Goal: Task Accomplishment & Management: Manage account settings

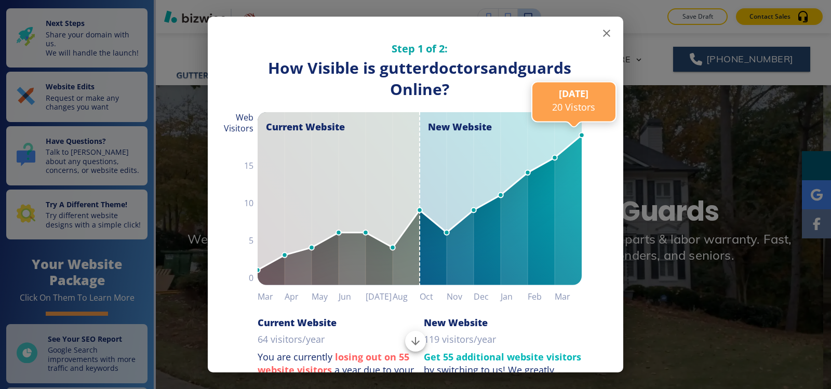
click at [603, 34] on icon "button" at bounding box center [606, 33] width 7 height 7
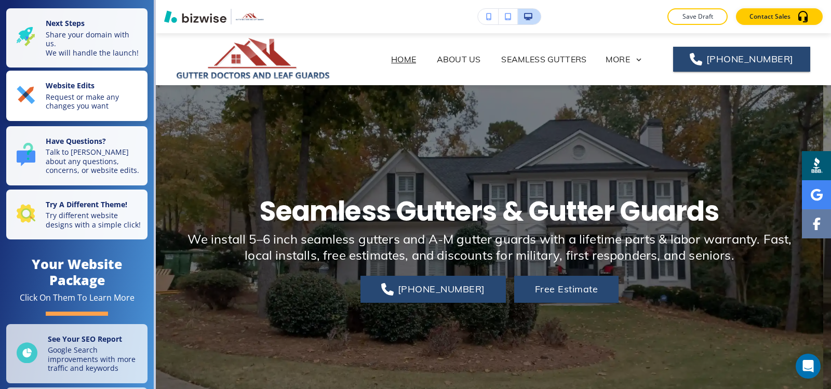
click at [86, 107] on p "Request or make any changes you want" at bounding box center [94, 101] width 96 height 18
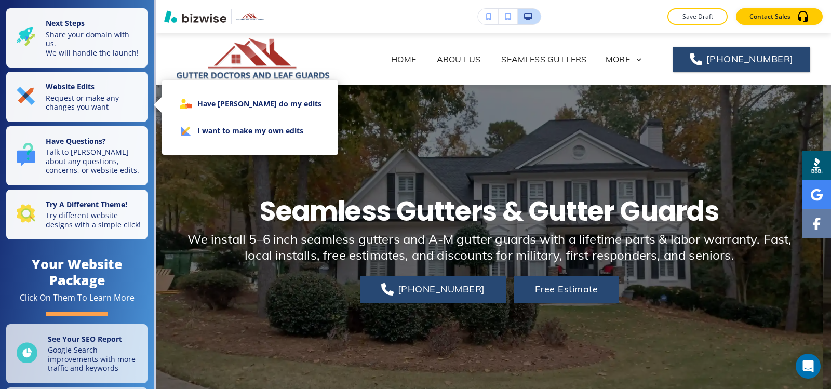
click at [221, 138] on li "I want to make my own edits" at bounding box center [249, 130] width 159 height 27
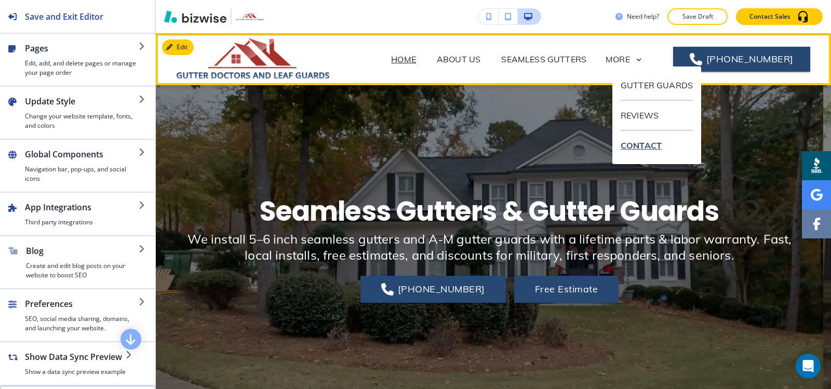
click at [633, 143] on p "CONTACT" at bounding box center [656, 145] width 72 height 29
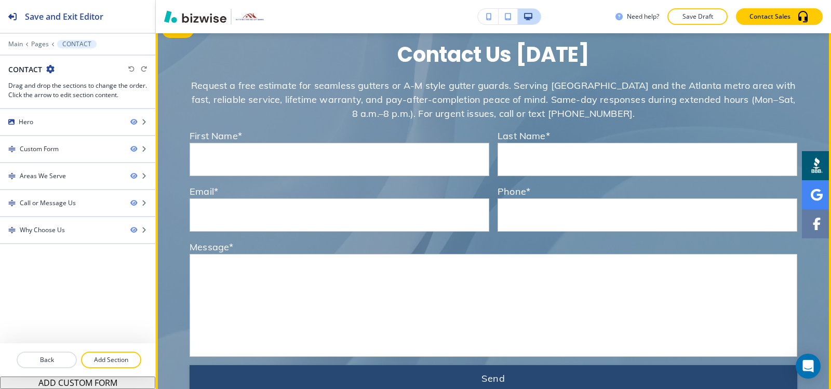
scroll to position [187, 0]
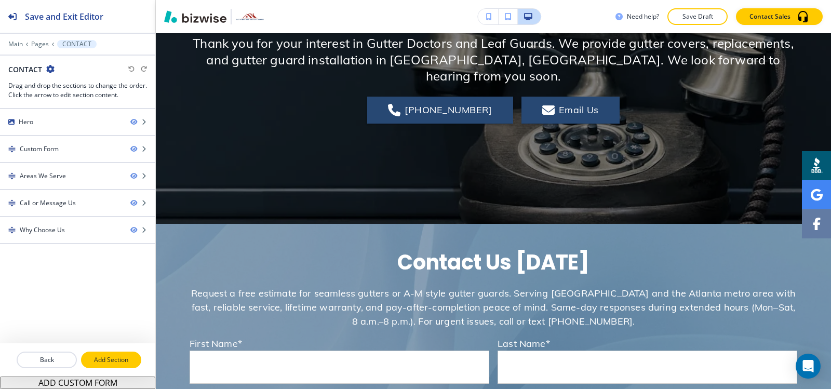
click at [118, 363] on p "Add Section" at bounding box center [111, 359] width 58 height 9
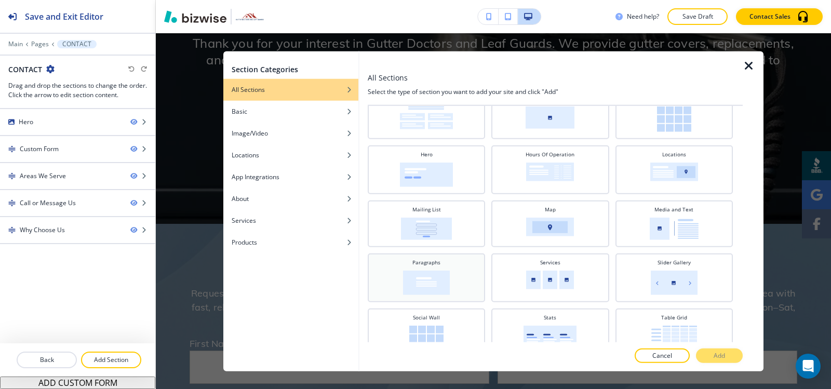
scroll to position [260, 0]
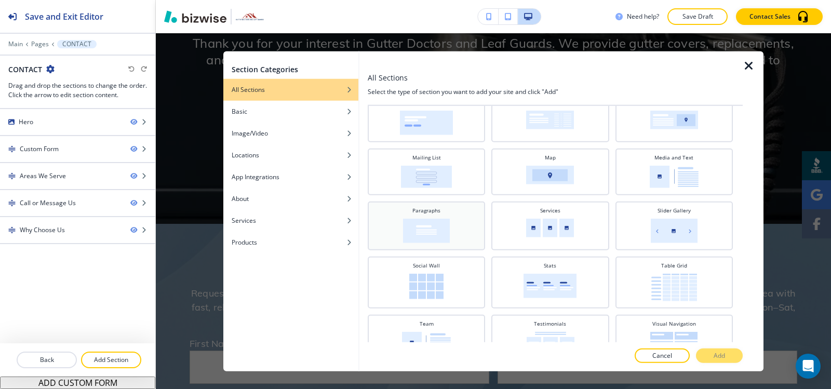
click at [438, 234] on img at bounding box center [426, 230] width 47 height 24
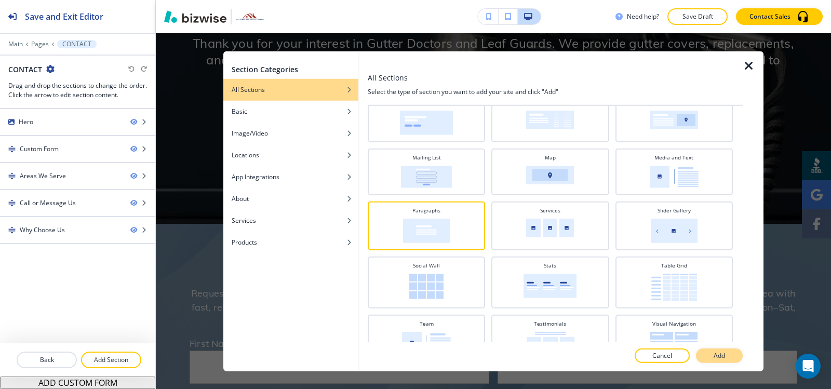
click at [738, 352] on button "Add" at bounding box center [719, 355] width 47 height 15
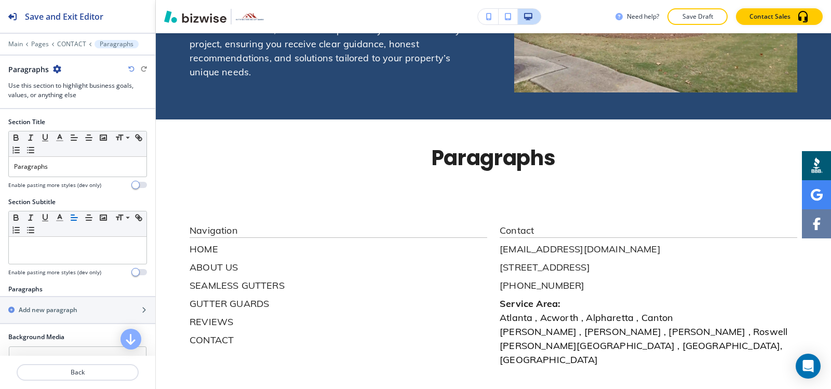
scroll to position [1666, 0]
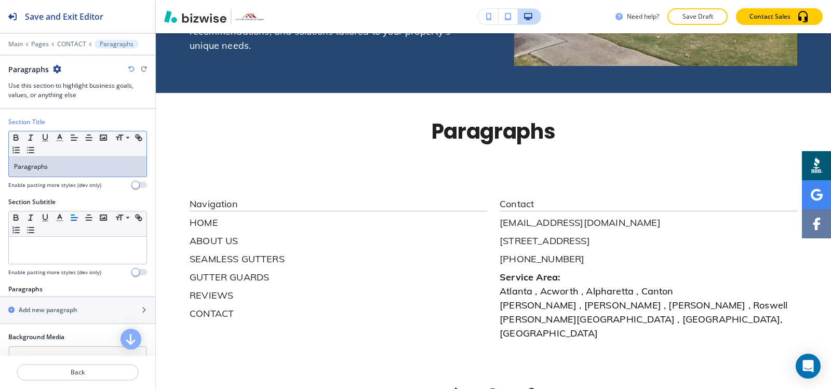
drag, startPoint x: 72, startPoint y: 173, endPoint x: 0, endPoint y: 187, distance: 73.5
click at [0, 186] on div "Section Title Small Normal Large Huge Paragraphs Enable pasting more styles (de…" at bounding box center [77, 157] width 155 height 80
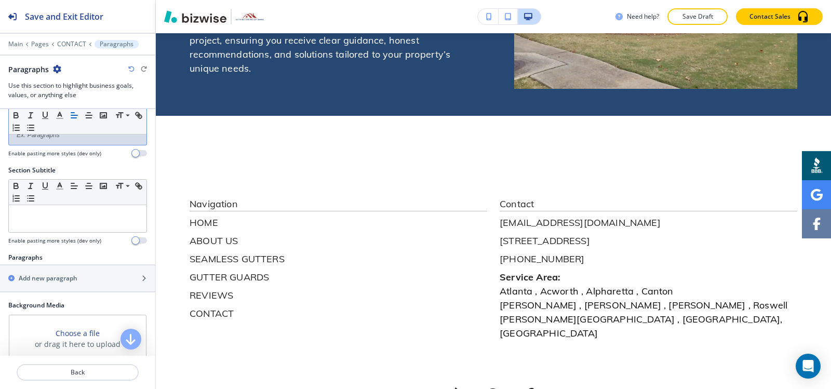
scroll to position [104, 0]
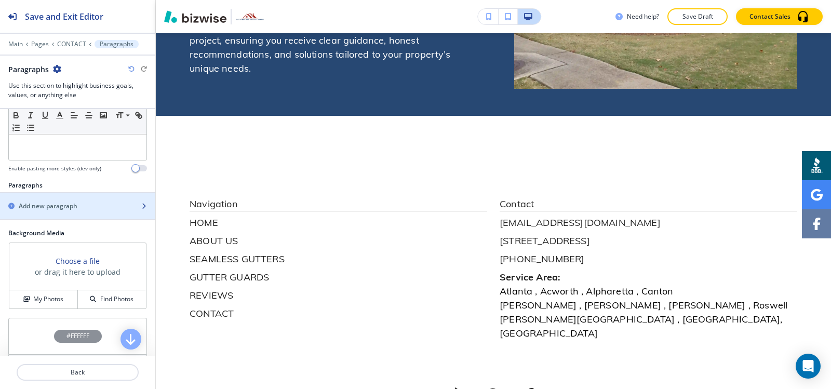
click at [46, 211] on div "button" at bounding box center [77, 215] width 155 height 8
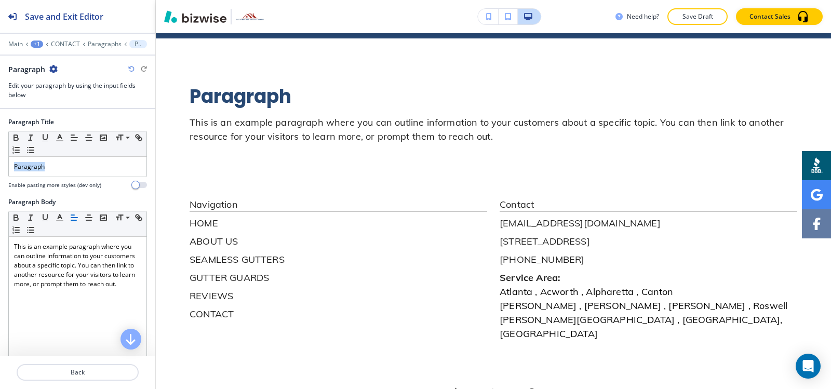
click at [0, 190] on div "Paragraph Title Small Normal Large Huge Paragraph Enable pasting more styles (d…" at bounding box center [77, 157] width 155 height 80
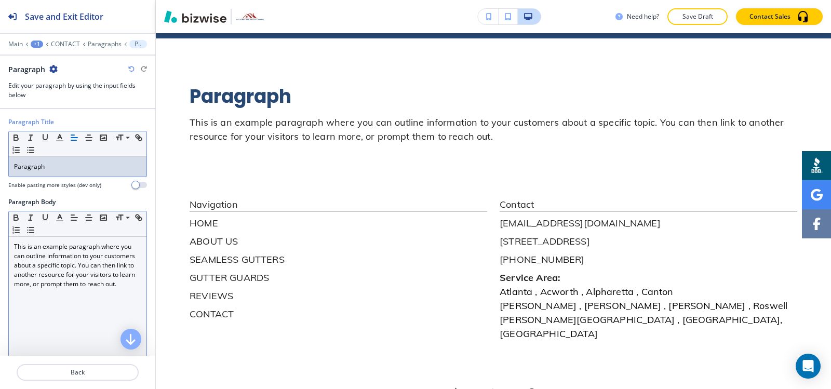
scroll to position [1700, 0]
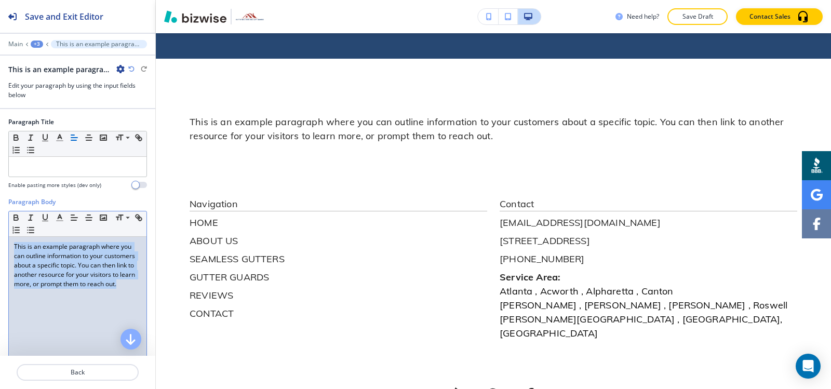
drag, startPoint x: 88, startPoint y: 304, endPoint x: 0, endPoint y: 248, distance: 104.8
click at [0, 248] on div "Paragraph Body Small Normal Large Huge This is an example paragraph where you c…" at bounding box center [77, 294] width 155 height 195
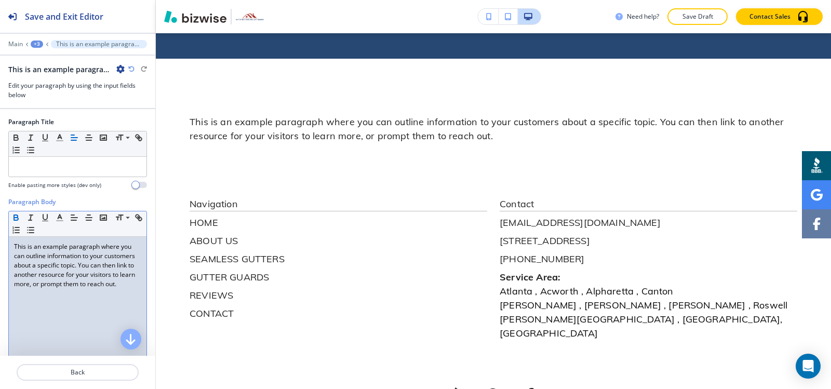
scroll to position [1664, 0]
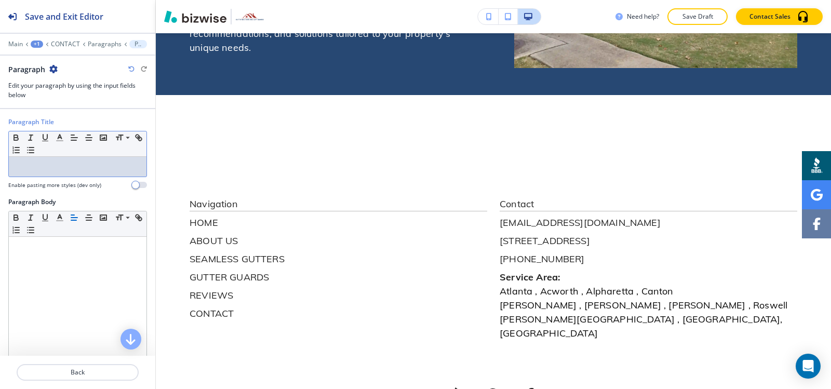
click at [45, 159] on div at bounding box center [78, 167] width 138 height 20
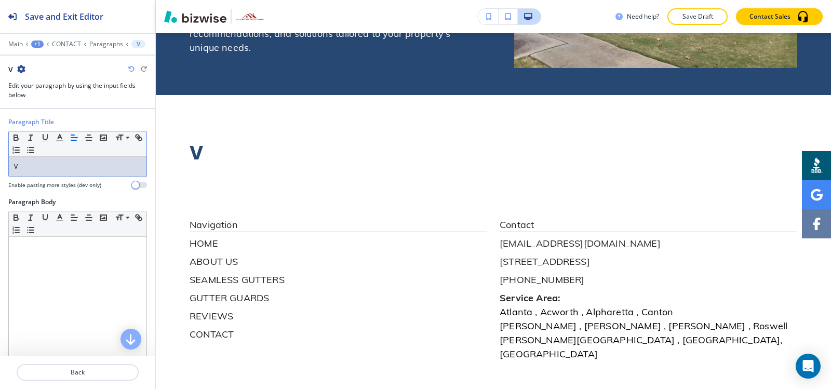
scroll to position [1684, 0]
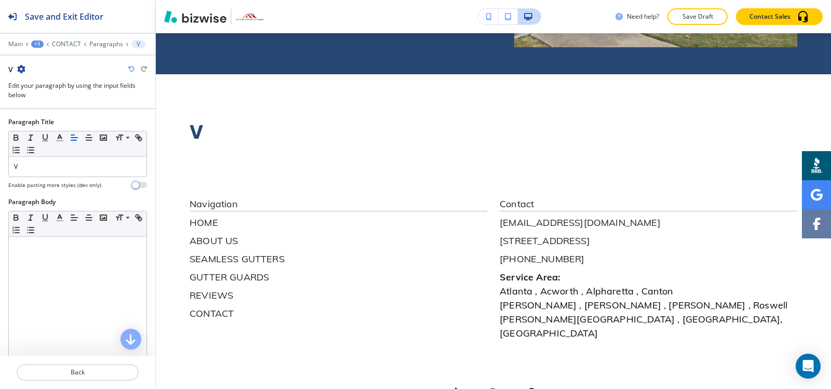
drag, startPoint x: 76, startPoint y: 180, endPoint x: 0, endPoint y: 179, distance: 75.8
click at [0, 179] on div "Paragraph Title Small Normal Large Huge V Enable pasting more styles (dev only)" at bounding box center [77, 157] width 155 height 80
click at [37, 164] on p "V" at bounding box center [77, 166] width 127 height 9
click at [37, 163] on p "V" at bounding box center [77, 166] width 127 height 9
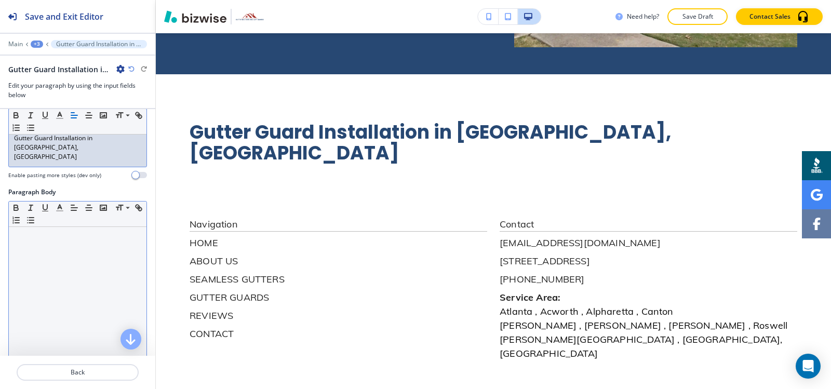
scroll to position [52, 0]
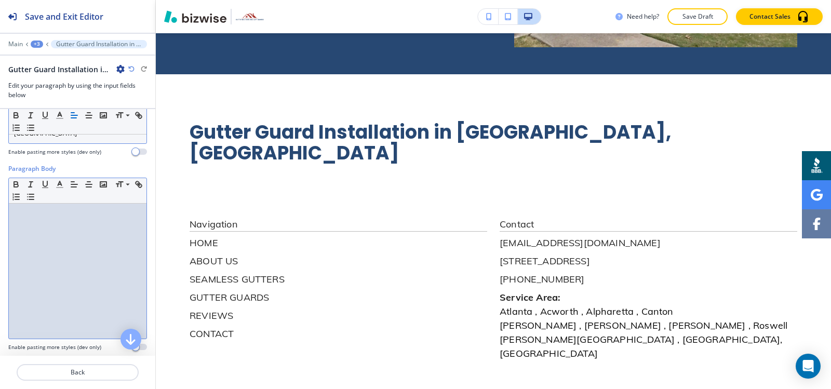
click at [36, 244] on div at bounding box center [78, 270] width 138 height 135
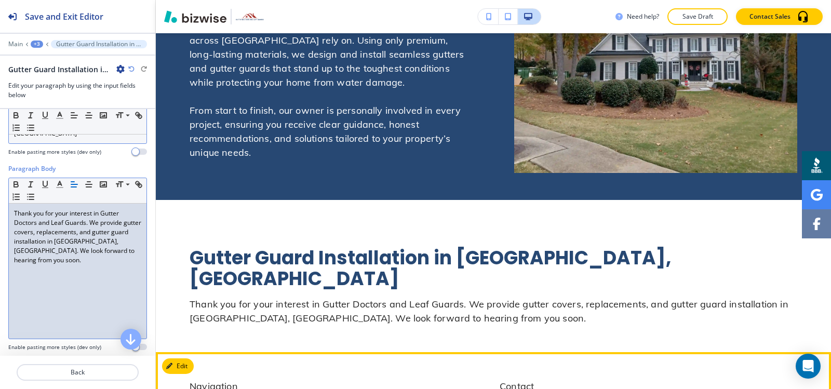
scroll to position [1513, 0]
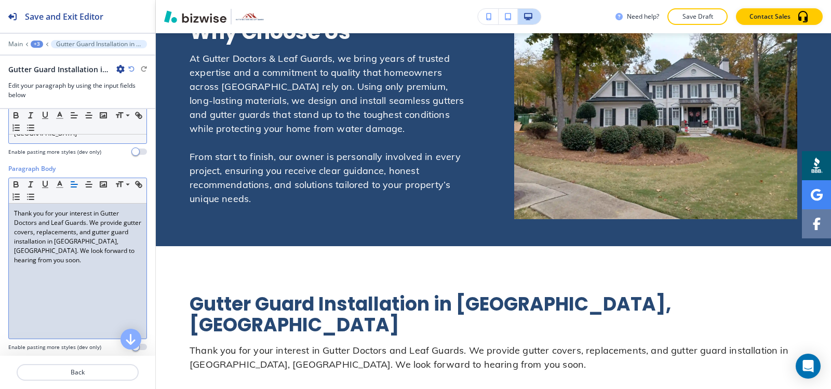
click at [35, 46] on div "+3" at bounding box center [37, 43] width 12 height 7
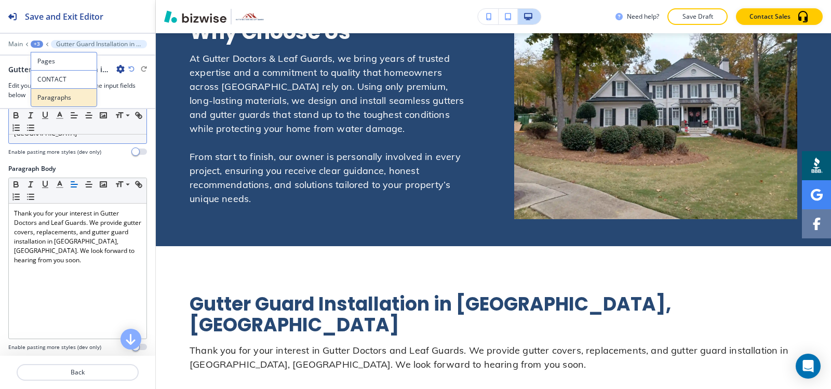
click at [42, 96] on p "Paragraphs" at bounding box center [63, 97] width 53 height 9
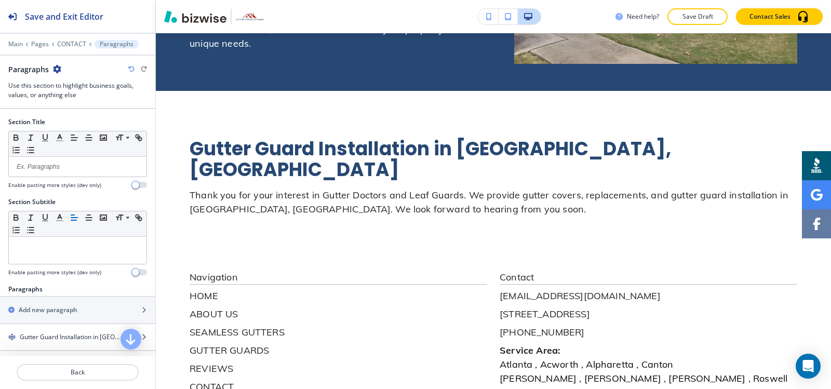
scroll to position [1672, 0]
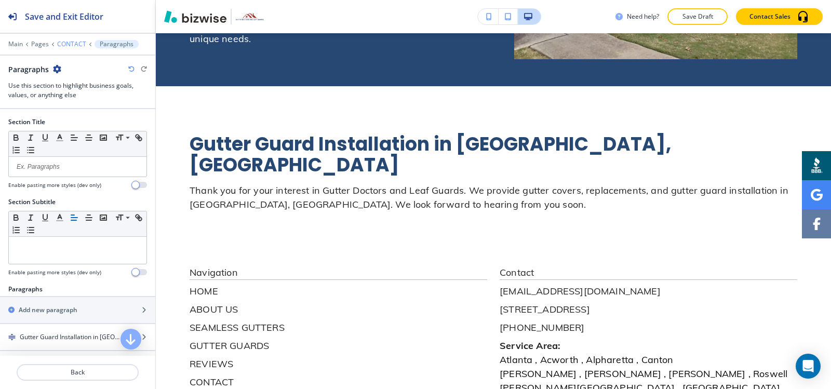
click at [64, 43] on p "CONTACT" at bounding box center [71, 43] width 29 height 7
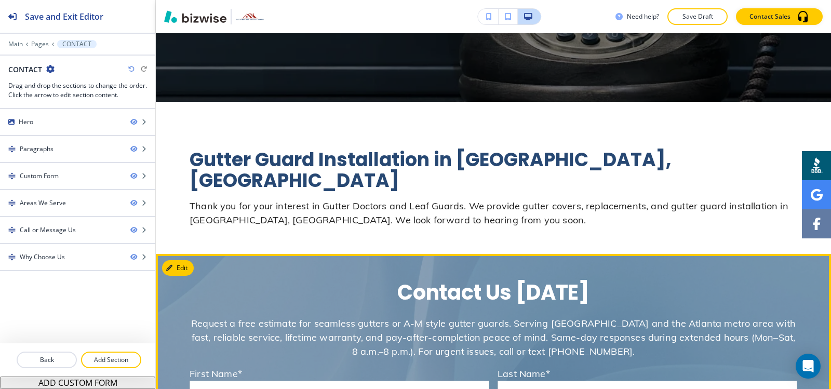
scroll to position [274, 0]
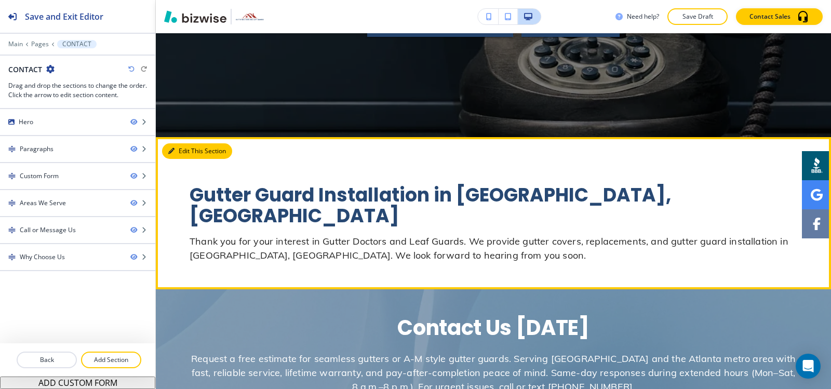
click at [181, 144] on button "Edit This Section" at bounding box center [197, 151] width 70 height 16
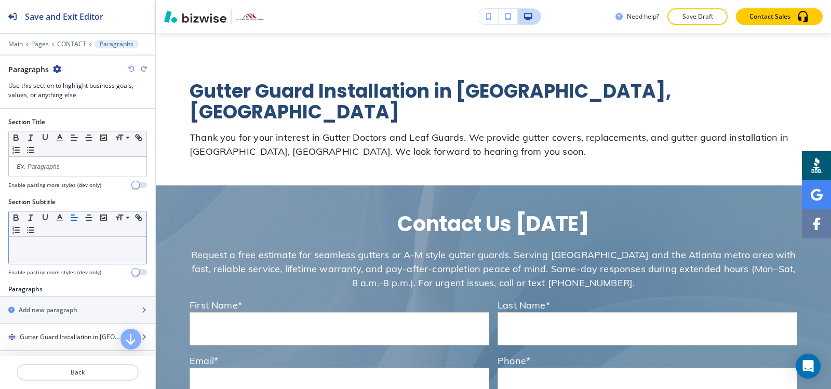
scroll to position [104, 0]
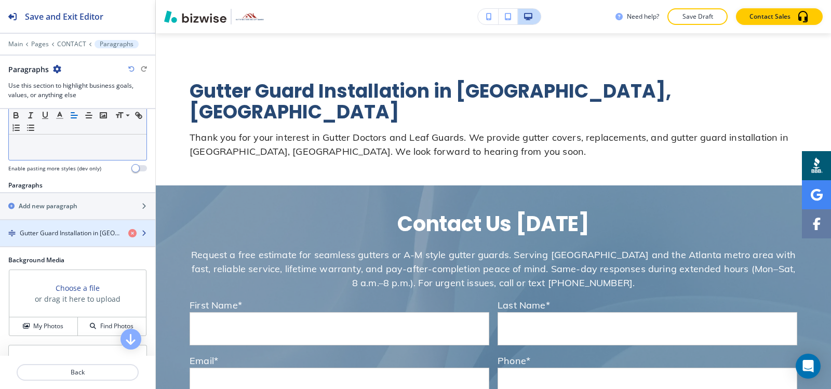
click at [63, 236] on h4 "Gutter Guard Installation in [GEOGRAPHIC_DATA], [GEOGRAPHIC_DATA]" at bounding box center [70, 232] width 100 height 9
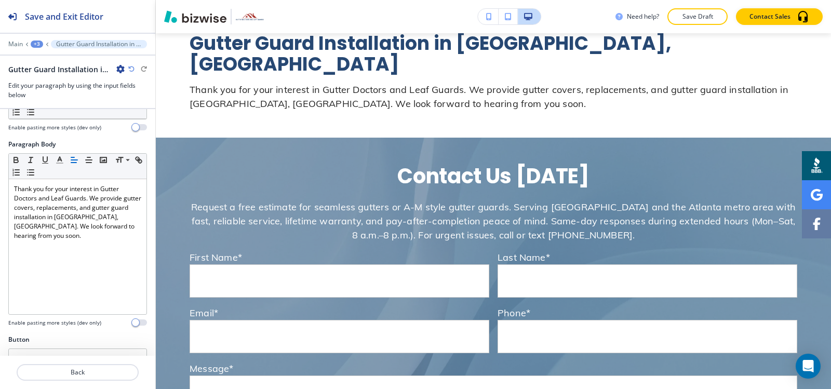
scroll to position [78, 0]
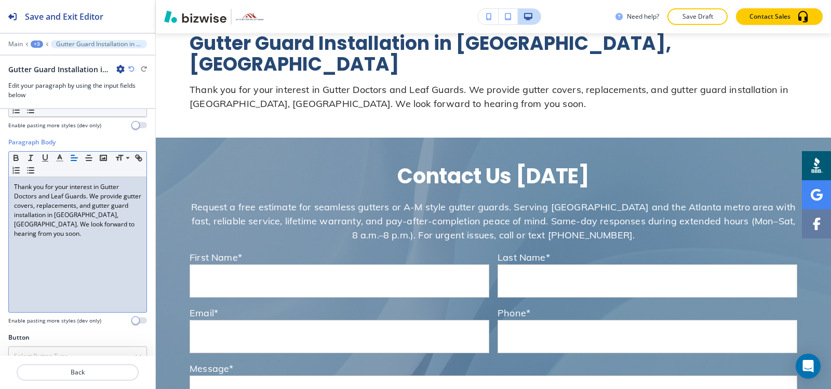
click at [135, 208] on div "Thank you for your interest in Gutter Doctors and Leaf Guards. We provide gutte…" at bounding box center [78, 244] width 138 height 135
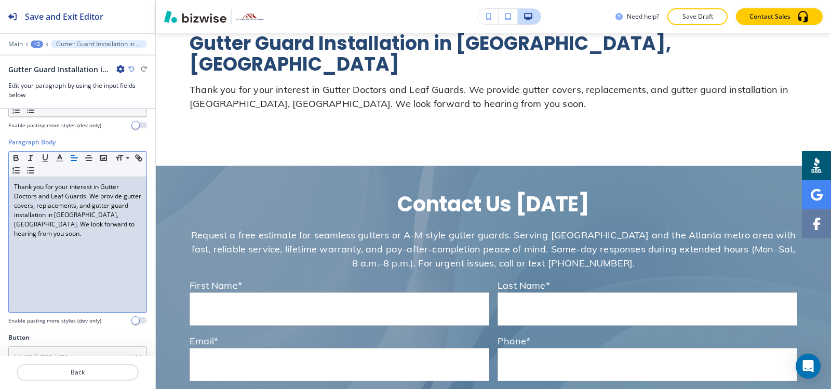
scroll to position [0, 0]
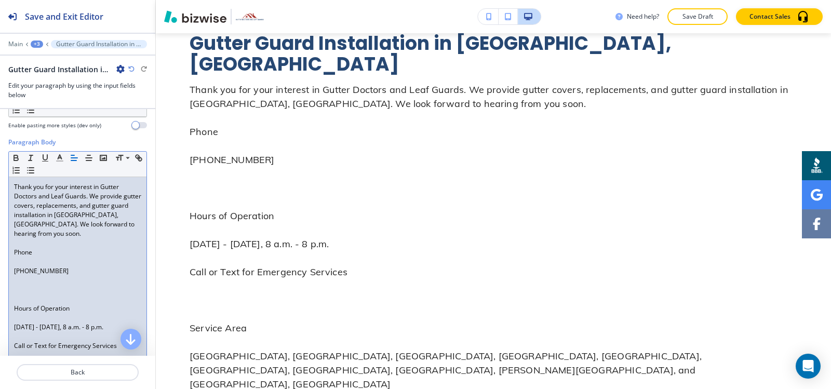
click at [10, 243] on div "Thank you for your interest in Gutter Doctors and Leaf Guards. We provide gutte…" at bounding box center [78, 341] width 138 height 328
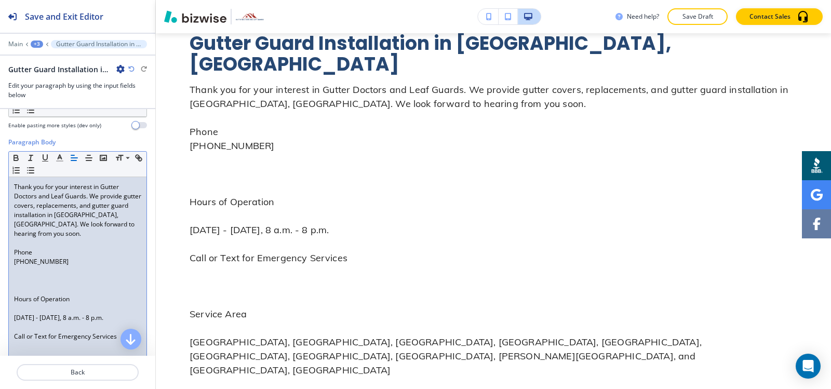
click at [13, 263] on div "Thank you for your interest in Gutter Doctors and Leaf Guards. We provide gutte…" at bounding box center [78, 336] width 138 height 319
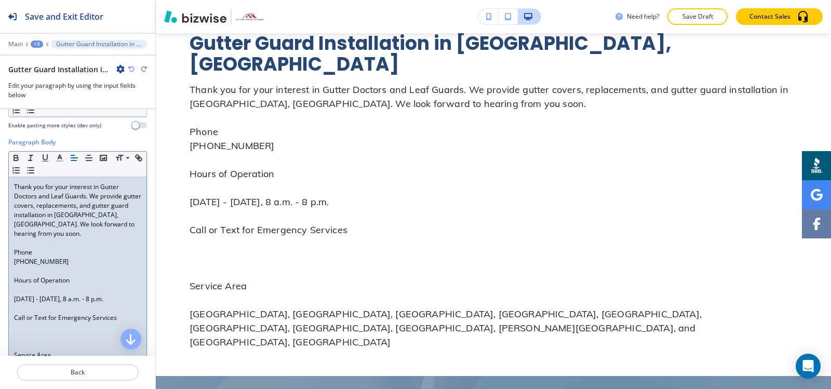
click at [12, 273] on div "Thank you for your interest in Gutter Doctors and Leaf Guards. We provide gutte…" at bounding box center [78, 327] width 138 height 300
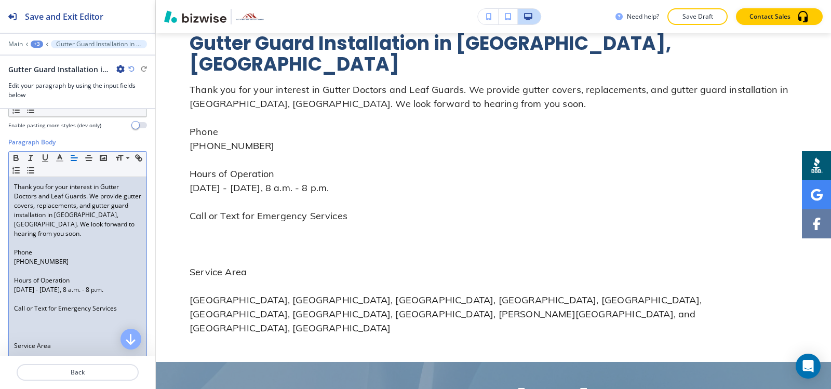
click at [10, 278] on div "Thank you for your interest in Gutter Doctors and Leaf Guards. We provide gutte…" at bounding box center [78, 322] width 138 height 291
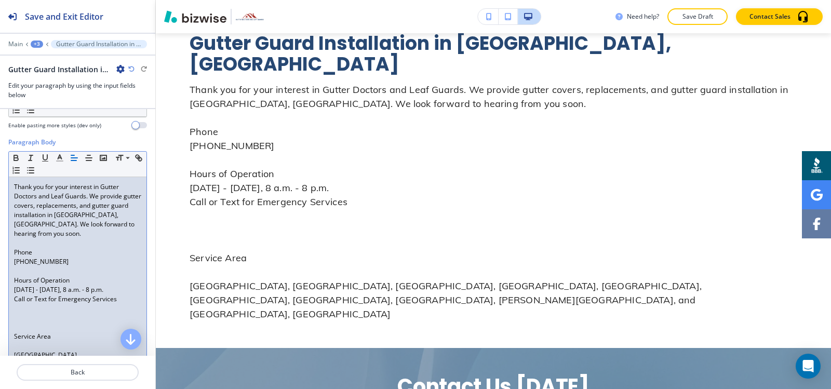
click at [12, 304] on div "Thank you for your interest in Gutter Doctors and Leaf Guards. We provide gutte…" at bounding box center [78, 317] width 138 height 281
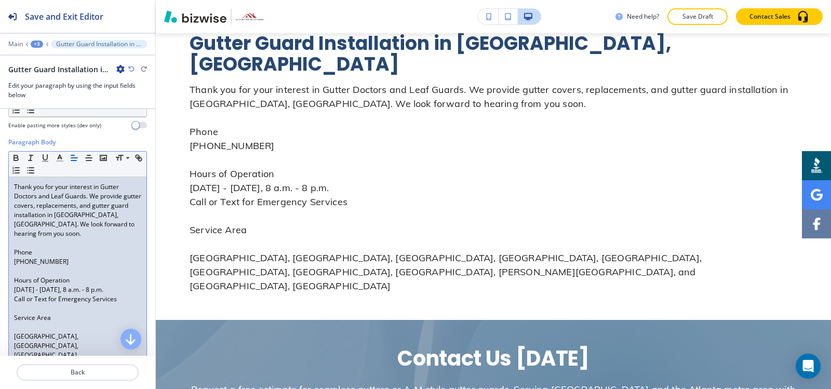
click at [11, 306] on div "Thank you for your interest in Gutter Doctors and Leaf Guards. We provide gutte…" at bounding box center [78, 308] width 138 height 263
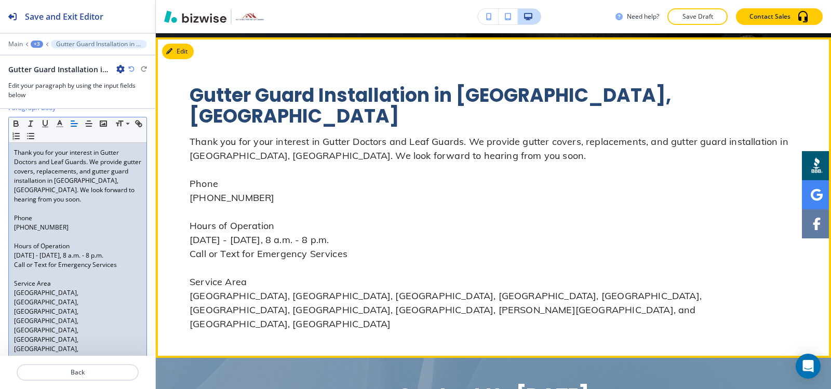
scroll to position [322, 0]
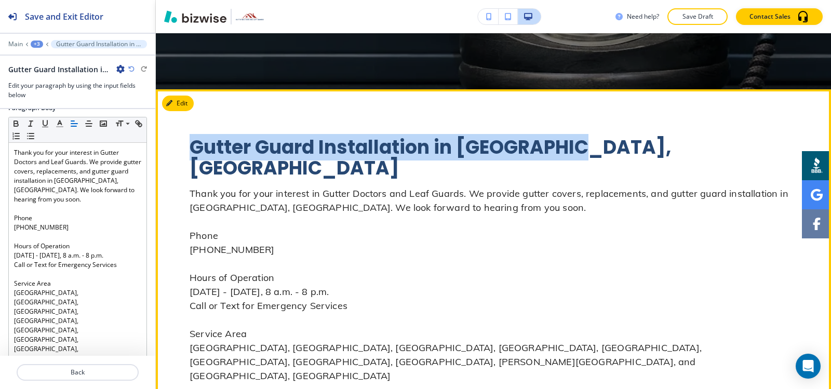
drag, startPoint x: 186, startPoint y: 145, endPoint x: 609, endPoint y: 135, distance: 423.2
click at [609, 135] on div "Gutter Guard Installation in [GEOGRAPHIC_DATA], [GEOGRAPHIC_DATA] Thank you for…" at bounding box center [492, 249] width 607 height 266
copy p "Gutter Guard Installation in [GEOGRAPHIC_DATA], [GEOGRAPHIC_DATA]"
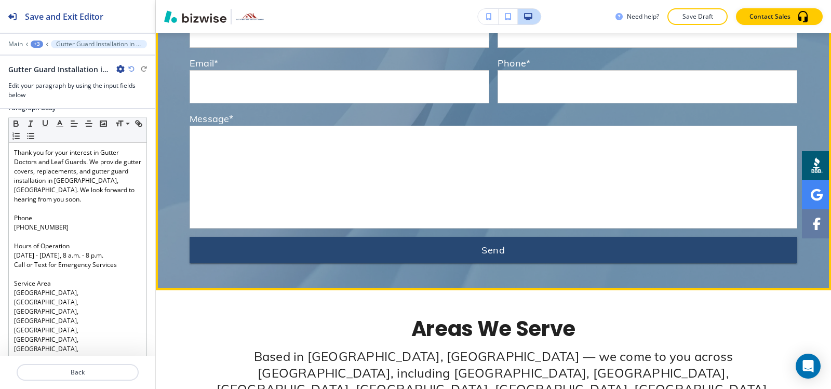
scroll to position [893, 0]
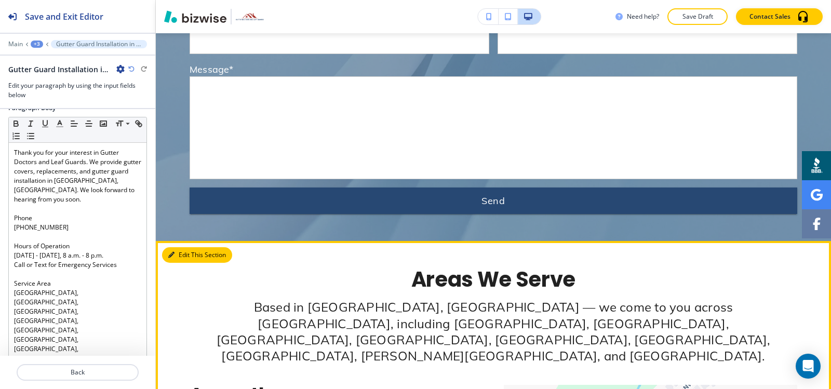
click at [179, 247] on button "Edit This Section" at bounding box center [197, 255] width 70 height 16
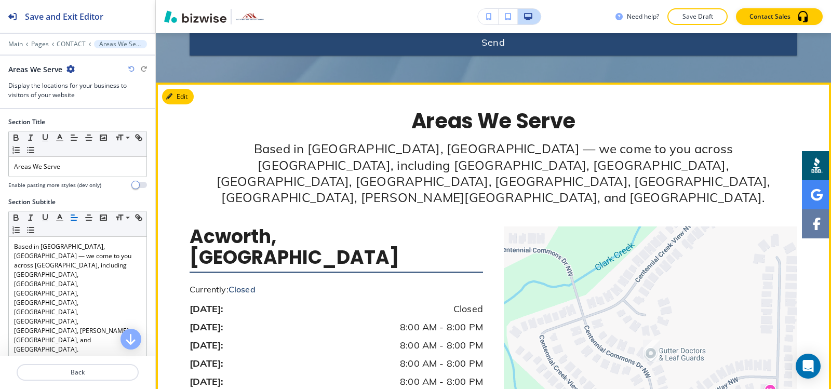
scroll to position [1052, 0]
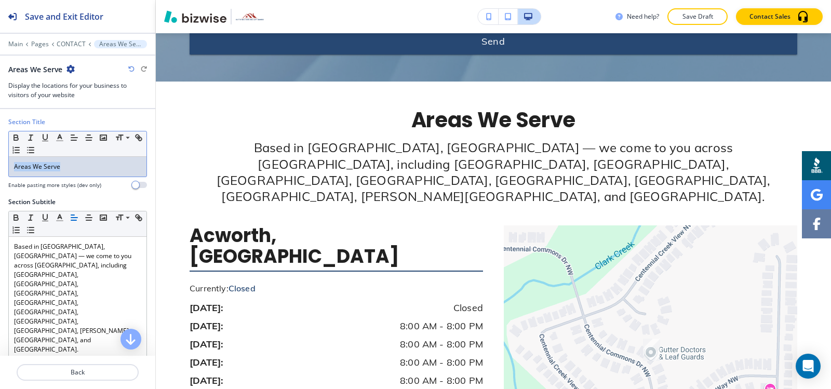
drag, startPoint x: 90, startPoint y: 169, endPoint x: 0, endPoint y: 167, distance: 90.3
click at [0, 167] on div "Section Title Small Normal Large Huge Areas We Serve Enable pasting more styles…" at bounding box center [77, 157] width 155 height 80
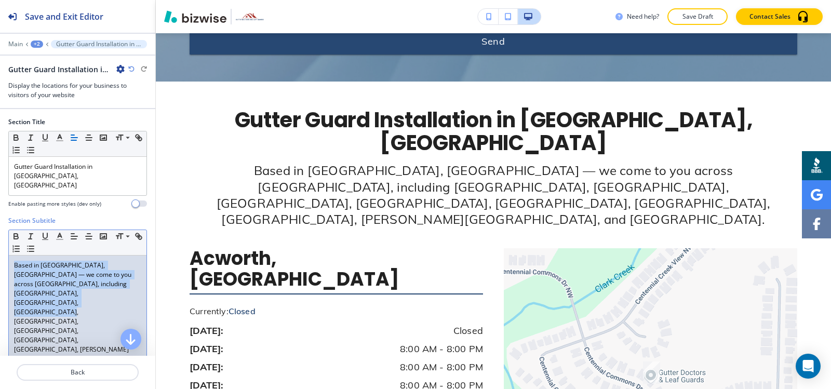
drag, startPoint x: 0, startPoint y: 278, endPoint x: 0, endPoint y: 230, distance: 47.8
click at [0, 230] on div "Section Subtitle Small Normal Large Huge Based in [GEOGRAPHIC_DATA], [GEOGRAPHI…" at bounding box center [77, 307] width 155 height 183
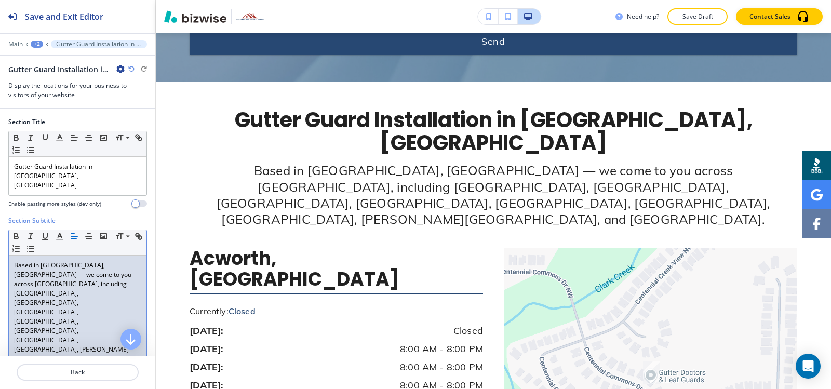
click at [31, 285] on p "Based in [GEOGRAPHIC_DATA], [GEOGRAPHIC_DATA] — we come to you across [GEOGRAPH…" at bounding box center [77, 317] width 127 height 112
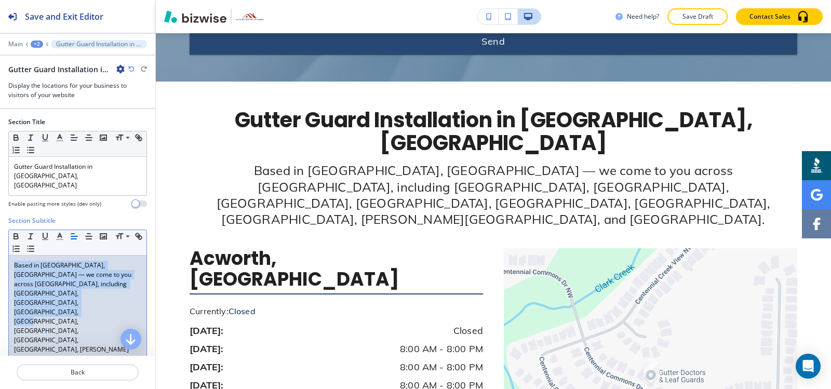
drag, startPoint x: 42, startPoint y: 284, endPoint x: 1, endPoint y: 239, distance: 61.7
click at [0, 239] on div "Section Subtitle Small Normal Large Huge Based in [GEOGRAPHIC_DATA], [GEOGRAPHI…" at bounding box center [77, 307] width 155 height 183
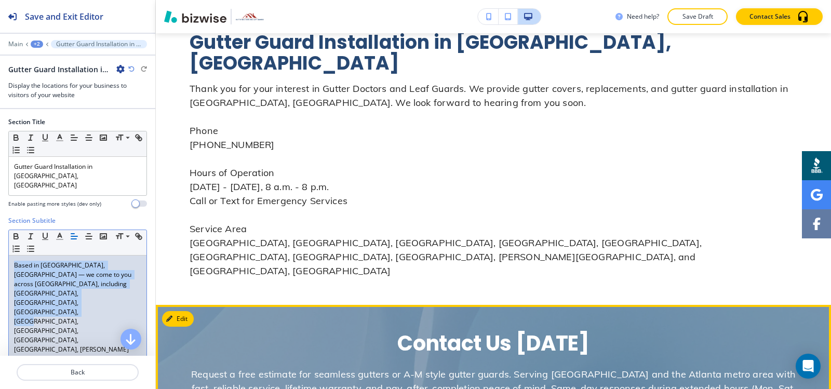
scroll to position [274, 0]
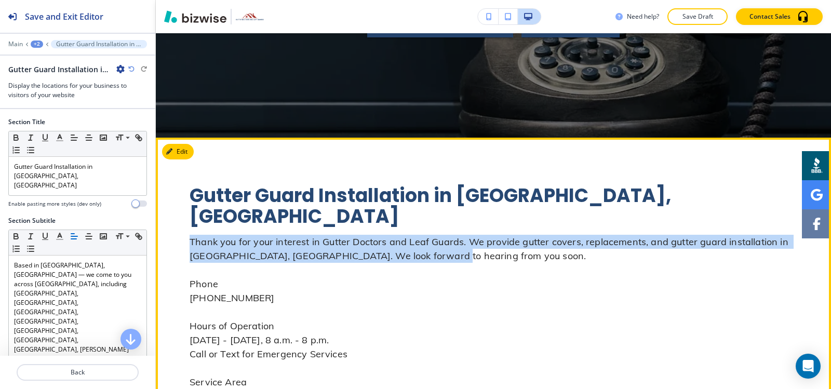
drag, startPoint x: 183, startPoint y: 216, endPoint x: 458, endPoint y: 234, distance: 275.7
click at [458, 234] on div "Gutter Guard Installation in [GEOGRAPHIC_DATA], [GEOGRAPHIC_DATA] Thank you for…" at bounding box center [493, 298] width 675 height 266
copy p "Thank you for your interest in Gutter Doctors and Leaf Guards. We provide gutte…"
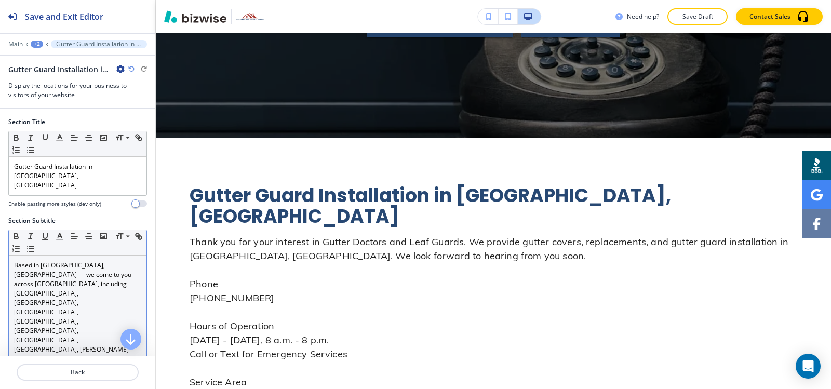
click at [86, 285] on p "Based in [GEOGRAPHIC_DATA], [GEOGRAPHIC_DATA] — we come to you across [GEOGRAPH…" at bounding box center [77, 317] width 127 height 112
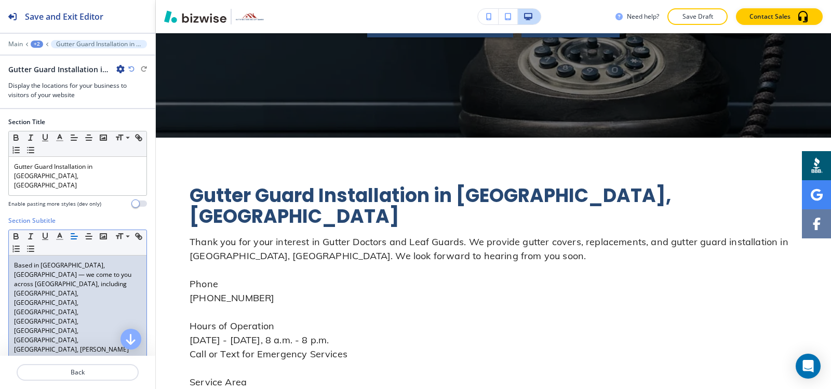
click at [86, 285] on p "Based in [GEOGRAPHIC_DATA], [GEOGRAPHIC_DATA] — we come to you across [GEOGRAPH…" at bounding box center [77, 317] width 127 height 112
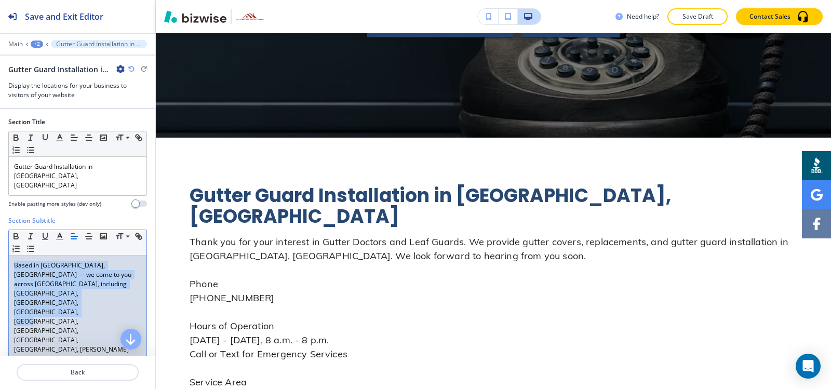
click at [86, 285] on p "Based in [GEOGRAPHIC_DATA], [GEOGRAPHIC_DATA] — we come to you across [GEOGRAPH…" at bounding box center [77, 317] width 127 height 112
click at [85, 285] on p "Based in [GEOGRAPHIC_DATA], [GEOGRAPHIC_DATA] — we come to you across [GEOGRAPH…" at bounding box center [77, 317] width 127 height 112
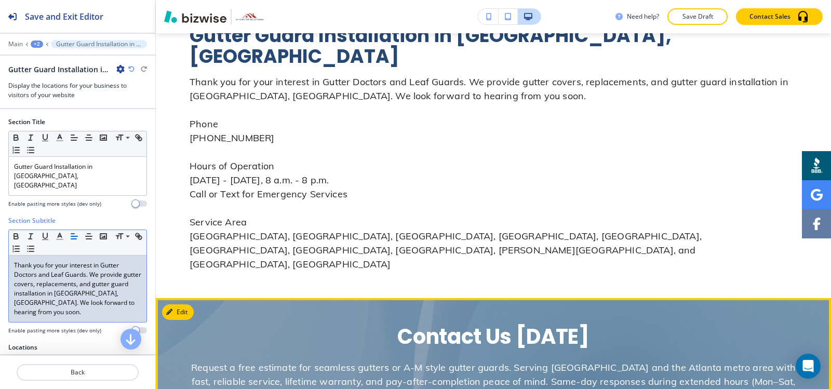
scroll to position [325, 0]
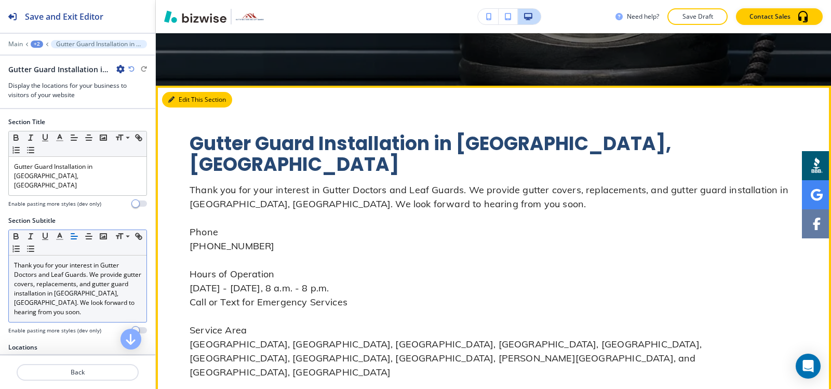
click at [183, 104] on button "Edit This Section" at bounding box center [197, 100] width 70 height 16
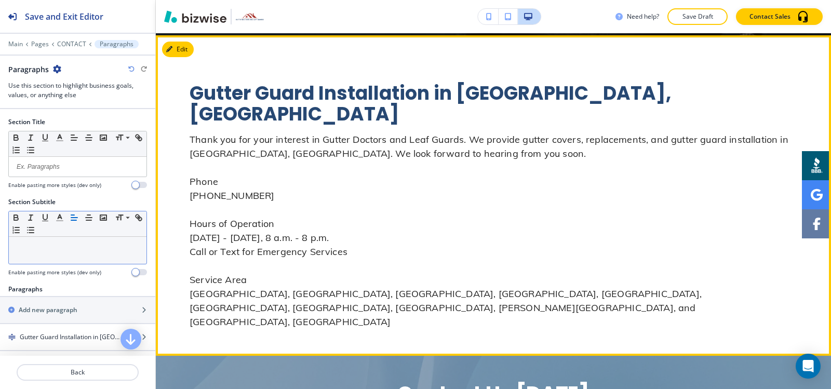
scroll to position [378, 0]
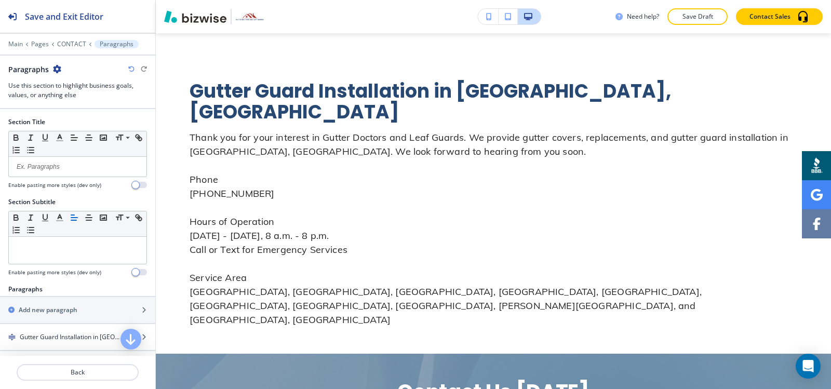
click at [48, 68] on div "Paragraphs" at bounding box center [34, 69] width 53 height 11
click at [57, 66] on icon "button" at bounding box center [57, 69] width 8 height 8
click at [95, 129] on button "Delete Section" at bounding box center [85, 123] width 66 height 19
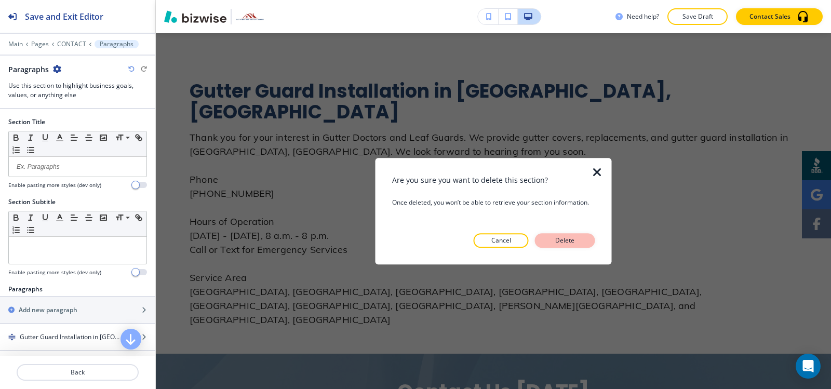
click at [576, 242] on p "Delete" at bounding box center [564, 240] width 25 height 9
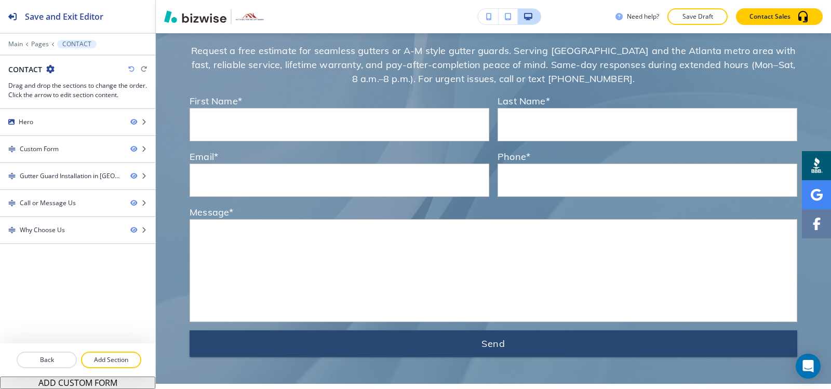
scroll to position [586, 0]
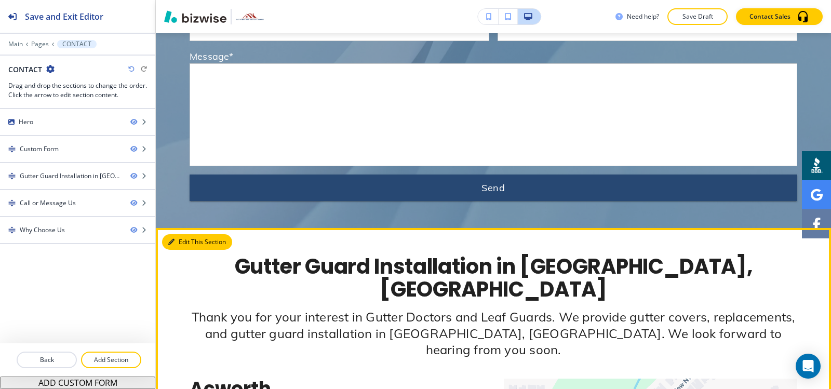
click at [185, 246] on button "Edit This Section" at bounding box center [197, 242] width 70 height 16
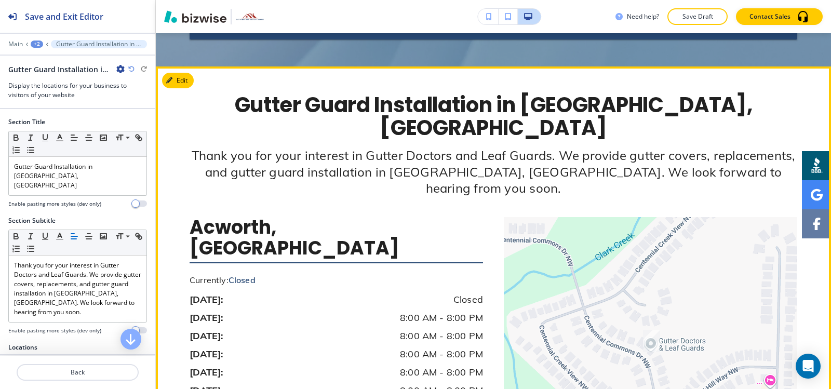
scroll to position [728, 0]
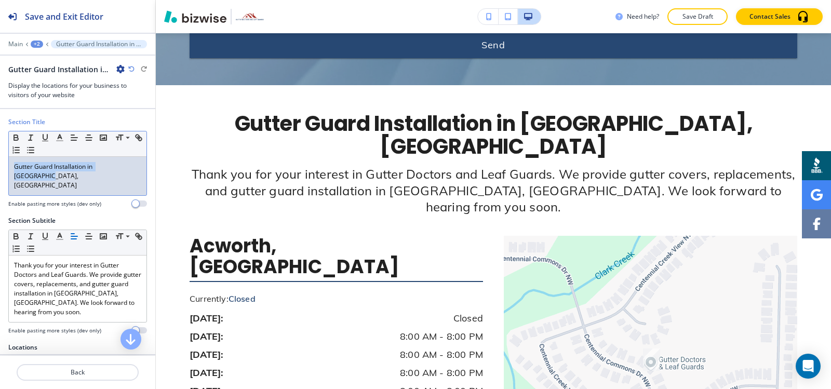
drag, startPoint x: 134, startPoint y: 170, endPoint x: 12, endPoint y: 174, distance: 122.6
click at [12, 174] on div "Gutter Guard Installation in [GEOGRAPHIC_DATA], [GEOGRAPHIC_DATA]" at bounding box center [78, 176] width 138 height 38
click at [60, 132] on button "button" at bounding box center [59, 137] width 15 height 12
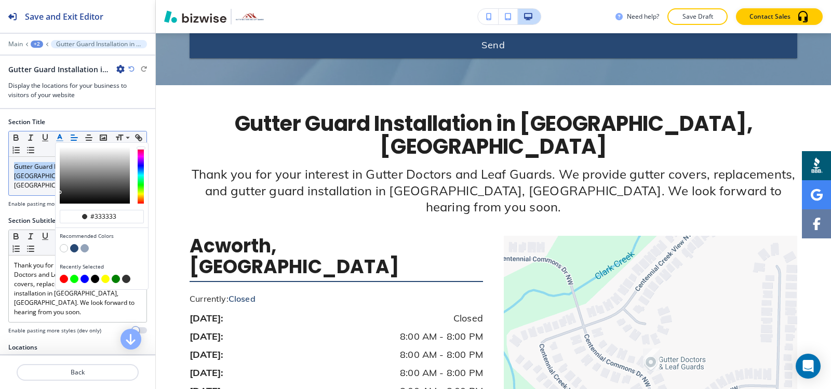
click at [75, 250] on button "button" at bounding box center [74, 248] width 8 height 8
type input "#274873"
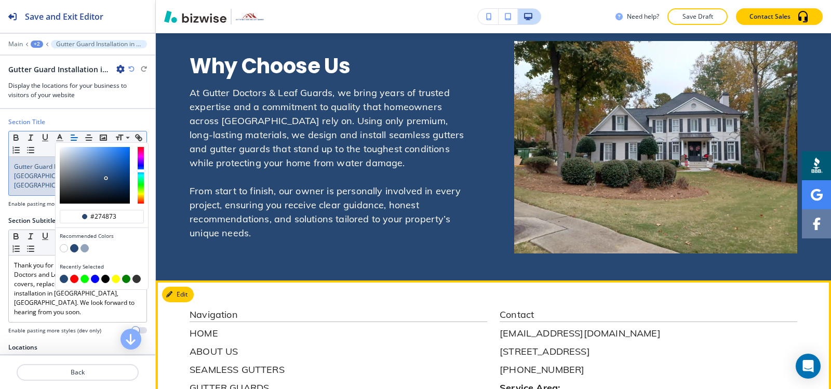
scroll to position [1381, 0]
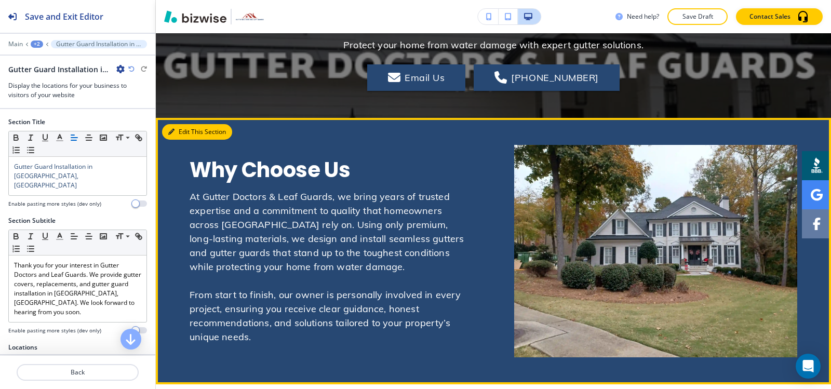
click at [180, 124] on button "Edit This Section" at bounding box center [197, 132] width 70 height 16
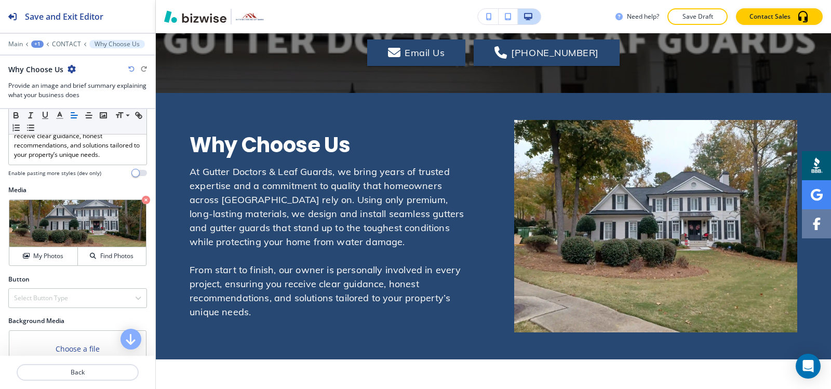
scroll to position [491, 0]
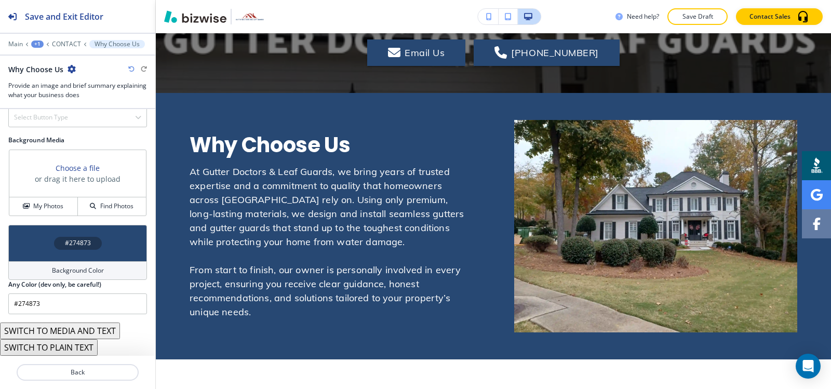
click at [57, 270] on h4 "Background Color" at bounding box center [78, 270] width 52 height 9
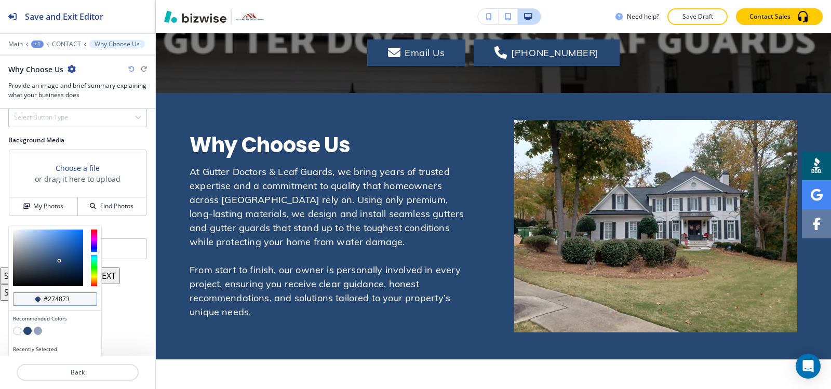
scroll to position [1, 0]
click at [17, 330] on button "button" at bounding box center [17, 330] width 8 height 8
type input "#FFFFFF"
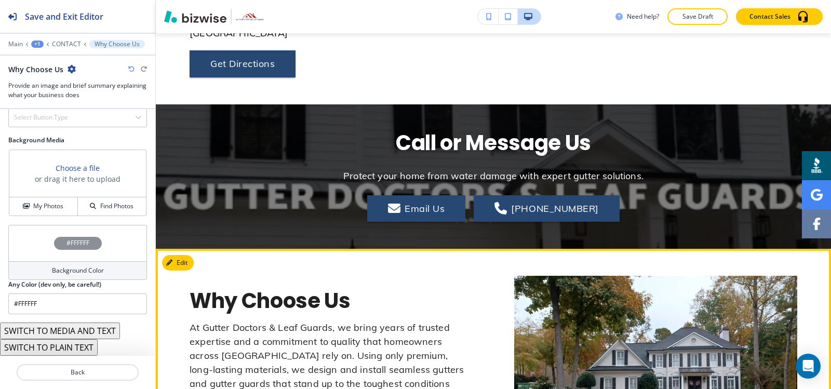
scroll to position [1354, 0]
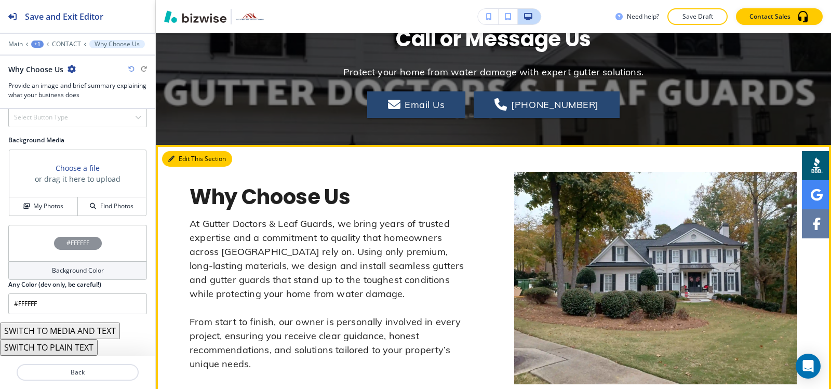
click at [184, 151] on button "Edit This Section" at bounding box center [197, 159] width 70 height 16
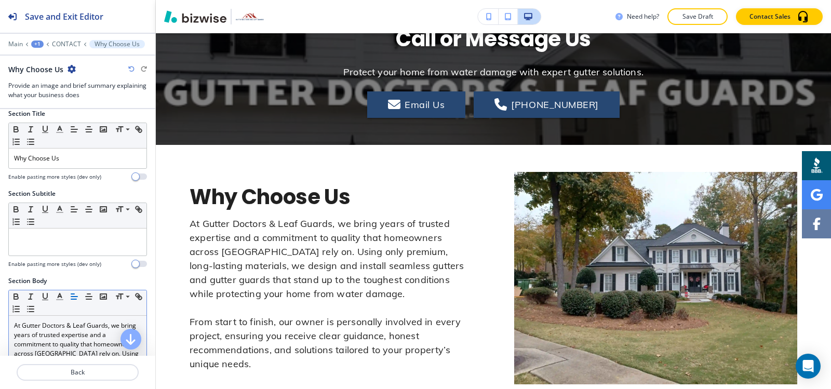
scroll to position [0, 0]
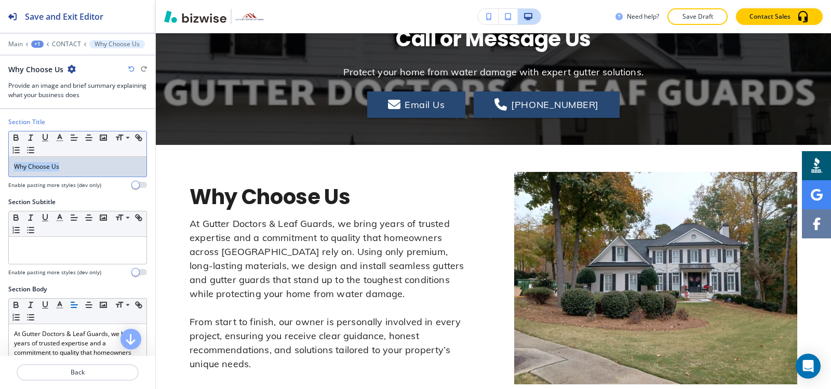
drag, startPoint x: 73, startPoint y: 167, endPoint x: 0, endPoint y: 177, distance: 73.9
click at [0, 177] on div "Section Title Small Normal Large Huge Why Choose Us Enable pasting more styles …" at bounding box center [77, 157] width 155 height 80
click at [60, 136] on icon "button" at bounding box center [59, 137] width 9 height 9
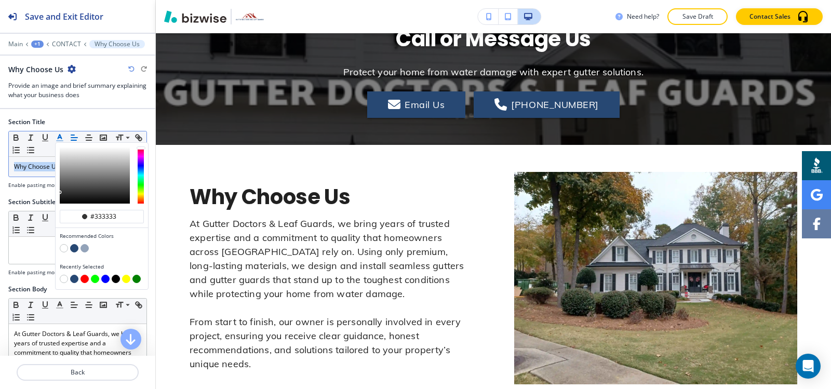
click at [75, 280] on button "button" at bounding box center [74, 279] width 8 height 8
type input "#274873"
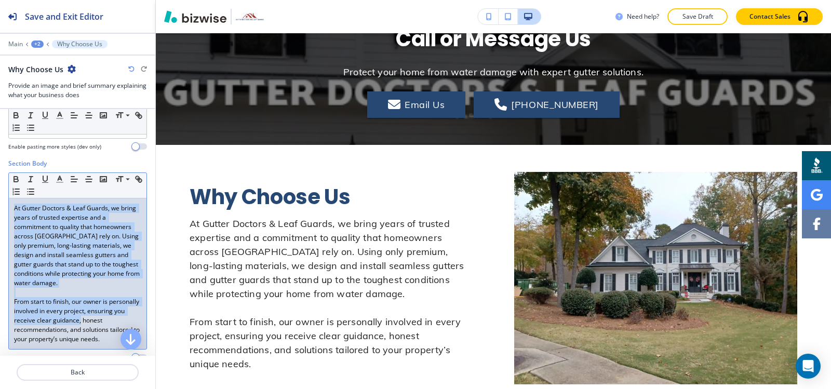
scroll to position [208, 0]
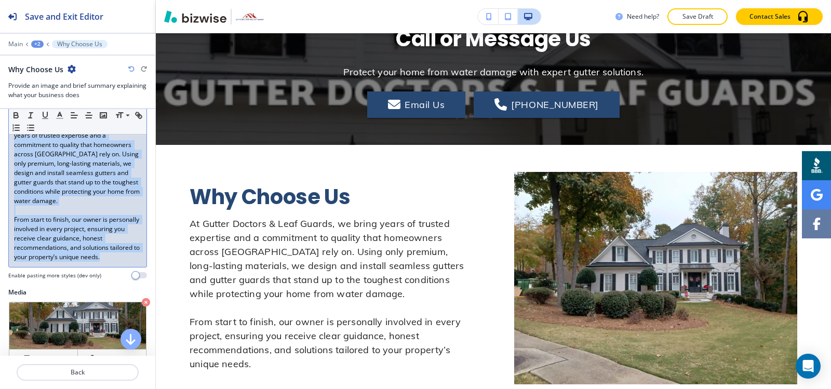
drag, startPoint x: 11, startPoint y: 232, endPoint x: 155, endPoint y: 252, distance: 145.3
click at [155, 252] on div "Section Title Small Normal Large Huge Why Choose Us Enable pasting more styles …" at bounding box center [77, 232] width 155 height 247
click at [60, 116] on icon "button" at bounding box center [59, 115] width 9 height 9
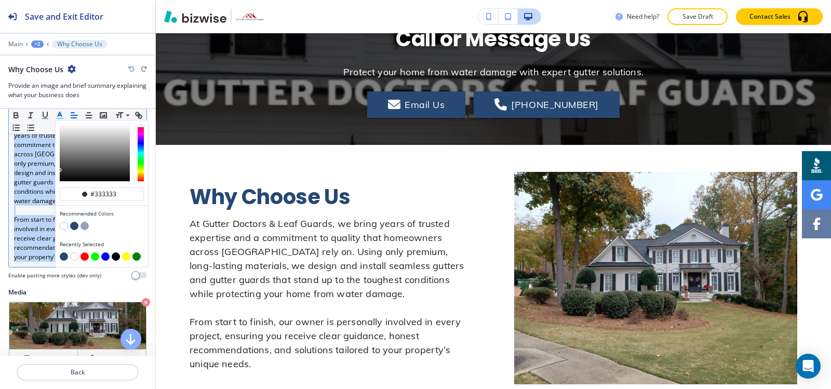
click at [63, 257] on button "button" at bounding box center [64, 256] width 8 height 8
type input "#274873"
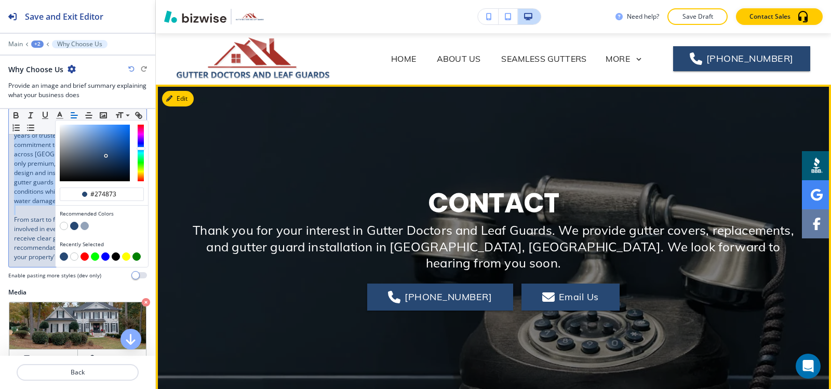
scroll to position [0, 0]
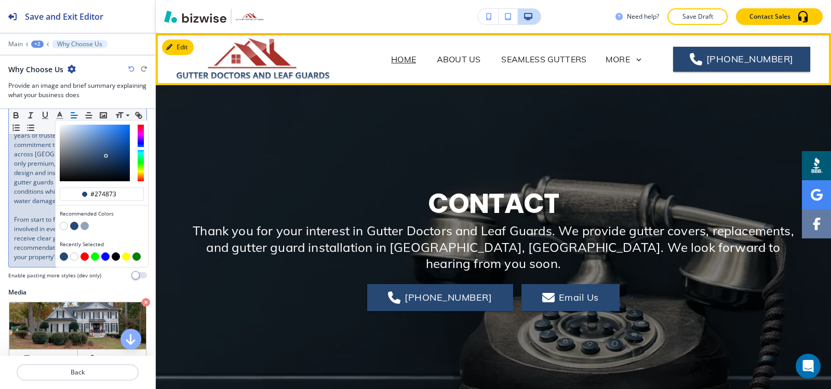
click at [410, 59] on p "HOME" at bounding box center [403, 59] width 25 height 12
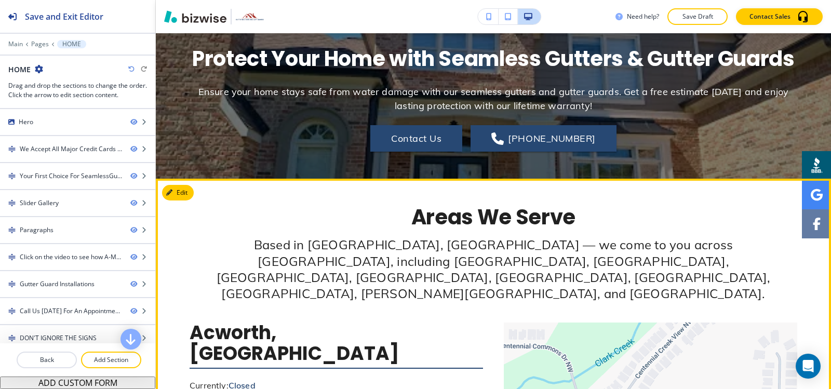
scroll to position [3685, 0]
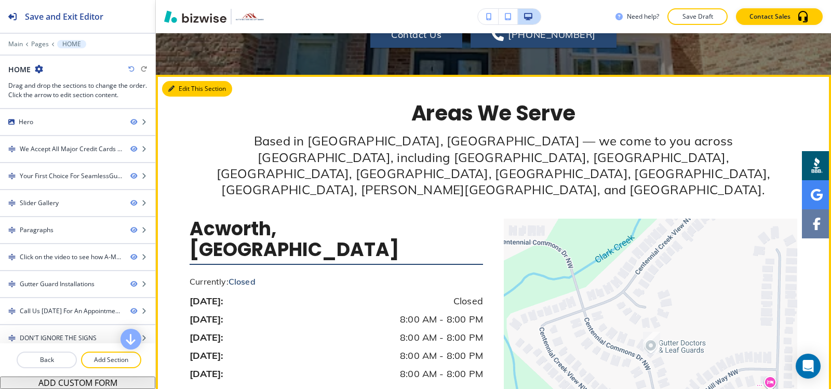
click at [195, 97] on button "Edit This Section" at bounding box center [197, 89] width 70 height 16
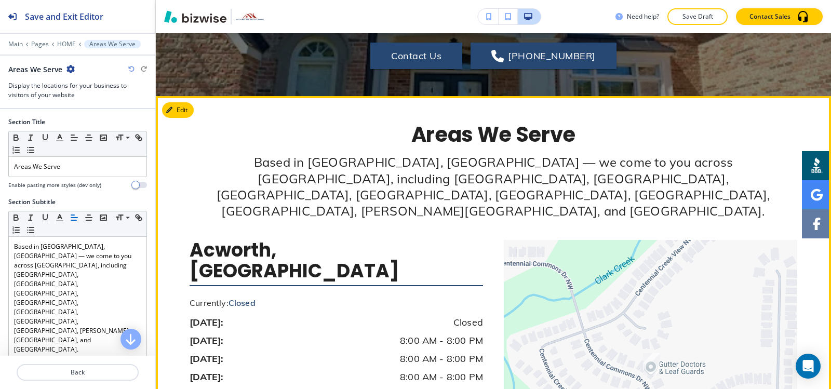
scroll to position [3622, 0]
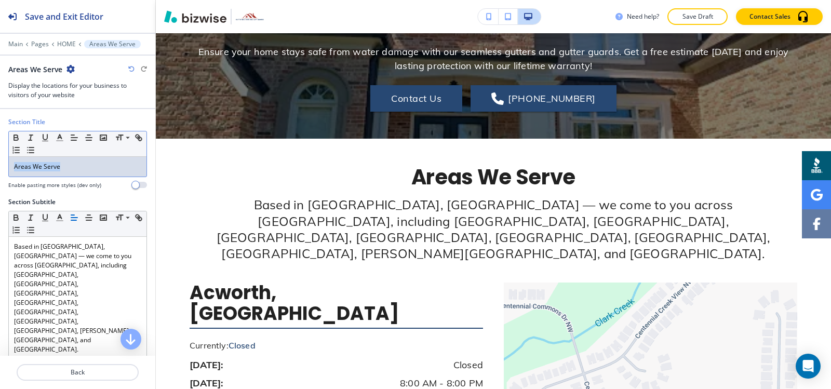
drag, startPoint x: 77, startPoint y: 167, endPoint x: 0, endPoint y: 178, distance: 78.1
click at [0, 178] on div "Section Title Small Normal Large Huge Areas We Serve Enable pasting more styles…" at bounding box center [77, 157] width 155 height 80
click at [61, 141] on line "button" at bounding box center [60, 141] width 6 height 0
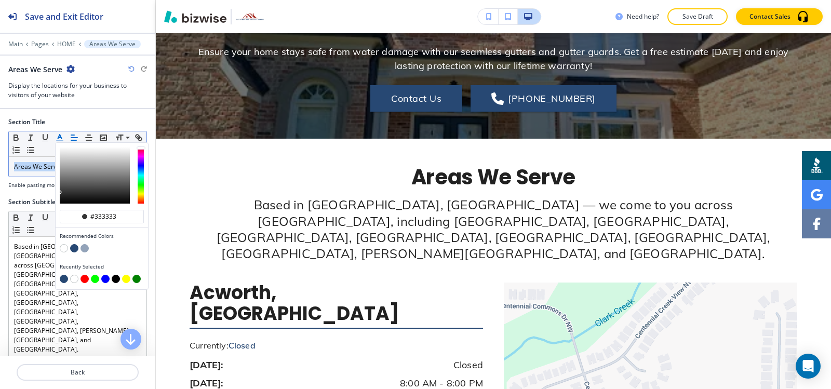
click at [62, 281] on button "button" at bounding box center [64, 279] width 8 height 8
type input "#274873"
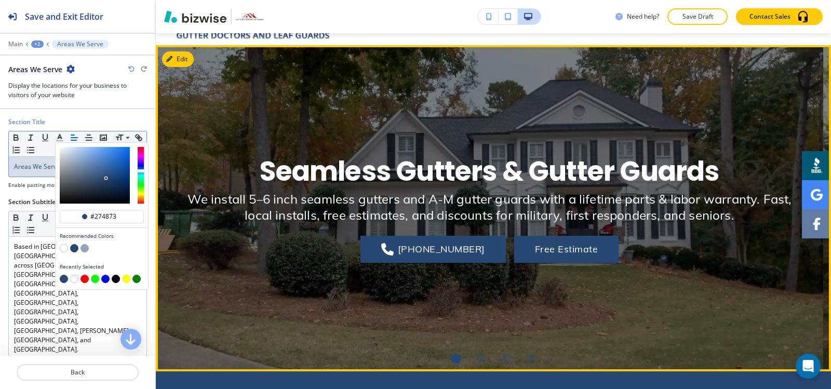
scroll to position [0, 0]
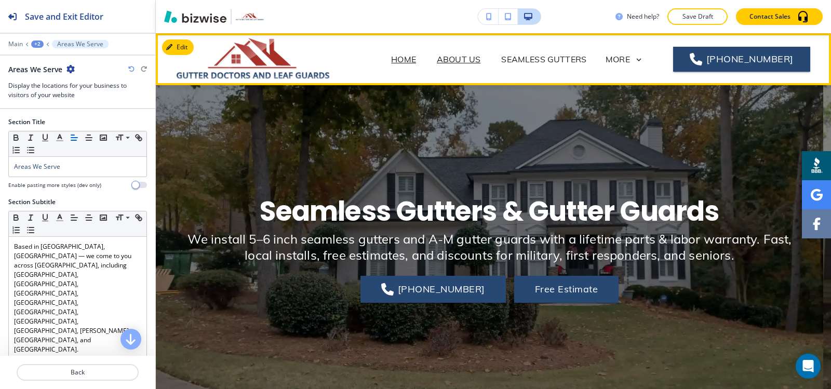
click at [478, 61] on p "ABOUT US" at bounding box center [459, 59] width 44 height 12
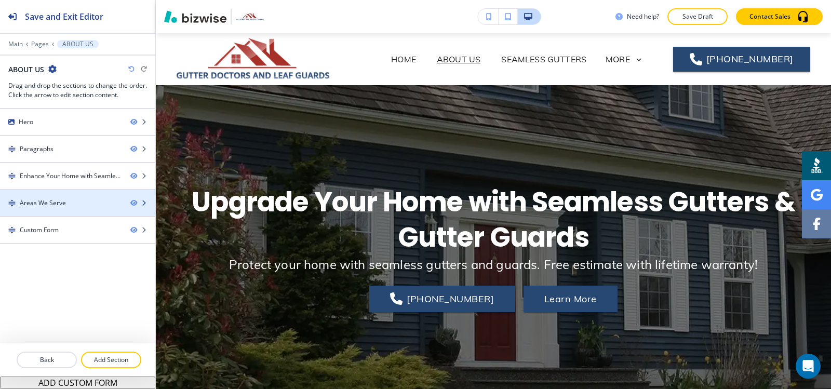
click at [33, 199] on div "Areas We Serve" at bounding box center [43, 202] width 46 height 9
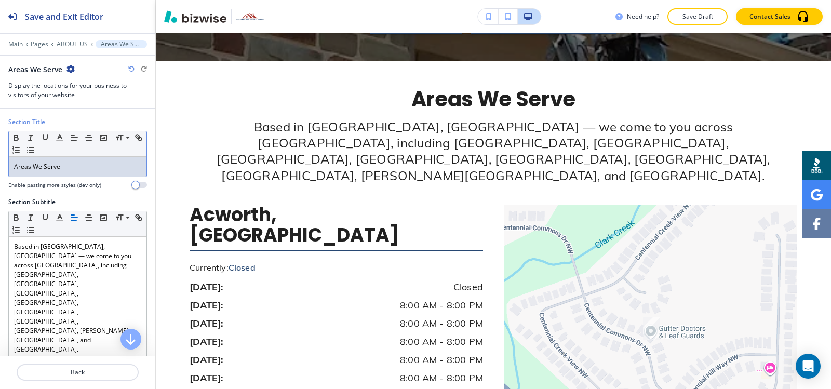
scroll to position [785, 0]
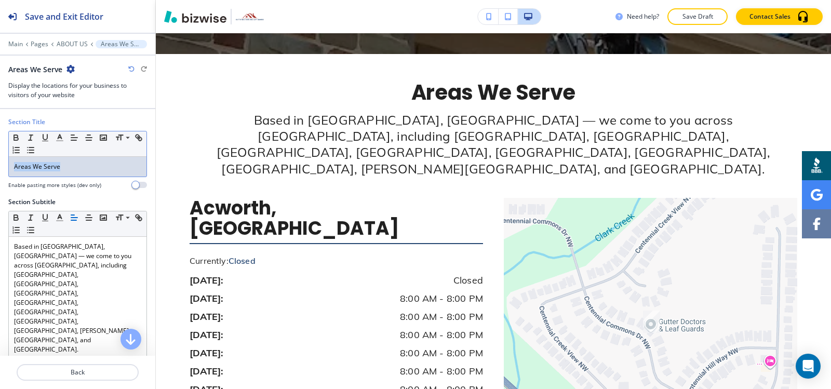
drag, startPoint x: 73, startPoint y: 166, endPoint x: 1, endPoint y: 167, distance: 72.2
click at [0, 168] on div "Section Title Small Normal Large Huge Areas We Serve Enable pasting more styles…" at bounding box center [77, 157] width 155 height 80
click at [56, 135] on icon "button" at bounding box center [59, 137] width 9 height 9
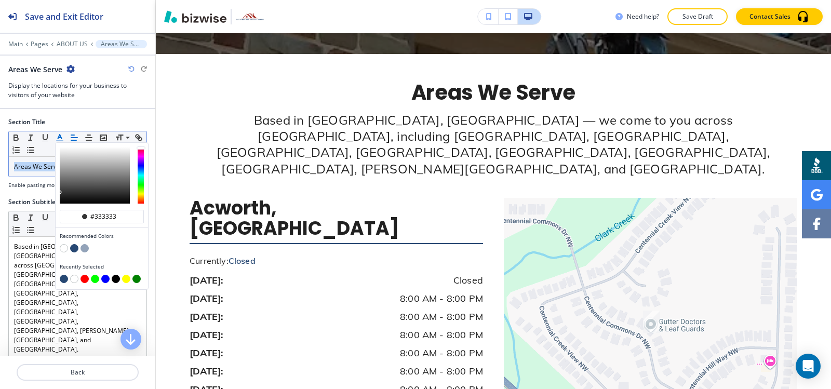
click at [62, 280] on button "button" at bounding box center [64, 279] width 8 height 8
type input "#274873"
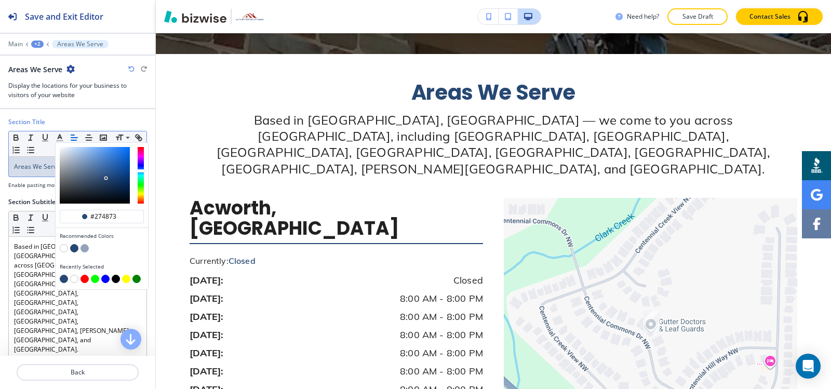
click at [42, 45] on div "+2" at bounding box center [37, 43] width 12 height 7
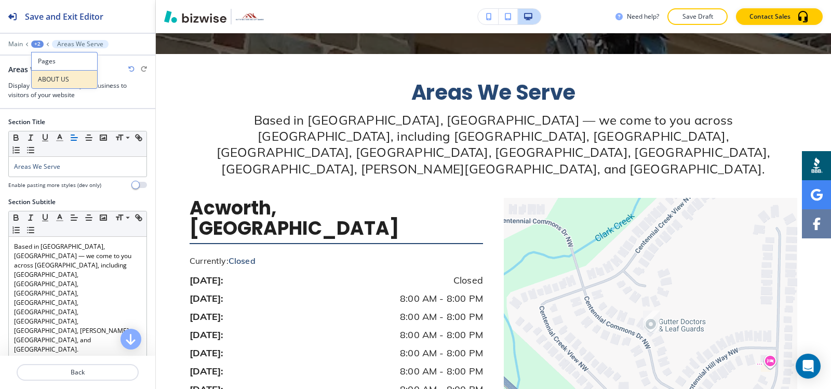
click at [50, 84] on button "ABOUT US" at bounding box center [64, 79] width 66 height 19
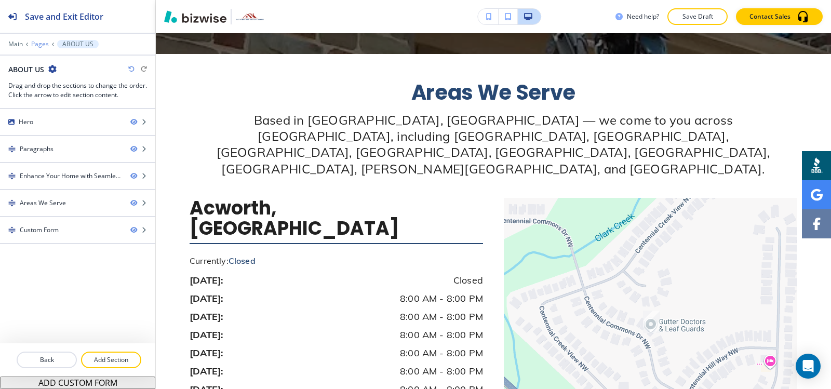
click at [36, 46] on p "Pages" at bounding box center [40, 43] width 18 height 7
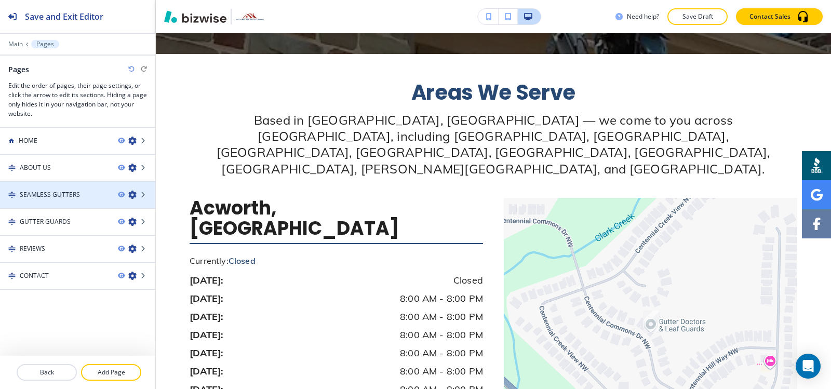
click at [60, 194] on h4 "SEAMLESS GUTTERS" at bounding box center [50, 194] width 60 height 9
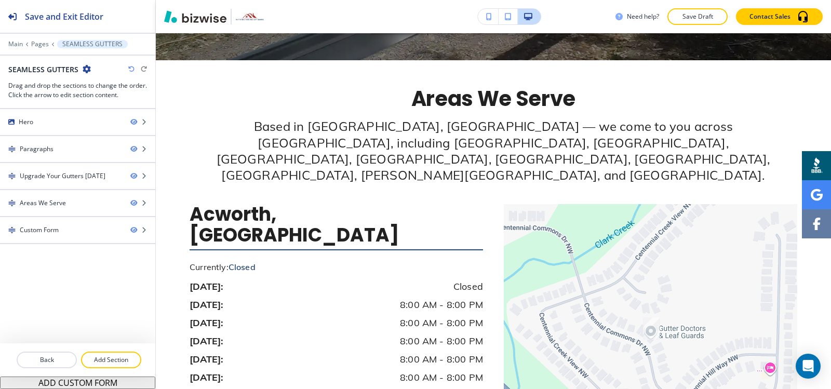
scroll to position [0, 0]
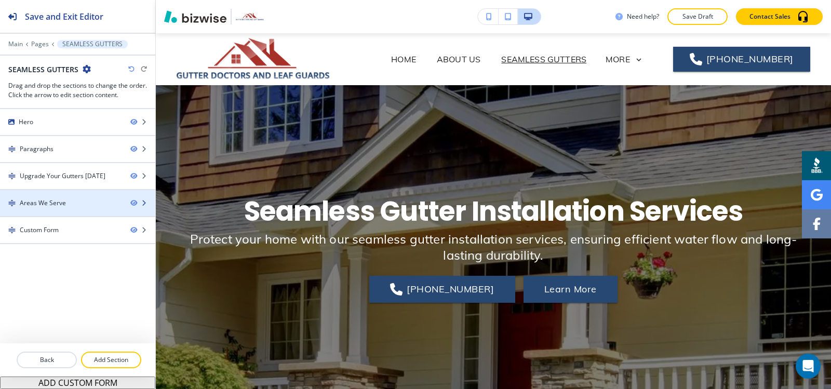
click at [58, 205] on div "Areas We Serve" at bounding box center [43, 202] width 46 height 9
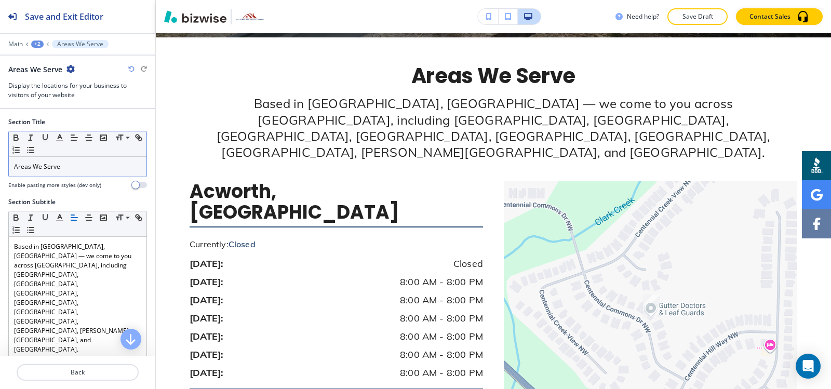
scroll to position [812, 0]
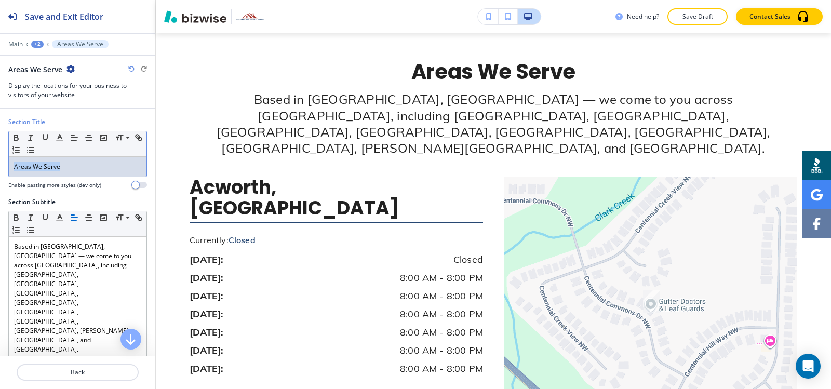
drag, startPoint x: 65, startPoint y: 169, endPoint x: 0, endPoint y: 169, distance: 65.4
click at [0, 169] on div "Section Title Small Normal Large Huge Areas We Serve Enable pasting more styles…" at bounding box center [77, 157] width 155 height 80
click at [60, 139] on icon "button" at bounding box center [59, 137] width 9 height 9
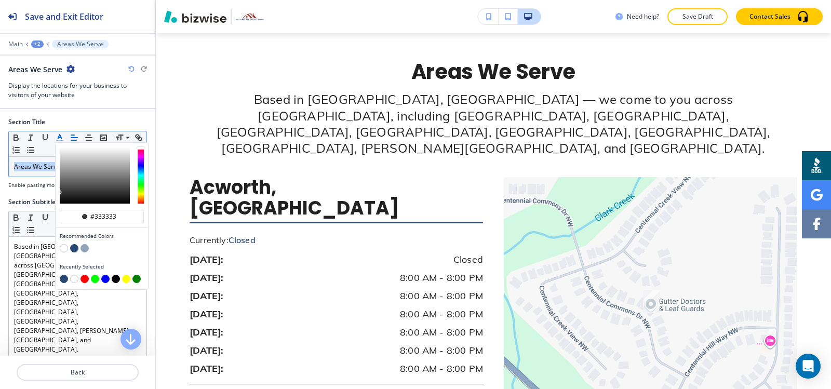
click at [62, 281] on button "button" at bounding box center [64, 279] width 8 height 8
type input "#274873"
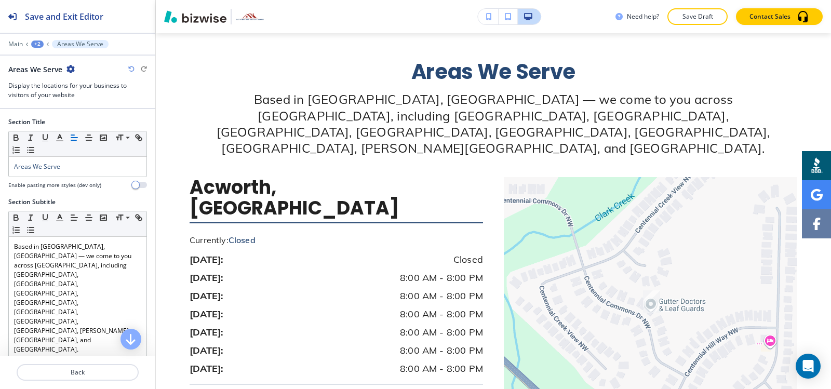
click at [36, 44] on div "+2" at bounding box center [37, 43] width 12 height 7
click at [51, 69] on button "Pages" at bounding box center [64, 61] width 66 height 18
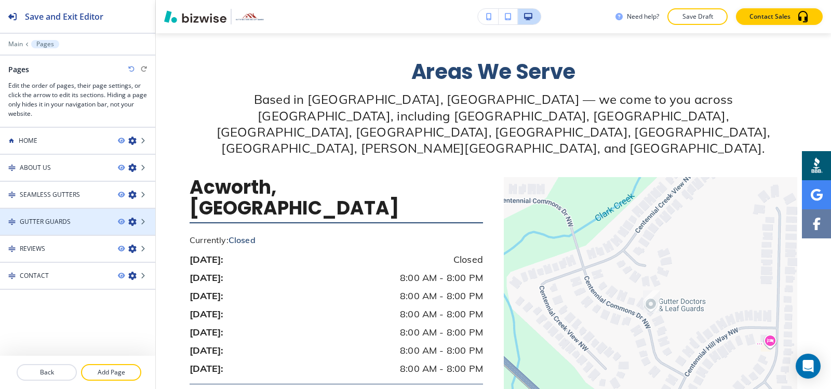
click at [51, 226] on div at bounding box center [77, 230] width 155 height 8
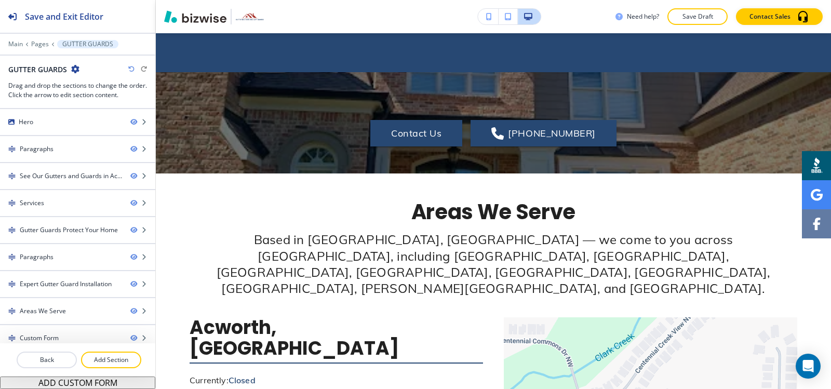
scroll to position [0, 0]
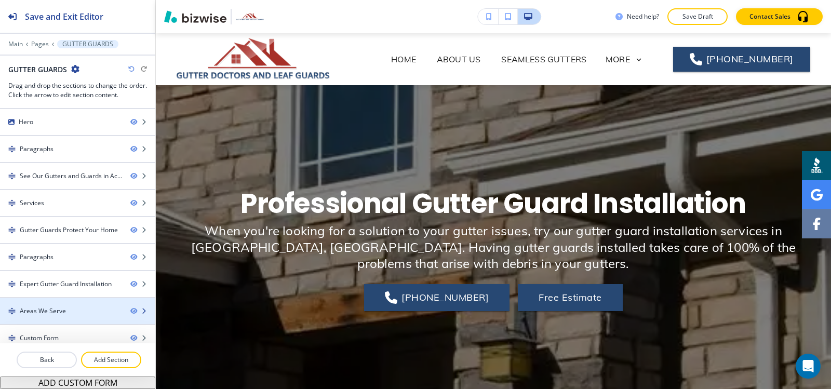
click at [53, 315] on div "Areas We Serve" at bounding box center [43, 310] width 46 height 9
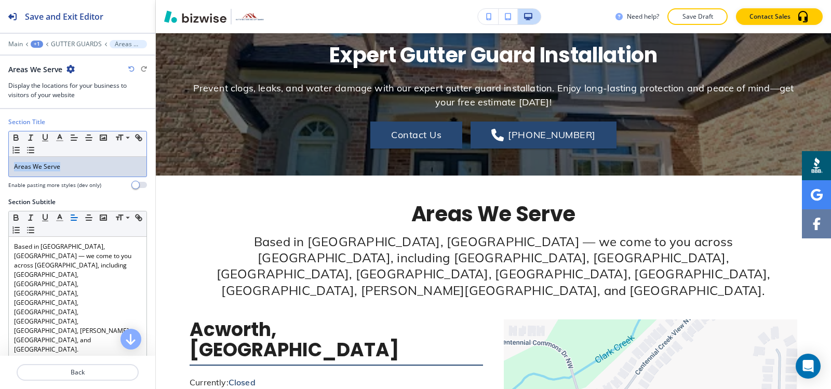
drag, startPoint x: 67, startPoint y: 164, endPoint x: 0, endPoint y: 179, distance: 68.6
click at [0, 179] on div "Section Title Small Normal Large Huge Areas We Serve Enable pasting more styles…" at bounding box center [77, 157] width 155 height 80
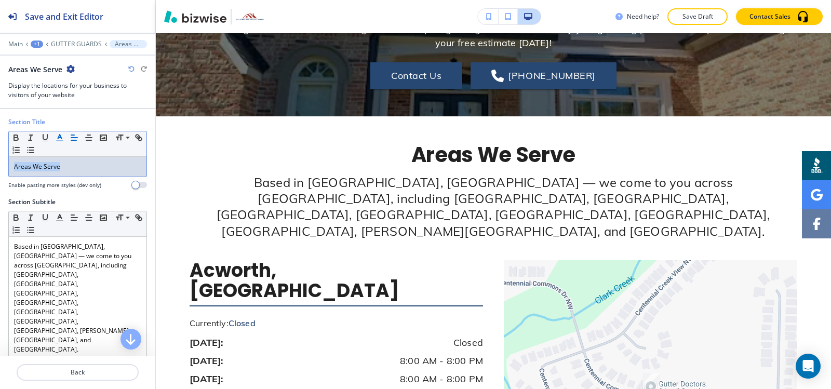
scroll to position [2352, 0]
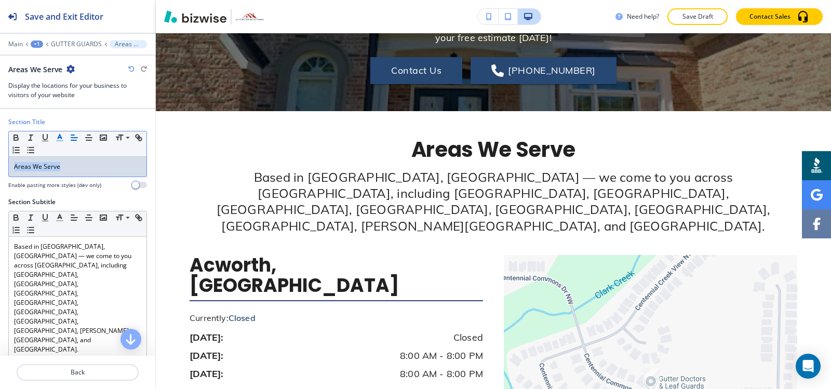
click at [61, 136] on icon "button" at bounding box center [59, 137] width 9 height 9
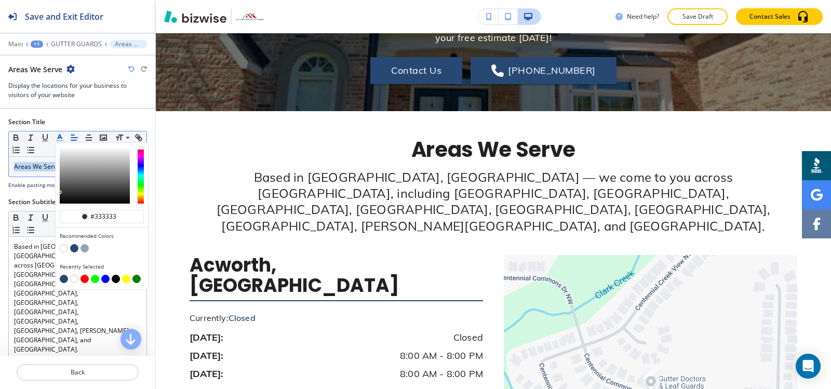
click at [63, 279] on button "button" at bounding box center [64, 279] width 8 height 8
type input "#274873"
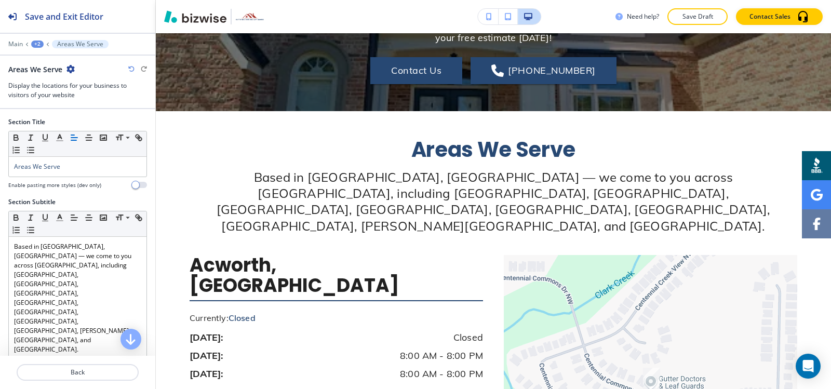
click at [34, 42] on div "+2" at bounding box center [37, 43] width 12 height 7
click at [53, 66] on button "Pages" at bounding box center [64, 61] width 66 height 18
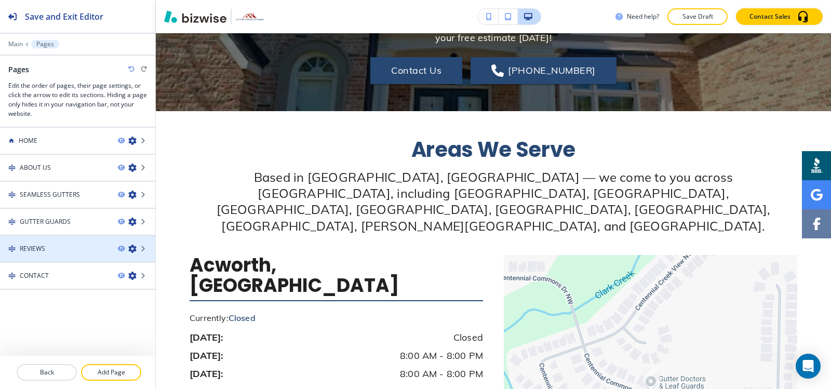
click at [46, 248] on div "REVIEWS" at bounding box center [55, 248] width 110 height 9
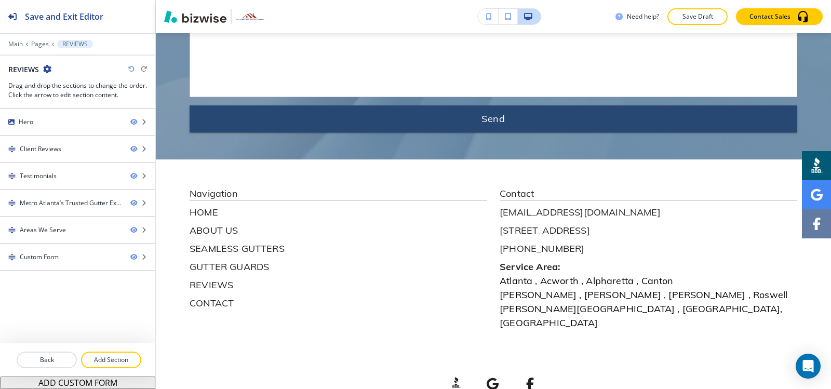
scroll to position [0, 0]
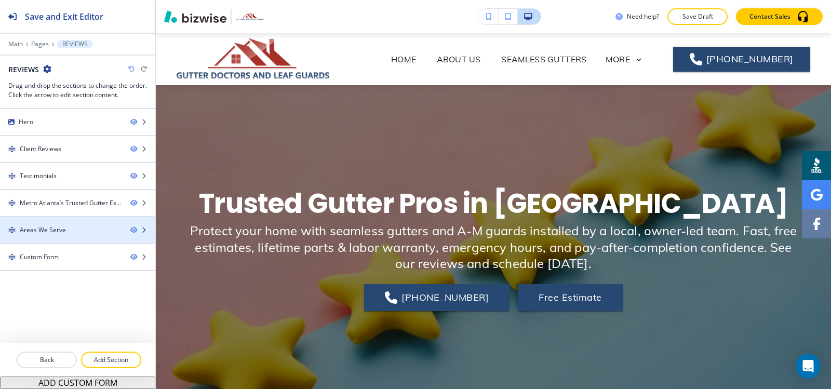
click at [48, 241] on div at bounding box center [77, 239] width 155 height 8
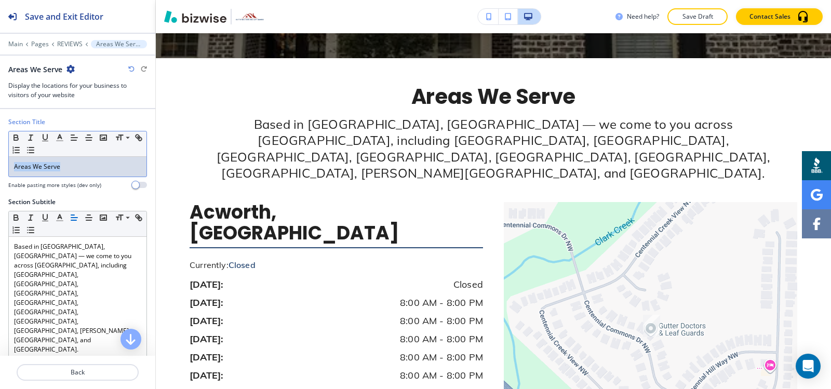
drag, startPoint x: 67, startPoint y: 170, endPoint x: 0, endPoint y: 174, distance: 67.6
click at [0, 174] on div "Section Title Small Normal Large Huge Areas We Serve Enable pasting more styles…" at bounding box center [77, 157] width 155 height 80
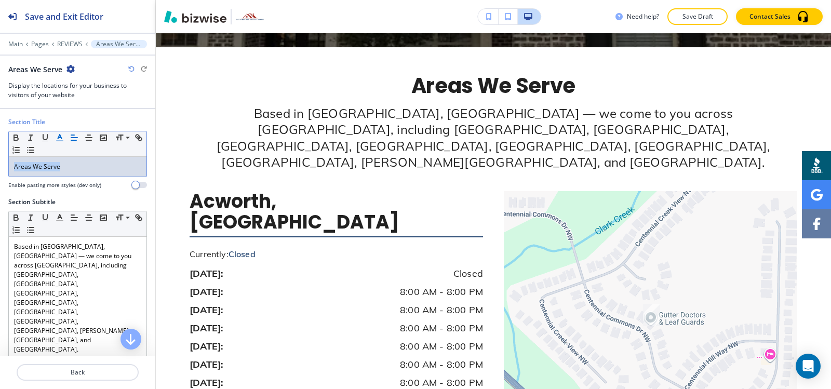
click at [59, 139] on icon "button" at bounding box center [59, 137] width 9 height 9
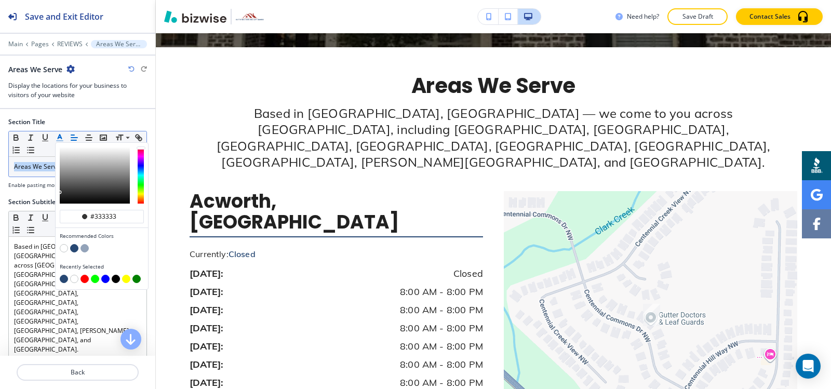
click at [64, 282] on button "button" at bounding box center [64, 279] width 8 height 8
type input "#274873"
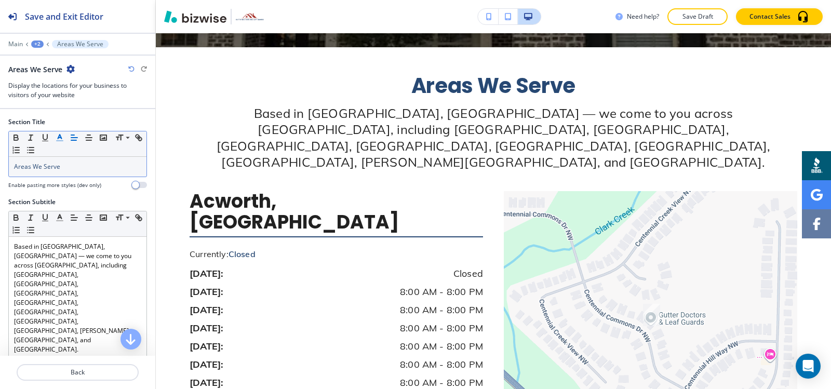
click at [36, 45] on div "+2" at bounding box center [37, 43] width 12 height 7
click at [41, 57] on p "Pages" at bounding box center [64, 61] width 53 height 9
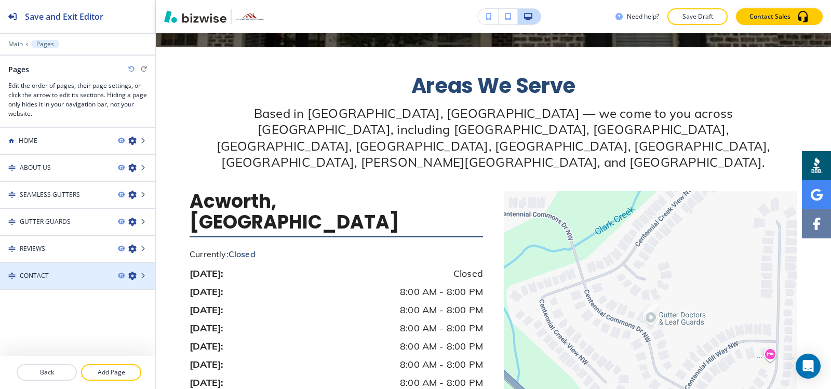
click at [58, 280] on div at bounding box center [77, 284] width 155 height 8
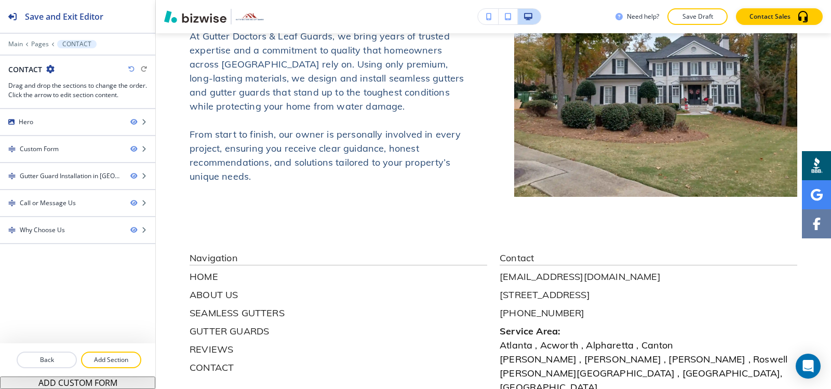
scroll to position [0, 0]
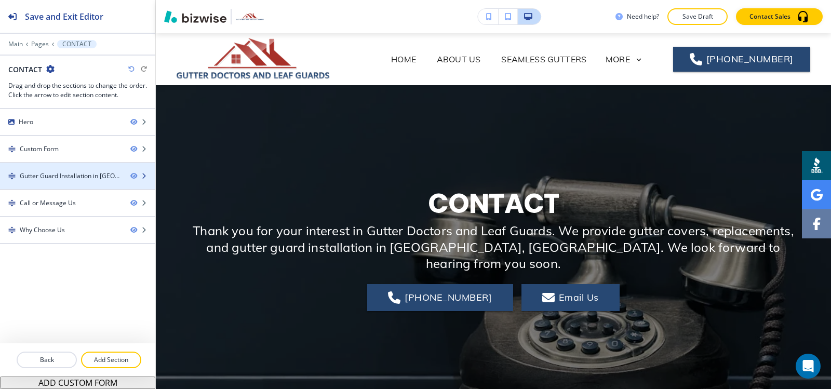
click at [57, 170] on div at bounding box center [77, 167] width 155 height 8
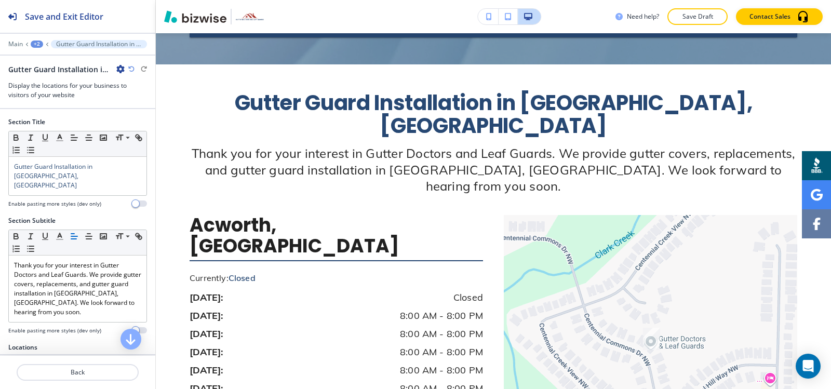
scroll to position [780, 0]
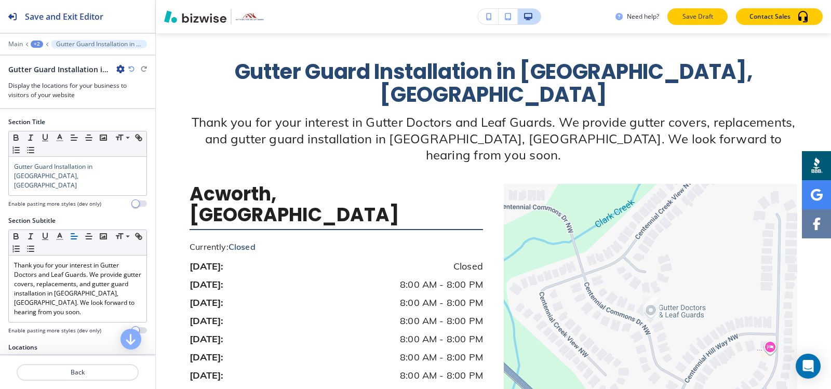
click at [698, 19] on p "Save Draft" at bounding box center [696, 16] width 33 height 9
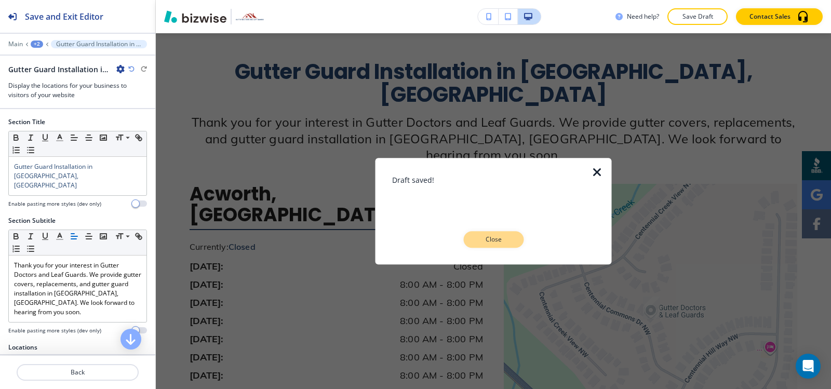
click at [498, 240] on p "Close" at bounding box center [493, 239] width 33 height 9
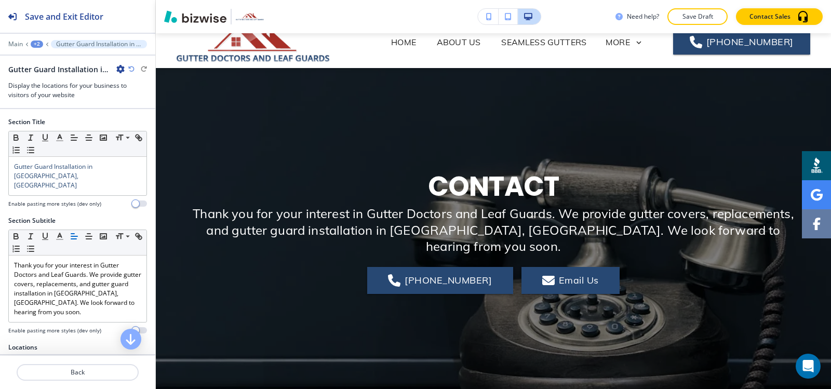
scroll to position [0, 0]
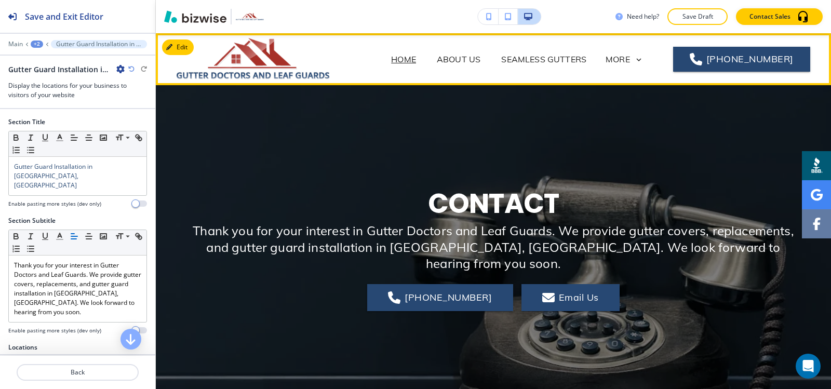
click at [416, 62] on p "HOME" at bounding box center [403, 59] width 25 height 12
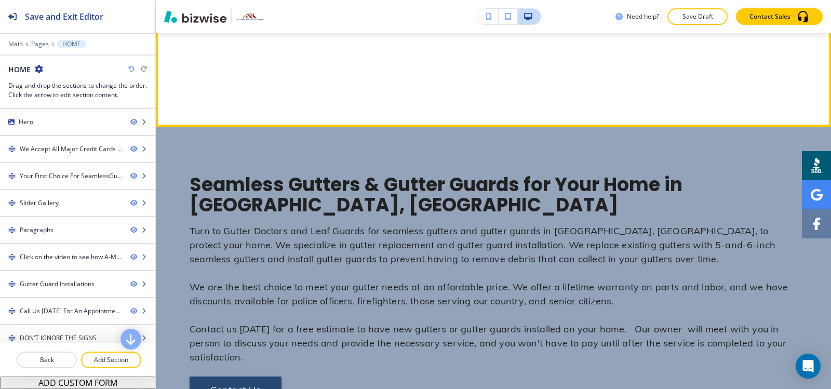
scroll to position [1038, 0]
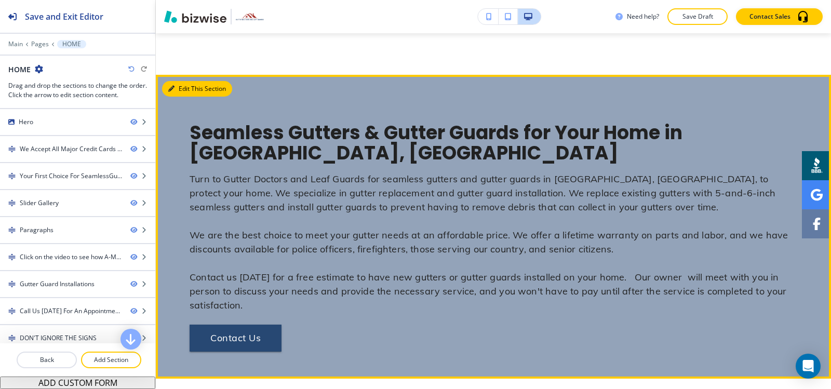
click at [185, 81] on button "Edit This Section" at bounding box center [197, 89] width 70 height 16
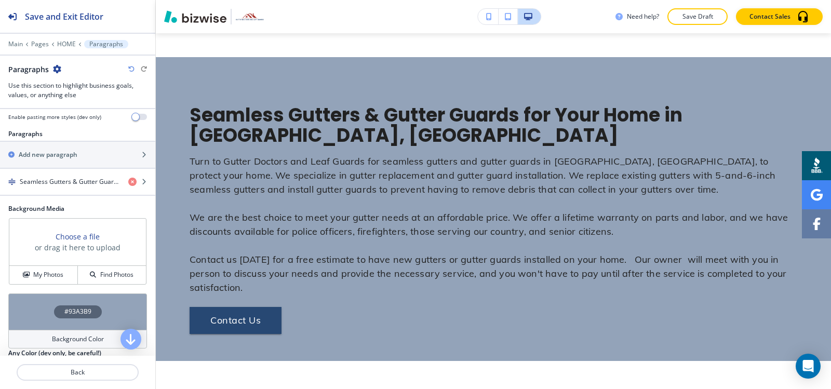
scroll to position [156, 0]
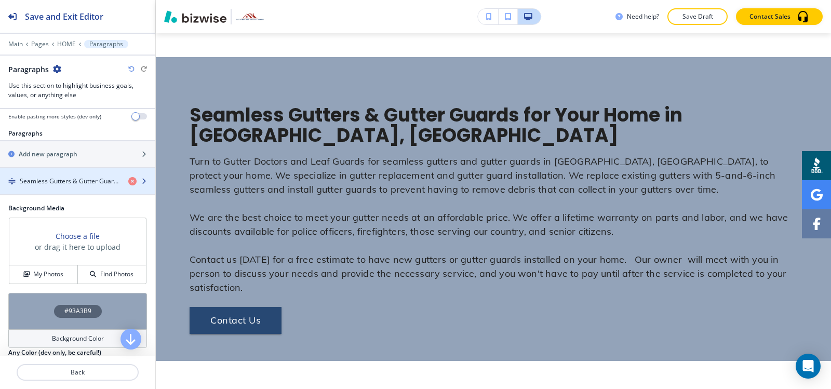
click at [67, 188] on div "button" at bounding box center [77, 190] width 155 height 8
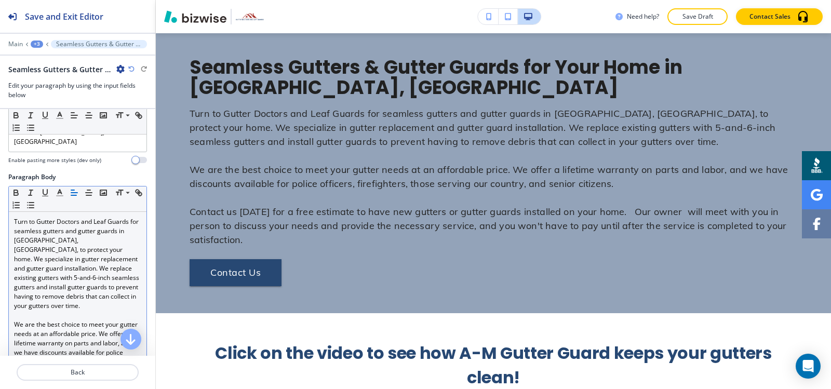
scroll to position [0, 0]
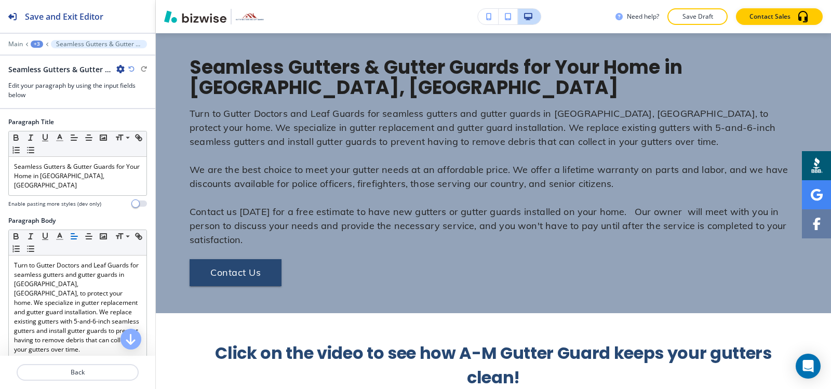
click at [39, 46] on div "+3" at bounding box center [37, 43] width 12 height 7
click at [50, 100] on p "Paragraphs" at bounding box center [63, 97] width 53 height 9
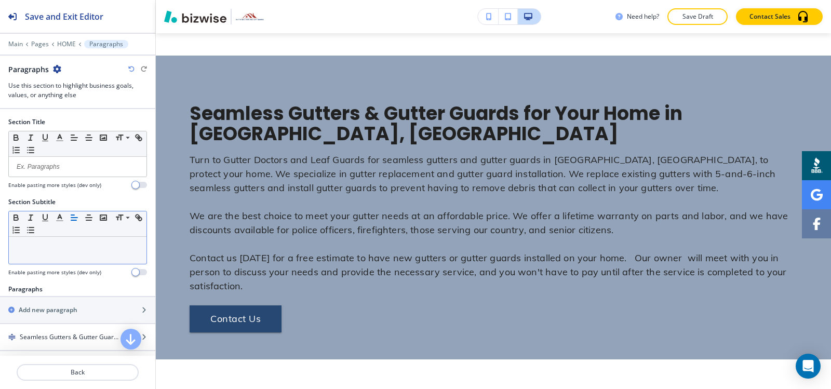
scroll to position [1056, 0]
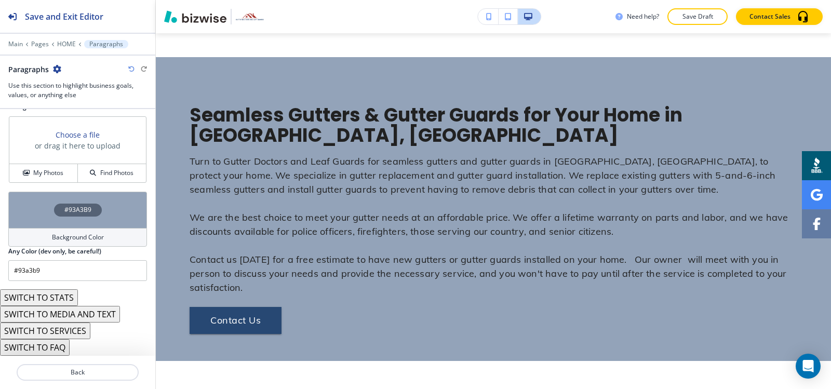
click at [42, 239] on div "Background Color" at bounding box center [77, 237] width 139 height 19
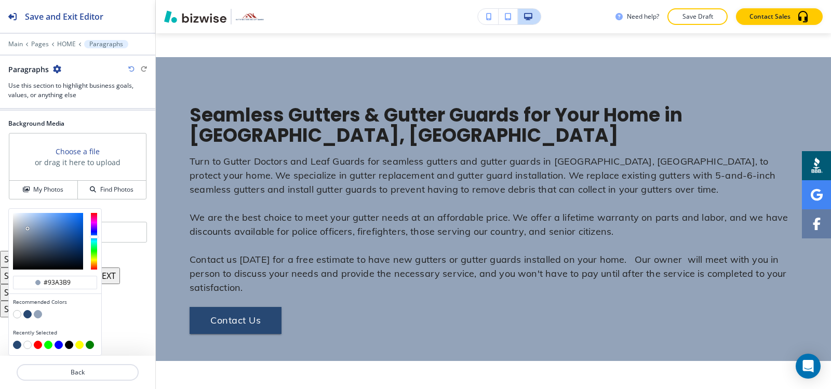
scroll to position [240, 0]
click at [24, 314] on button "button" at bounding box center [27, 314] width 8 height 8
type input "#274873"
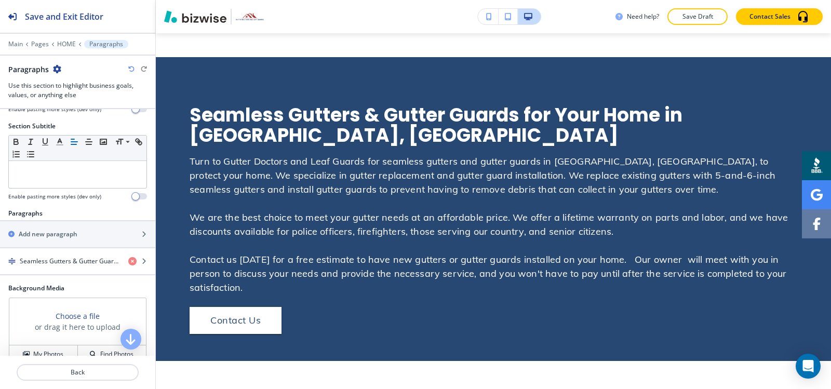
scroll to position [33, 0]
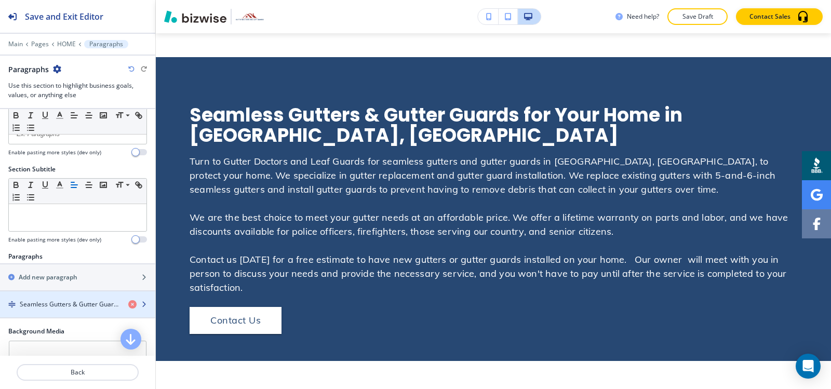
click at [56, 294] on div "button" at bounding box center [77, 295] width 155 height 8
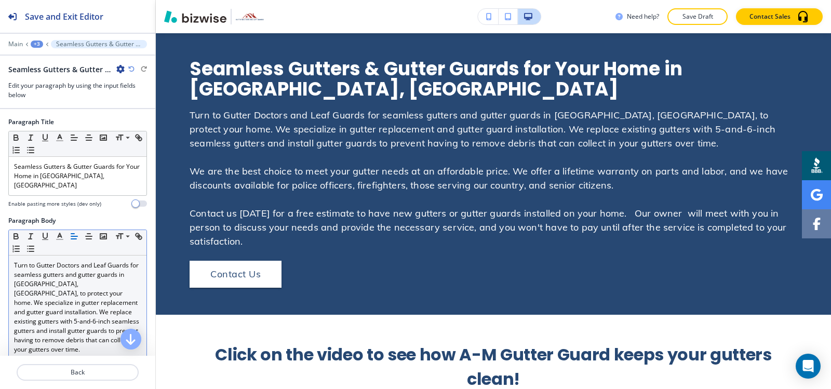
scroll to position [1104, 0]
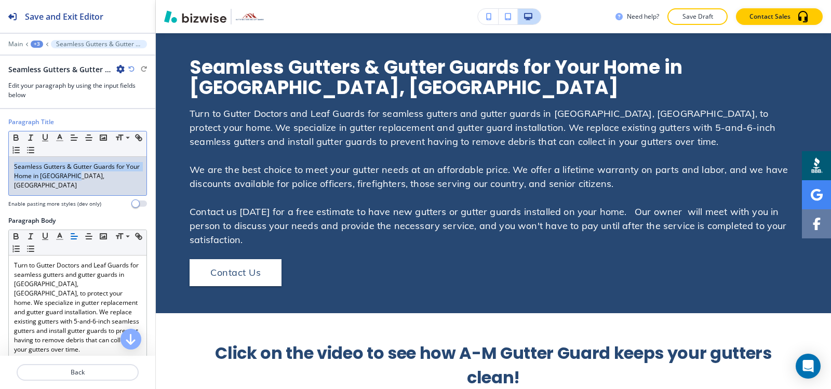
drag, startPoint x: 94, startPoint y: 178, endPoint x: 5, endPoint y: 155, distance: 92.2
click at [3, 156] on div "Paragraph Title Small Normal Large Huge Seamless Gutters & Gutter Guards for Yo…" at bounding box center [77, 166] width 155 height 99
click at [86, 138] on line "button" at bounding box center [89, 138] width 6 height 0
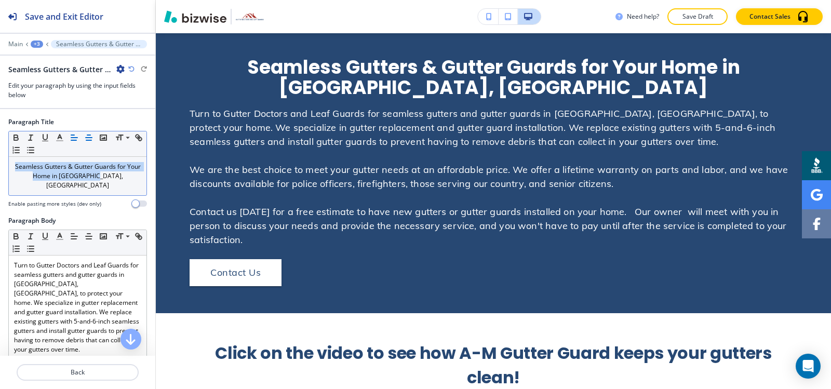
click at [77, 142] on icon "button" at bounding box center [74, 137] width 9 height 9
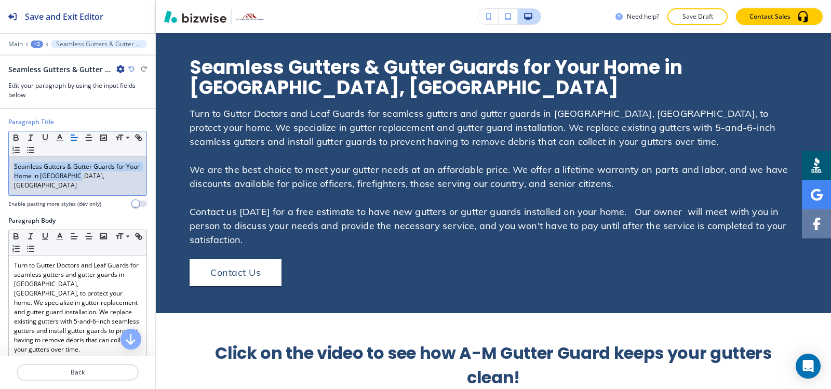
click at [99, 180] on p "Seamless Gutters & Gutter Guards for Your Home in [GEOGRAPHIC_DATA], [GEOGRAPHI…" at bounding box center [77, 176] width 127 height 28
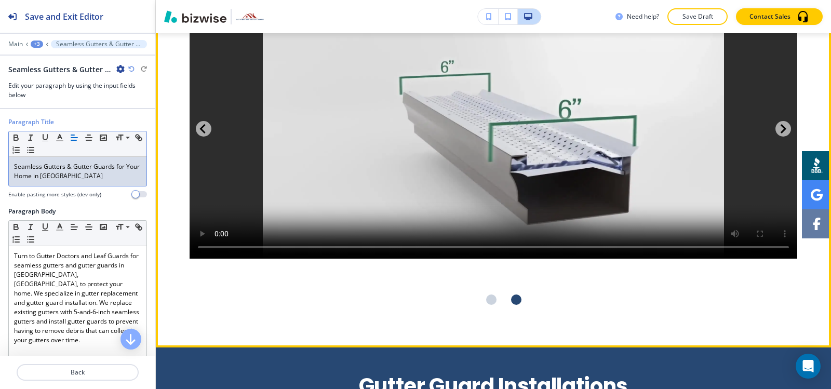
scroll to position [1467, 0]
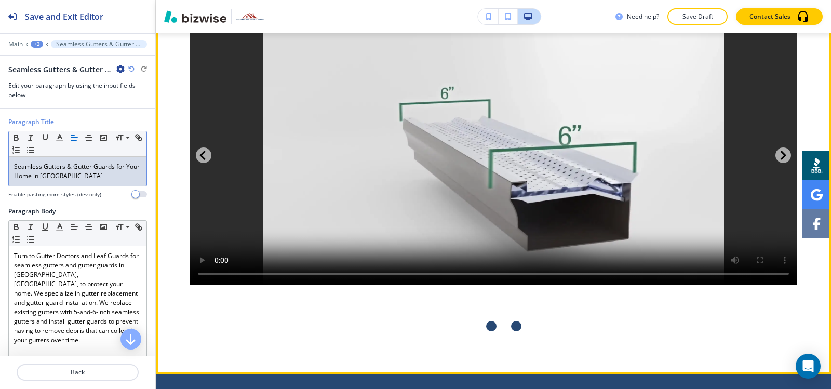
click at [487, 321] on div "Go to slide 1" at bounding box center [491, 326] width 10 height 10
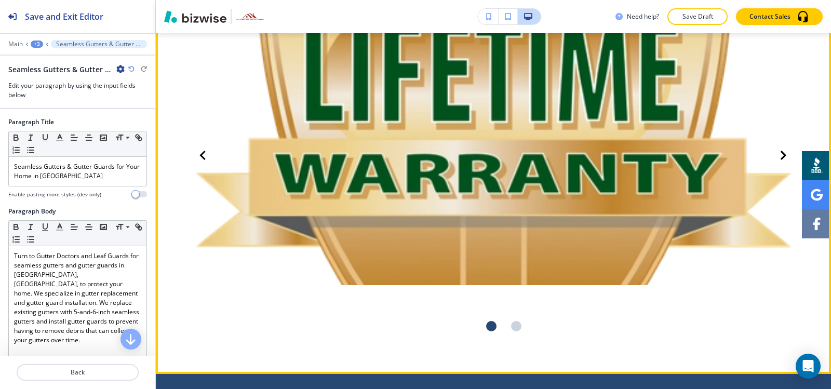
scroll to position [1363, 0]
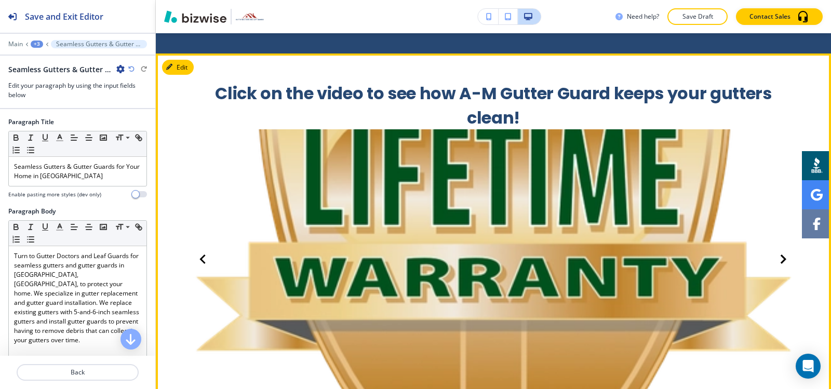
click at [571, 229] on img at bounding box center [492, 259] width 607 height 260
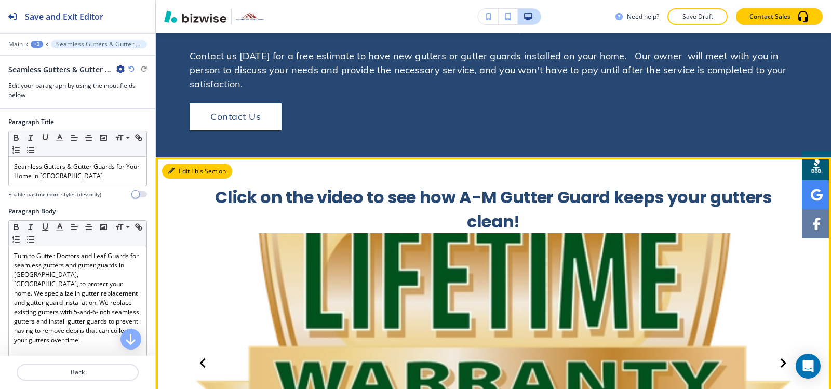
click at [183, 164] on button "Edit This Section" at bounding box center [197, 172] width 70 height 16
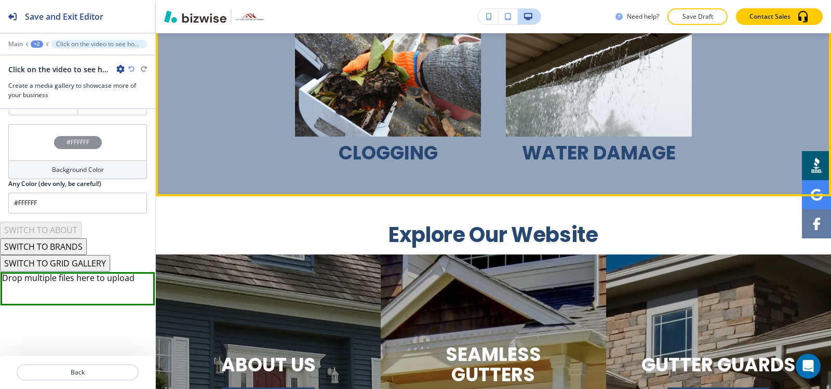
scroll to position [2481, 0]
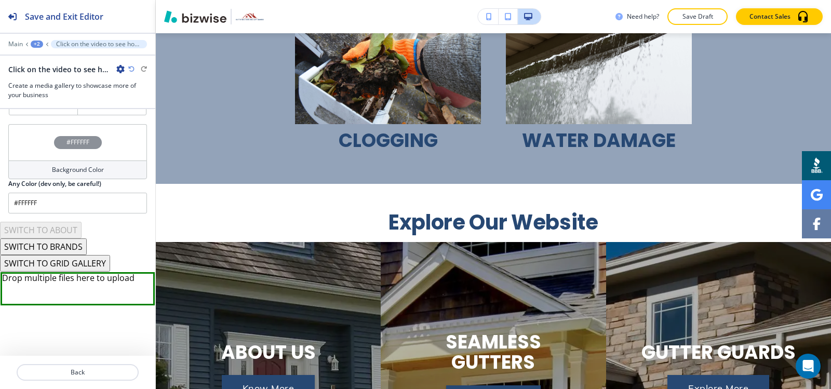
click at [33, 45] on div "+2" at bounding box center [37, 43] width 12 height 7
click at [52, 74] on button "HOME" at bounding box center [64, 79] width 66 height 19
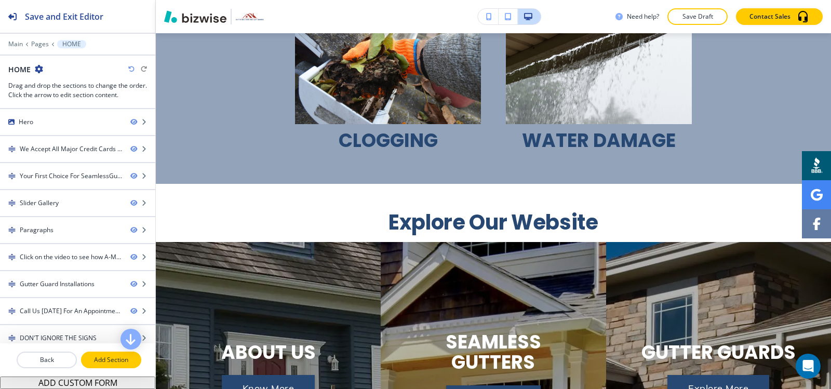
click at [105, 366] on button "Add Section" at bounding box center [111, 359] width 60 height 17
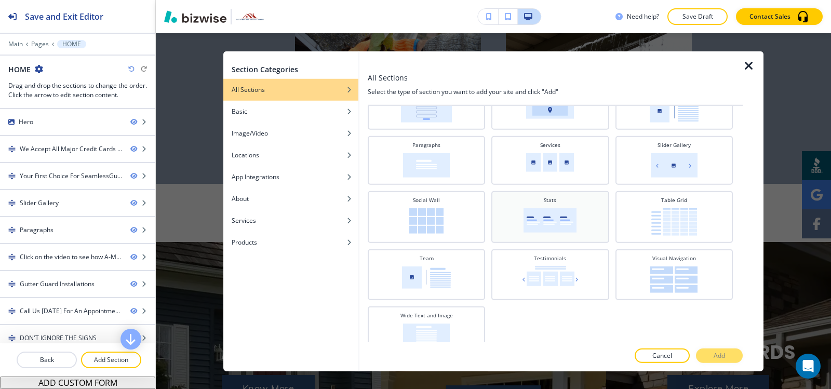
scroll to position [337, 0]
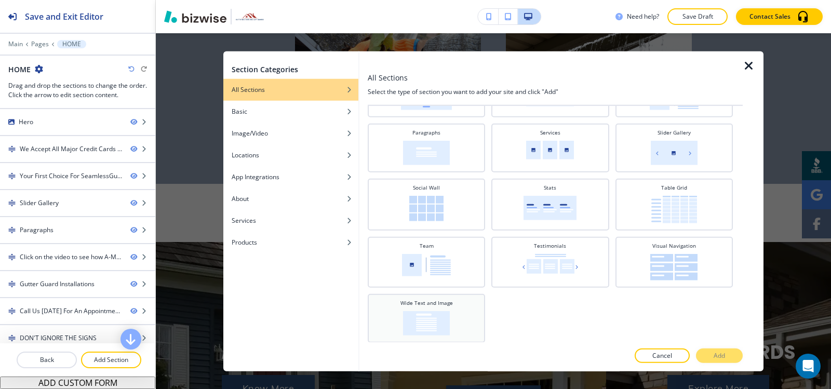
click at [450, 320] on div "Wide Text and Image" at bounding box center [426, 316] width 107 height 36
click at [717, 358] on p "Add" at bounding box center [718, 355] width 11 height 9
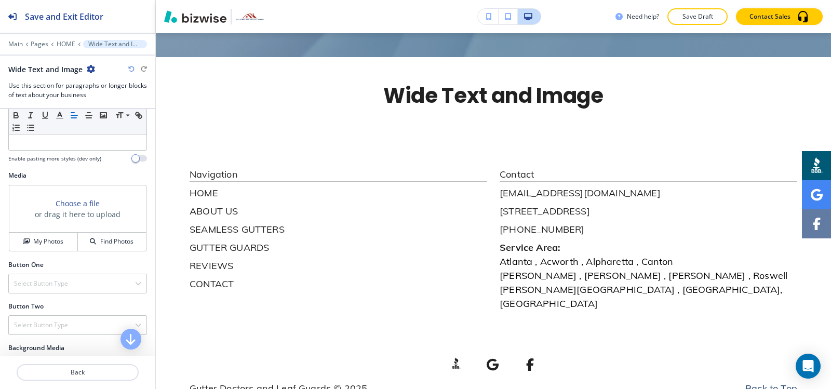
scroll to position [361, 0]
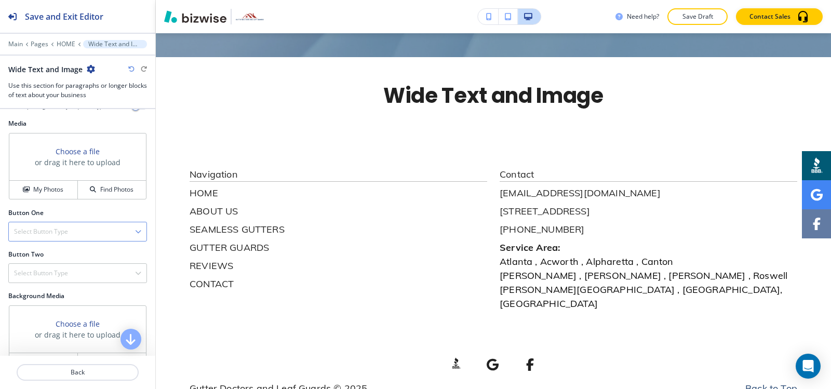
click at [83, 224] on div "Select Button Type" at bounding box center [78, 231] width 138 height 19
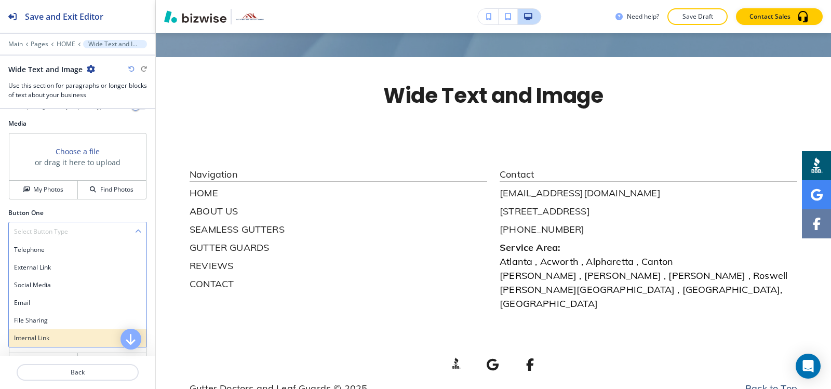
click at [75, 335] on h4 "Internal Link" at bounding box center [77, 337] width 127 height 9
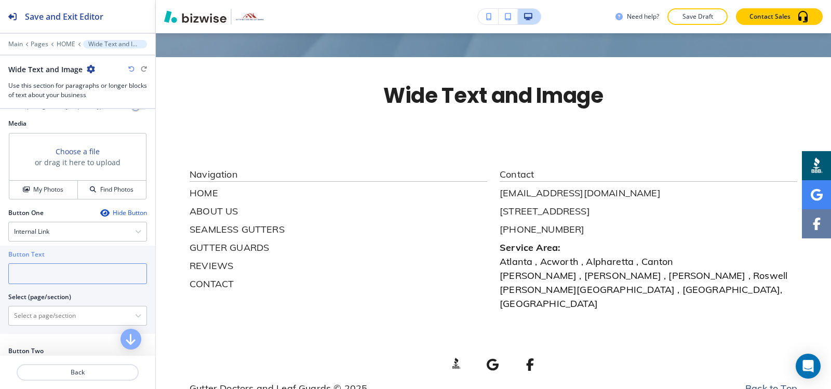
click at [75, 280] on input "text" at bounding box center [77, 273] width 139 height 21
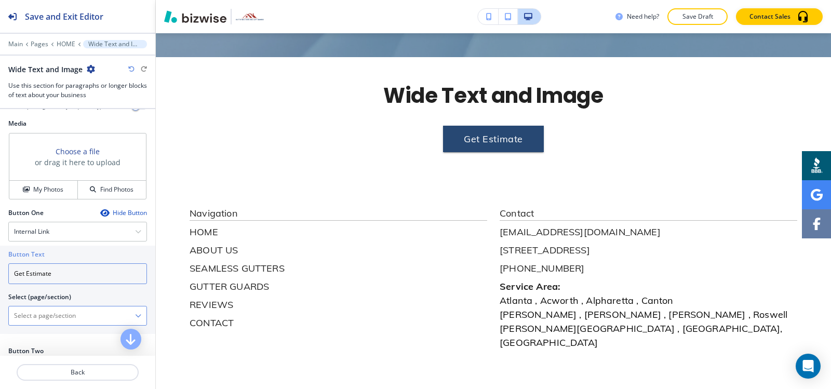
type input "Get Estimate"
click at [35, 319] on \(page\/section\) "Manual Input" at bounding box center [72, 316] width 126 height 18
type \(page\/section\) "CONTACT"
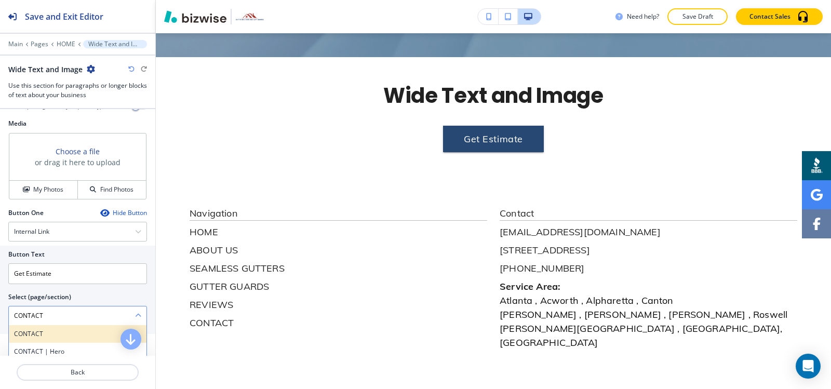
click at [62, 338] on h4 "CONTACT" at bounding box center [77, 333] width 127 height 9
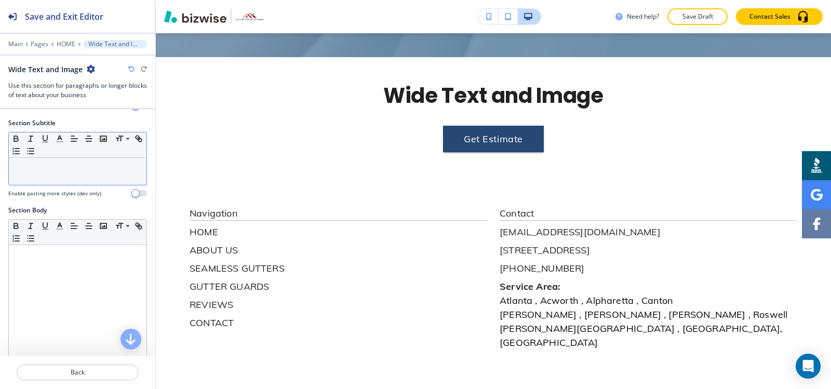
scroll to position [0, 0]
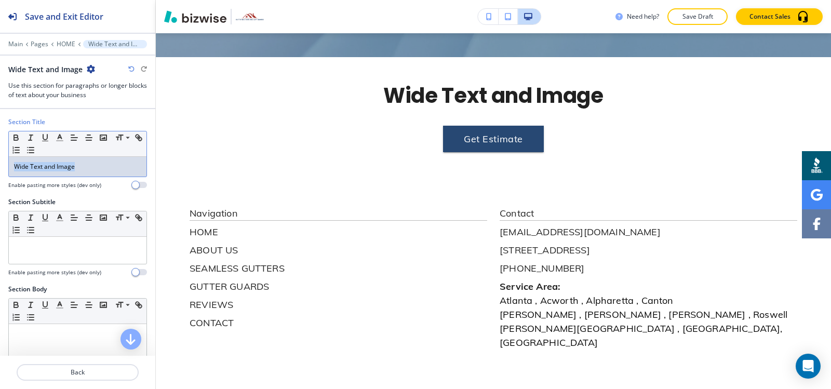
drag, startPoint x: 99, startPoint y: 171, endPoint x: 0, endPoint y: 178, distance: 99.4
click at [0, 178] on div "Section Title Small Normal Large Huge Wide Text and Image Enable pasting more s…" at bounding box center [77, 157] width 155 height 80
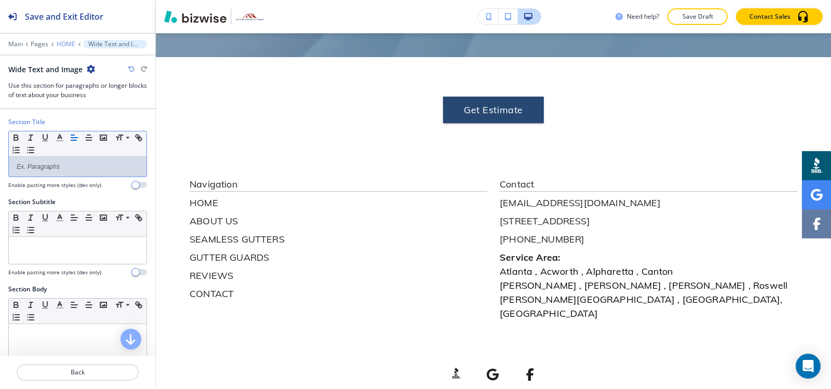
click at [65, 42] on p "HOME" at bounding box center [66, 43] width 19 height 7
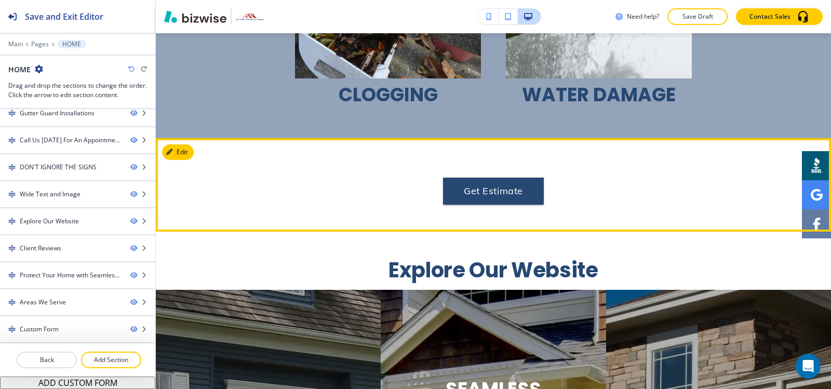
scroll to position [2534, 0]
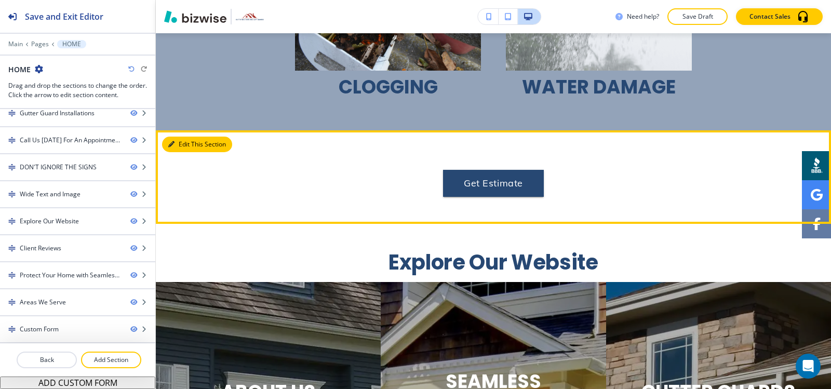
click at [191, 152] on button "Edit This Section" at bounding box center [197, 145] width 70 height 16
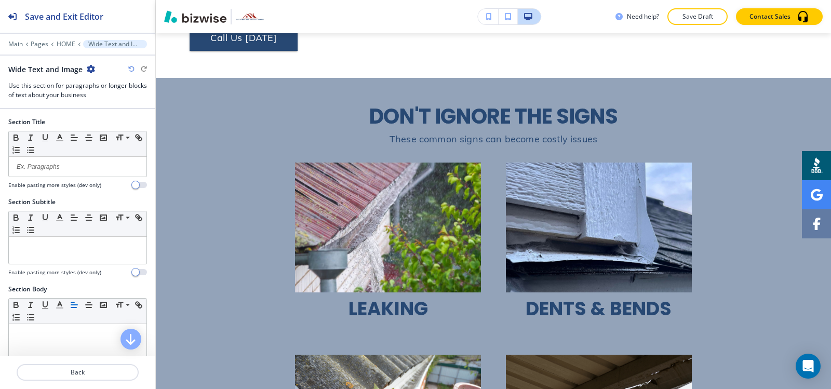
scroll to position [2119, 0]
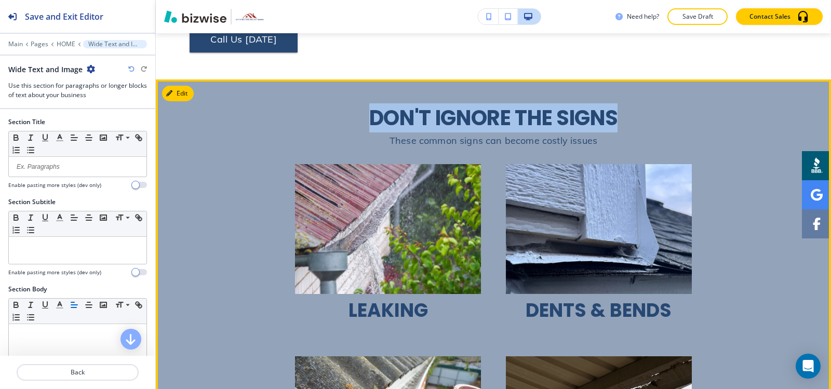
drag, startPoint x: 353, startPoint y: 121, endPoint x: 628, endPoint y: 115, distance: 274.7
click at [628, 115] on p "DON'T IGNORE THE SIGNS" at bounding box center [492, 117] width 607 height 23
copy span "DON'T IGNORE THE SIGNS"
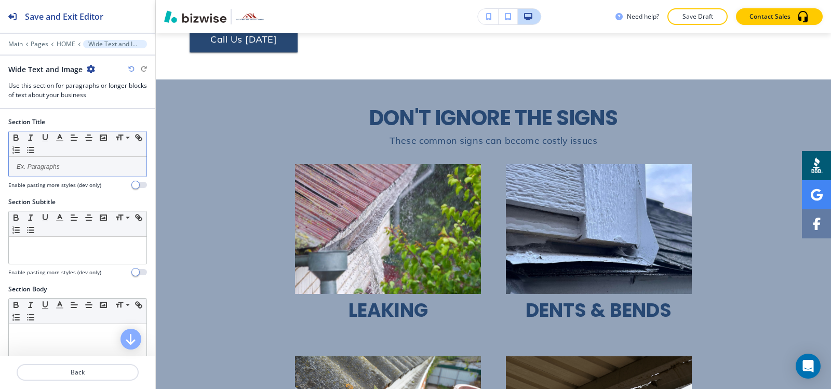
click at [44, 171] on p at bounding box center [77, 166] width 127 height 9
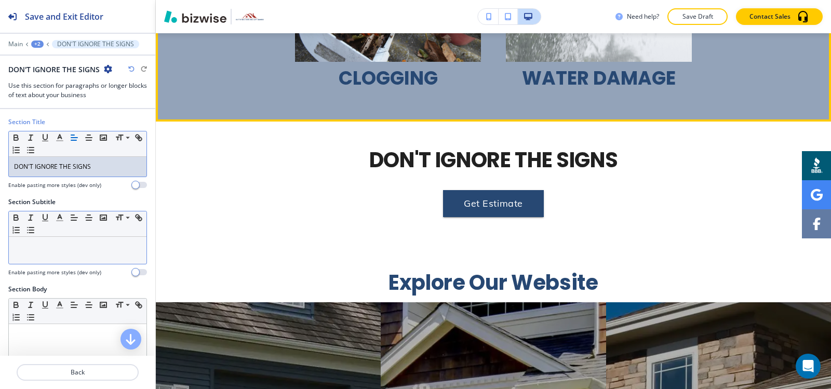
scroll to position [2534, 0]
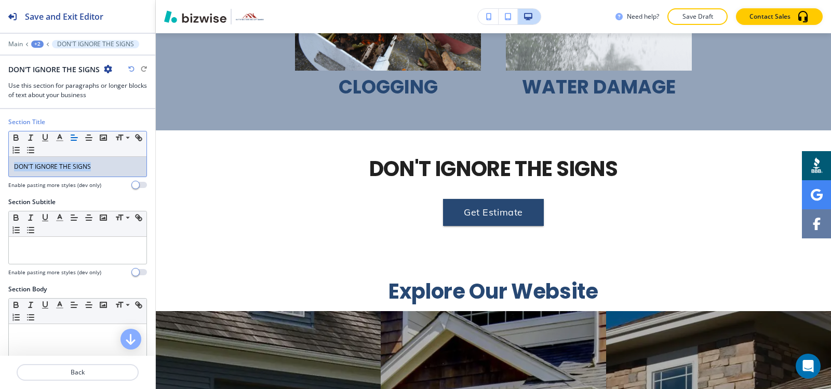
drag, startPoint x: 100, startPoint y: 169, endPoint x: 0, endPoint y: 184, distance: 101.3
click at [0, 184] on div "Section Title Small Normal Large Huge DON'T IGNORE THE SIGNS Enable pasting mor…" at bounding box center [77, 157] width 155 height 80
click at [57, 137] on icon "button" at bounding box center [59, 137] width 9 height 9
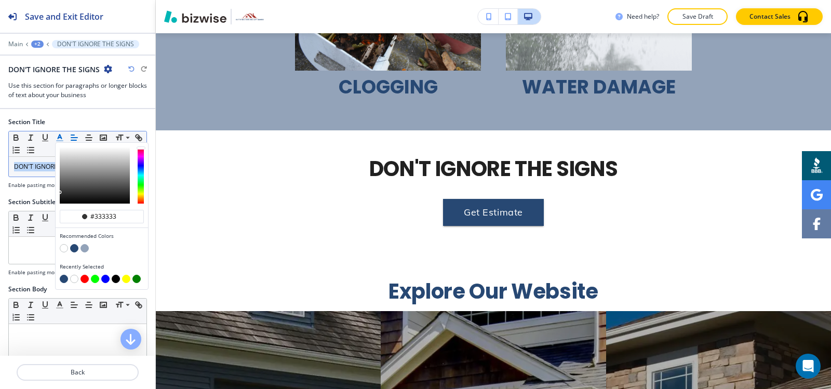
click at [74, 248] on button "button" at bounding box center [74, 248] width 8 height 8
type input "#274873"
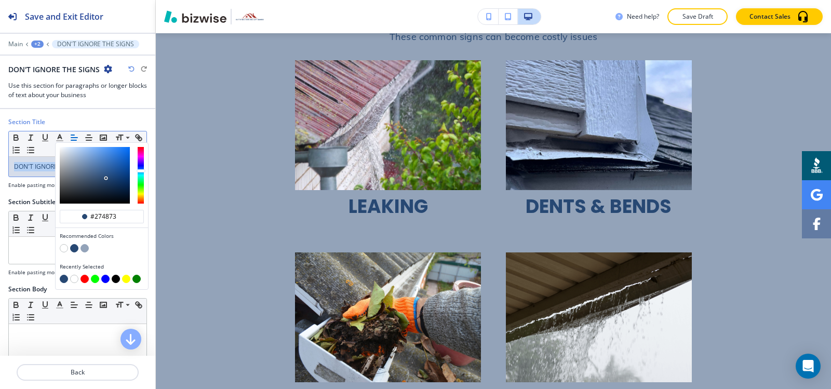
scroll to position [2015, 0]
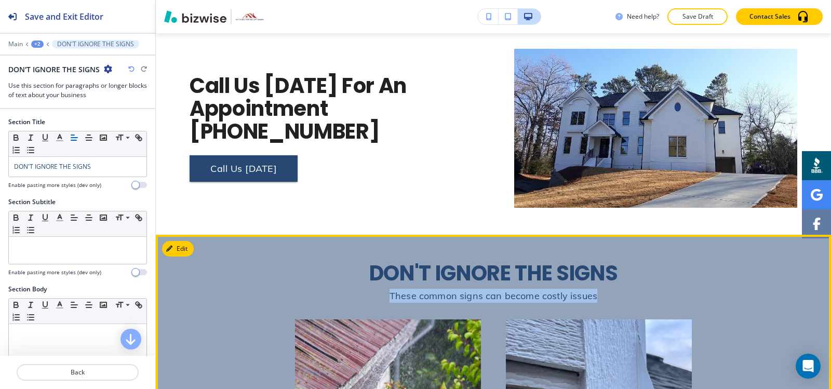
drag, startPoint x: 388, startPoint y: 250, endPoint x: 598, endPoint y: 248, distance: 210.8
click at [598, 289] on p "These common signs can become costly issues" at bounding box center [492, 296] width 607 height 14
copy span "These common signs can become costly issues"
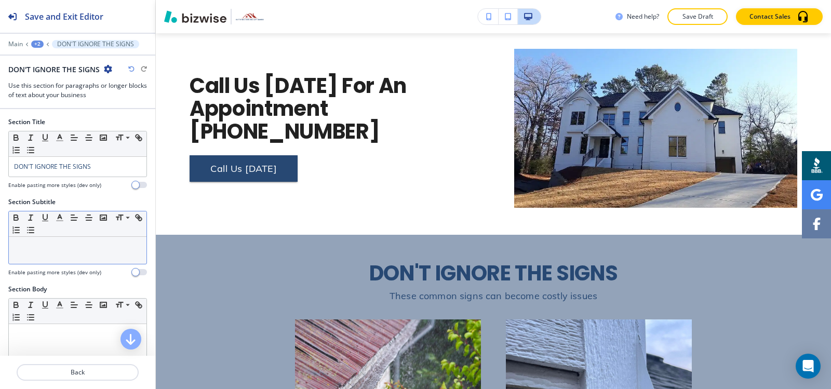
click at [60, 262] on div at bounding box center [78, 250] width 138 height 27
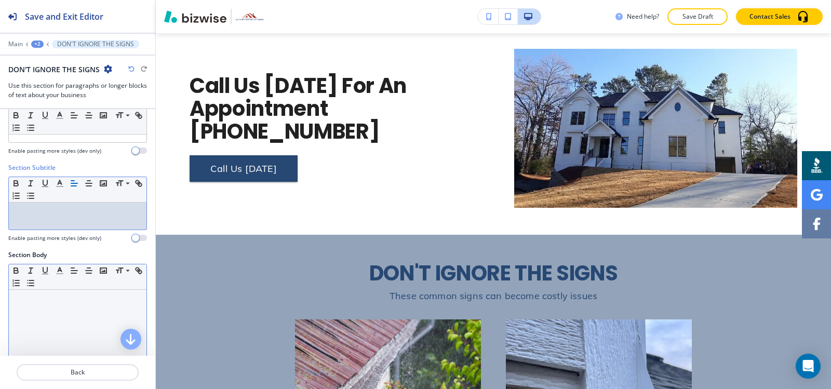
scroll to position [52, 0]
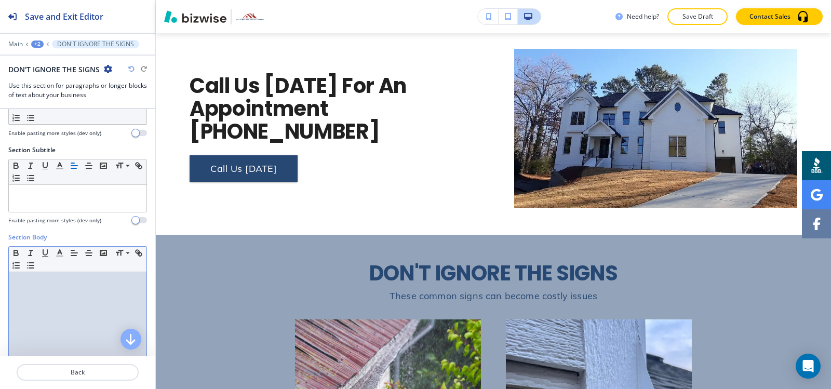
click at [57, 317] on div at bounding box center [78, 339] width 138 height 135
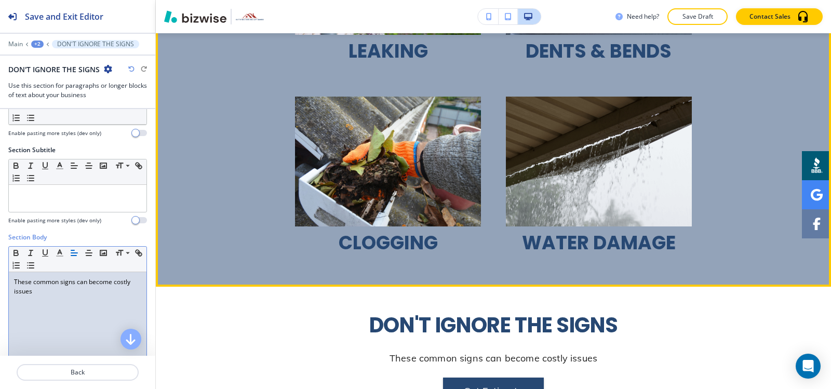
scroll to position [2430, 0]
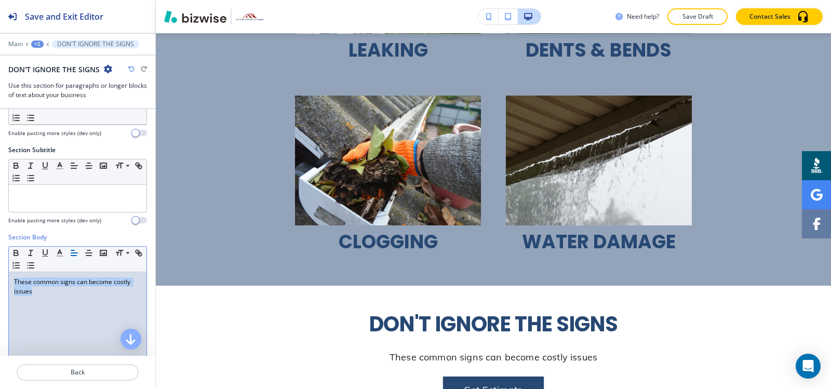
drag, startPoint x: 46, startPoint y: 298, endPoint x: 0, endPoint y: 282, distance: 48.6
click at [0, 282] on div "Section Body Small Normal Large Huge These common signs can become costly issue…" at bounding box center [77, 330] width 155 height 195
copy p "These common signs can become costly issues"
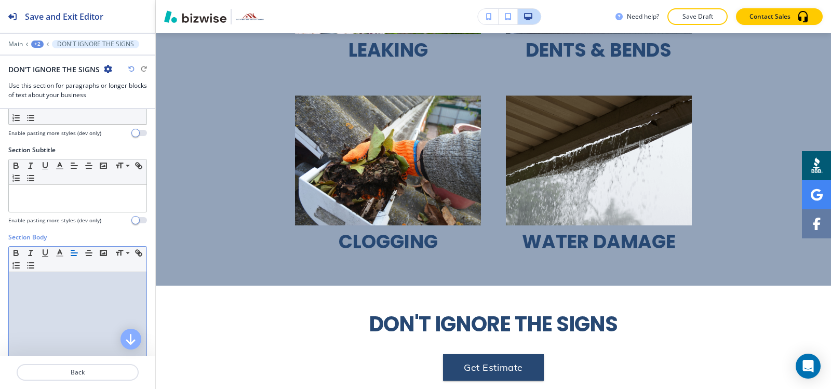
scroll to position [0, 0]
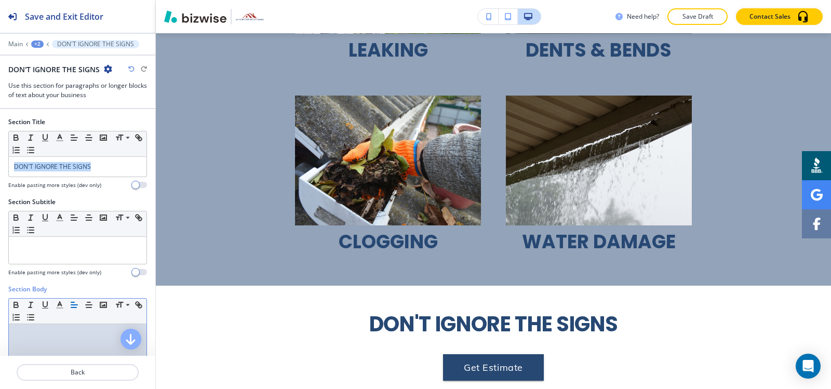
drag, startPoint x: 113, startPoint y: 166, endPoint x: 0, endPoint y: 166, distance: 113.2
click at [0, 166] on div "Section Title Small Normal Large Huge DON'T IGNORE THE SIGNS Enable pasting mor…" at bounding box center [77, 157] width 155 height 80
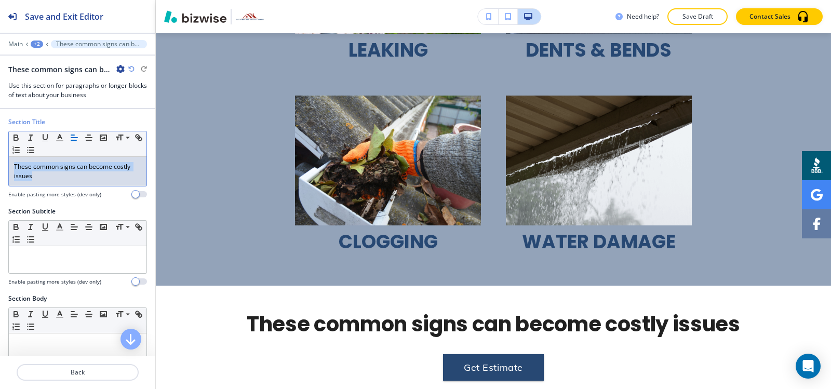
drag, startPoint x: 0, startPoint y: 168, endPoint x: 0, endPoint y: 148, distance: 19.7
click at [0, 148] on div "Section Title Small Normal Large Huge These common signs can become costly issu…" at bounding box center [77, 161] width 155 height 89
click at [61, 137] on polyline "button" at bounding box center [60, 136] width 4 height 4
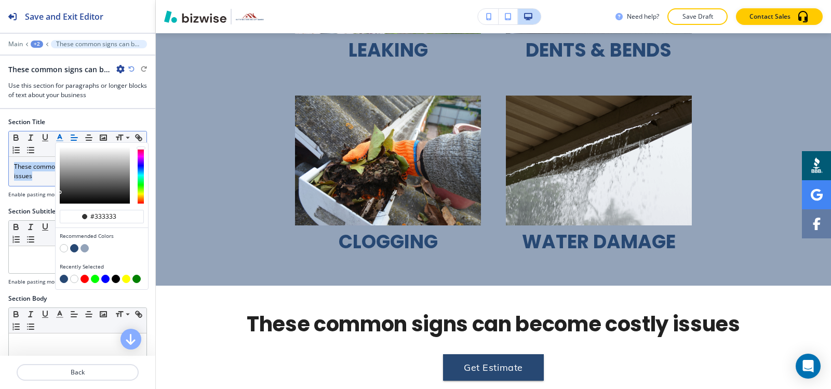
click at [66, 277] on button "button" at bounding box center [64, 279] width 8 height 8
type input "#274873"
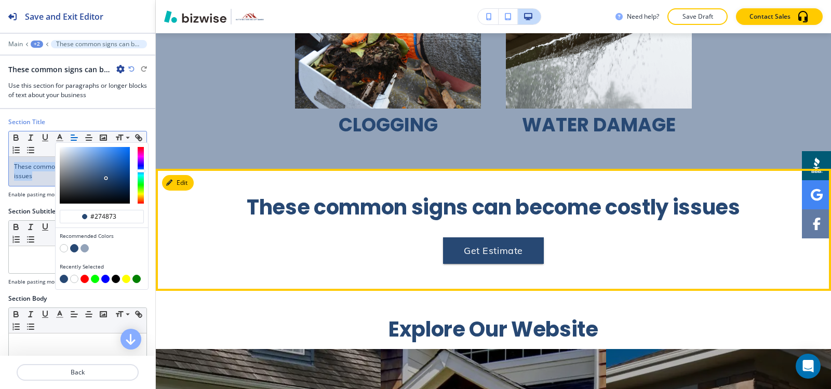
scroll to position [2534, 0]
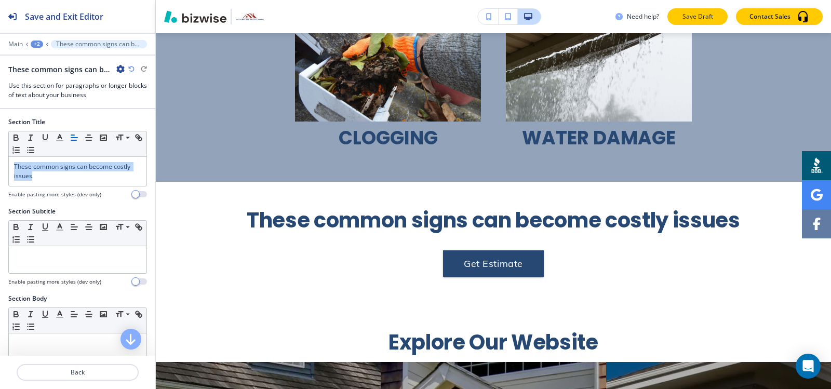
click at [698, 17] on p "Save Draft" at bounding box center [696, 16] width 33 height 9
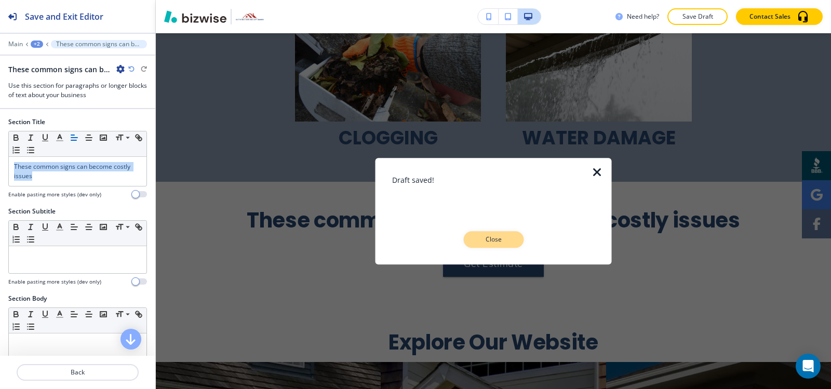
click at [480, 241] on p "Close" at bounding box center [493, 239] width 33 height 9
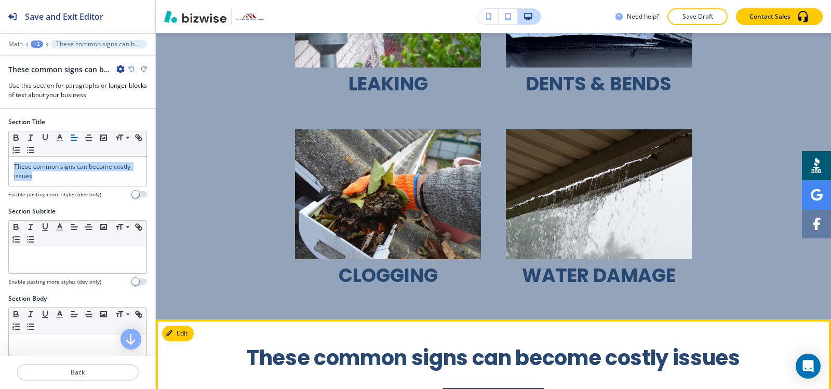
scroll to position [2378, 0]
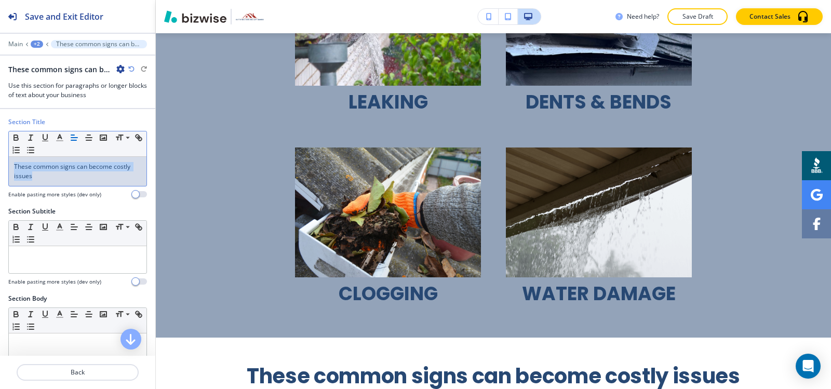
click at [107, 183] on div "These common signs can become costly issues" at bounding box center [78, 171] width 138 height 29
drag, startPoint x: 53, startPoint y: 172, endPoint x: 0, endPoint y: 151, distance: 56.9
click at [0, 151] on div "Section Title Small Normal Large Huge These common signs can become costly issu…" at bounding box center [77, 161] width 155 height 89
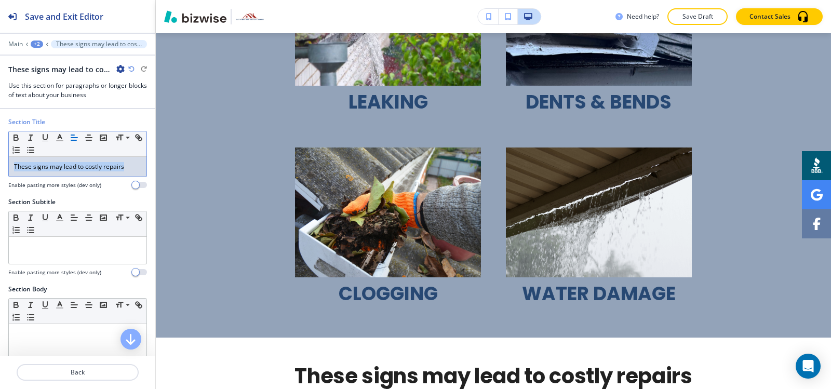
drag, startPoint x: 133, startPoint y: 169, endPoint x: 0, endPoint y: 167, distance: 133.4
click at [0, 167] on div "Section Title Small Normal Large Huge These signs may lead to costly repairs En…" at bounding box center [77, 157] width 155 height 80
click at [63, 140] on icon "button" at bounding box center [59, 137] width 9 height 9
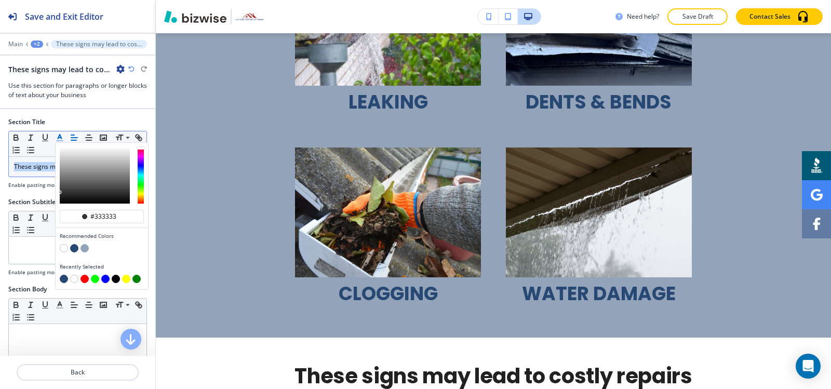
click at [63, 278] on button "button" at bounding box center [64, 279] width 8 height 8
type input "#274873"
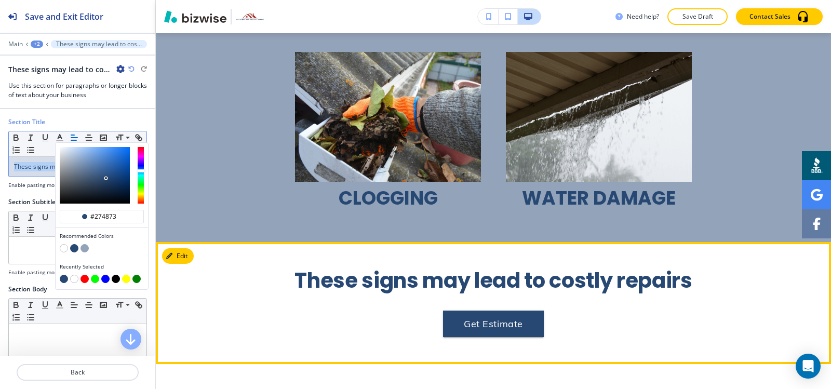
scroll to position [2534, 0]
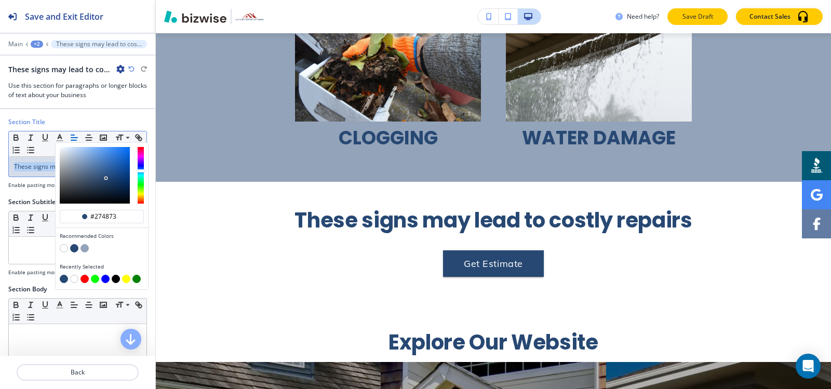
click at [692, 18] on p "Save Draft" at bounding box center [696, 16] width 33 height 9
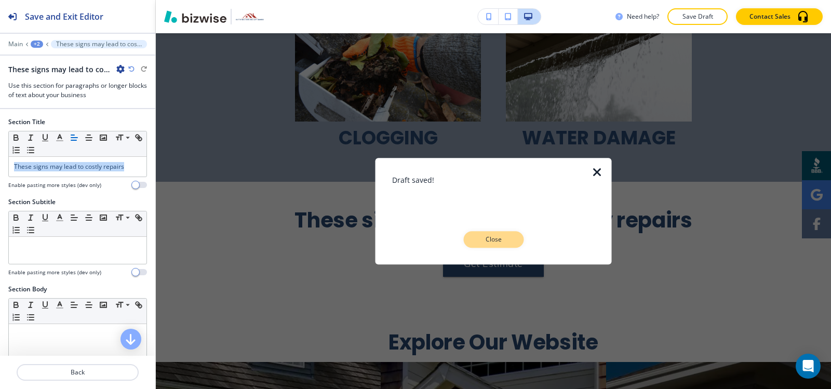
click at [506, 240] on p "Close" at bounding box center [493, 239] width 33 height 9
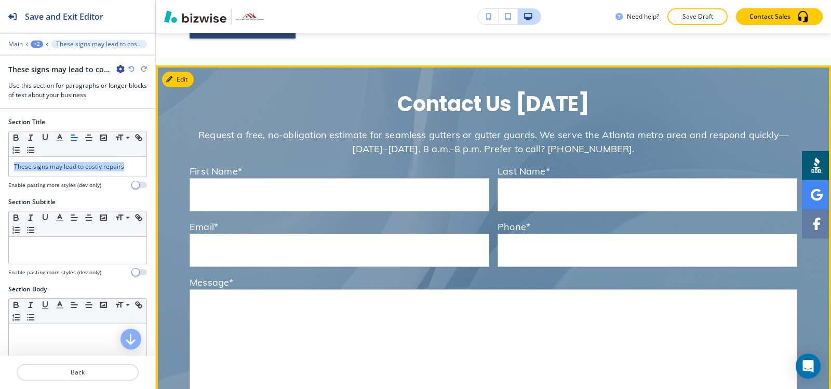
scroll to position [4665, 0]
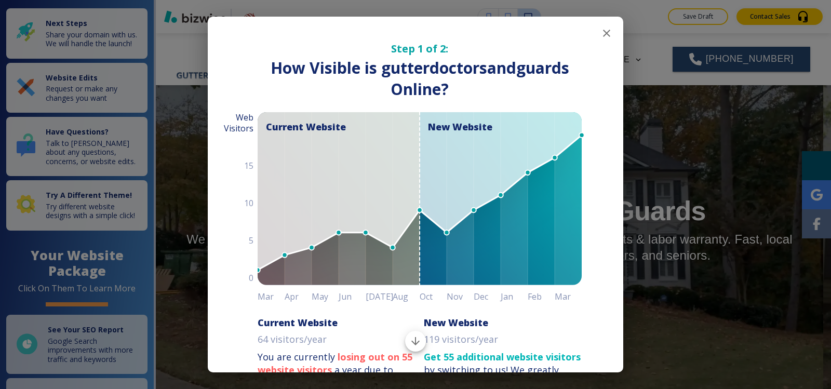
click at [600, 37] on icon "button" at bounding box center [606, 33] width 12 height 12
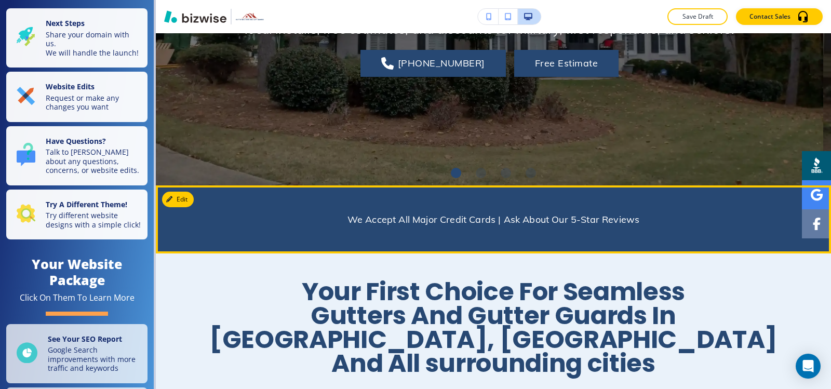
scroll to position [52, 0]
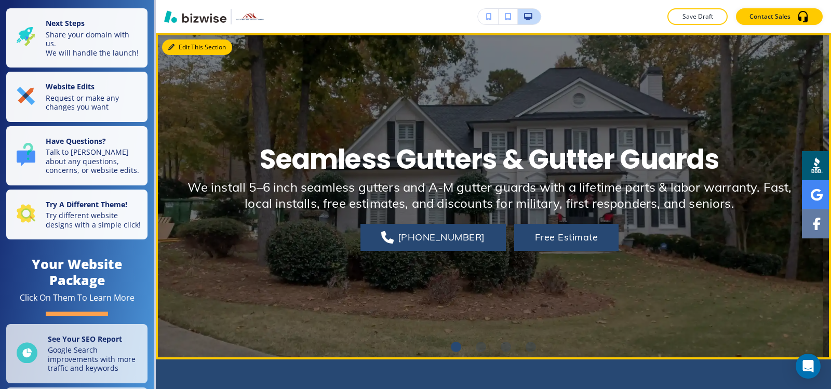
click at [183, 50] on button "Edit This Section" at bounding box center [197, 47] width 70 height 16
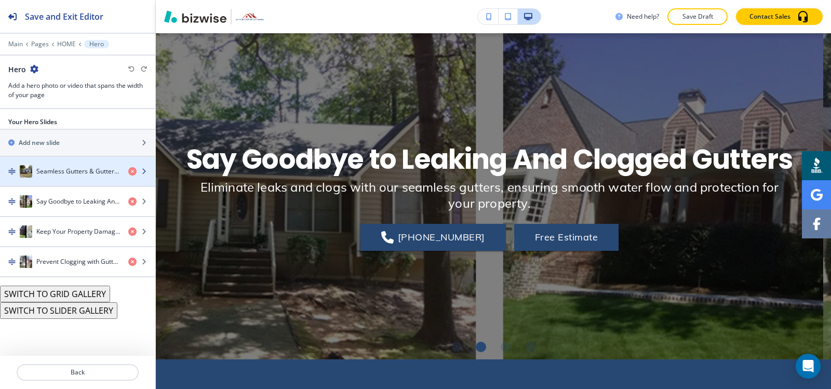
click at [57, 167] on h4 "Seamless Gutters & Gutter Guards" at bounding box center [78, 171] width 84 height 9
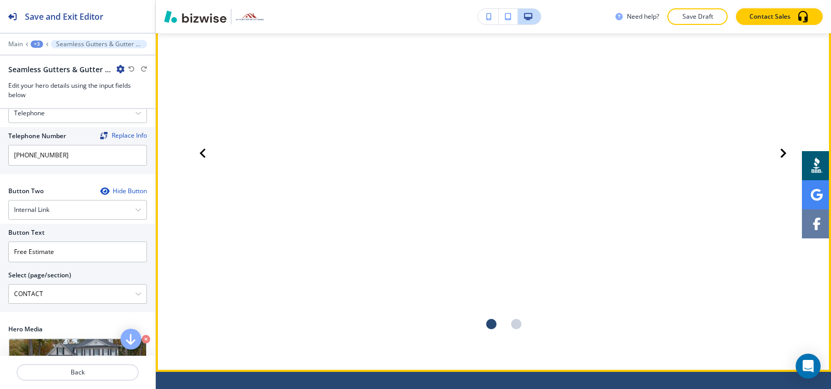
scroll to position [1532, 0]
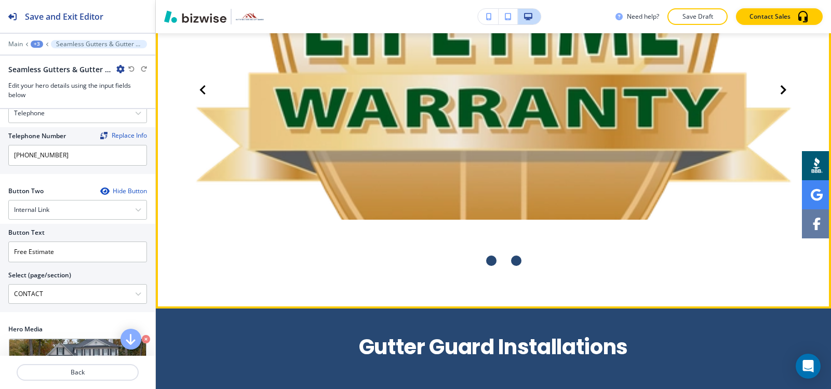
click at [514, 255] on div "Go to slide 2" at bounding box center [516, 260] width 10 height 10
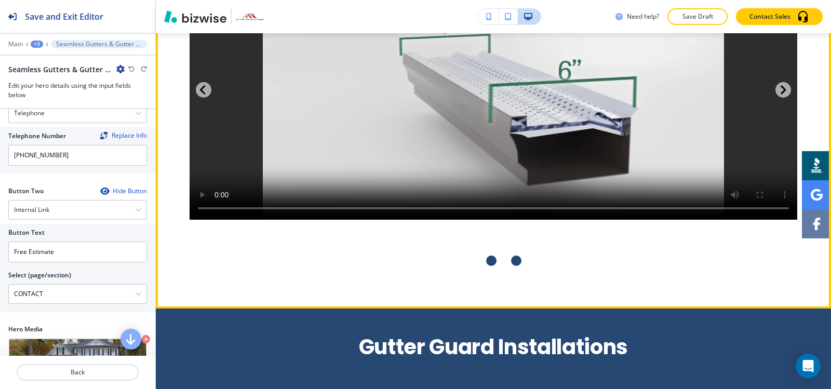
click at [492, 255] on div "Go to slide 1" at bounding box center [491, 260] width 10 height 10
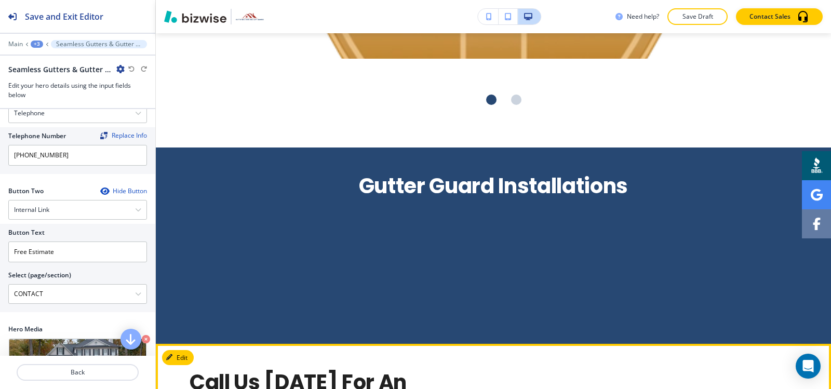
scroll to position [1688, 0]
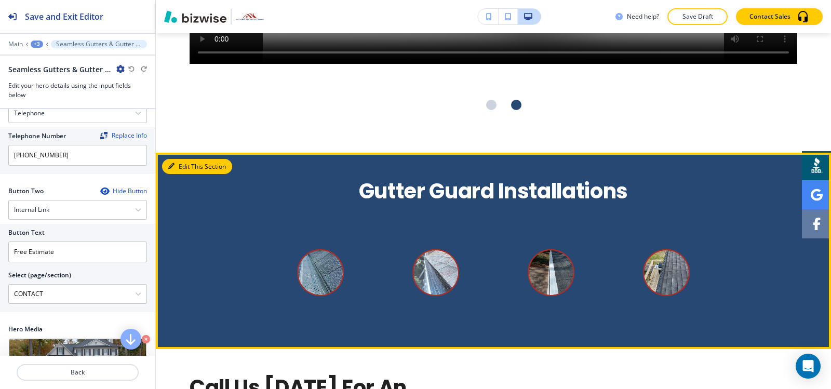
click at [188, 159] on button "Edit This Section" at bounding box center [197, 167] width 70 height 16
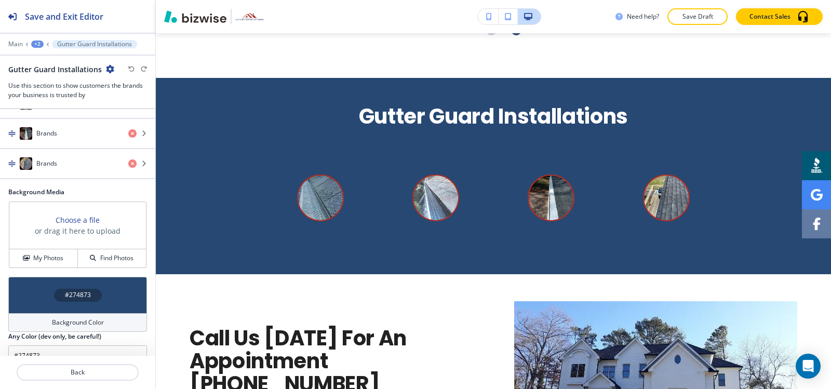
scroll to position [334, 0]
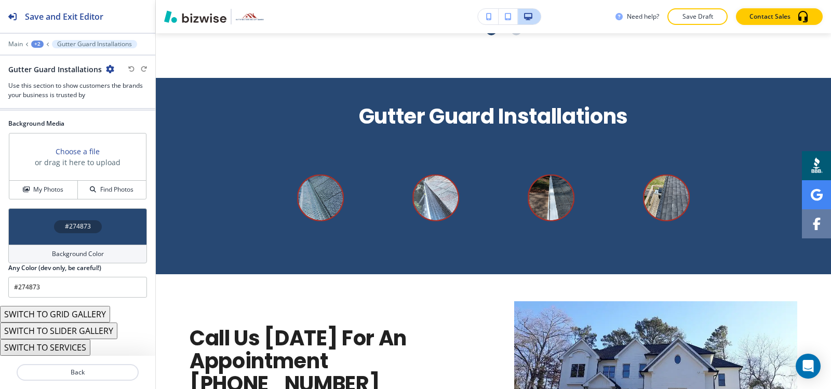
click at [97, 314] on button "SWITCH TO GRID GALLERY" at bounding box center [55, 314] width 110 height 17
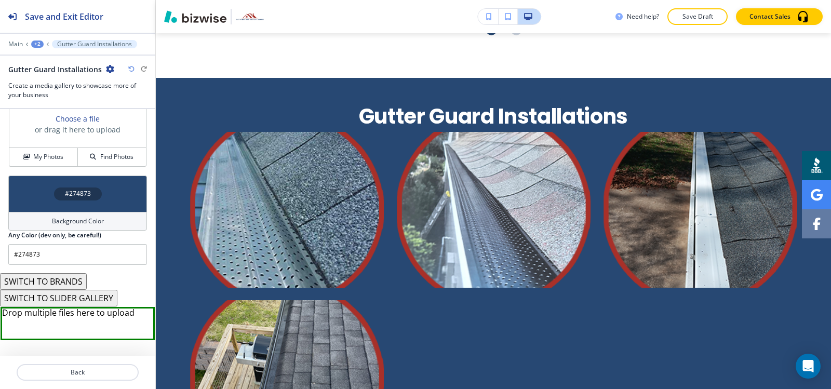
scroll to position [385, 0]
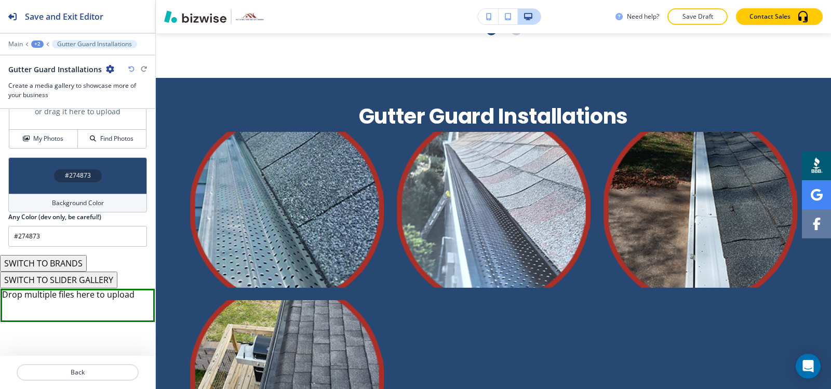
click at [88, 285] on button "SWITCH TO SLIDER GALLERY" at bounding box center [58, 279] width 117 height 17
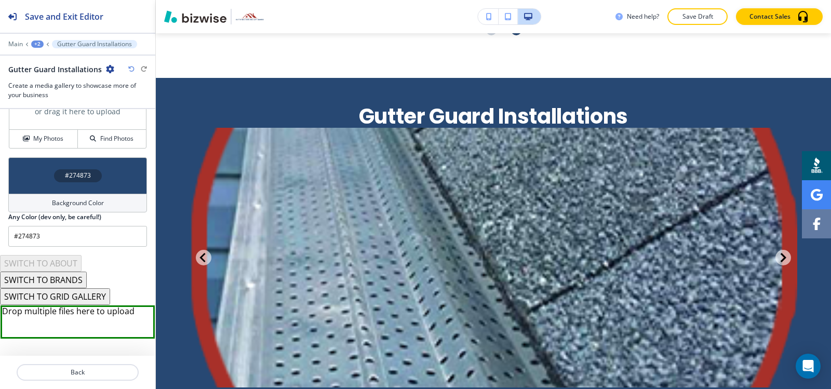
click at [73, 277] on button "SWITCH TO BRANDS" at bounding box center [43, 279] width 87 height 17
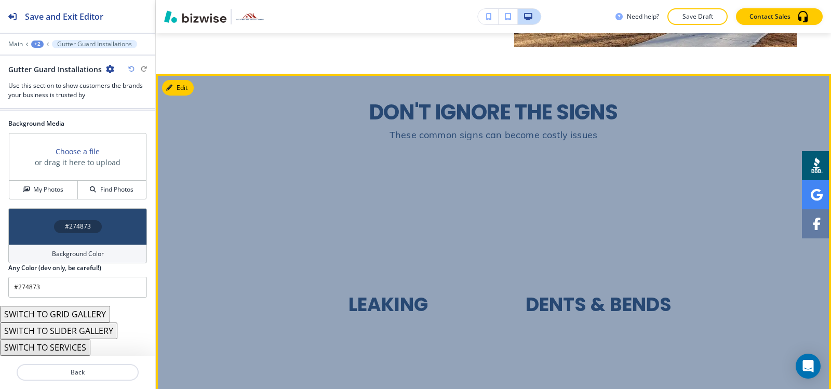
scroll to position [2178, 0]
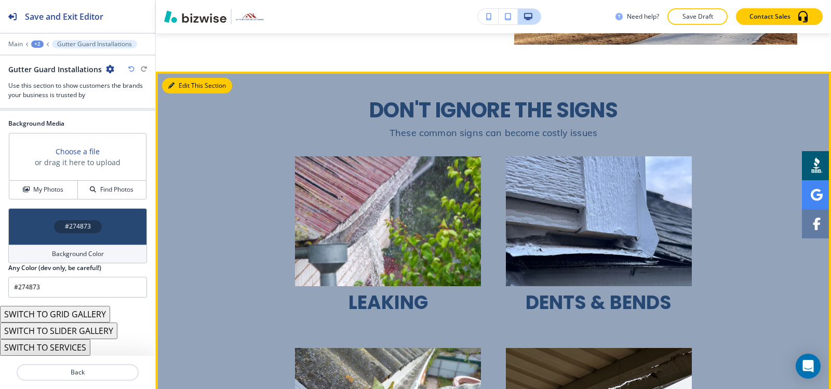
click at [183, 78] on button "Edit This Section" at bounding box center [197, 86] width 70 height 16
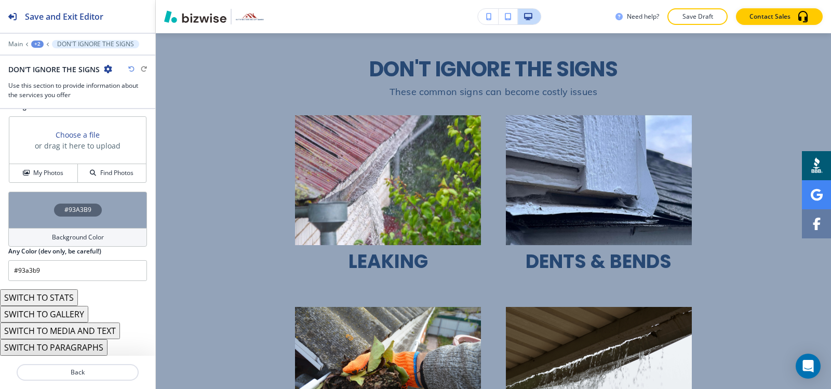
scroll to position [2120, 0]
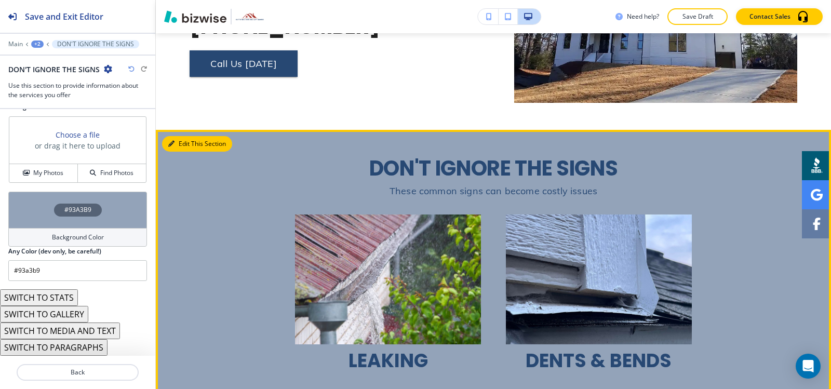
click at [180, 136] on button "Edit This Section" at bounding box center [197, 144] width 70 height 16
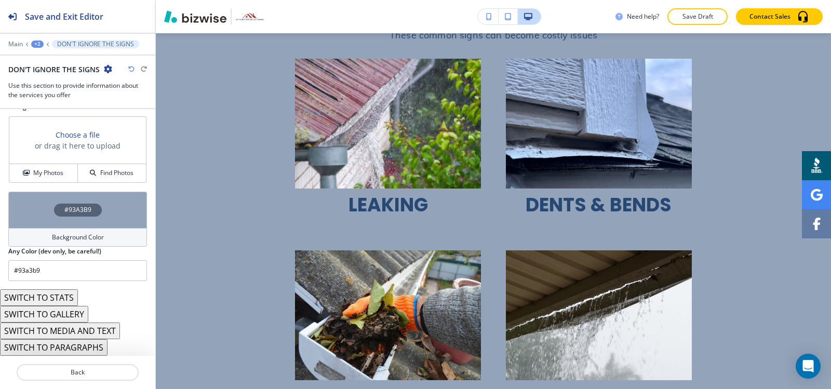
scroll to position [2068, 0]
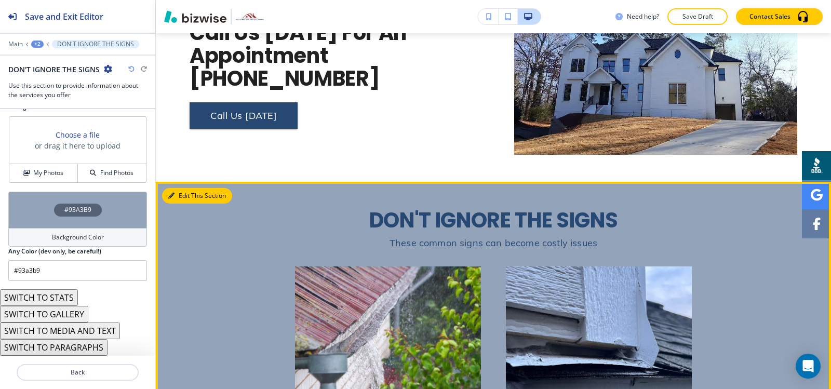
click at [186, 188] on button "Edit This Section" at bounding box center [197, 196] width 70 height 16
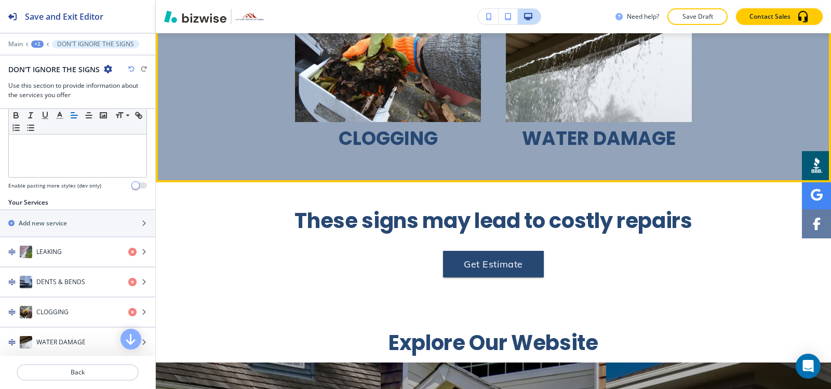
scroll to position [2535, 0]
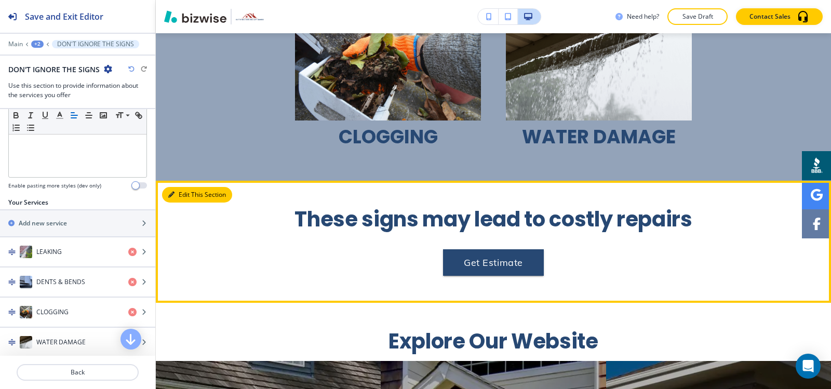
click at [186, 187] on button "Edit This Section" at bounding box center [197, 195] width 70 height 16
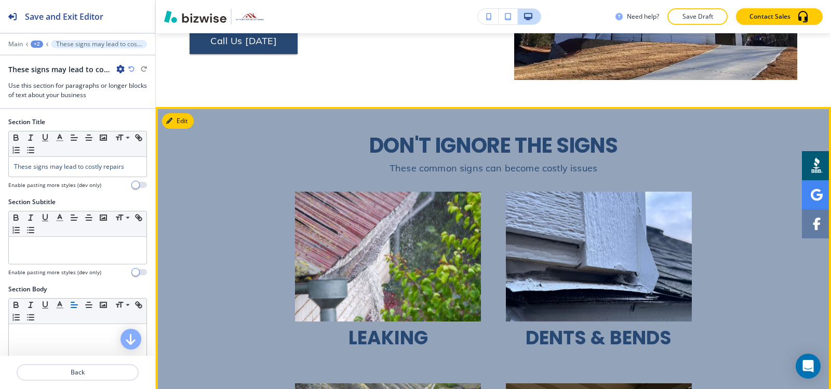
scroll to position [2119, 0]
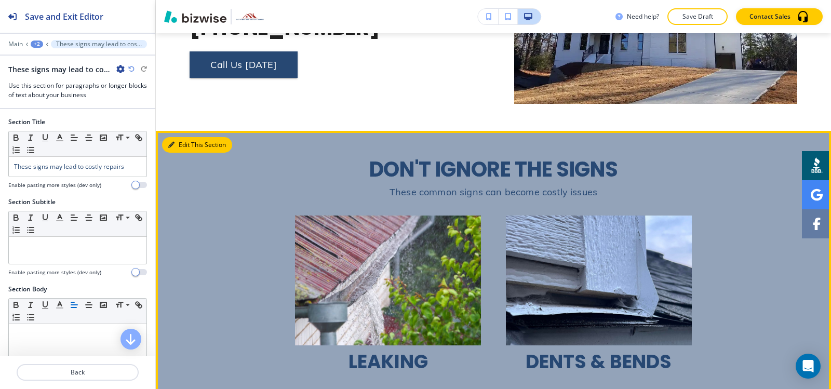
click at [177, 137] on button "Edit This Section" at bounding box center [197, 145] width 70 height 16
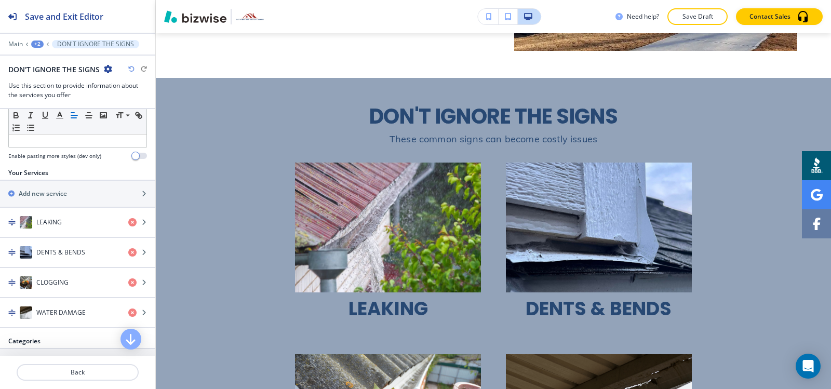
scroll to position [571, 0]
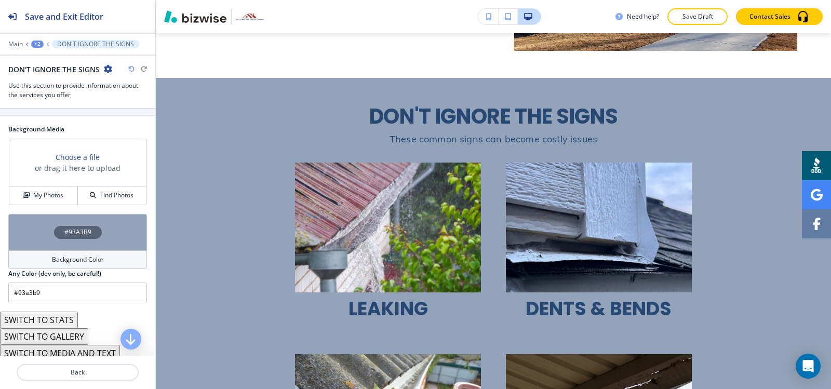
click at [34, 43] on div "+2" at bounding box center [37, 43] width 12 height 7
click at [44, 55] on button "Pages" at bounding box center [64, 61] width 66 height 18
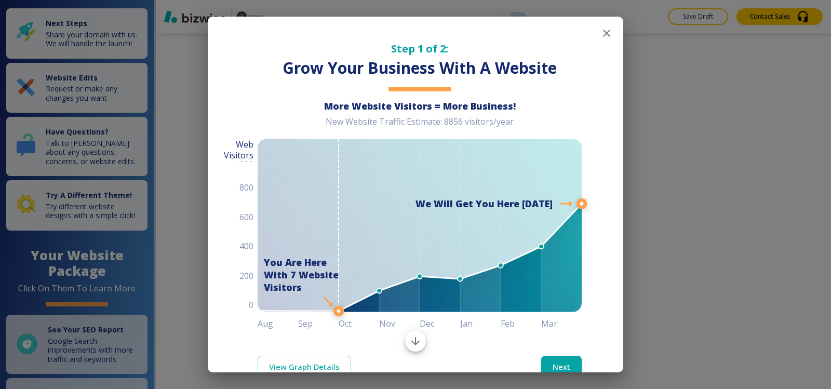
click at [600, 36] on icon "button" at bounding box center [606, 33] width 12 height 12
click at [598, 31] on div "Save Draft Contact Sales" at bounding box center [493, 16] width 675 height 33
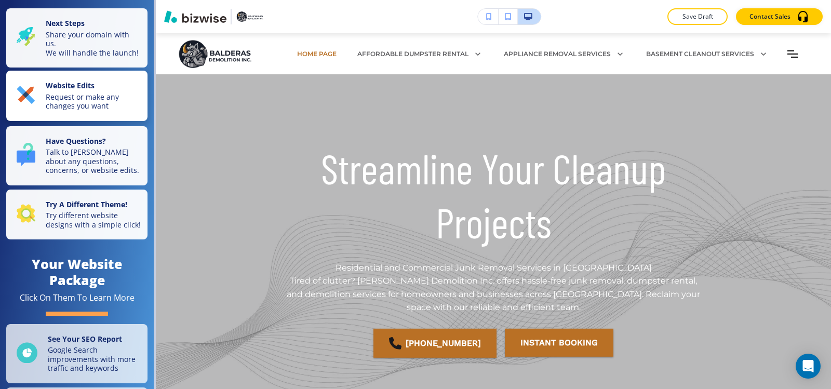
click at [78, 90] on strong "Website Edits" at bounding box center [70, 85] width 49 height 10
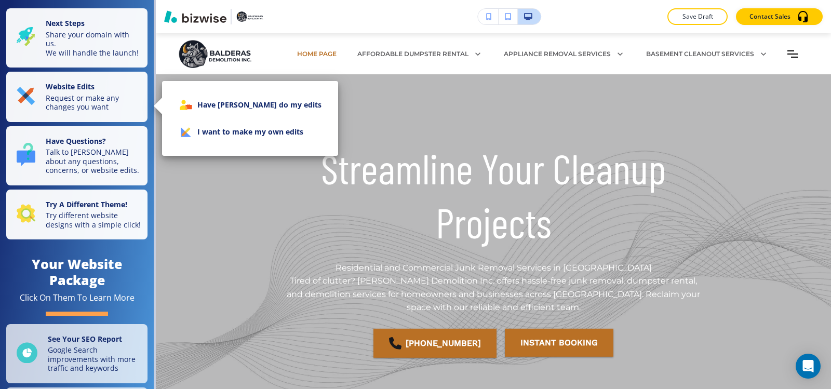
click at [203, 131] on li "I want to make my own edits" at bounding box center [249, 131] width 159 height 27
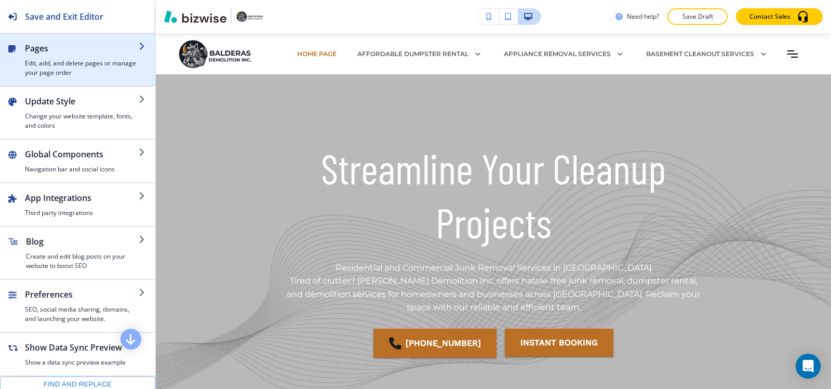
click at [70, 74] on h4 "Edit, add, and delete pages or manage your page order" at bounding box center [82, 68] width 114 height 19
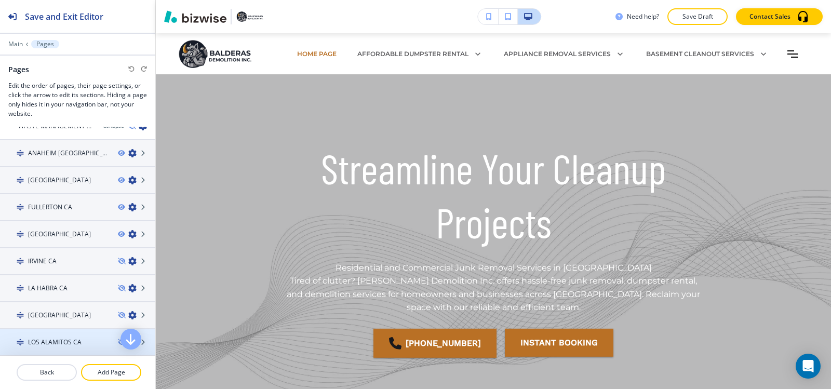
scroll to position [968, 0]
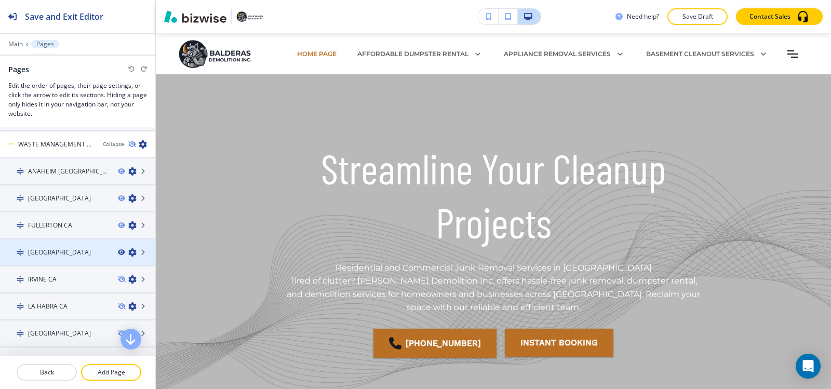
click at [118, 251] on icon "button" at bounding box center [121, 252] width 6 height 6
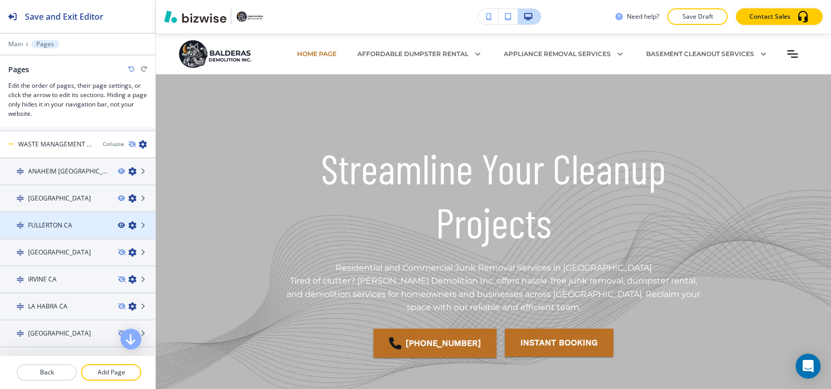
click at [118, 225] on icon "button" at bounding box center [121, 225] width 6 height 6
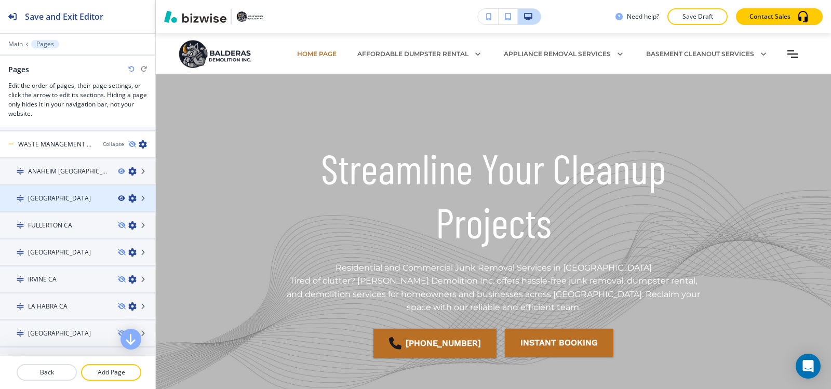
click at [118, 198] on icon "button" at bounding box center [121, 198] width 6 height 6
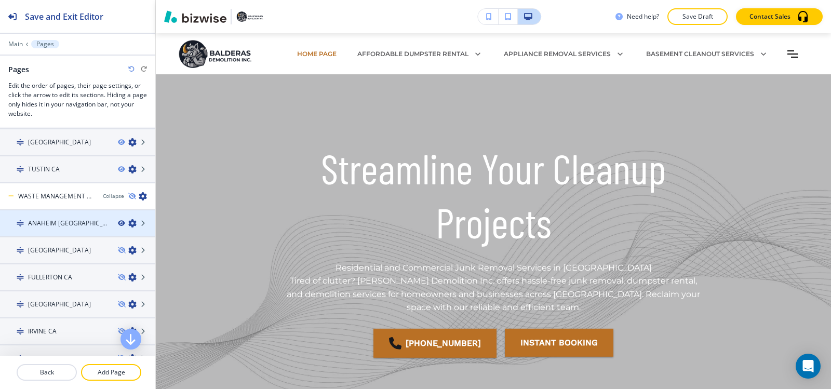
click at [118, 224] on icon "button" at bounding box center [121, 223] width 6 height 6
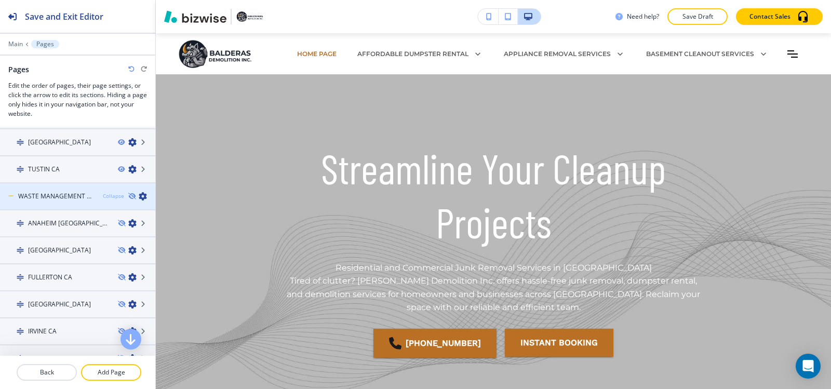
click at [113, 199] on div "Collapse" at bounding box center [113, 196] width 21 height 8
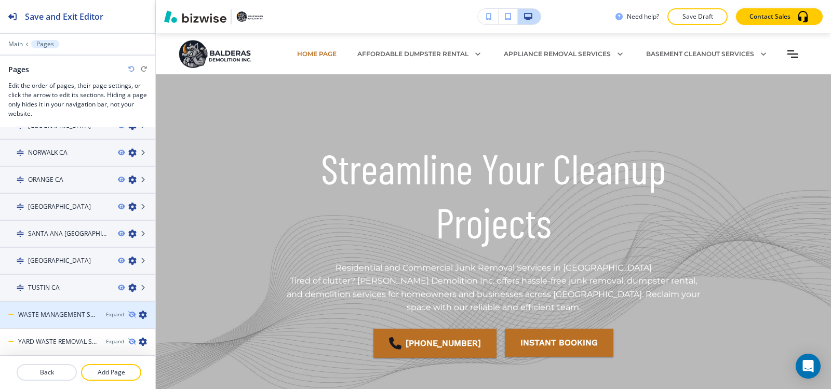
scroll to position [798, 0]
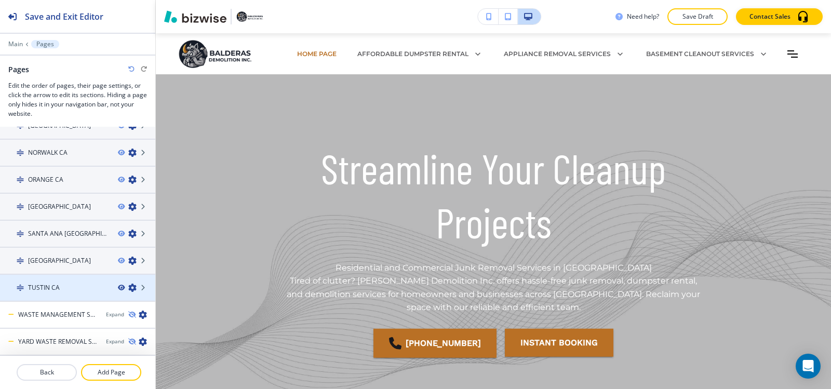
click at [118, 288] on icon "button" at bounding box center [121, 287] width 6 height 6
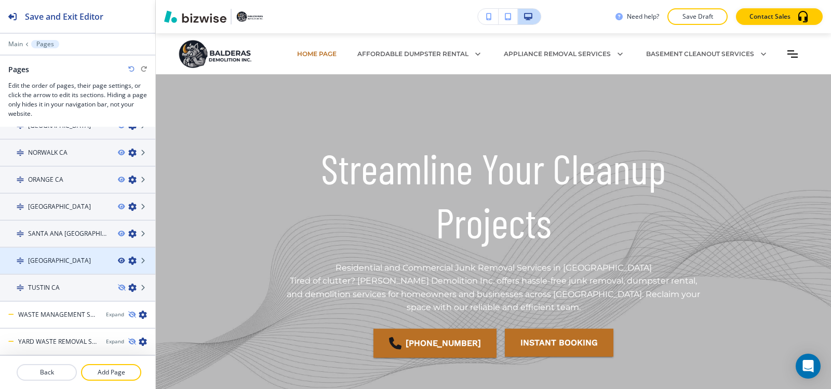
click at [118, 262] on icon "button" at bounding box center [121, 260] width 6 height 6
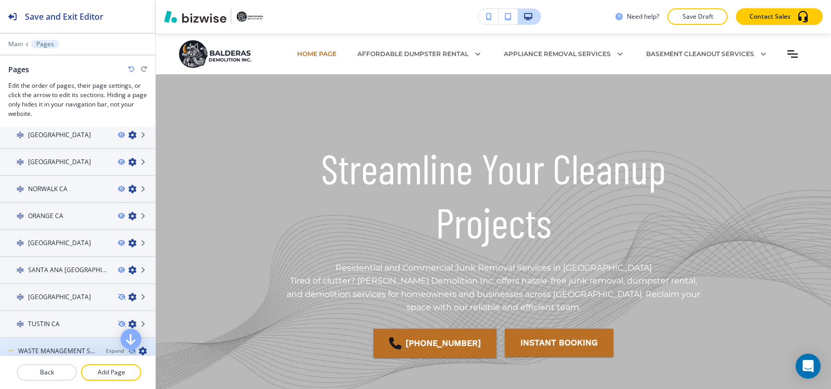
scroll to position [746, 0]
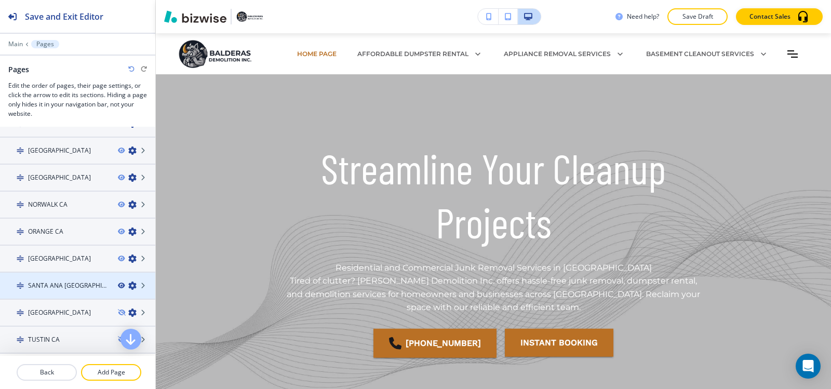
click at [118, 284] on icon "button" at bounding box center [121, 285] width 6 height 6
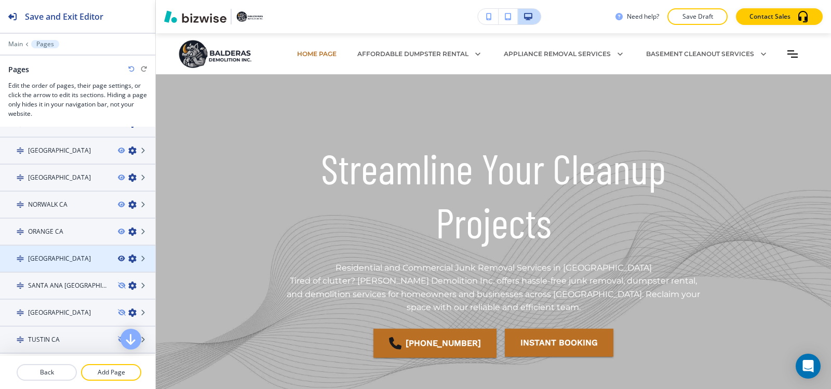
click at [118, 258] on icon "button" at bounding box center [121, 258] width 6 height 6
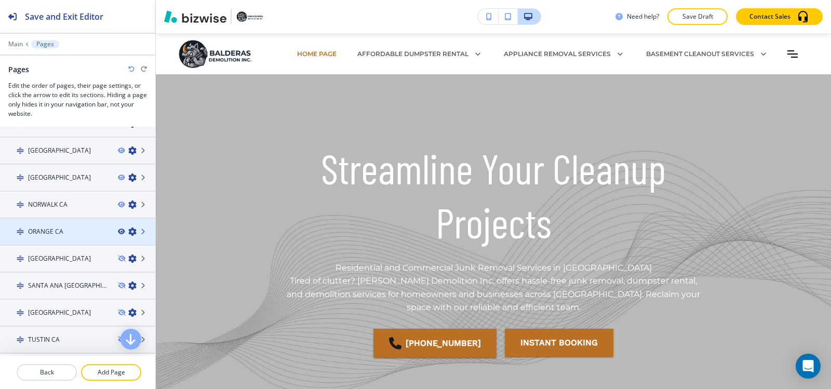
click at [118, 230] on icon "button" at bounding box center [121, 231] width 6 height 6
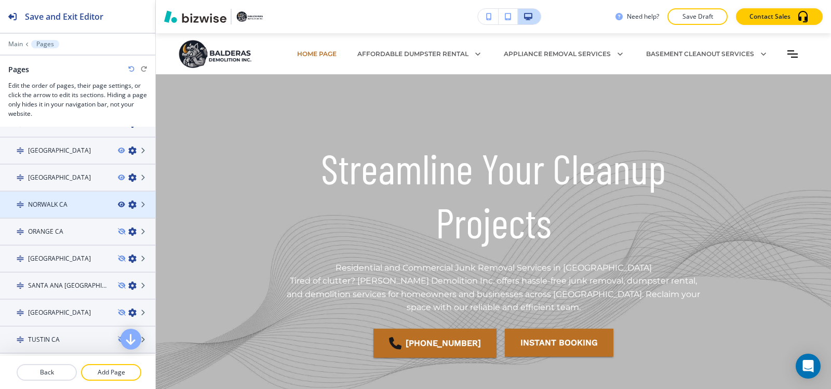
click at [118, 203] on icon "button" at bounding box center [121, 204] width 6 height 6
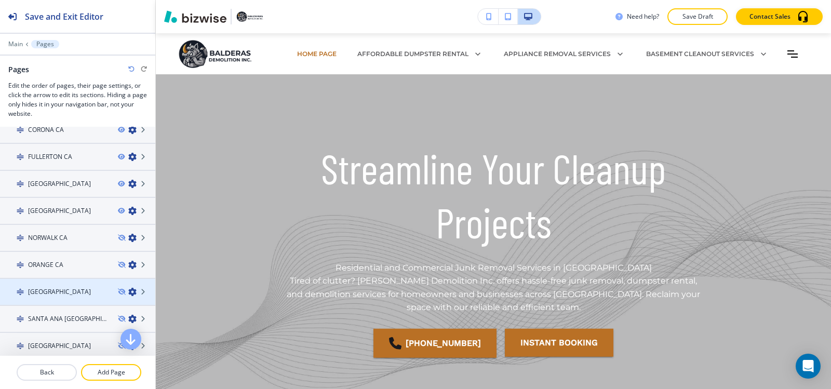
scroll to position [694, 0]
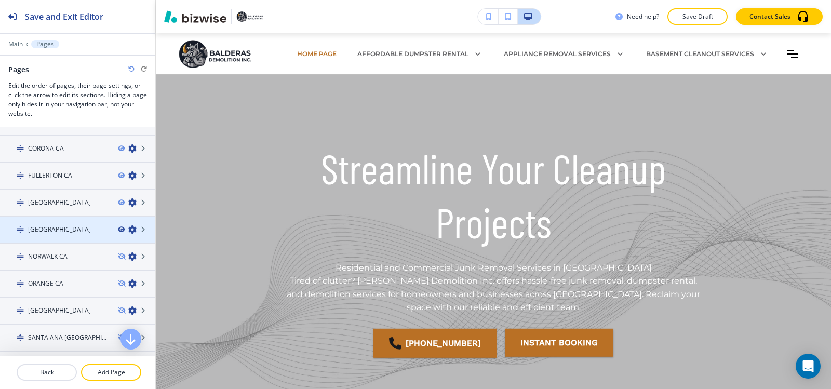
click at [118, 230] on icon "button" at bounding box center [121, 229] width 6 height 6
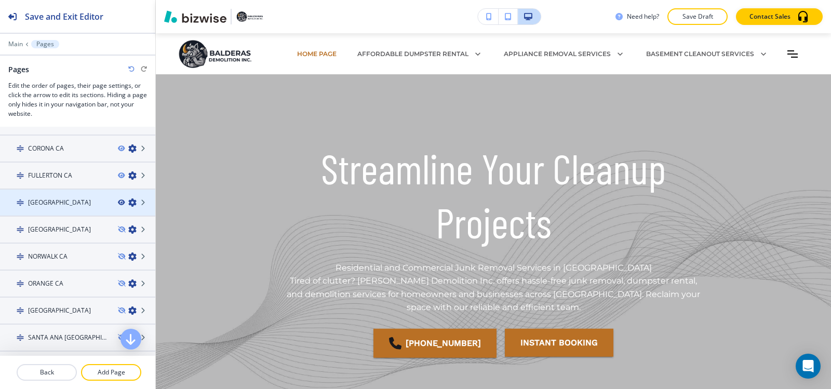
click at [118, 203] on icon "button" at bounding box center [121, 202] width 6 height 6
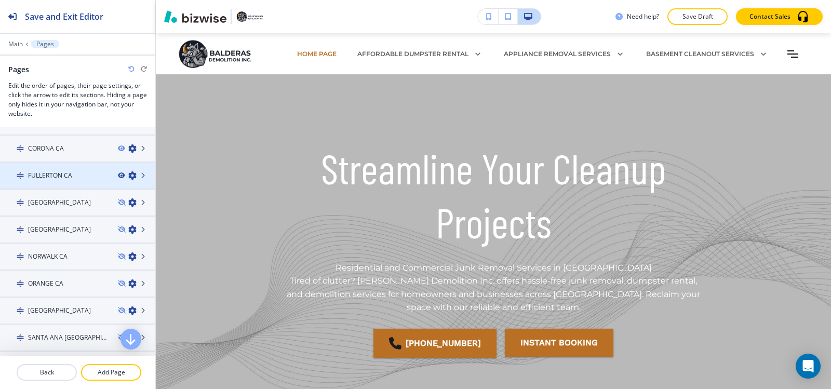
click at [118, 174] on icon "button" at bounding box center [121, 175] width 6 height 6
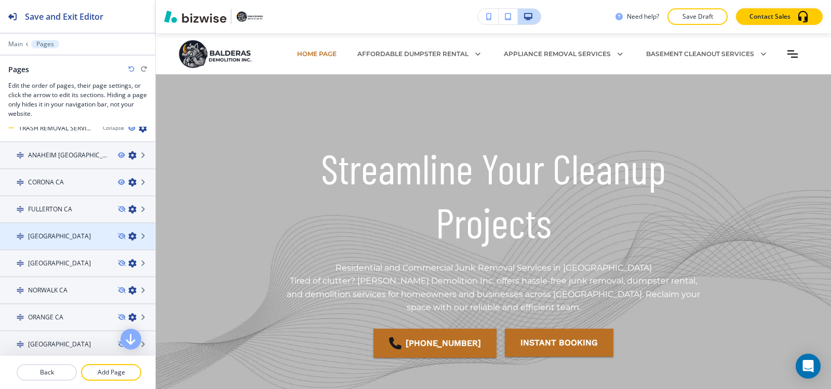
scroll to position [642, 0]
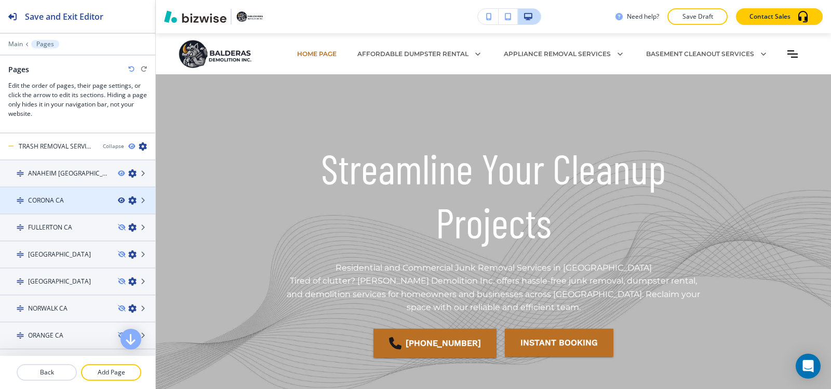
click at [118, 200] on icon "button" at bounding box center [121, 200] width 6 height 6
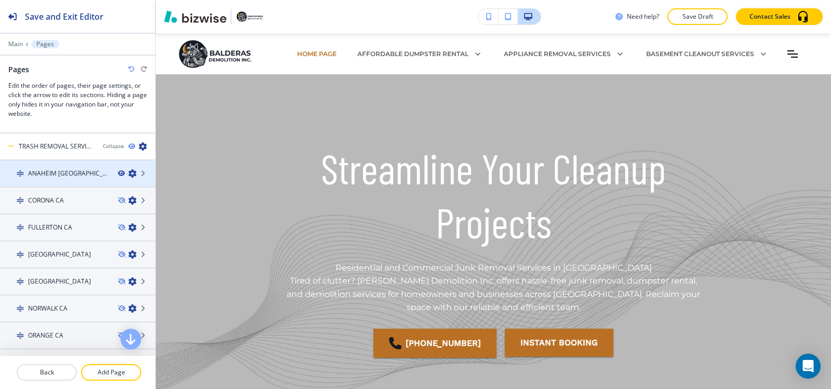
click at [118, 173] on icon "button" at bounding box center [121, 173] width 6 height 6
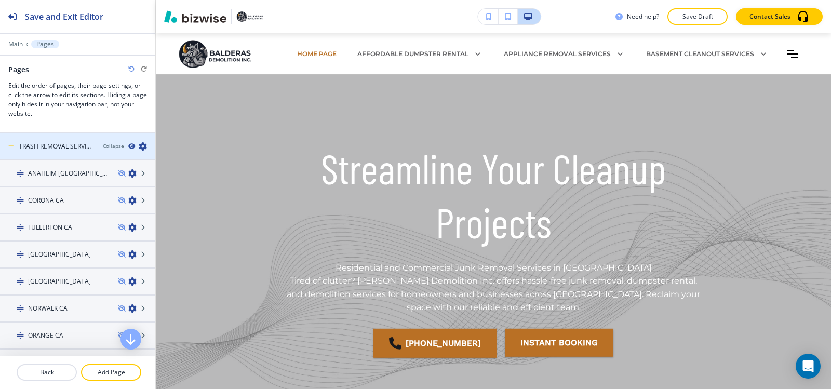
click at [128, 145] on icon "button" at bounding box center [131, 146] width 6 height 6
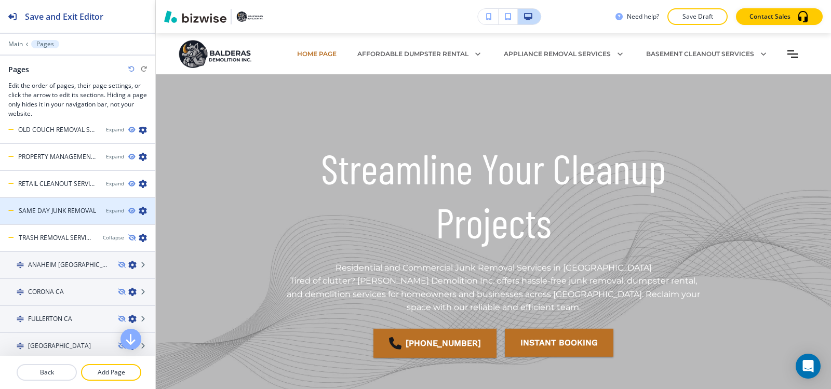
scroll to position [538, 0]
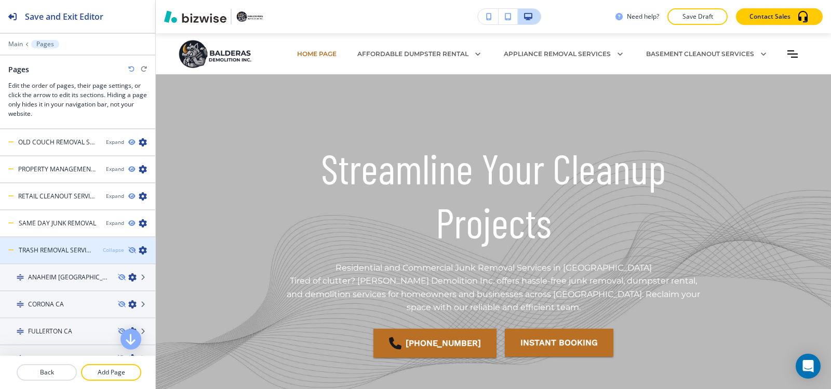
click at [107, 251] on div "Collapse" at bounding box center [113, 250] width 21 height 8
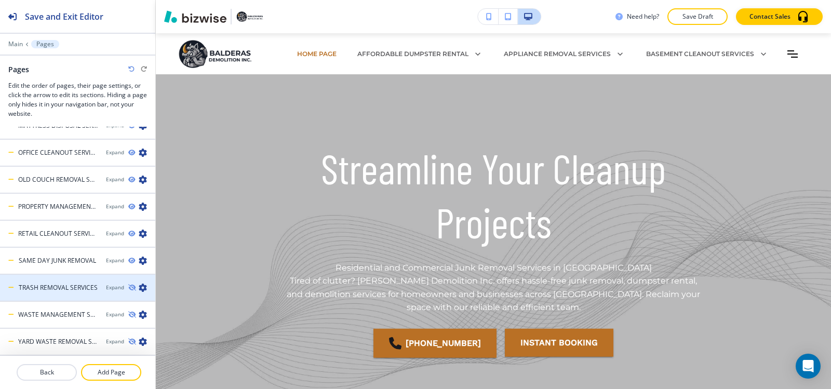
scroll to position [501, 0]
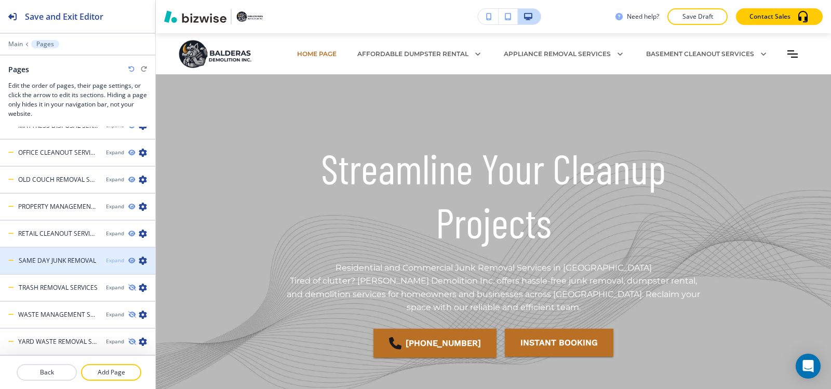
click at [107, 261] on div "Expand" at bounding box center [115, 260] width 18 height 8
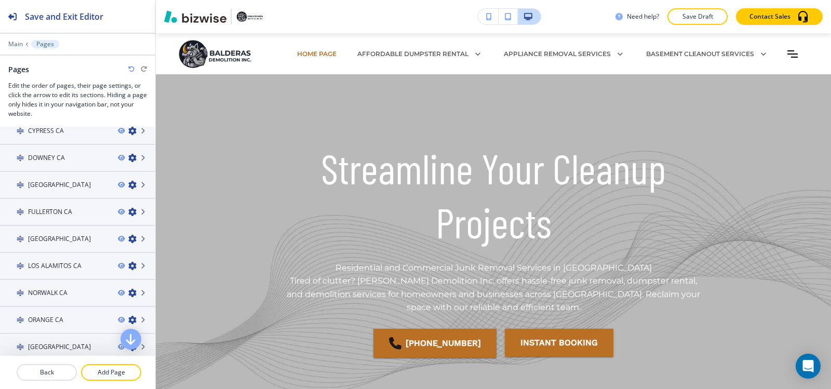
scroll to position [933, 0]
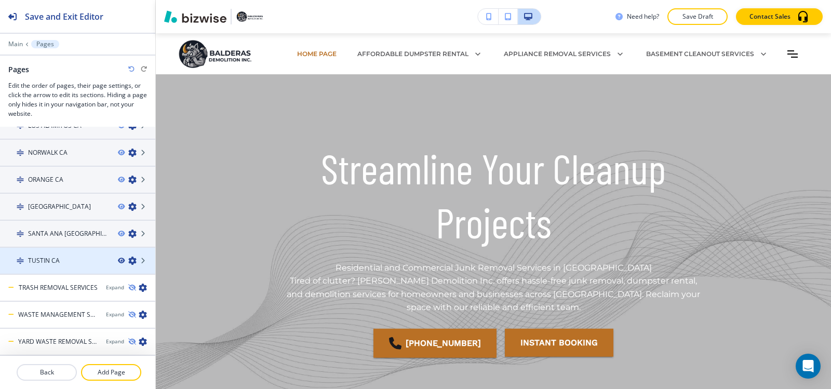
click at [118, 258] on icon "button" at bounding box center [121, 260] width 6 height 6
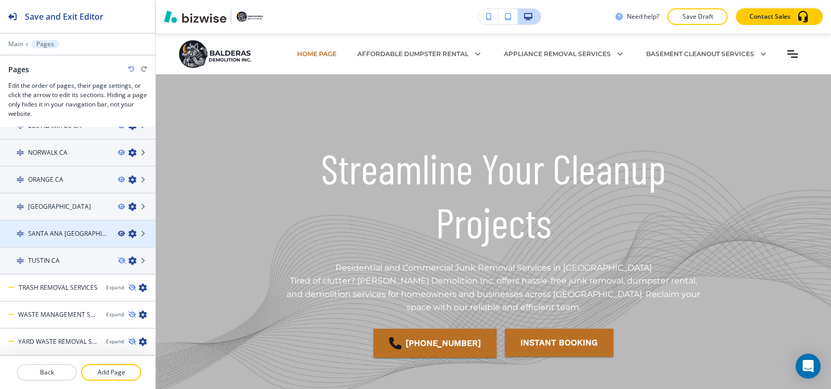
click at [118, 234] on icon "button" at bounding box center [121, 233] width 6 height 6
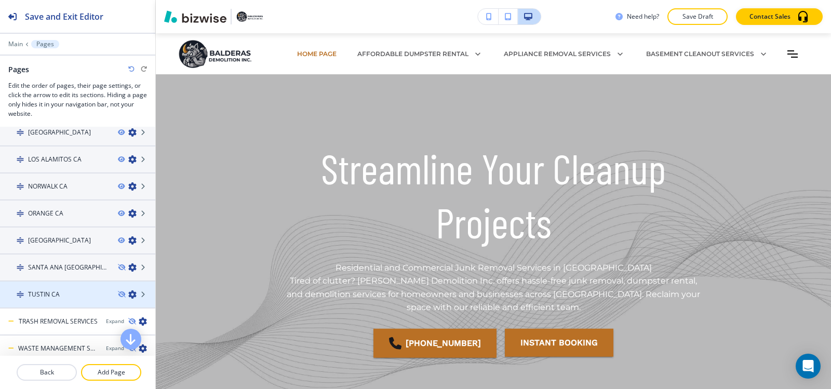
scroll to position [881, 0]
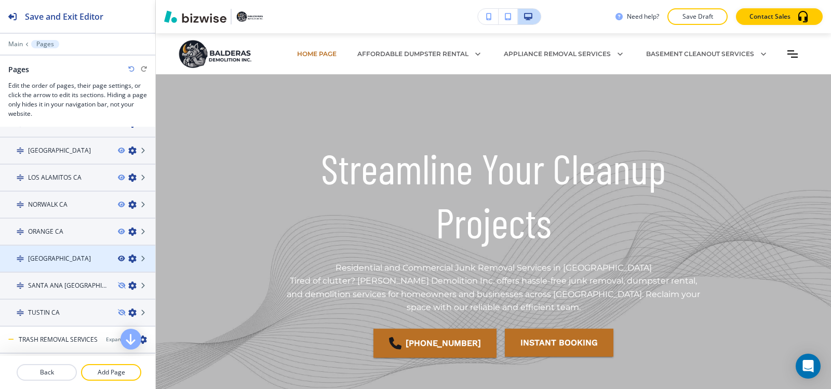
click at [118, 258] on icon "button" at bounding box center [121, 258] width 6 height 6
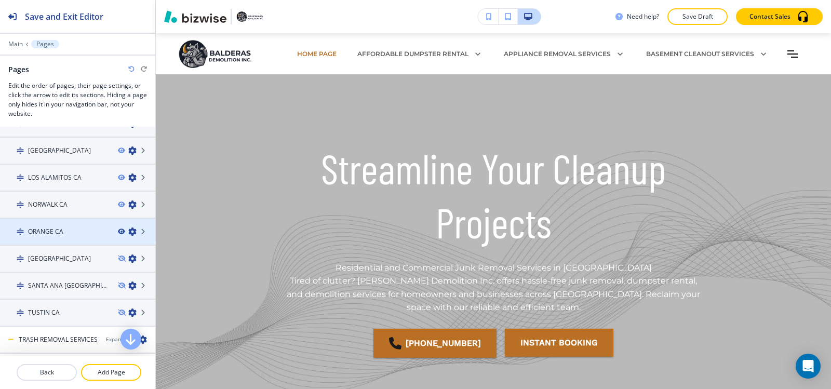
click at [118, 230] on icon "button" at bounding box center [121, 231] width 6 height 6
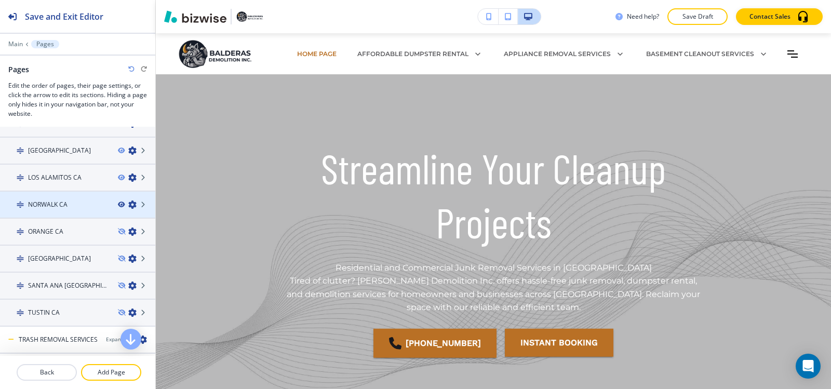
click at [118, 207] on icon "button" at bounding box center [121, 204] width 6 height 6
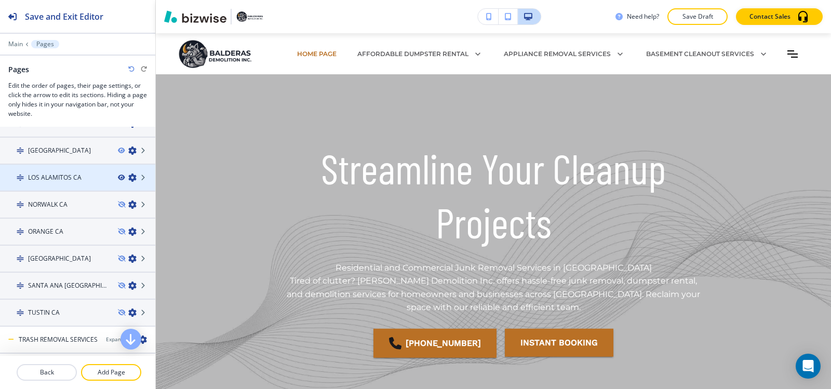
click at [118, 178] on icon "button" at bounding box center [121, 177] width 6 height 6
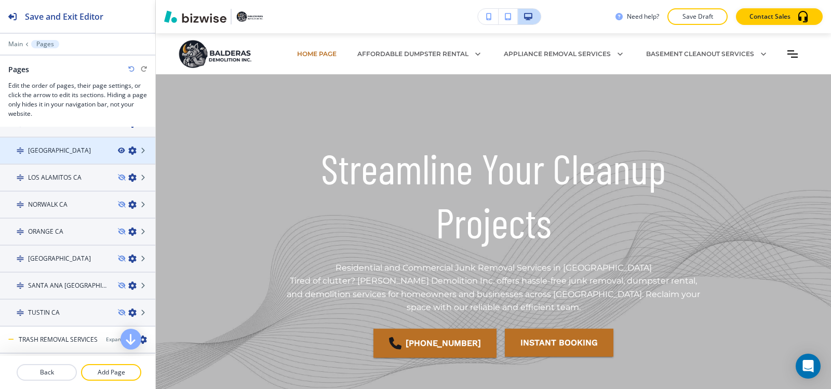
click at [118, 150] on icon "button" at bounding box center [121, 150] width 6 height 6
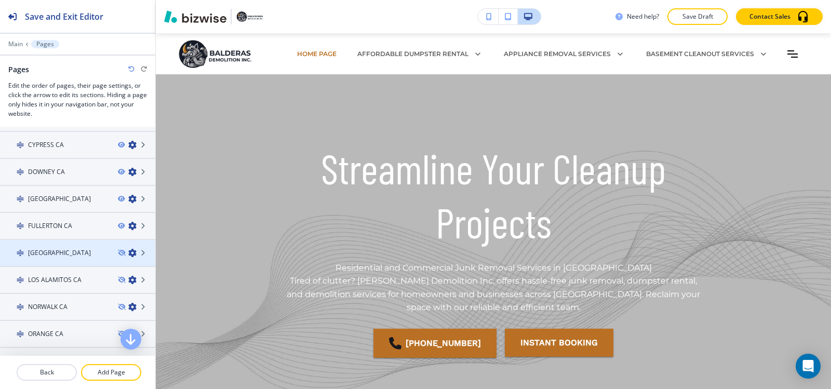
scroll to position [777, 0]
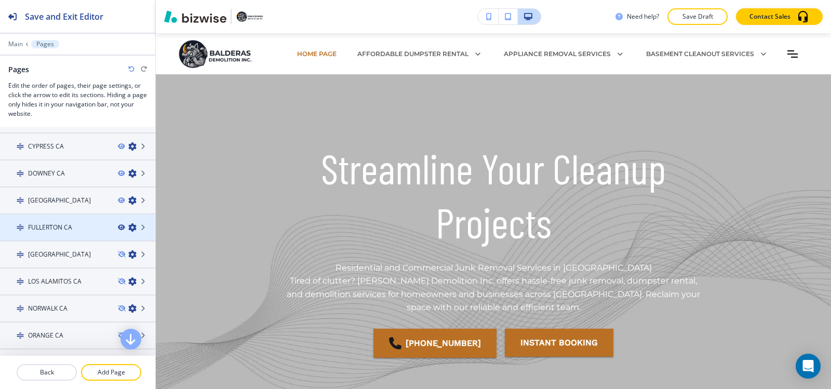
click at [118, 227] on icon "button" at bounding box center [121, 227] width 6 height 6
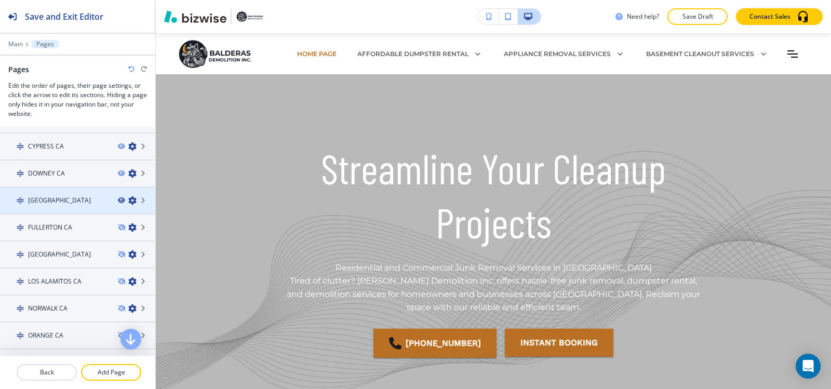
click at [118, 202] on icon "button" at bounding box center [121, 200] width 6 height 6
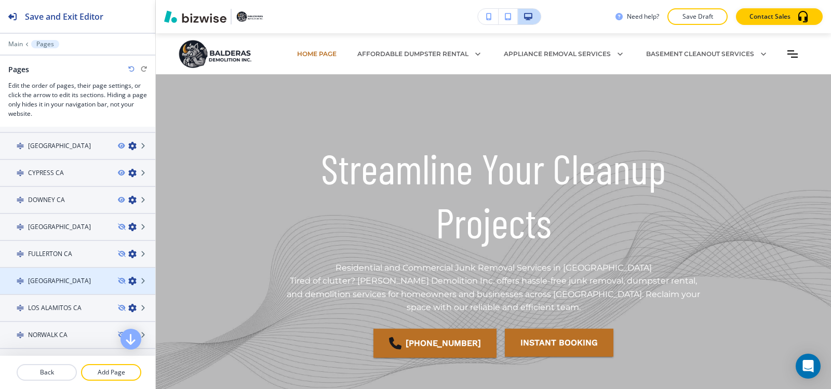
scroll to position [725, 0]
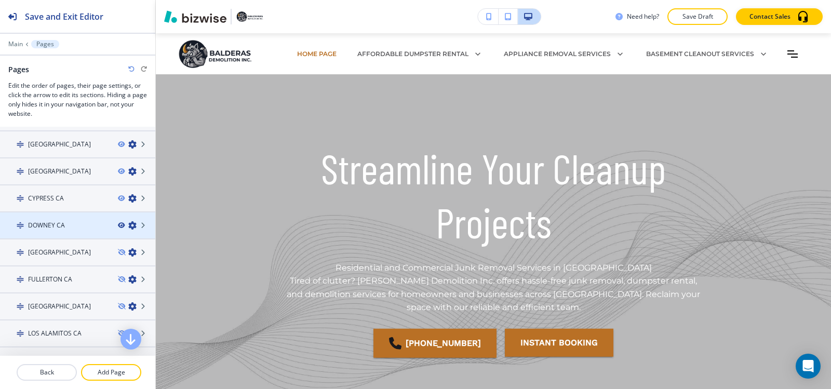
click at [118, 225] on icon "button" at bounding box center [121, 225] width 6 height 6
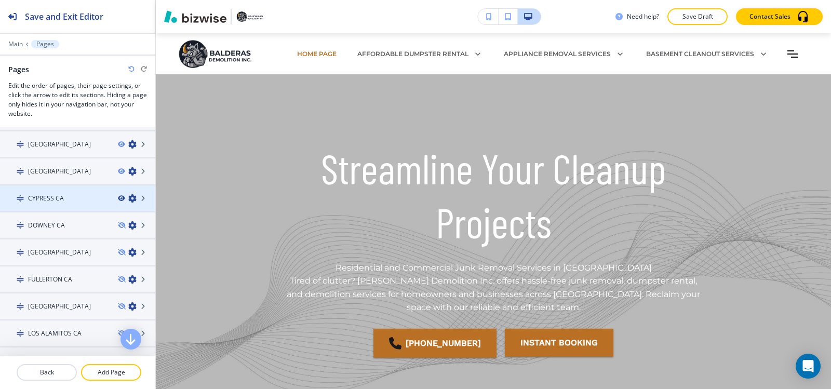
click at [118, 197] on icon "button" at bounding box center [121, 198] width 6 height 6
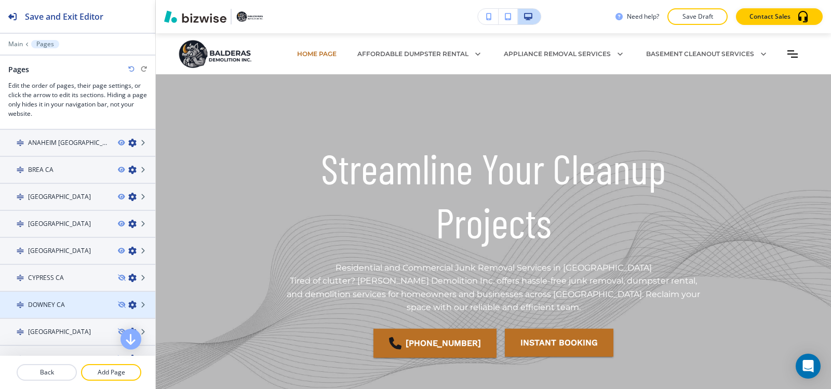
scroll to position [621, 0]
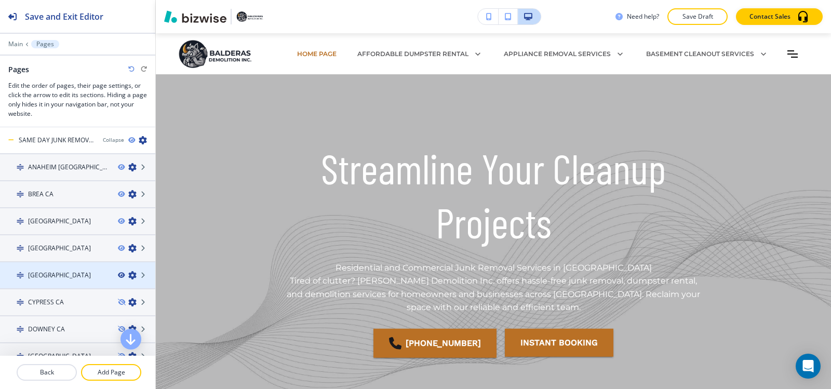
click at [118, 275] on icon "button" at bounding box center [121, 275] width 6 height 6
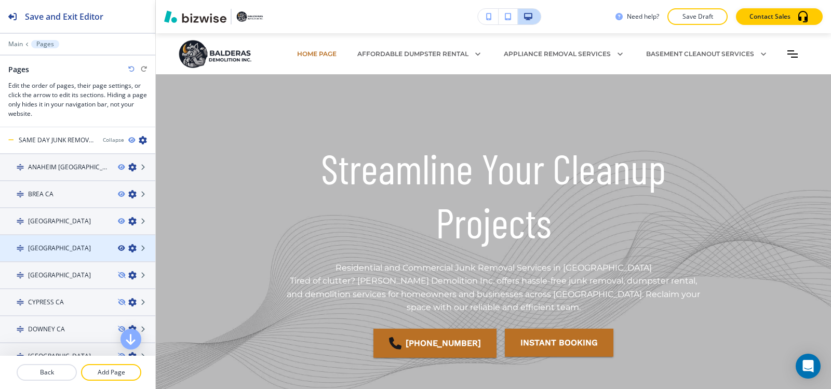
click at [118, 247] on icon "button" at bounding box center [121, 248] width 6 height 6
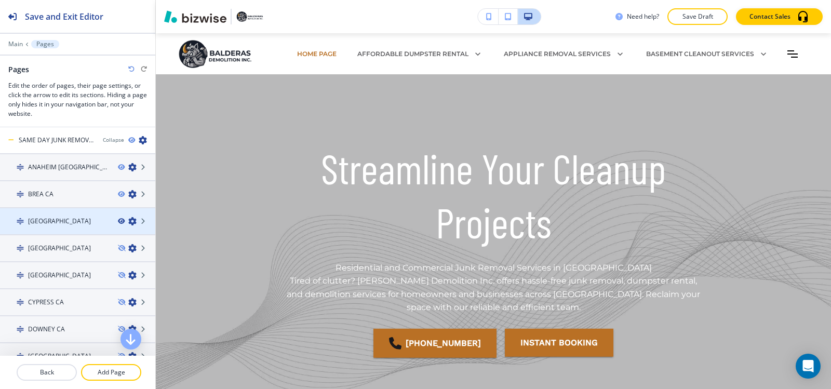
click at [118, 220] on icon "button" at bounding box center [121, 221] width 6 height 6
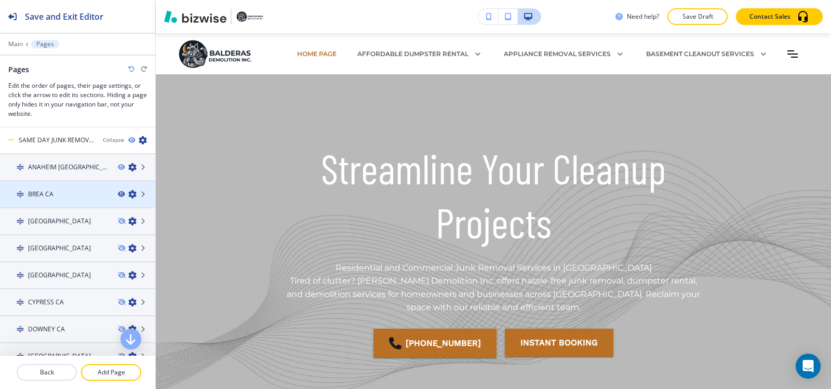
click at [118, 195] on icon "button" at bounding box center [121, 194] width 6 height 6
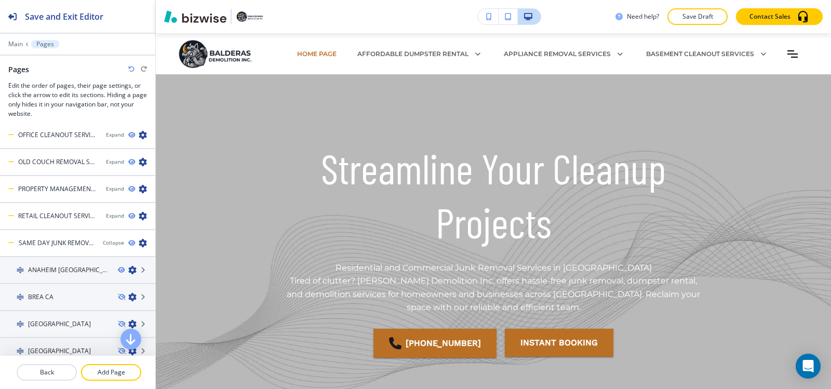
scroll to position [518, 0]
click at [118, 271] on icon "button" at bounding box center [121, 271] width 6 height 6
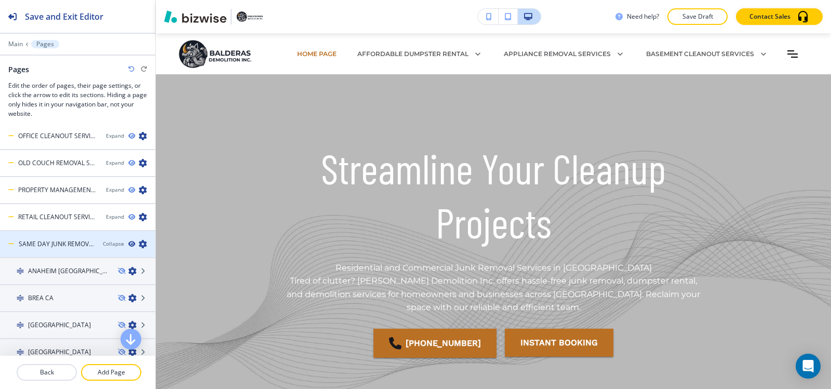
click at [128, 243] on icon "button" at bounding box center [131, 244] width 6 height 6
click at [108, 246] on div "Collapse" at bounding box center [113, 244] width 21 height 8
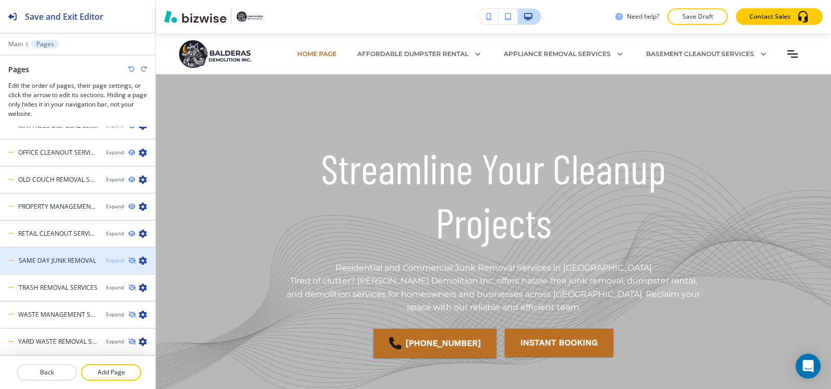
scroll to position [501, 0]
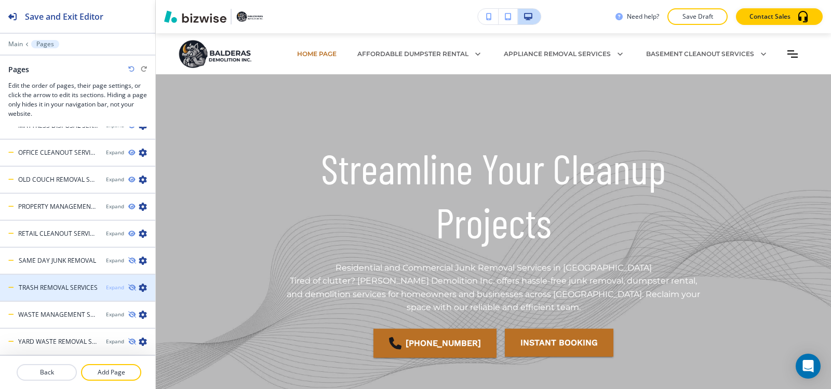
click at [108, 289] on div "Expand" at bounding box center [115, 287] width 18 height 8
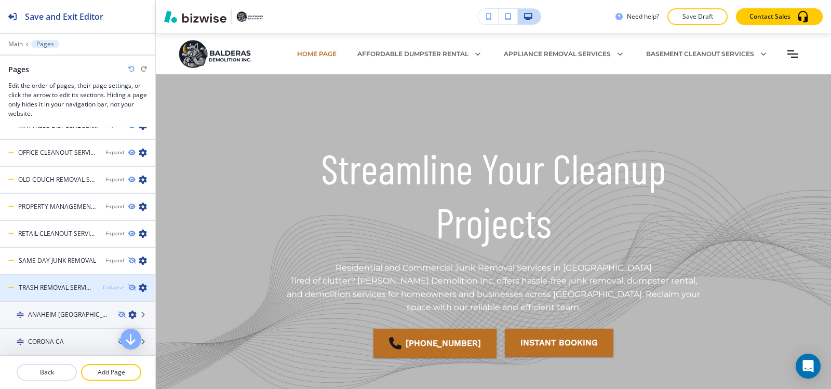
click at [108, 289] on div "Collapse" at bounding box center [113, 287] width 21 height 8
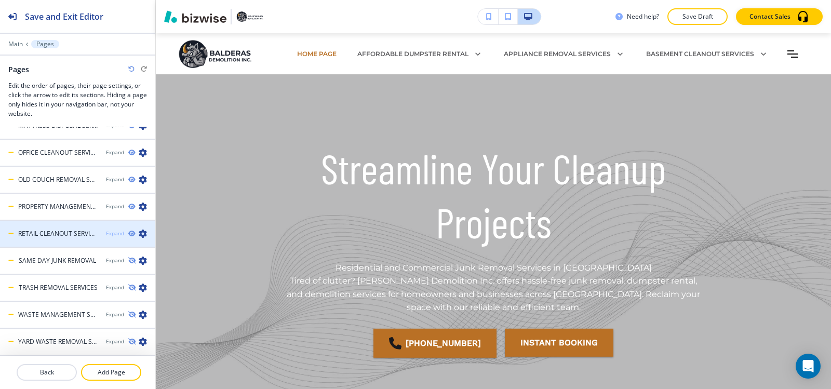
click at [106, 233] on div "Expand" at bounding box center [115, 233] width 18 height 8
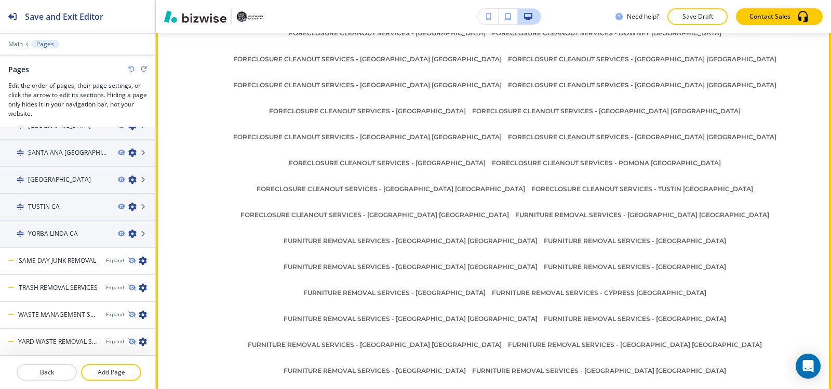
scroll to position [8516, 0]
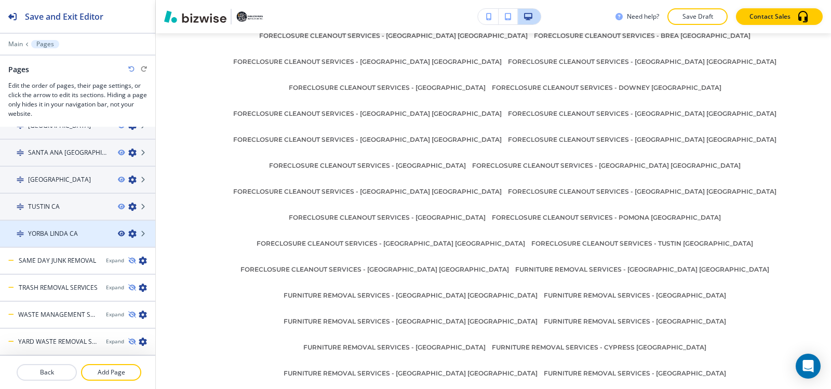
click at [118, 233] on icon "button" at bounding box center [121, 233] width 6 height 6
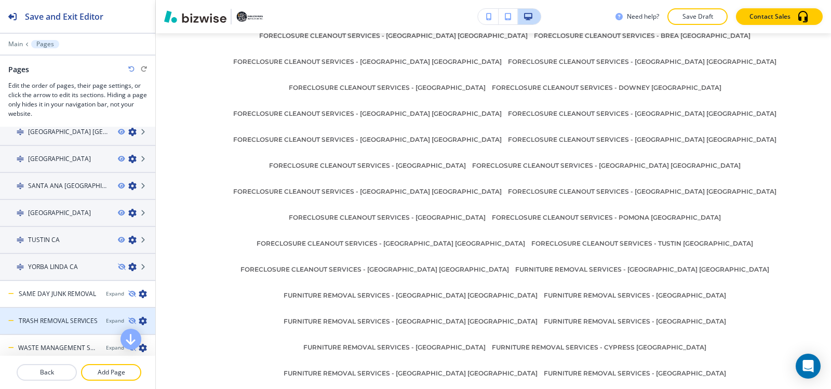
scroll to position [1124, 0]
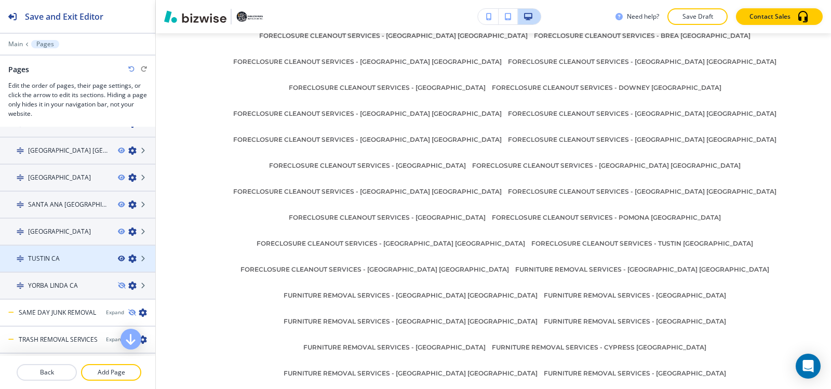
click at [118, 259] on icon "button" at bounding box center [121, 258] width 6 height 6
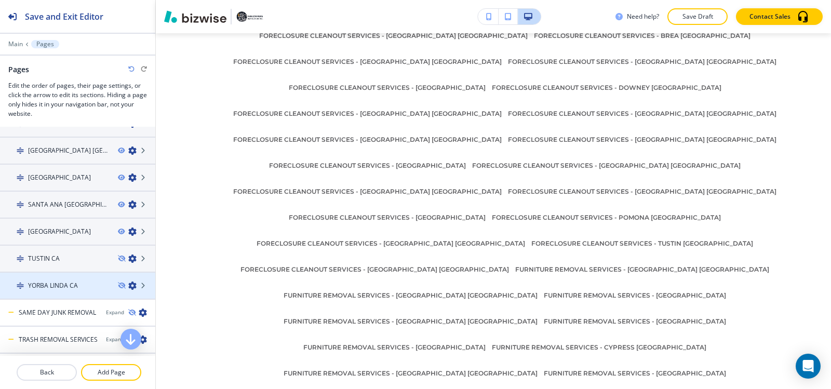
scroll to position [1072, 0]
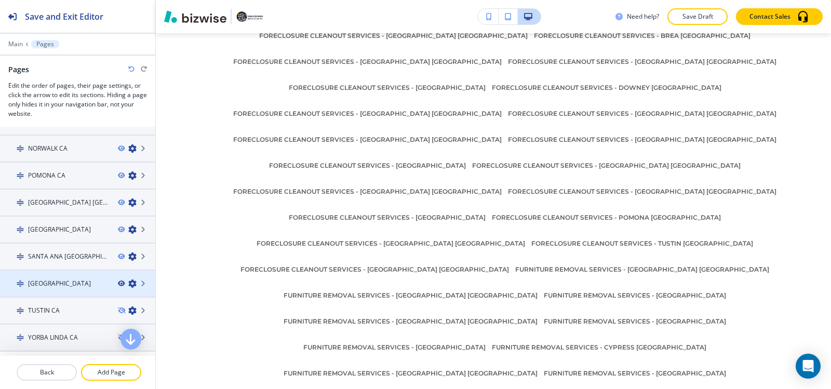
click at [118, 282] on icon "button" at bounding box center [121, 283] width 6 height 6
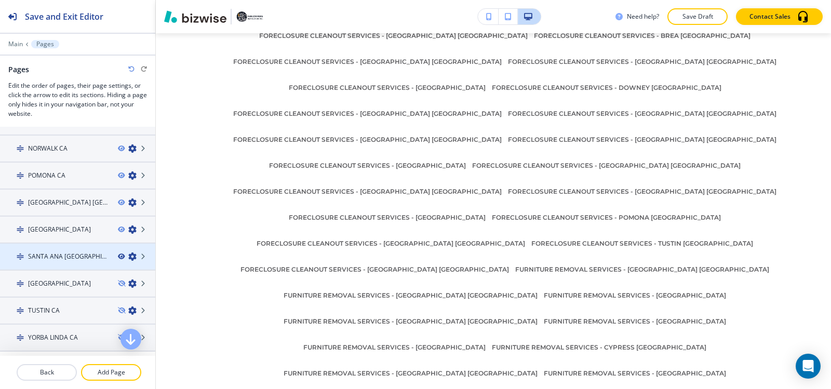
click at [118, 254] on icon "button" at bounding box center [121, 256] width 6 height 6
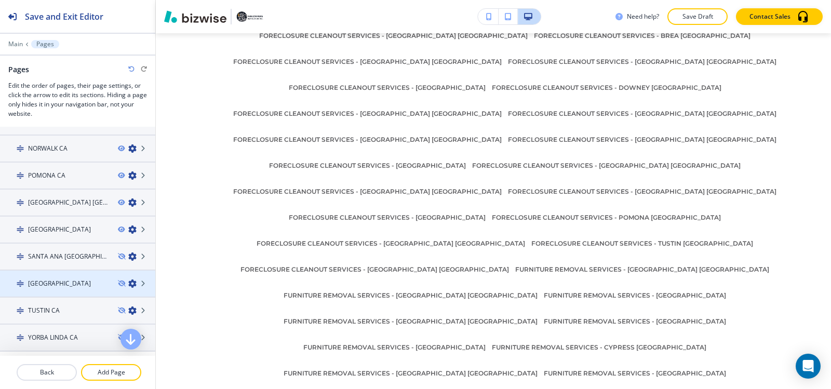
scroll to position [1020, 0]
click at [118, 280] on icon "button" at bounding box center [121, 281] width 6 height 6
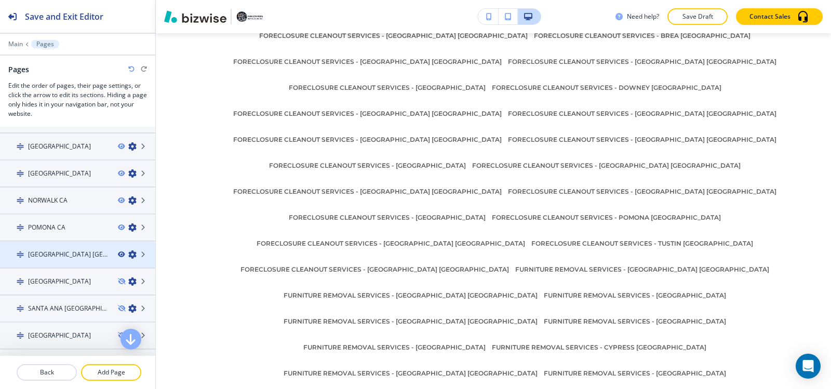
click at [118, 252] on icon "button" at bounding box center [121, 254] width 6 height 6
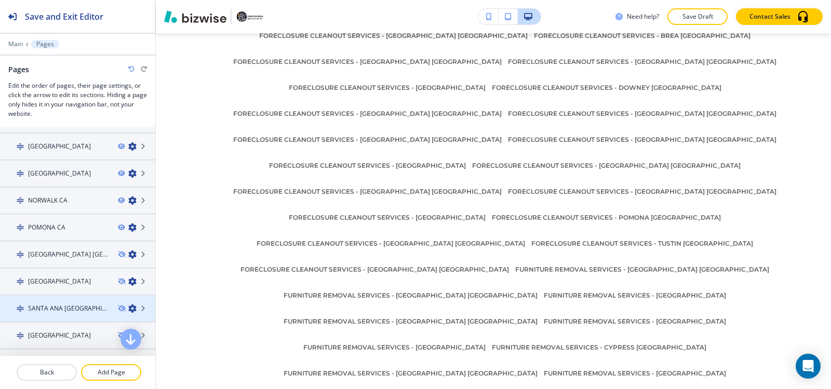
scroll to position [968, 0]
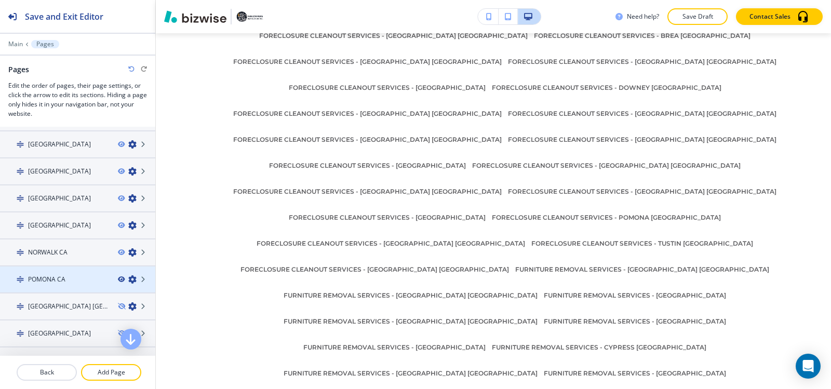
click at [118, 280] on icon "button" at bounding box center [121, 279] width 6 height 6
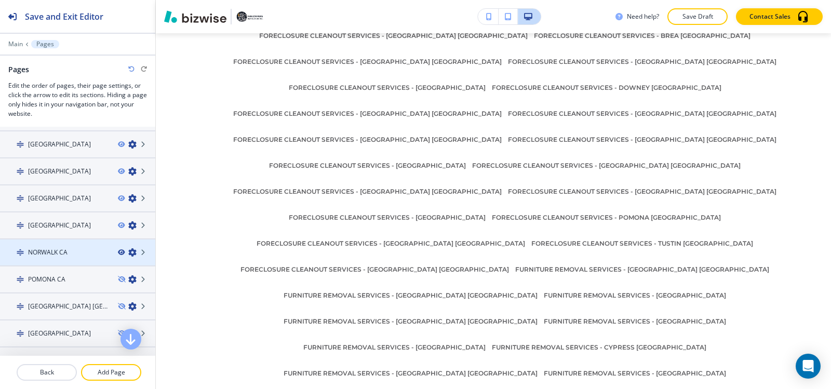
click at [118, 252] on icon "button" at bounding box center [121, 252] width 6 height 6
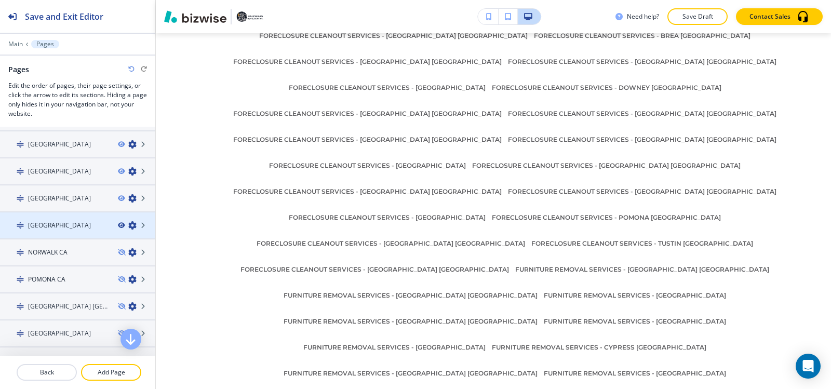
click at [118, 225] on icon "button" at bounding box center [121, 225] width 6 height 6
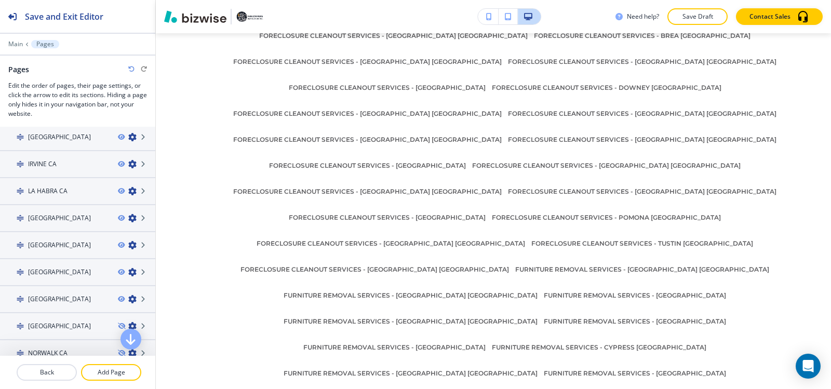
scroll to position [864, 0]
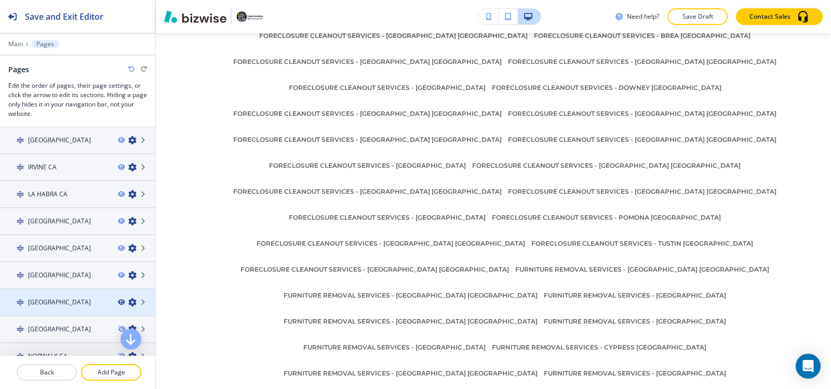
click at [118, 302] on icon "button" at bounding box center [121, 302] width 6 height 6
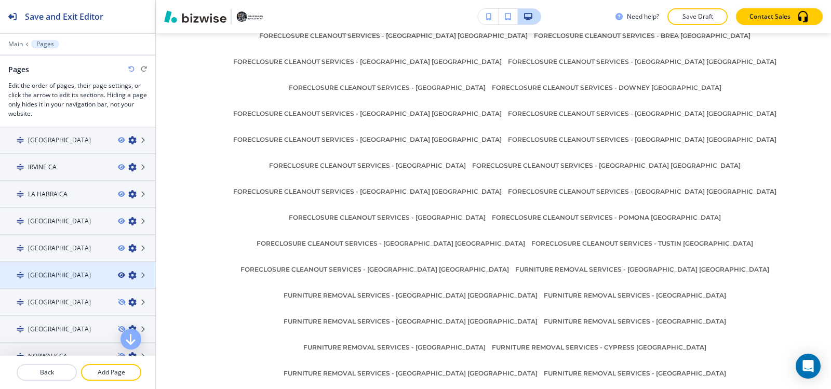
click at [118, 275] on icon "button" at bounding box center [121, 275] width 6 height 6
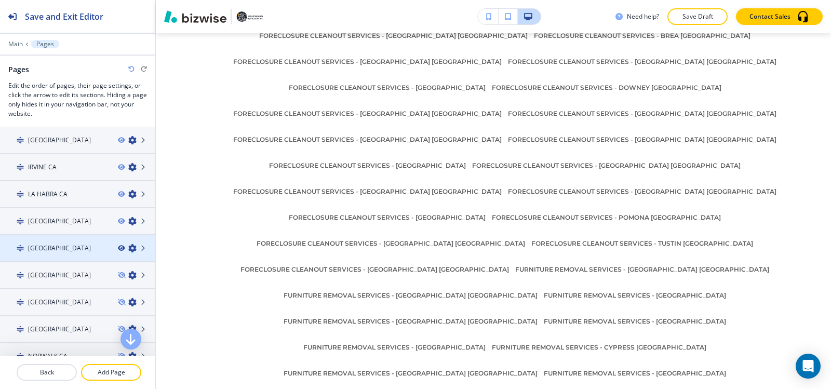
click at [118, 249] on icon "button" at bounding box center [121, 248] width 6 height 6
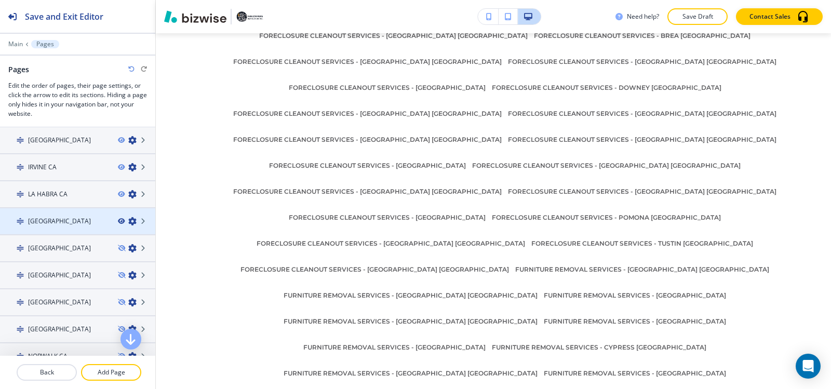
click at [118, 223] on icon "button" at bounding box center [121, 221] width 6 height 6
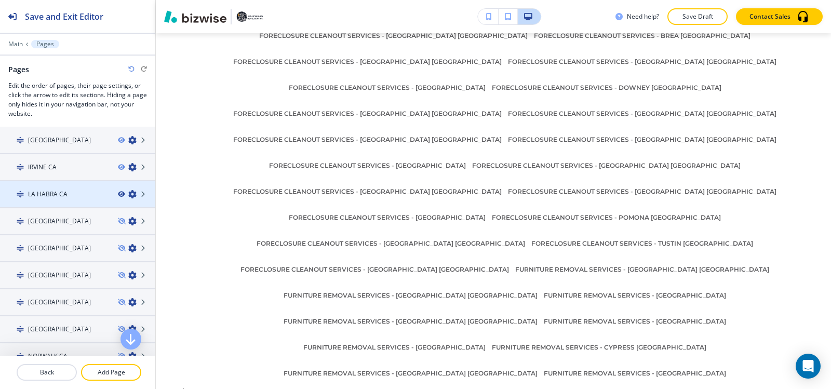
click at [118, 195] on icon "button" at bounding box center [121, 194] width 6 height 6
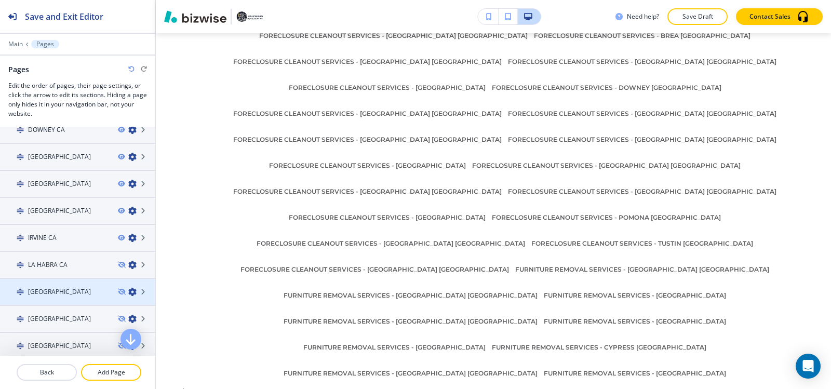
scroll to position [760, 0]
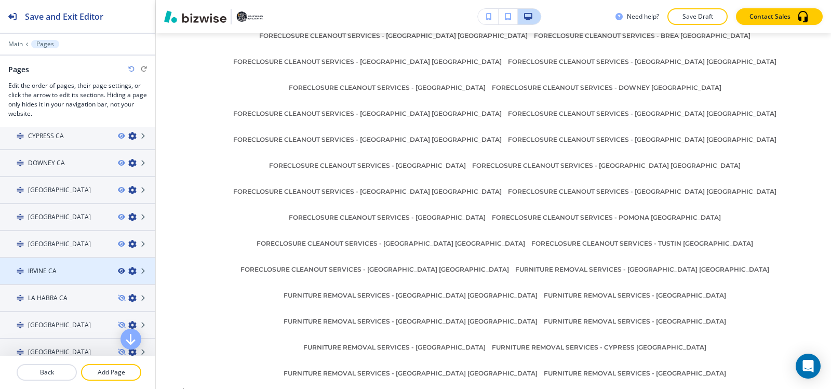
click at [118, 270] on icon "button" at bounding box center [121, 271] width 6 height 6
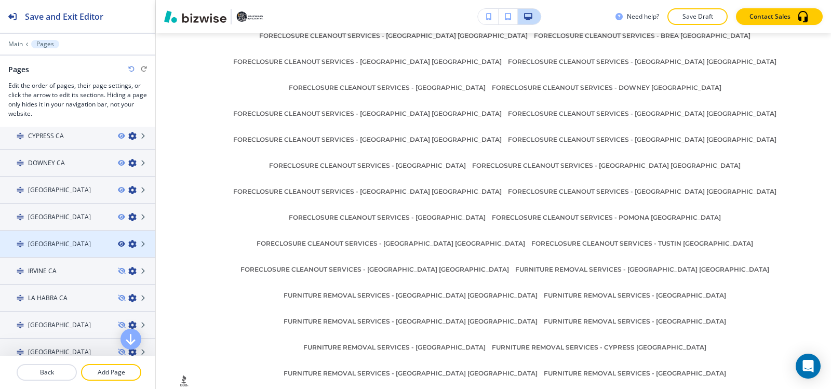
click at [118, 245] on icon "button" at bounding box center [121, 244] width 6 height 6
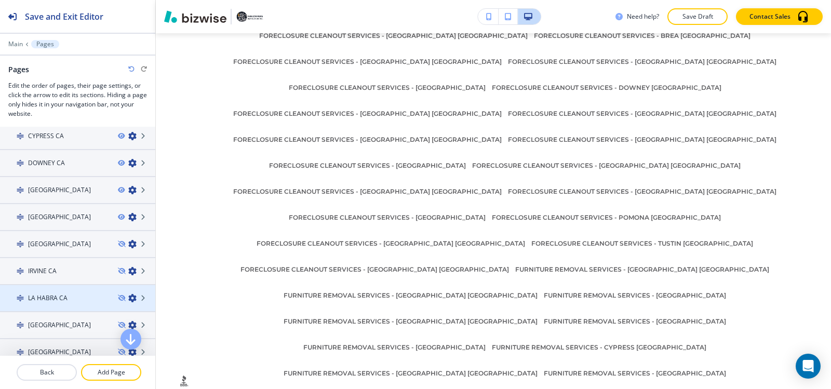
scroll to position [709, 0]
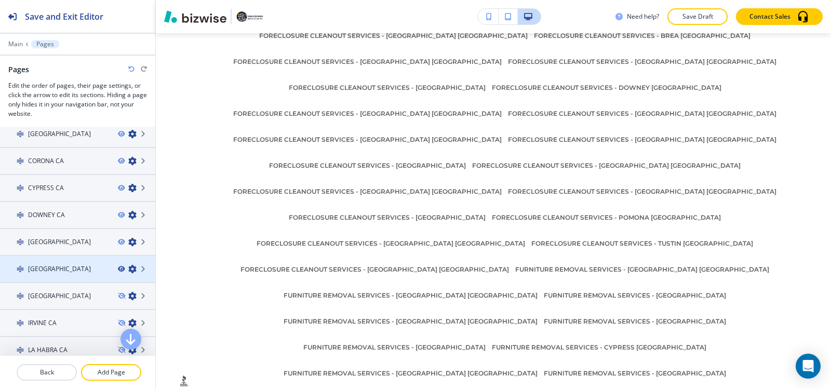
click at [118, 269] on icon "button" at bounding box center [121, 269] width 6 height 6
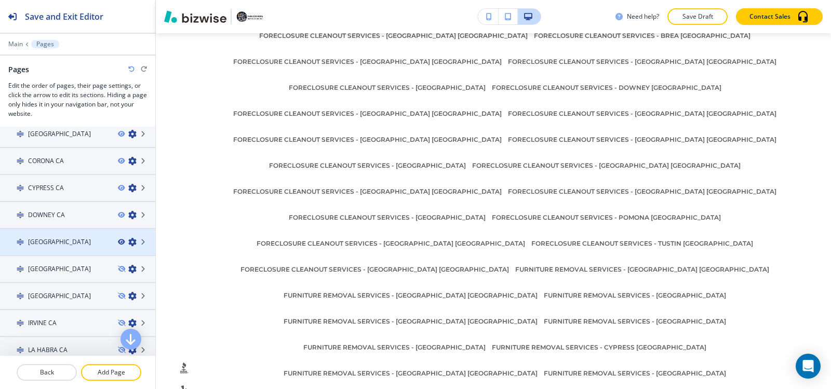
click at [118, 242] on icon "button" at bounding box center [121, 242] width 6 height 6
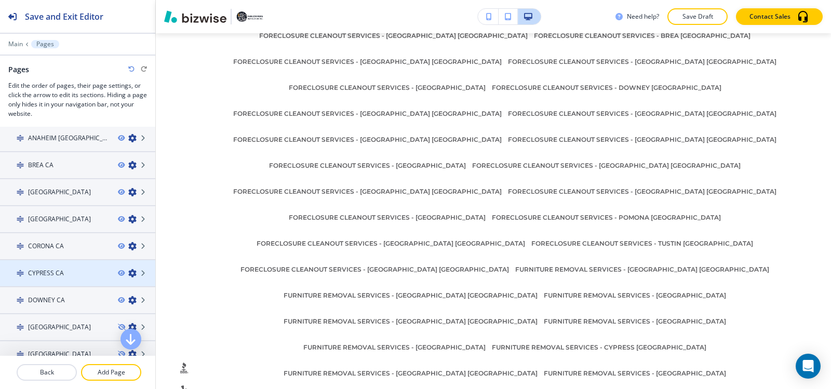
scroll to position [605, 0]
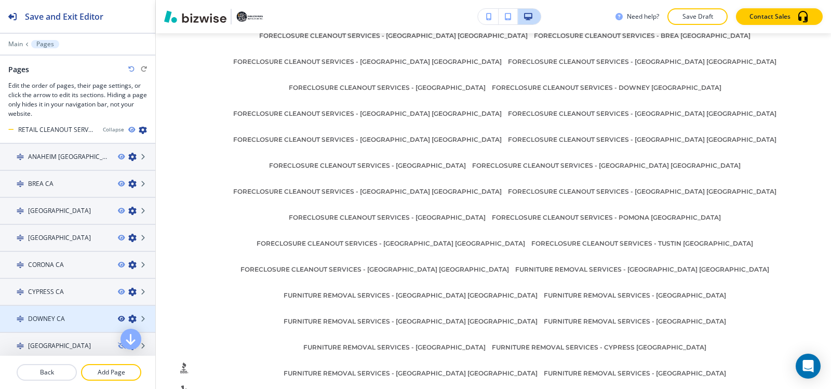
click at [118, 319] on icon "button" at bounding box center [121, 319] width 6 height 6
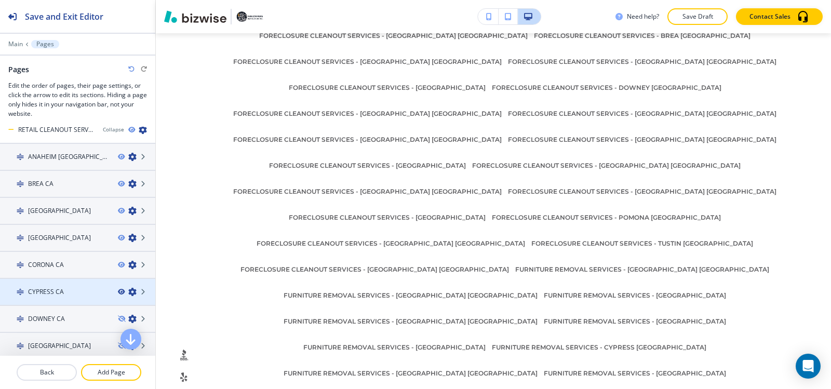
click at [118, 291] on icon "button" at bounding box center [121, 292] width 6 height 6
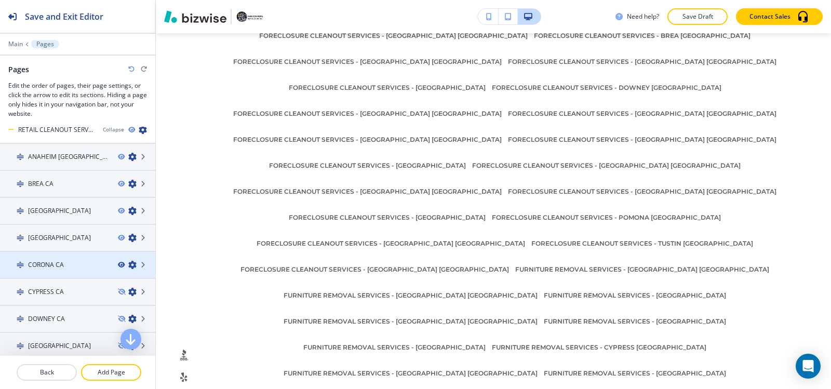
click at [118, 263] on icon "button" at bounding box center [121, 265] width 6 height 6
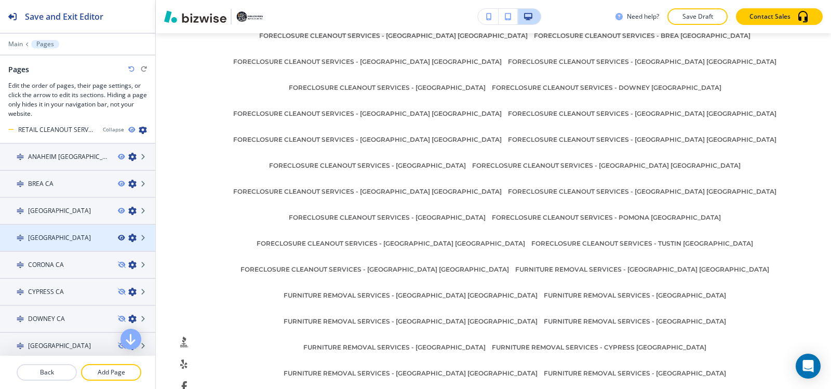
click at [118, 238] on icon "button" at bounding box center [121, 238] width 6 height 6
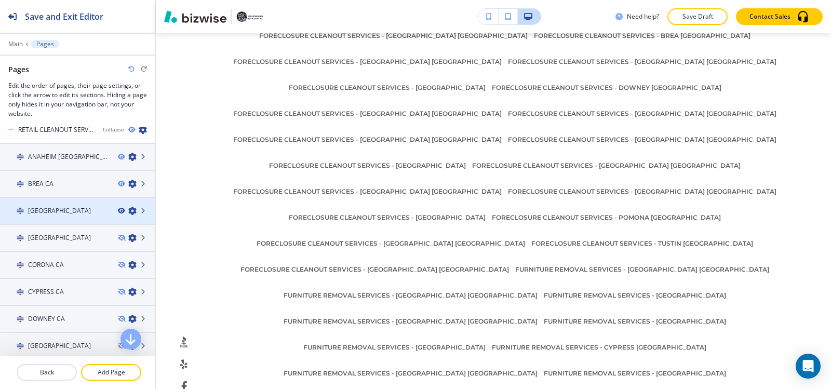
click at [118, 212] on icon "button" at bounding box center [121, 211] width 6 height 6
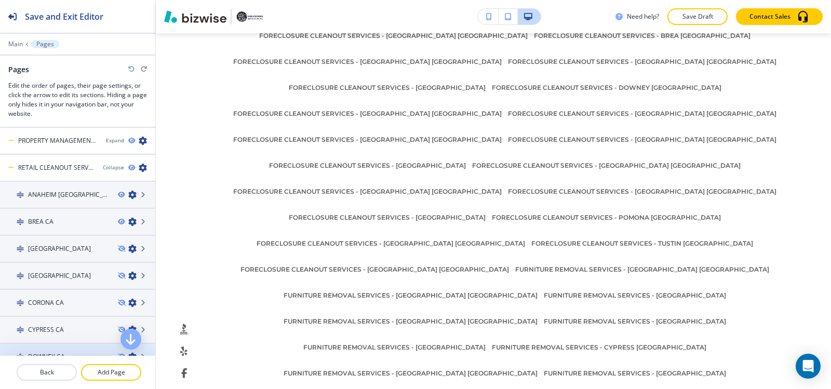
scroll to position [553, 0]
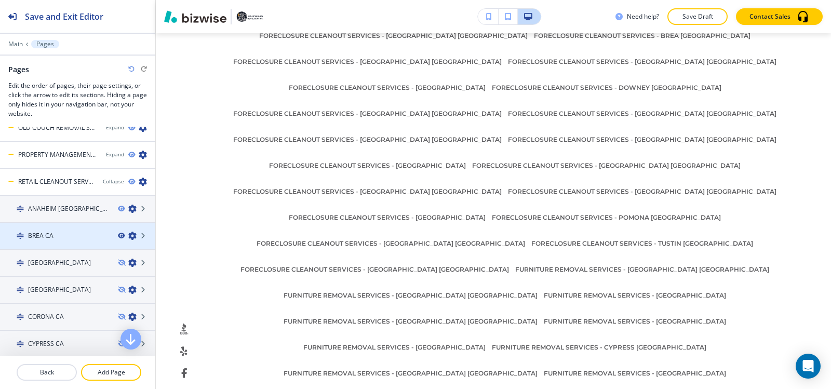
click at [118, 235] on icon "button" at bounding box center [121, 236] width 6 height 6
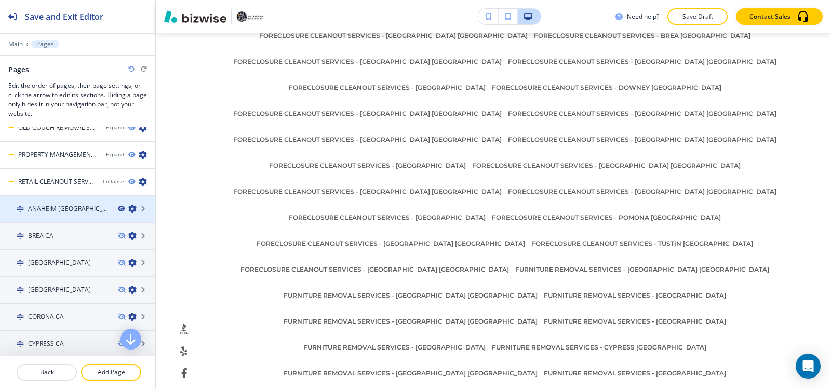
click at [118, 208] on icon "button" at bounding box center [121, 209] width 6 height 6
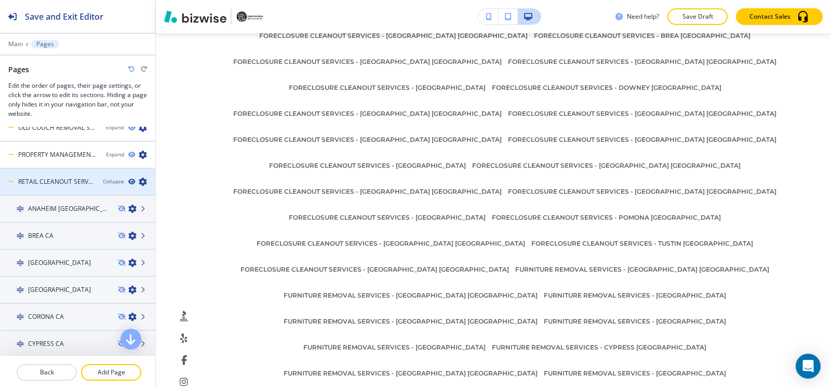
click at [128, 182] on icon "button" at bounding box center [131, 182] width 6 height 6
click at [107, 182] on div "Collapse" at bounding box center [113, 182] width 21 height 8
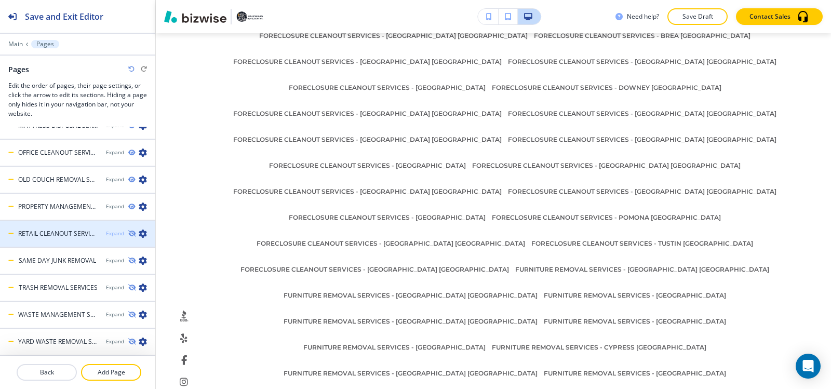
scroll to position [501, 0]
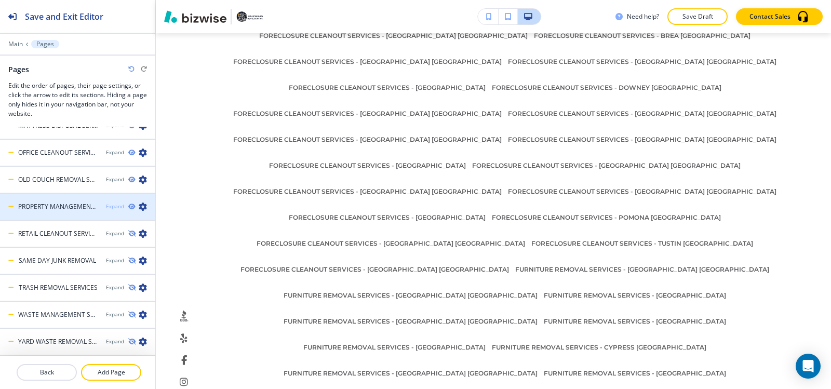
click at [107, 206] on div "Expand" at bounding box center [115, 206] width 18 height 8
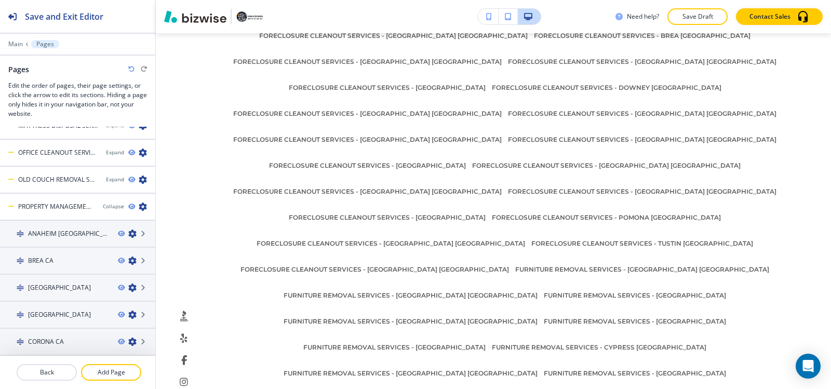
scroll to position [991, 0]
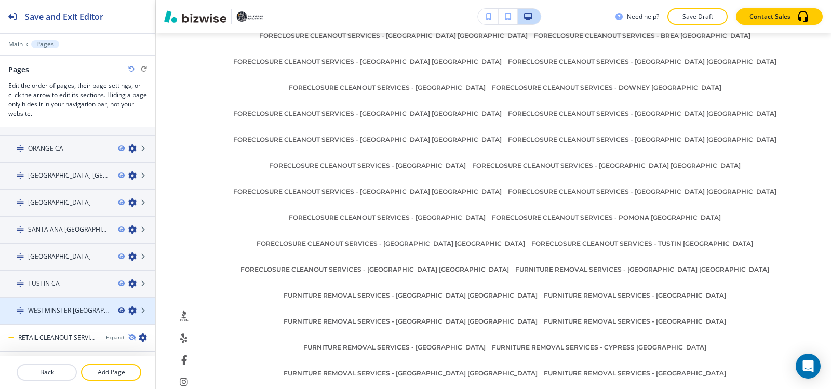
click at [118, 311] on icon "button" at bounding box center [121, 310] width 6 height 6
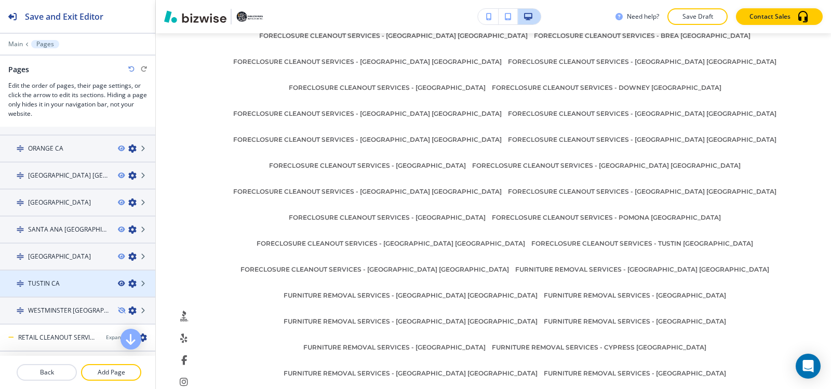
click at [118, 283] on icon "button" at bounding box center [121, 283] width 6 height 6
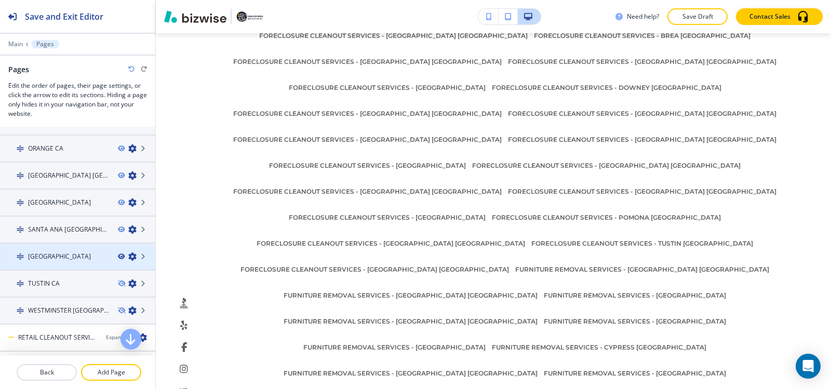
click at [118, 257] on icon "button" at bounding box center [121, 256] width 6 height 6
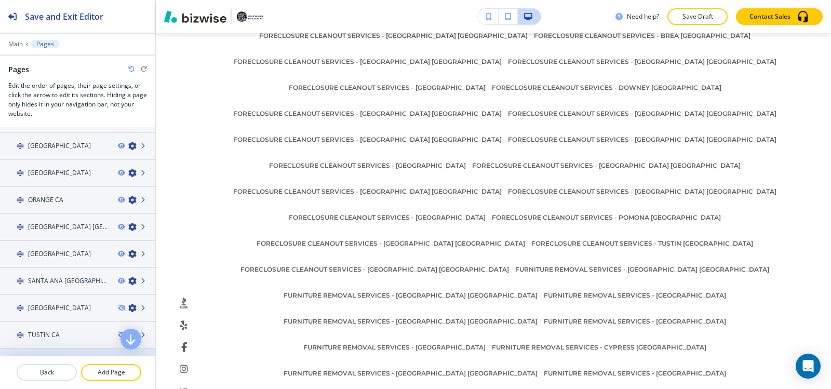
scroll to position [939, 0]
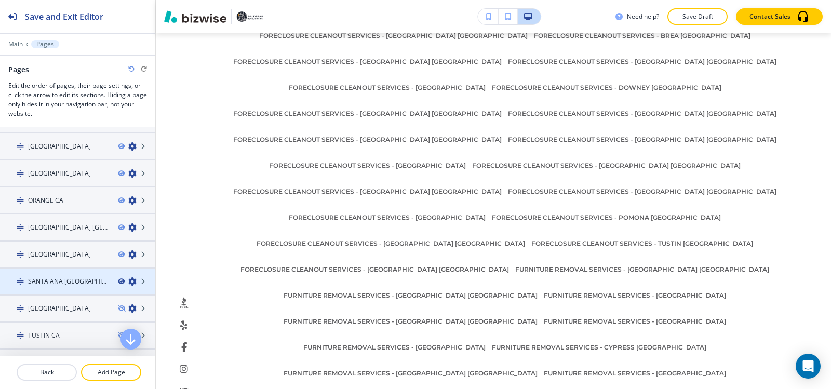
click at [118, 283] on icon "button" at bounding box center [121, 281] width 6 height 6
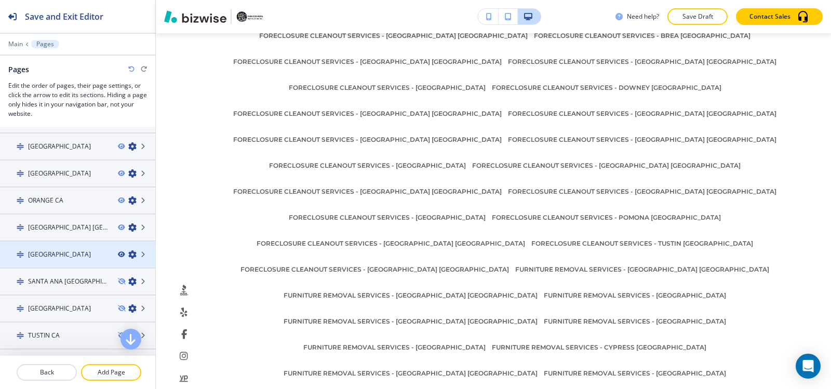
click at [118, 255] on icon "button" at bounding box center [121, 254] width 6 height 6
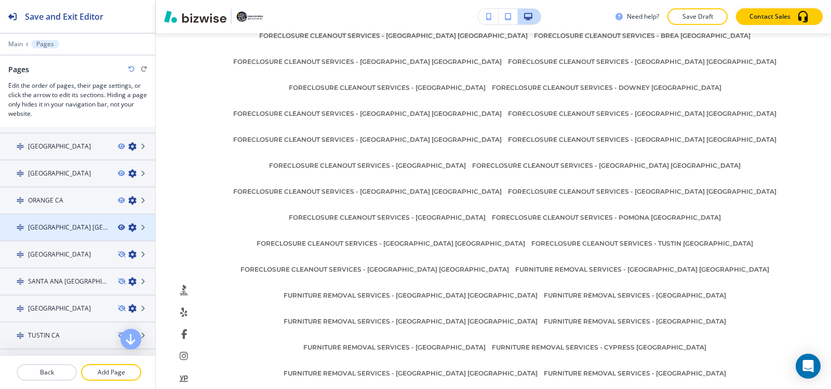
click at [118, 228] on icon "button" at bounding box center [121, 227] width 6 height 6
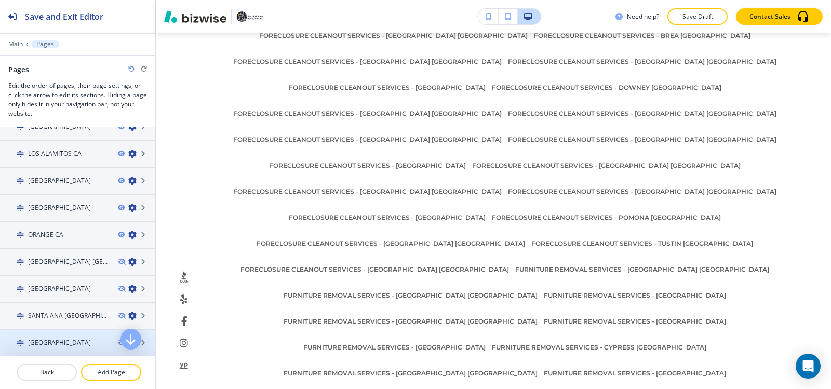
scroll to position [887, 0]
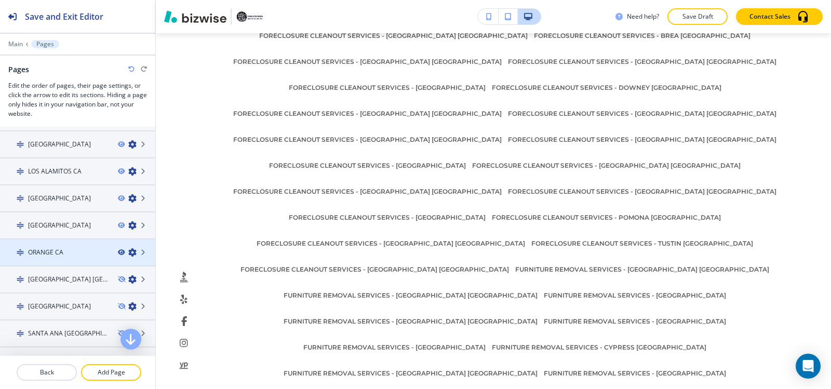
click at [118, 252] on icon "button" at bounding box center [121, 252] width 6 height 6
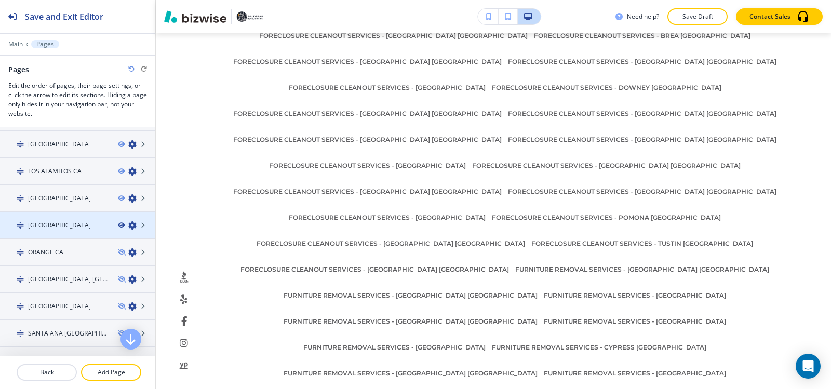
click at [118, 224] on icon "button" at bounding box center [121, 225] width 6 height 6
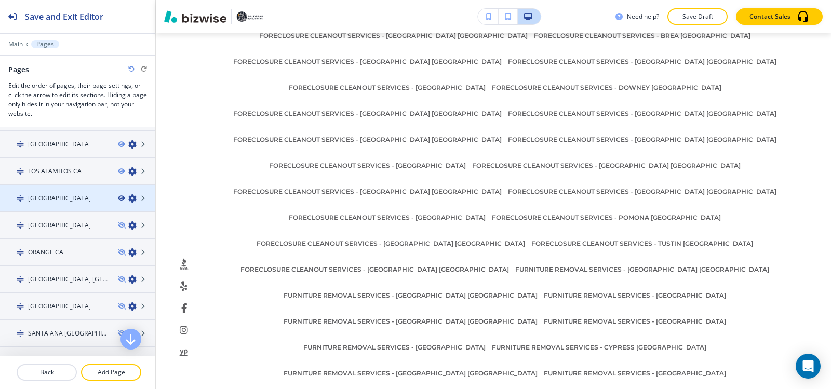
click at [118, 197] on icon "button" at bounding box center [121, 198] width 6 height 6
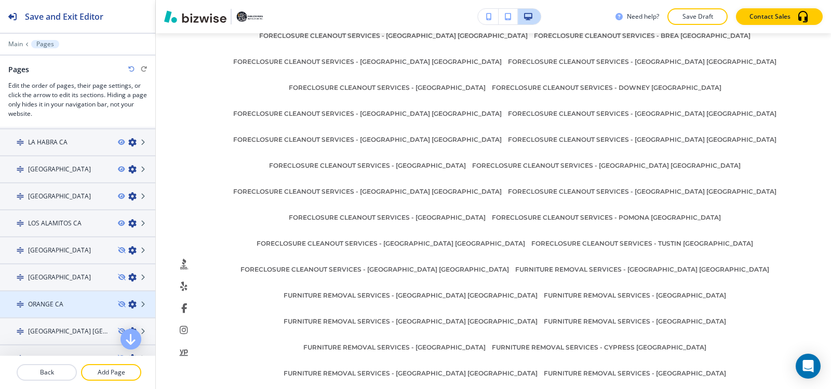
scroll to position [783, 0]
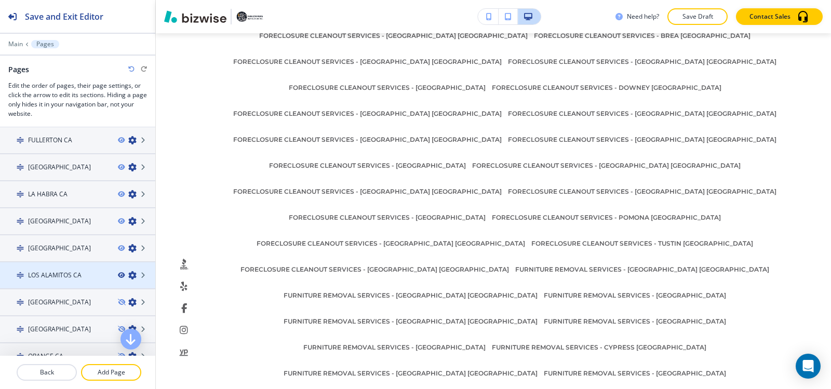
click at [118, 275] on icon "button" at bounding box center [121, 275] width 6 height 6
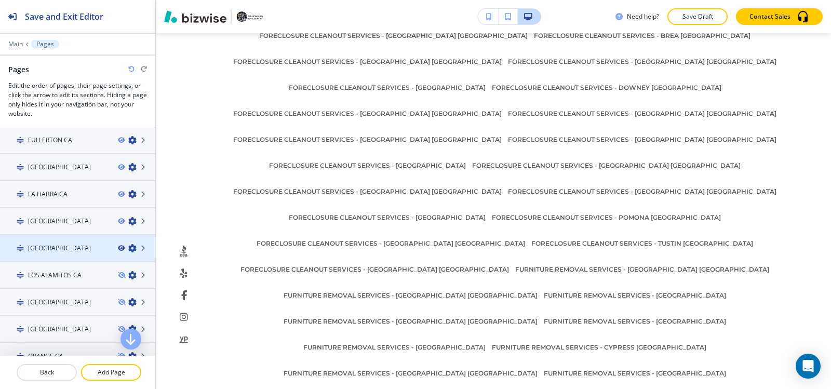
click at [118, 248] on icon "button" at bounding box center [121, 248] width 6 height 6
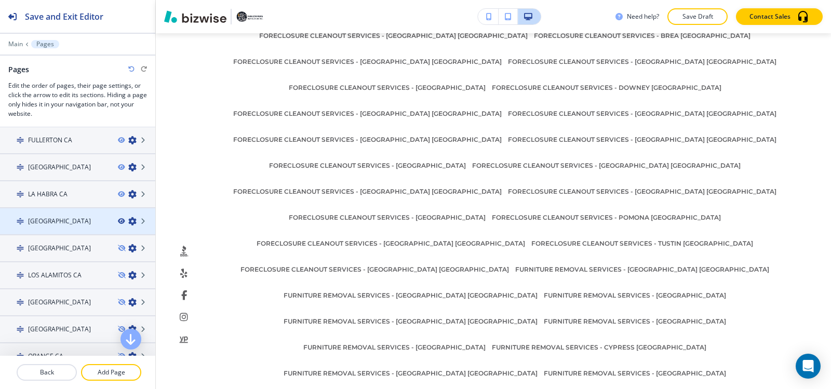
click at [118, 221] on icon "button" at bounding box center [121, 221] width 6 height 6
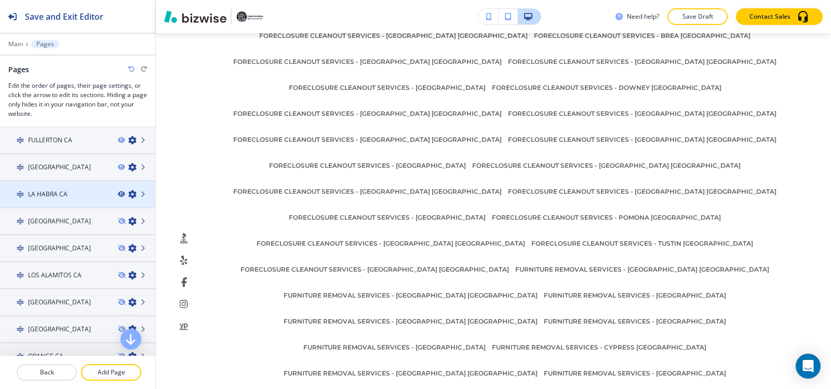
click at [118, 193] on icon "button" at bounding box center [121, 194] width 6 height 6
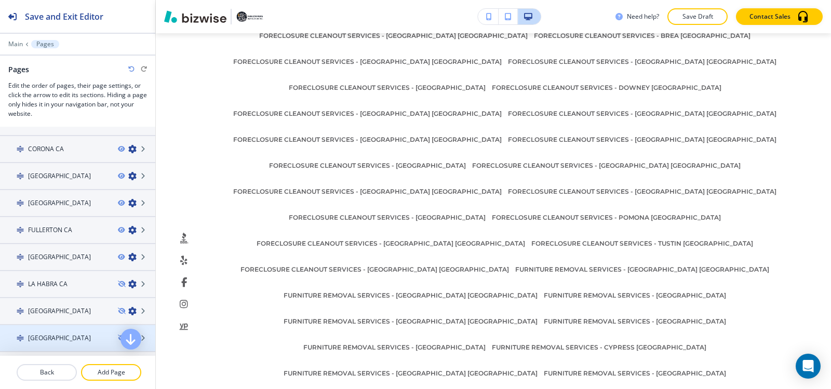
scroll to position [679, 0]
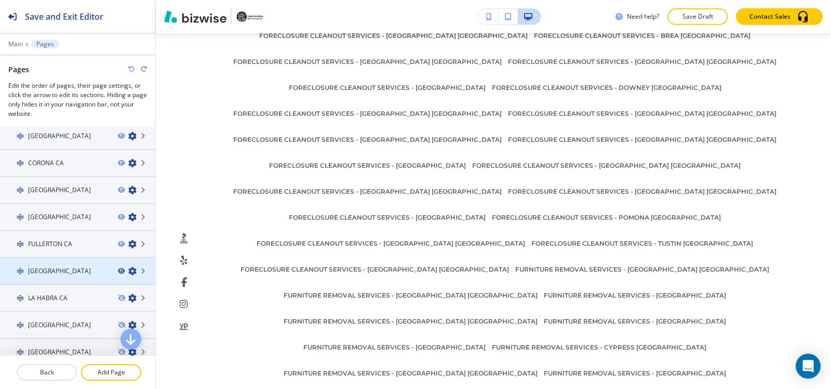
click at [118, 269] on icon "button" at bounding box center [121, 271] width 6 height 6
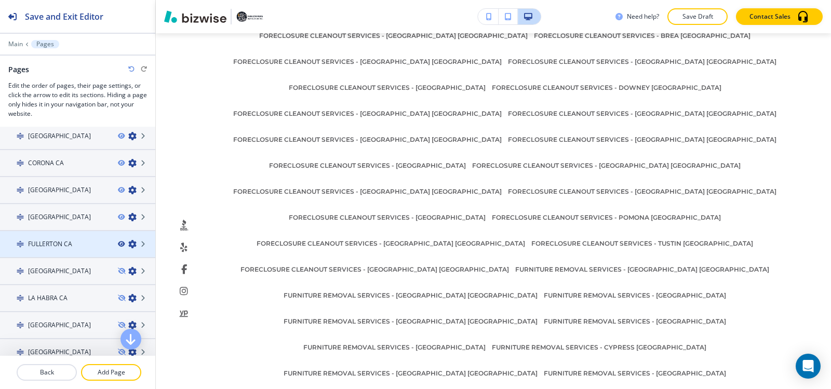
click at [118, 244] on icon "button" at bounding box center [121, 244] width 6 height 6
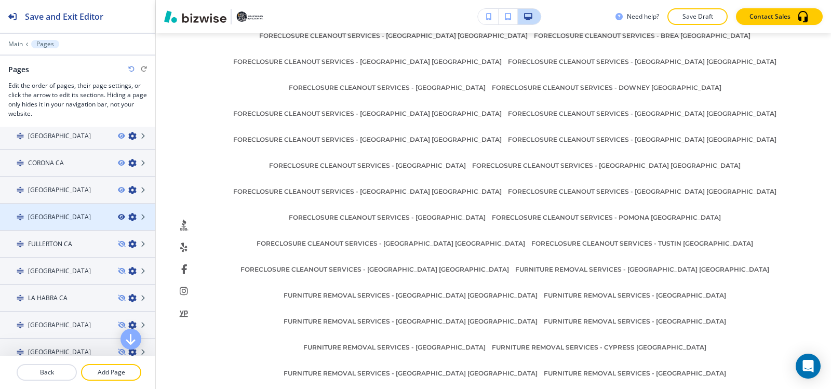
click at [118, 217] on icon "button" at bounding box center [121, 217] width 6 height 6
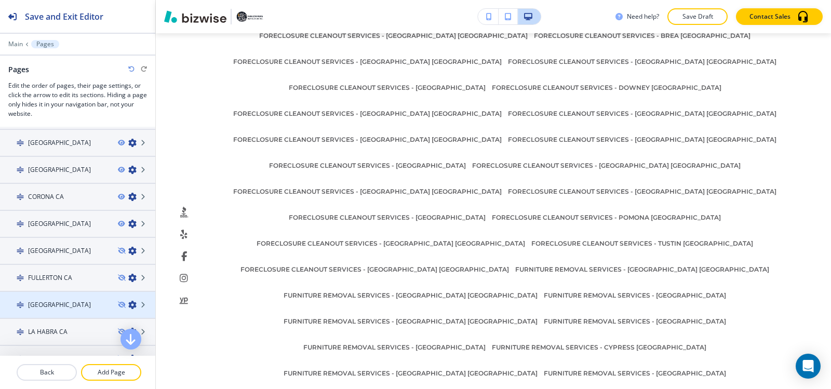
scroll to position [628, 0]
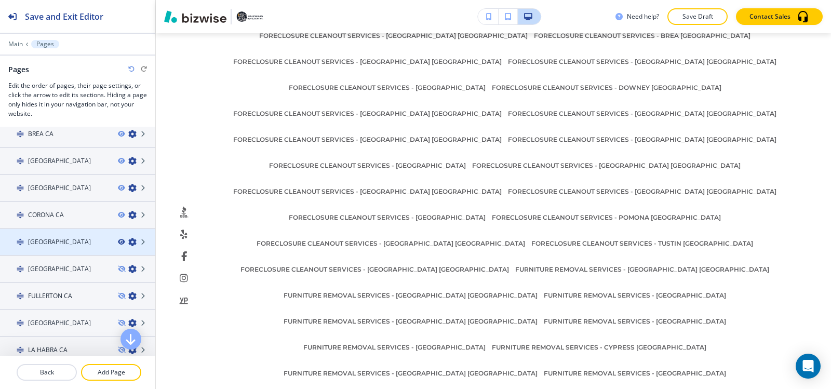
click at [118, 241] on icon "button" at bounding box center [121, 242] width 6 height 6
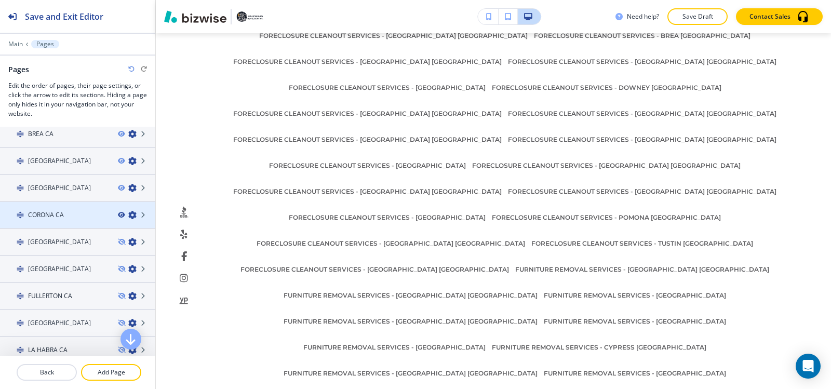
click at [118, 215] on icon "button" at bounding box center [121, 215] width 6 height 6
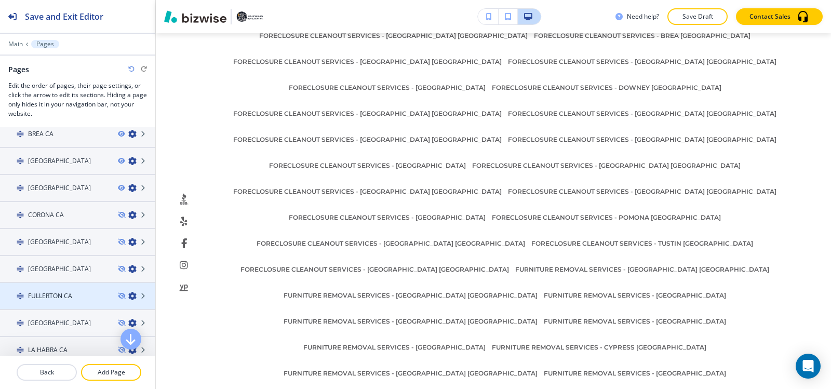
scroll to position [576, 0]
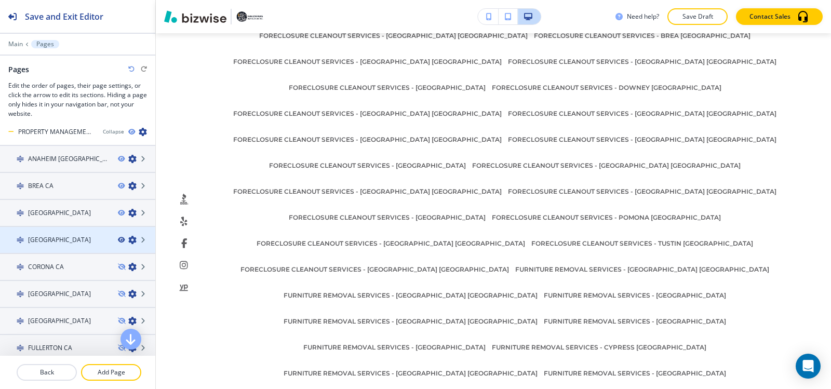
click at [118, 239] on icon "button" at bounding box center [121, 240] width 6 height 6
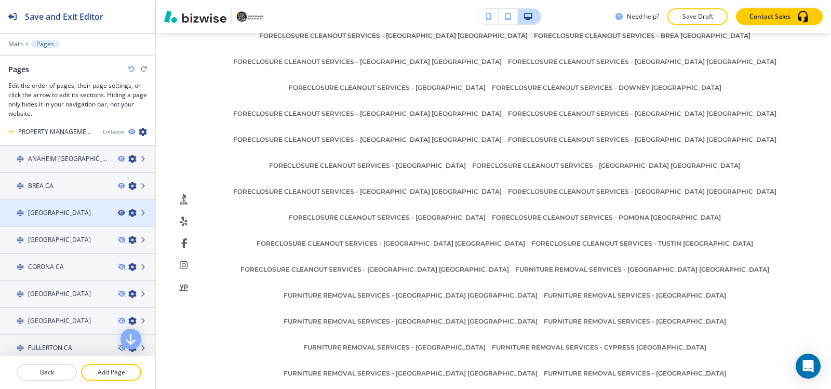
click at [118, 212] on icon "button" at bounding box center [121, 213] width 6 height 6
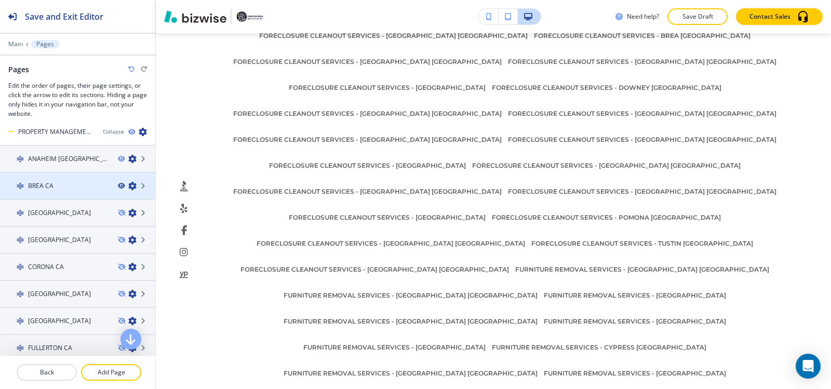
click at [118, 185] on icon "button" at bounding box center [121, 186] width 6 height 6
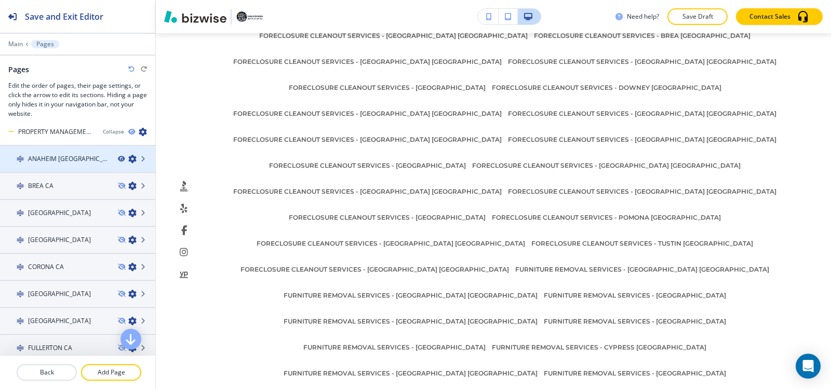
click at [118, 158] on icon "button" at bounding box center [121, 159] width 6 height 6
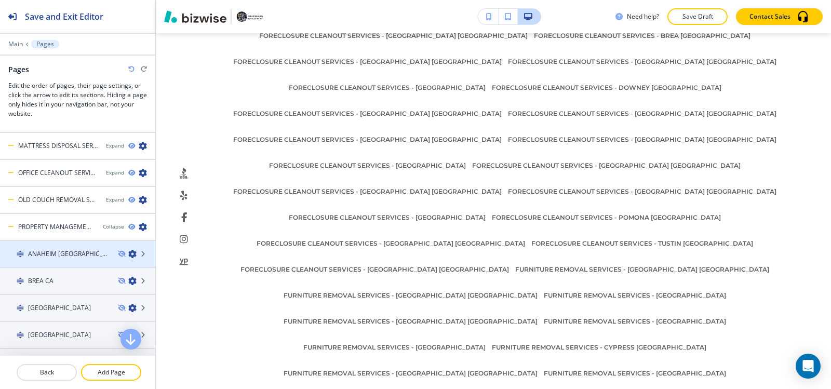
scroll to position [472, 0]
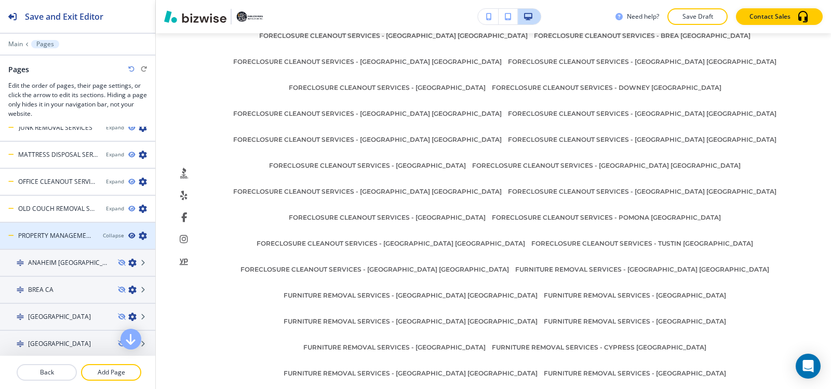
click at [128, 236] on icon "button" at bounding box center [131, 236] width 6 height 6
click at [109, 236] on div "Collapse" at bounding box center [113, 236] width 21 height 8
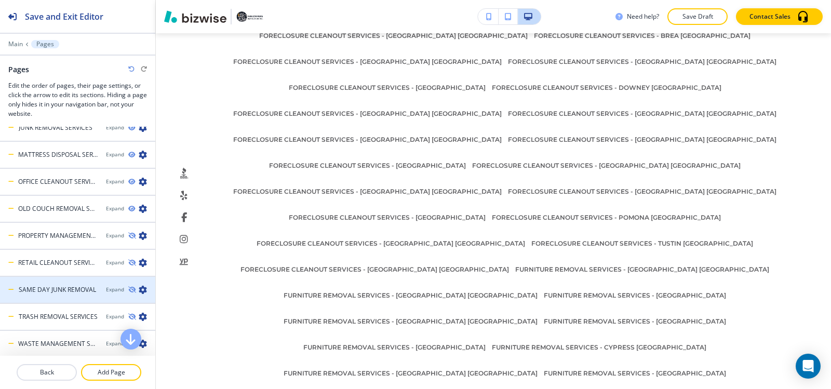
scroll to position [420, 0]
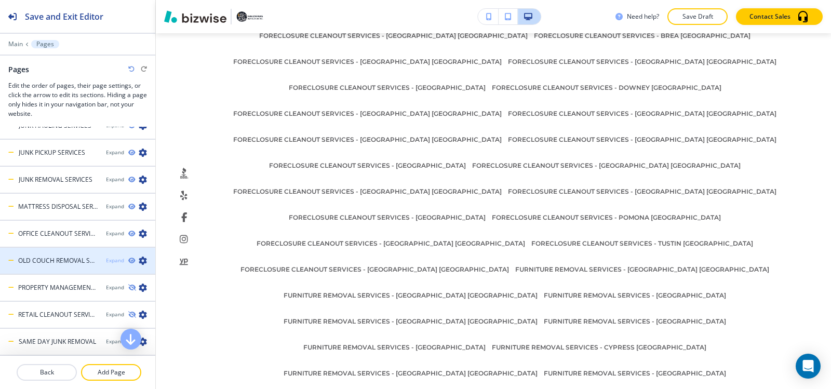
click at [107, 261] on div "Expand" at bounding box center [115, 260] width 18 height 8
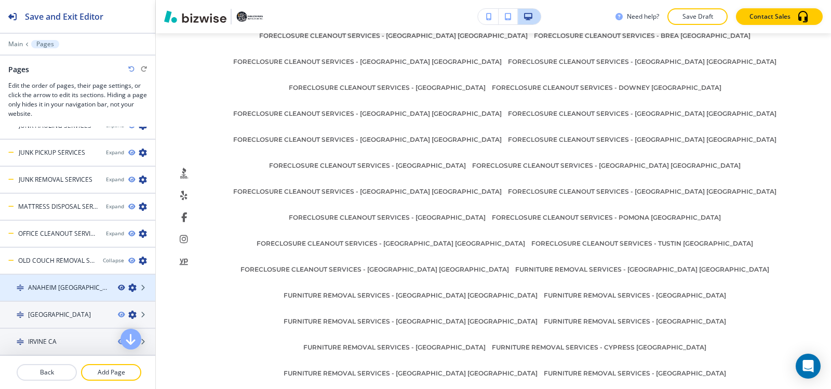
click at [118, 289] on icon "button" at bounding box center [121, 287] width 6 height 6
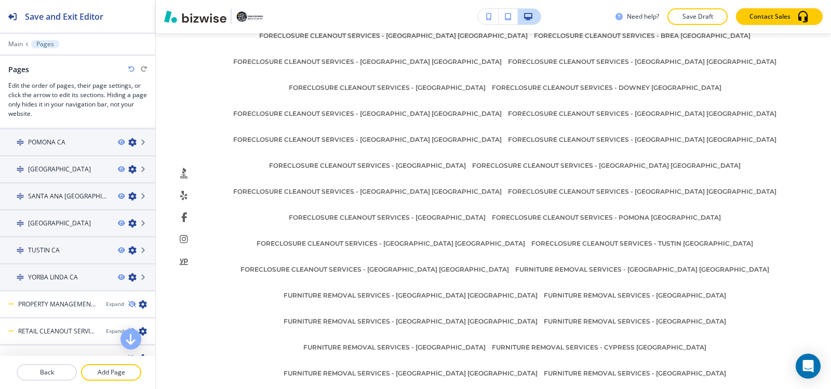
scroll to position [654, 0]
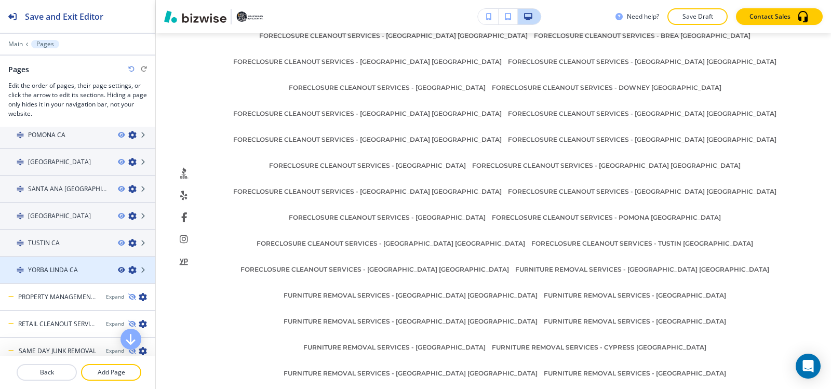
click at [118, 269] on icon "button" at bounding box center [121, 270] width 6 height 6
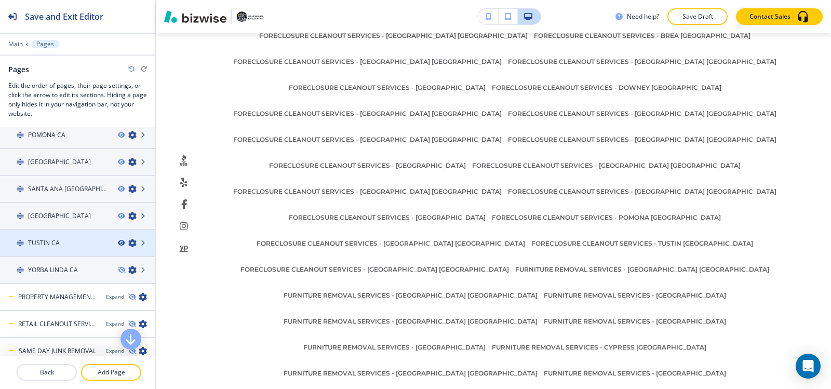
click at [118, 242] on icon "button" at bounding box center [121, 243] width 6 height 6
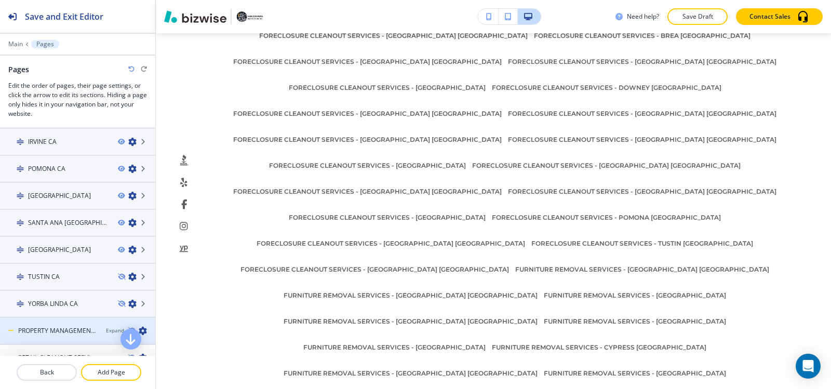
scroll to position [602, 0]
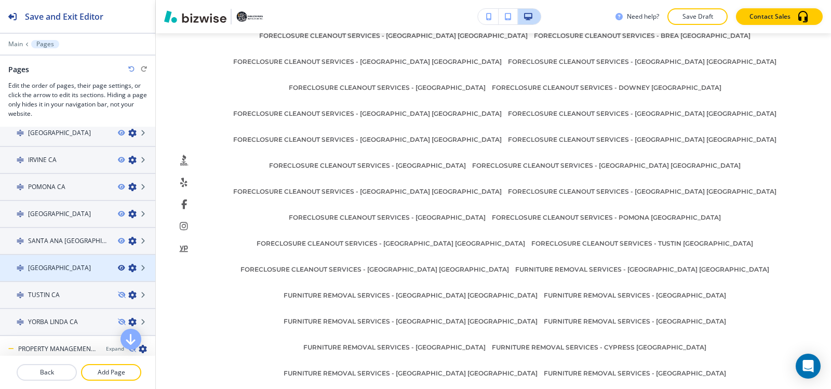
click at [118, 267] on icon "button" at bounding box center [121, 268] width 6 height 6
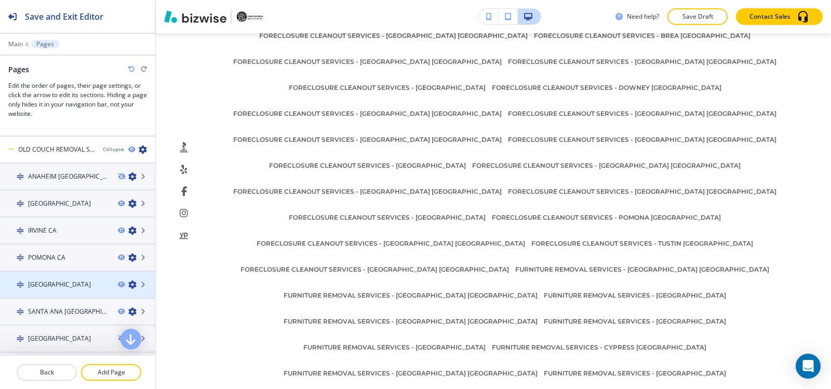
scroll to position [550, 0]
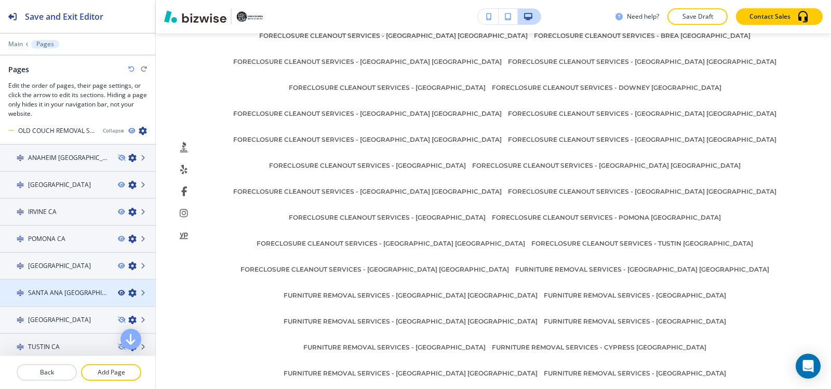
click at [118, 293] on icon "button" at bounding box center [121, 293] width 6 height 6
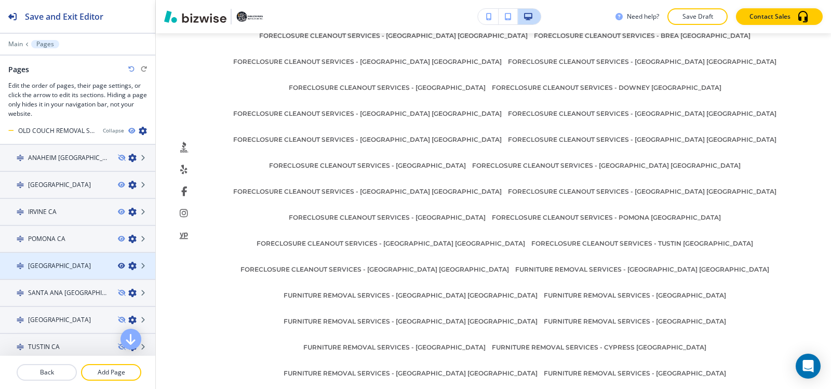
click at [118, 265] on icon "button" at bounding box center [121, 266] width 6 height 6
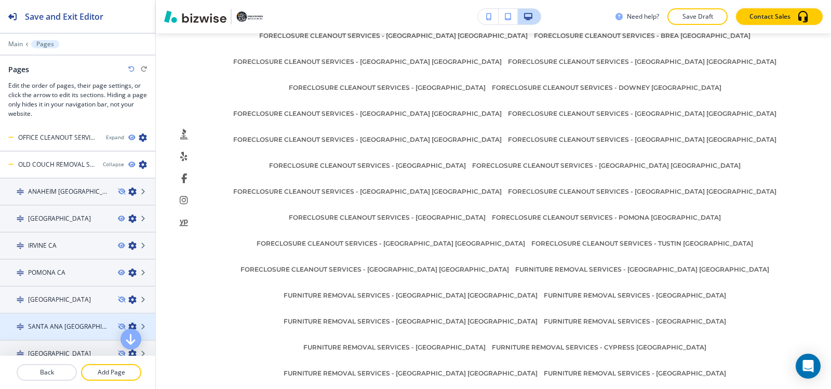
scroll to position [498, 0]
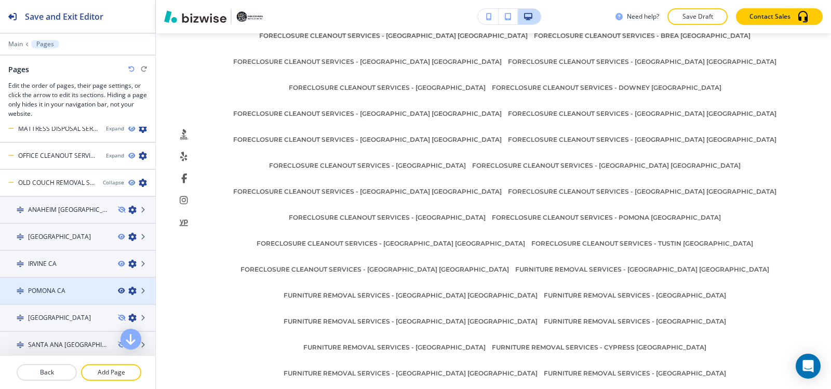
click at [118, 290] on icon "button" at bounding box center [121, 291] width 6 height 6
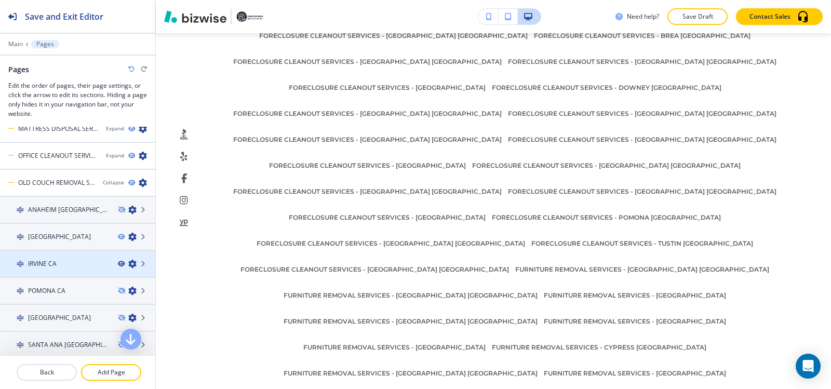
click at [118, 263] on icon "button" at bounding box center [121, 264] width 6 height 6
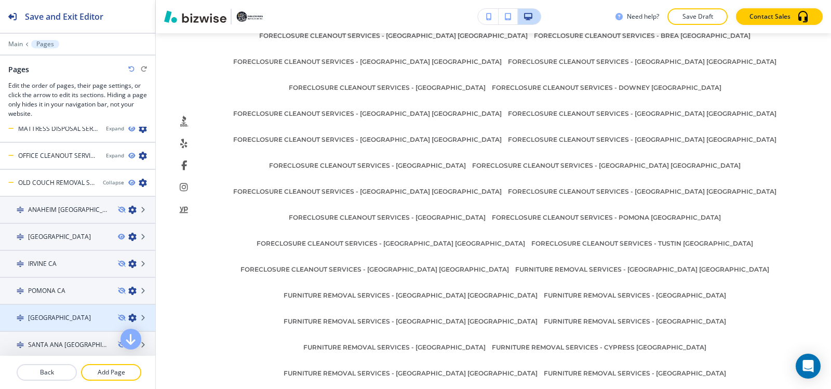
scroll to position [446, 0]
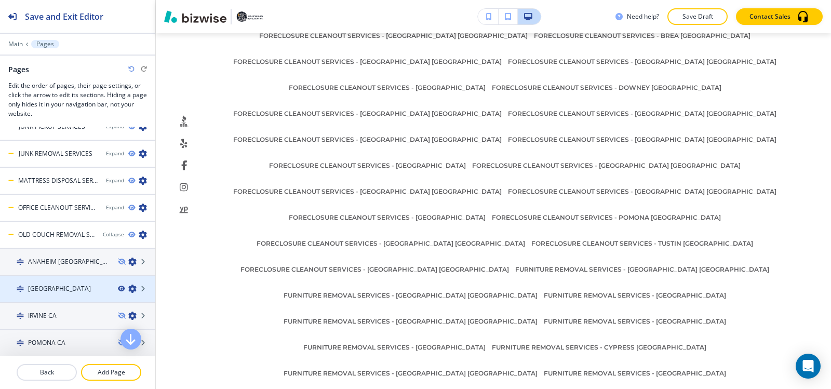
click at [118, 289] on icon "button" at bounding box center [121, 288] width 6 height 6
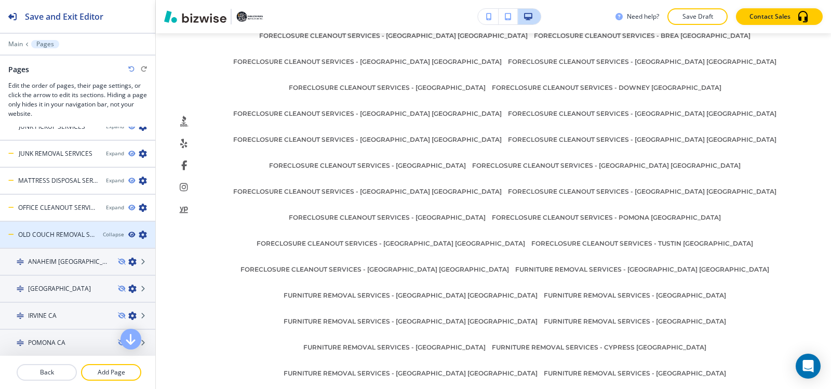
click at [128, 233] on icon "button" at bounding box center [131, 235] width 6 height 6
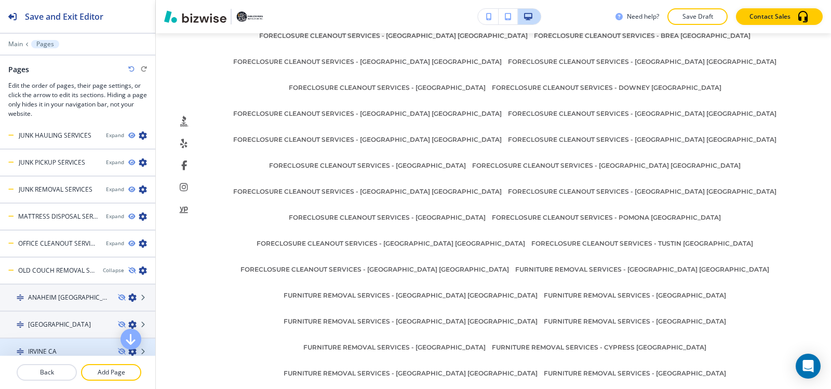
scroll to position [394, 0]
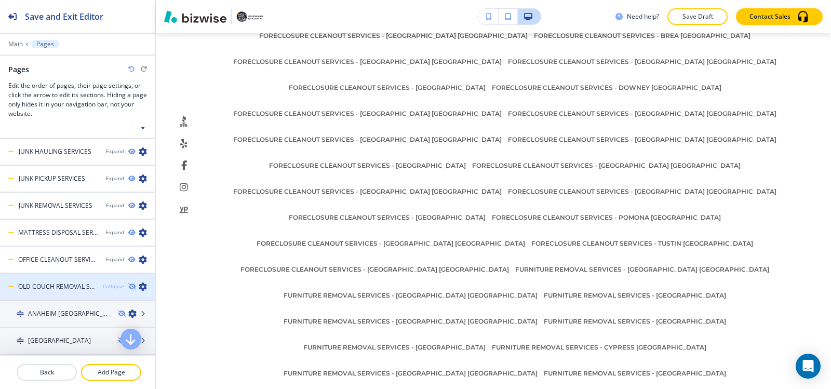
click at [107, 287] on div "Collapse" at bounding box center [113, 286] width 21 height 8
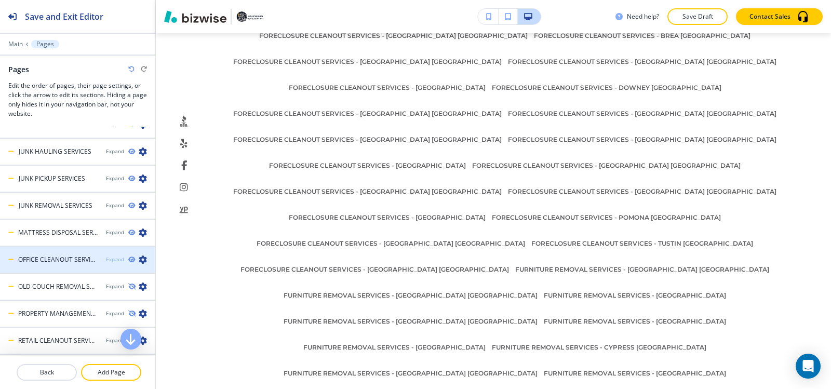
click at [110, 261] on div "Expand" at bounding box center [115, 259] width 18 height 8
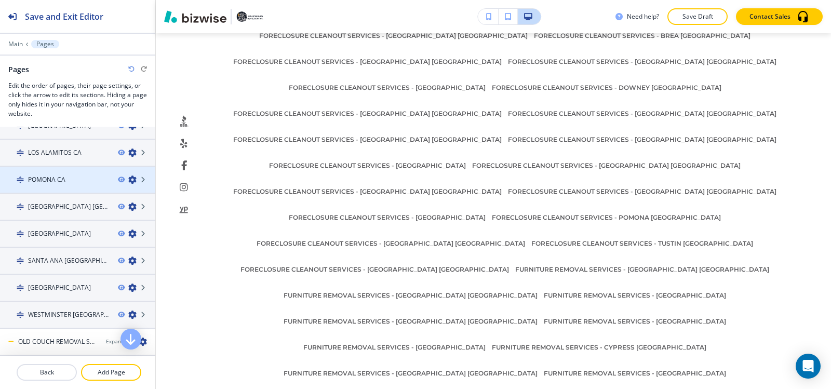
scroll to position [809, 0]
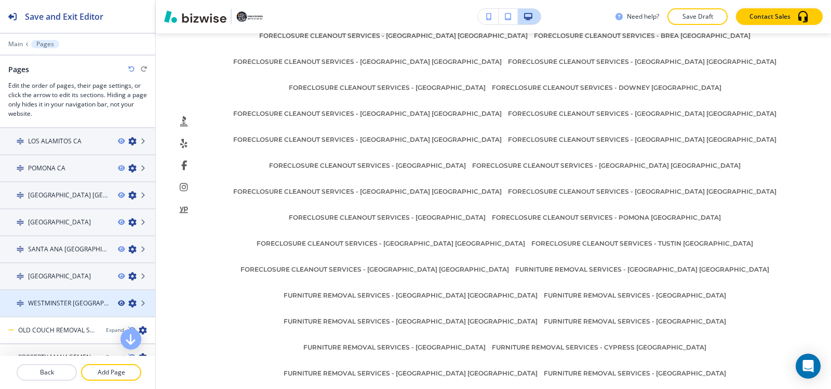
click at [118, 304] on icon "button" at bounding box center [121, 303] width 6 height 6
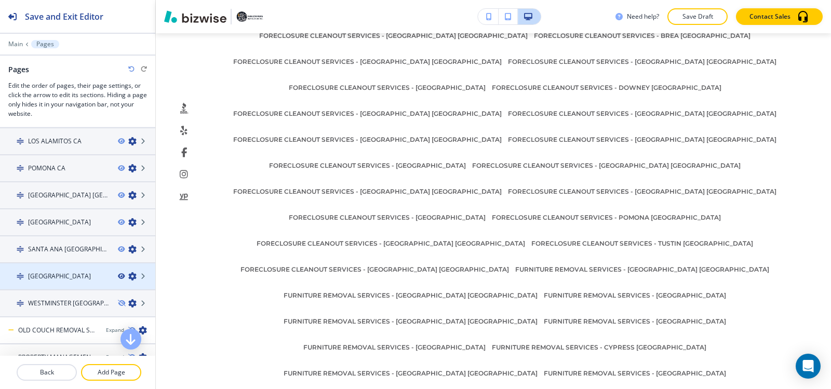
click at [118, 276] on icon "button" at bounding box center [121, 276] width 6 height 6
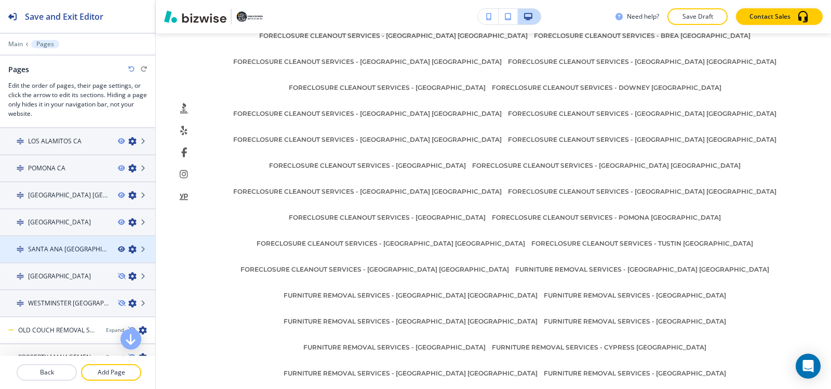
click at [118, 249] on icon "button" at bounding box center [121, 249] width 6 height 6
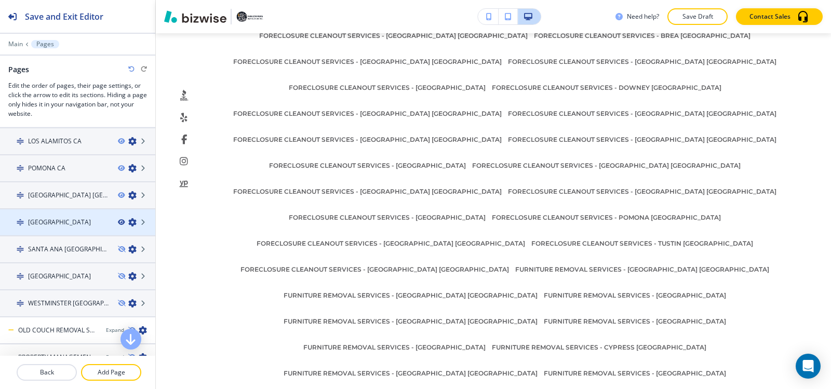
click at [118, 222] on icon "button" at bounding box center [121, 222] width 6 height 6
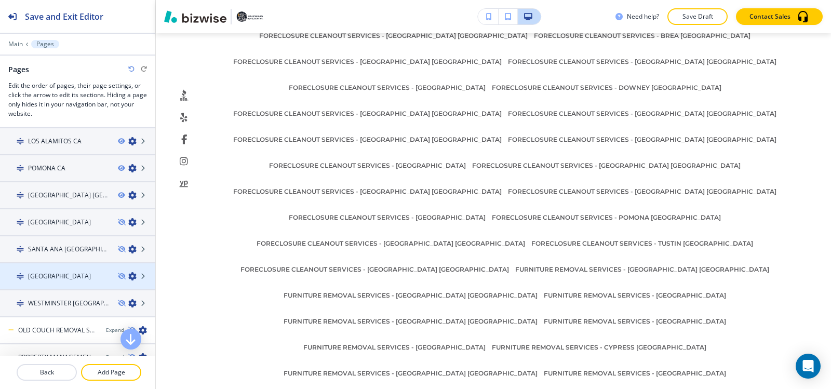
scroll to position [757, 0]
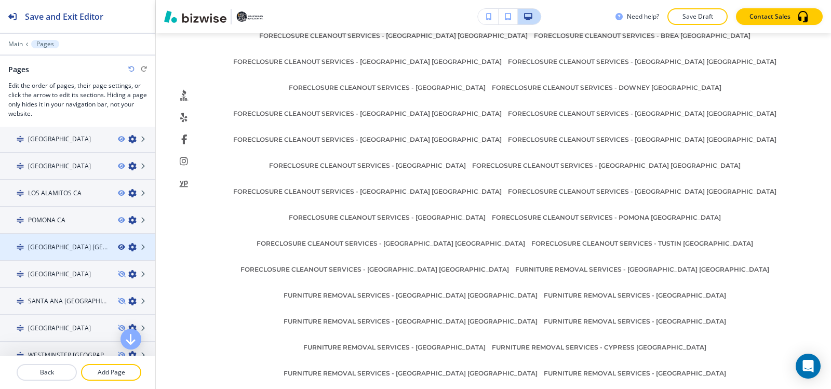
click at [118, 249] on icon "button" at bounding box center [121, 247] width 6 height 6
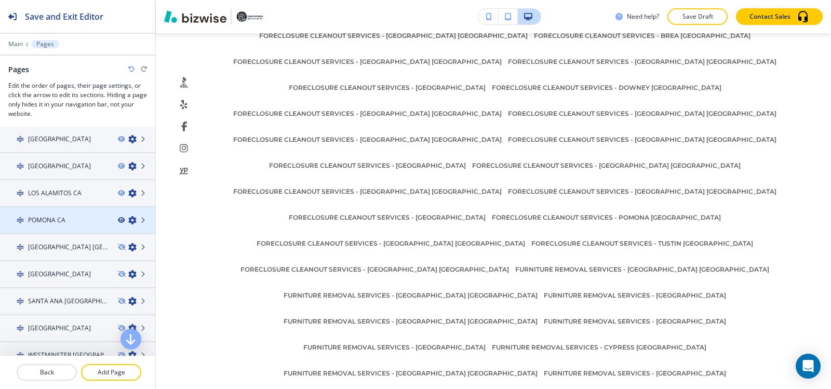
click at [118, 221] on icon "button" at bounding box center [121, 220] width 6 height 6
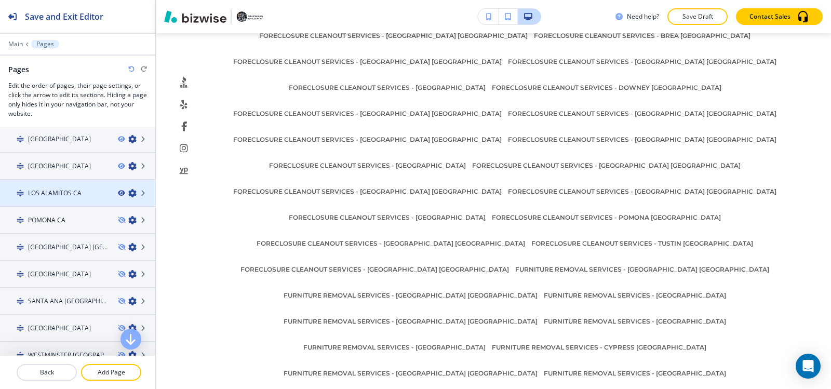
click at [118, 194] on icon "button" at bounding box center [121, 193] width 6 height 6
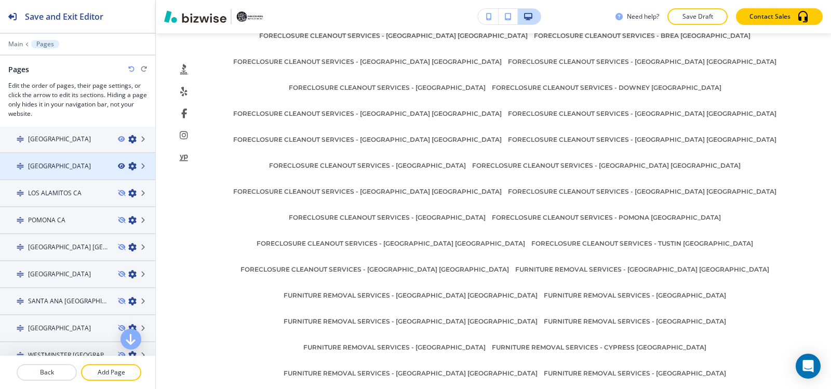
click at [118, 166] on icon "button" at bounding box center [121, 166] width 6 height 6
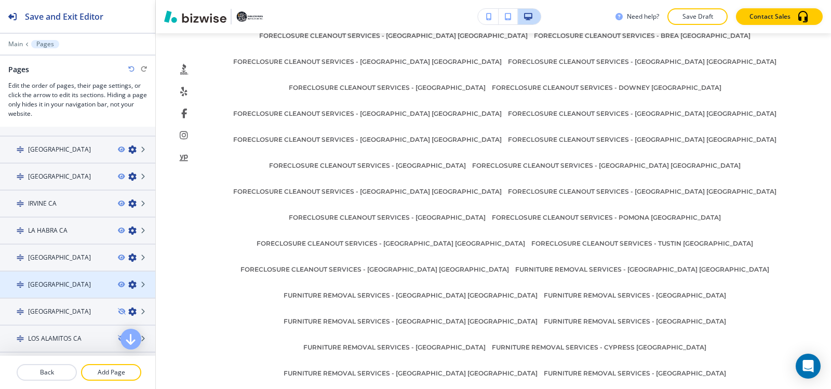
scroll to position [602, 0]
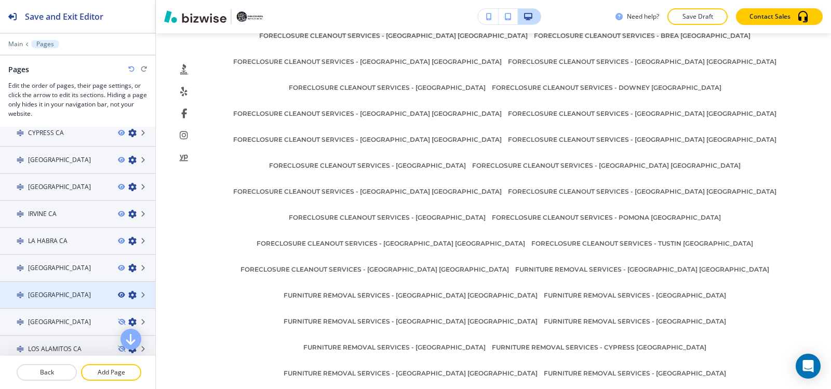
click at [118, 296] on icon "button" at bounding box center [121, 295] width 6 height 6
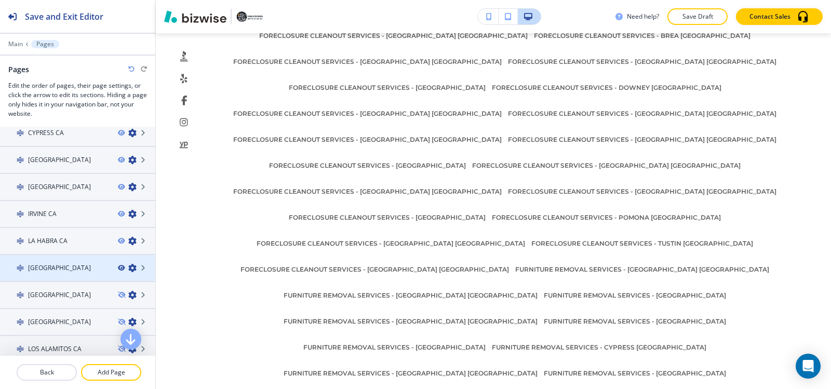
click at [118, 268] on icon "button" at bounding box center [121, 268] width 6 height 6
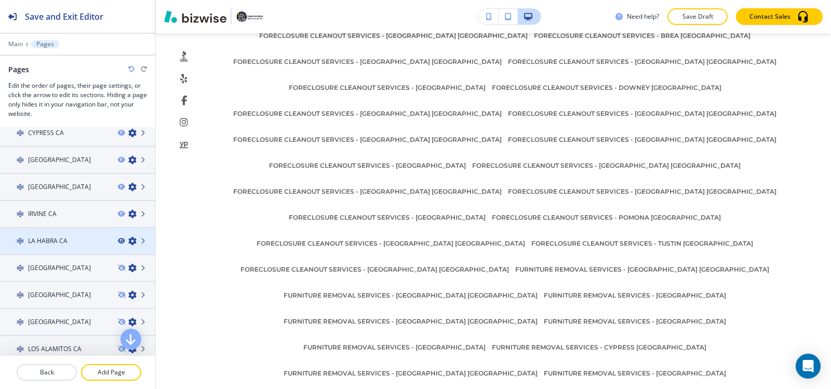
click at [118, 241] on icon "button" at bounding box center [121, 241] width 6 height 6
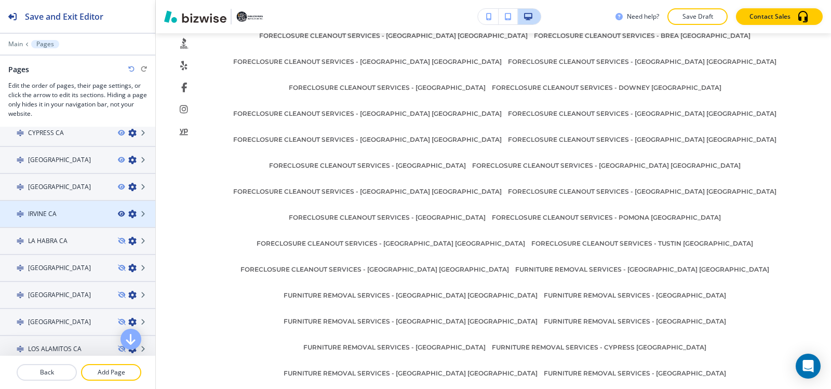
click at [118, 213] on icon "button" at bounding box center [121, 214] width 6 height 6
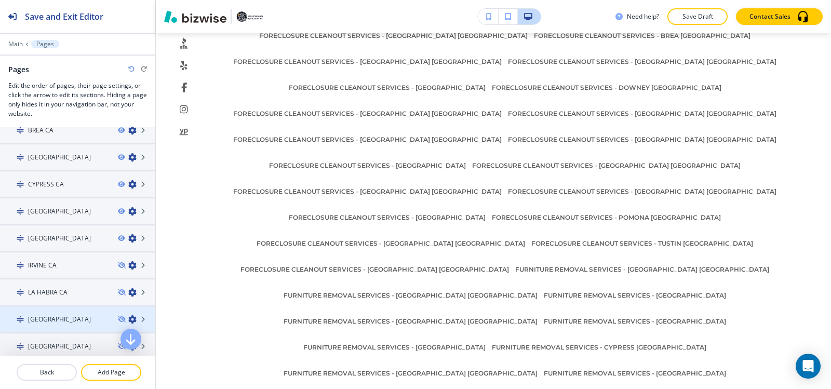
scroll to position [550, 0]
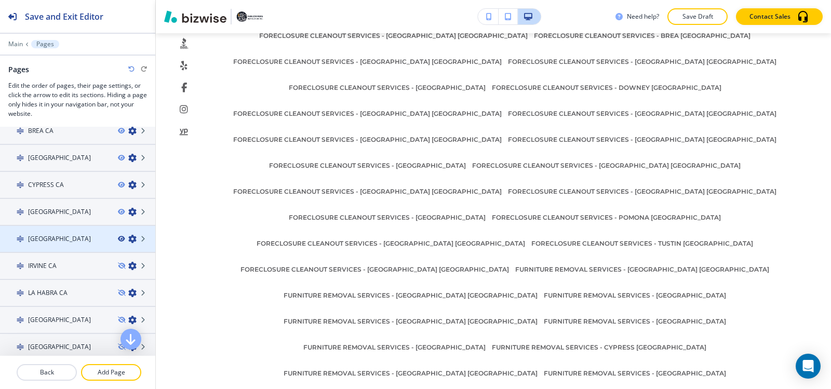
click at [118, 238] on icon "button" at bounding box center [121, 239] width 6 height 6
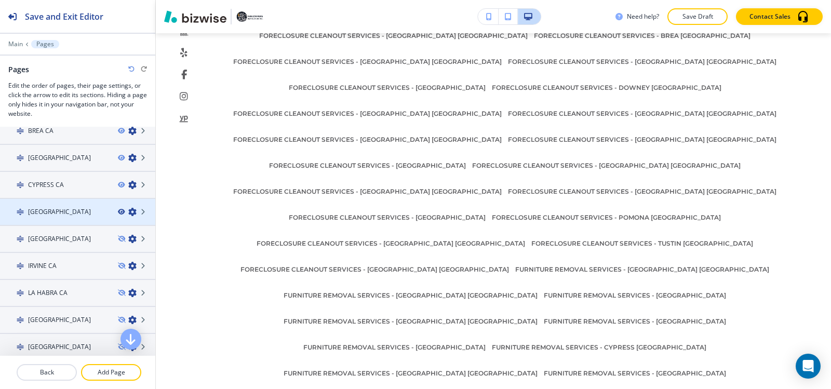
click at [118, 211] on icon "button" at bounding box center [121, 212] width 6 height 6
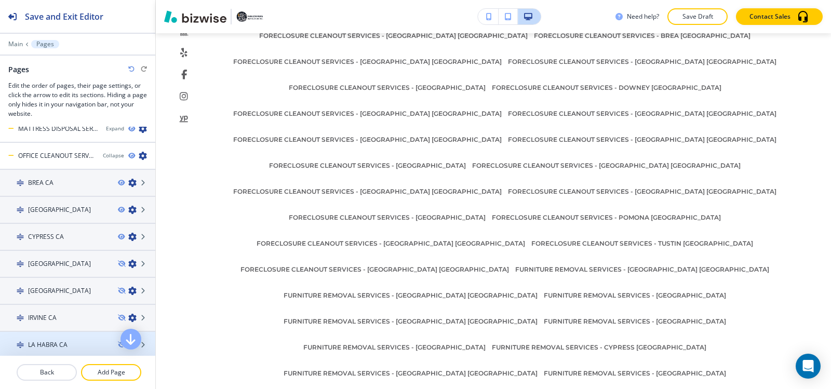
scroll to position [446, 0]
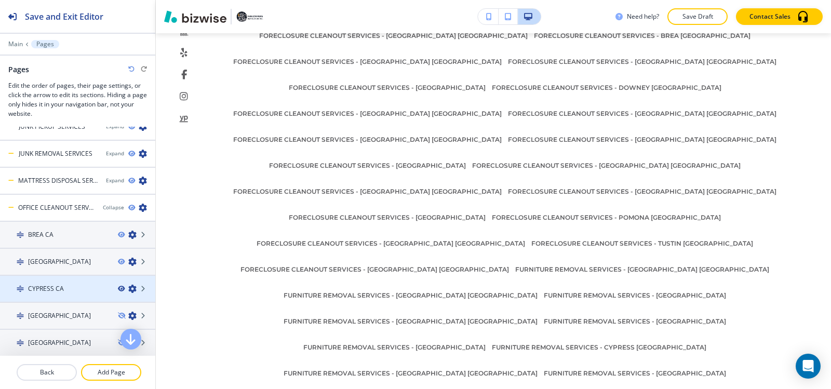
click at [118, 289] on icon "button" at bounding box center [121, 288] width 6 height 6
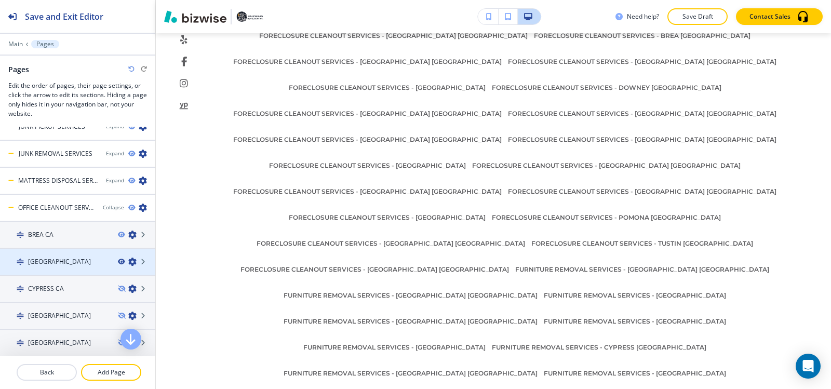
click at [118, 262] on icon "button" at bounding box center [121, 261] width 6 height 6
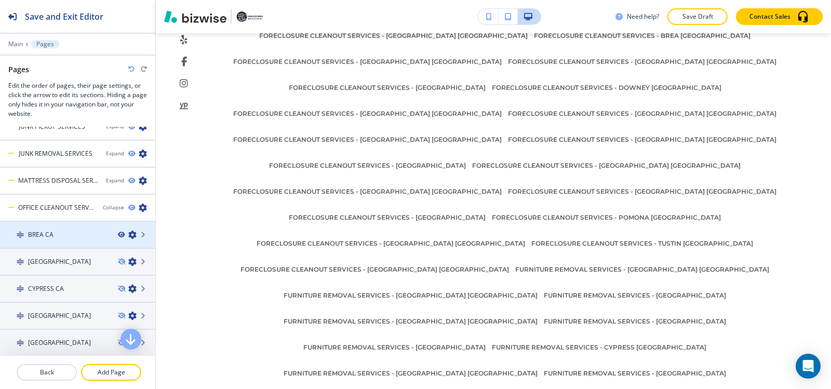
click at [118, 235] on icon "button" at bounding box center [121, 235] width 6 height 6
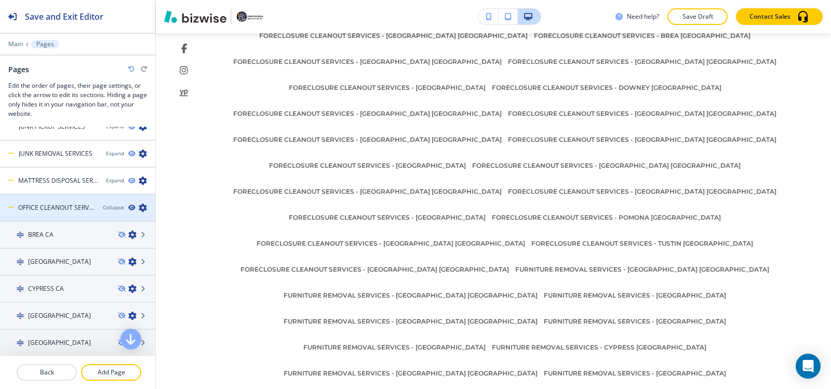
click at [128, 208] on icon "button" at bounding box center [131, 208] width 6 height 6
click at [112, 210] on div "Collapse" at bounding box center [113, 207] width 21 height 8
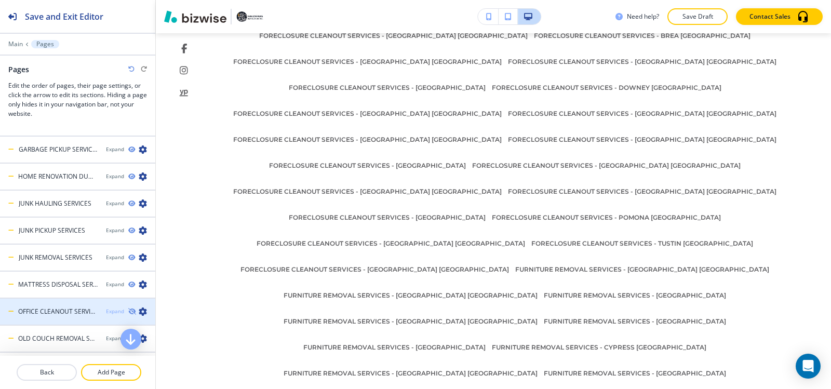
scroll to position [394, 0]
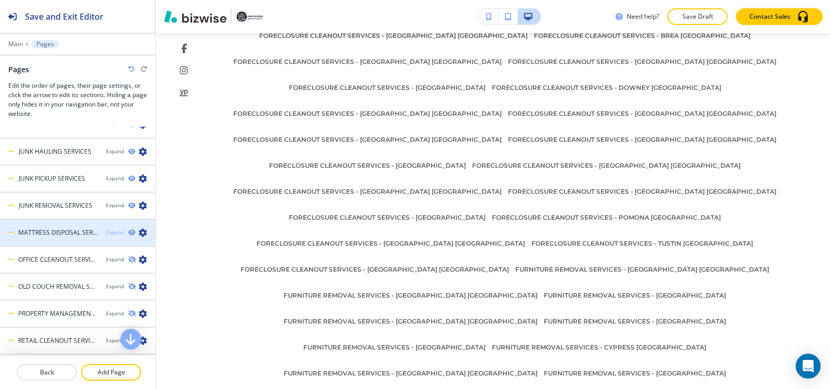
click at [110, 230] on div "Expand" at bounding box center [115, 232] width 18 height 8
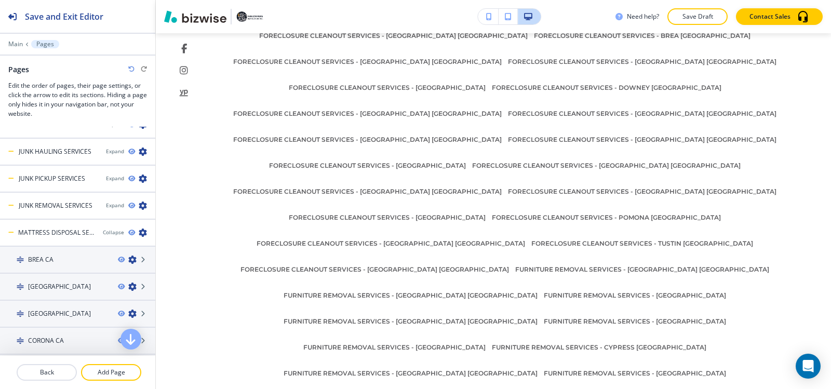
scroll to position [757, 0]
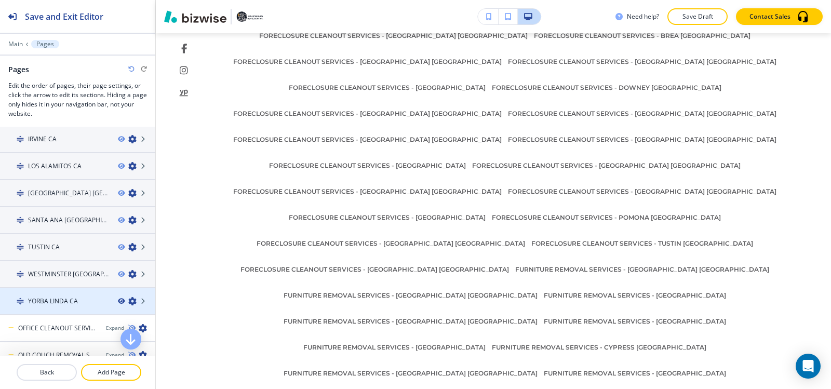
click at [118, 301] on icon "button" at bounding box center [121, 301] width 6 height 6
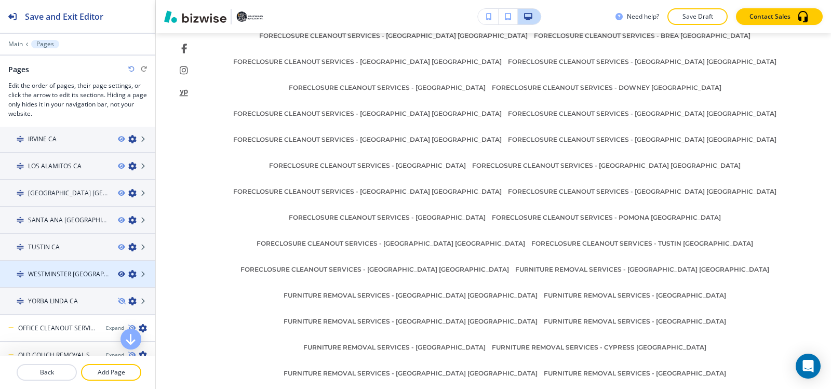
click at [118, 274] on icon "button" at bounding box center [121, 274] width 6 height 6
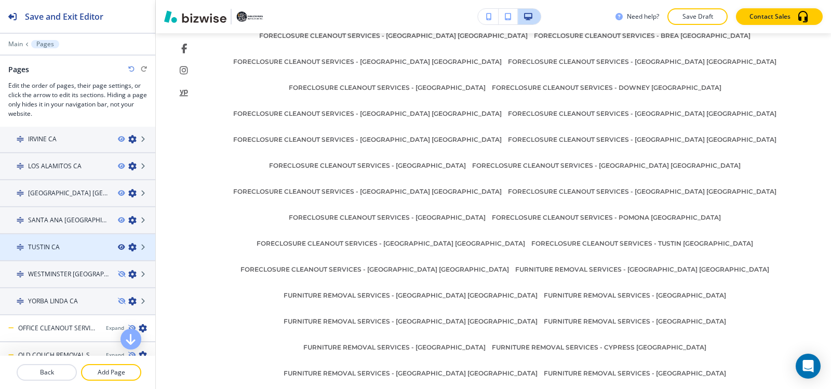
click at [118, 246] on icon "button" at bounding box center [121, 247] width 6 height 6
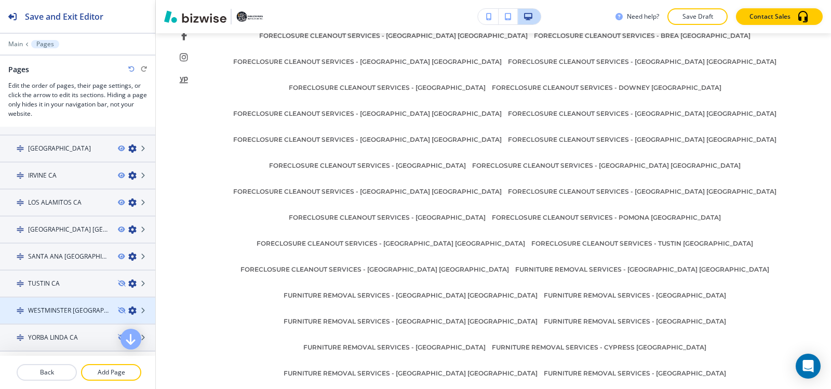
scroll to position [705, 0]
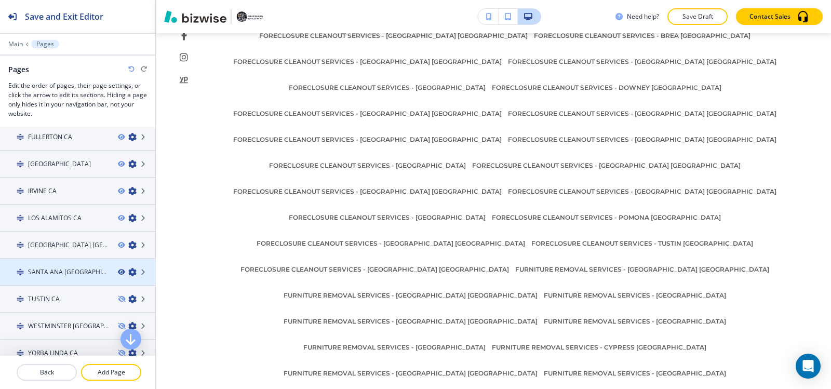
click at [118, 271] on icon "button" at bounding box center [121, 272] width 6 height 6
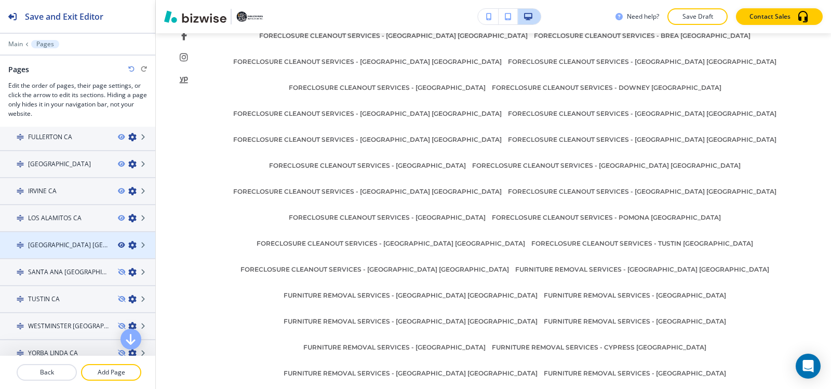
click at [118, 244] on icon "button" at bounding box center [121, 245] width 6 height 6
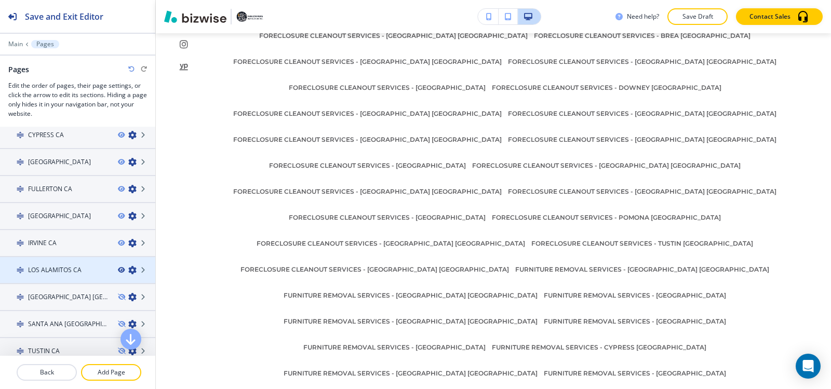
click at [118, 269] on icon "button" at bounding box center [121, 270] width 6 height 6
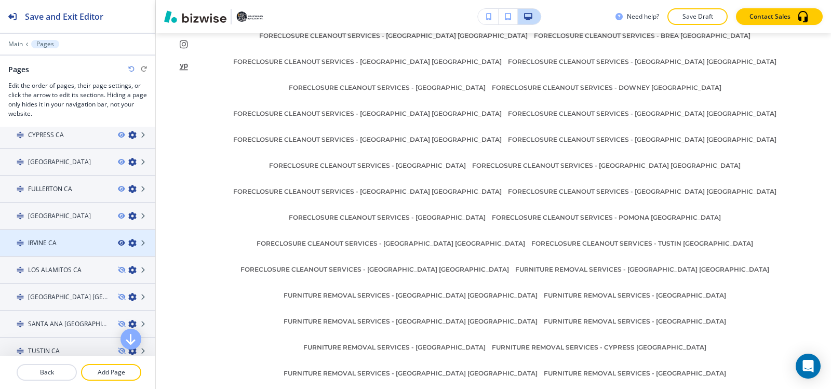
click at [118, 243] on icon "button" at bounding box center [121, 243] width 6 height 6
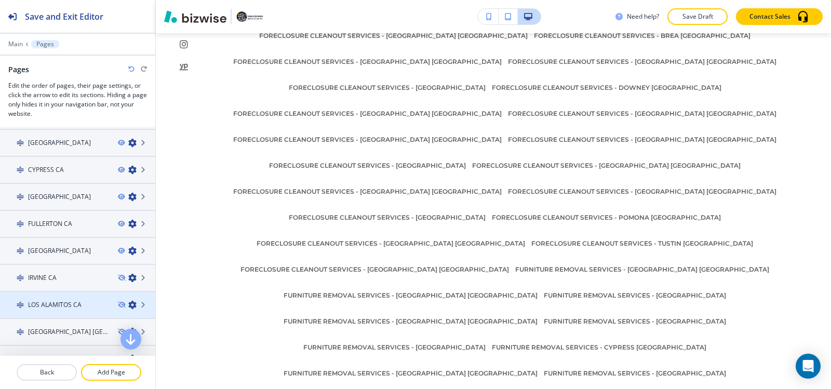
scroll to position [602, 0]
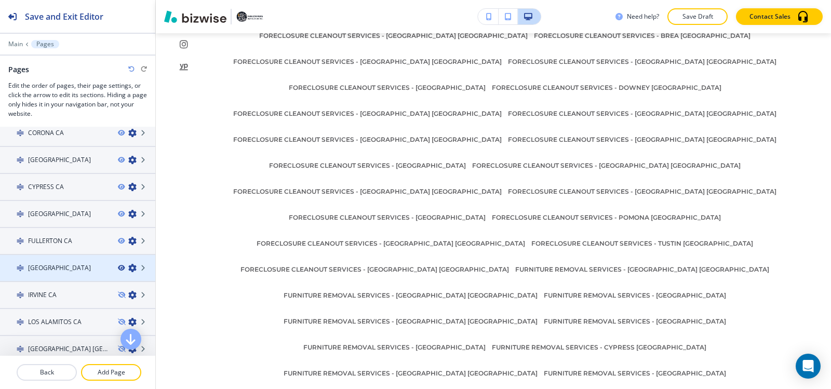
click at [118, 267] on icon "button" at bounding box center [121, 268] width 6 height 6
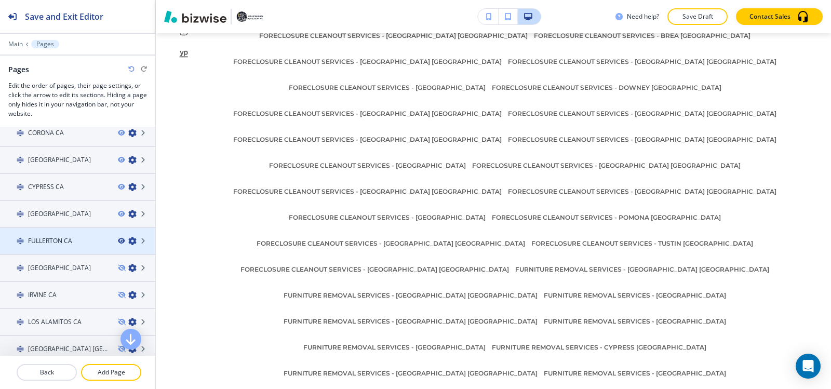
click at [118, 240] on icon "button" at bounding box center [121, 241] width 6 height 6
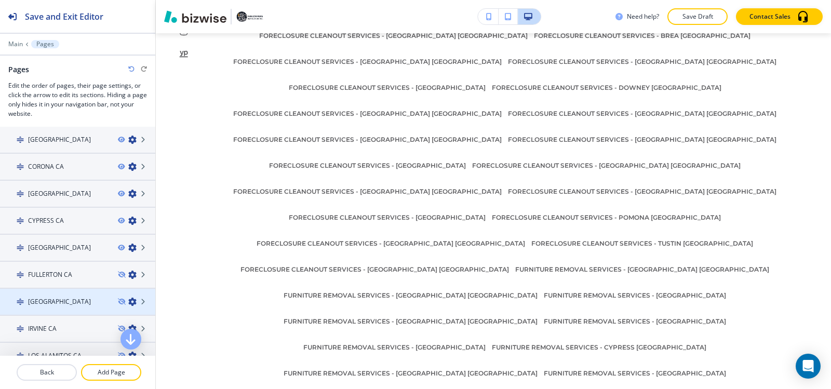
scroll to position [550, 0]
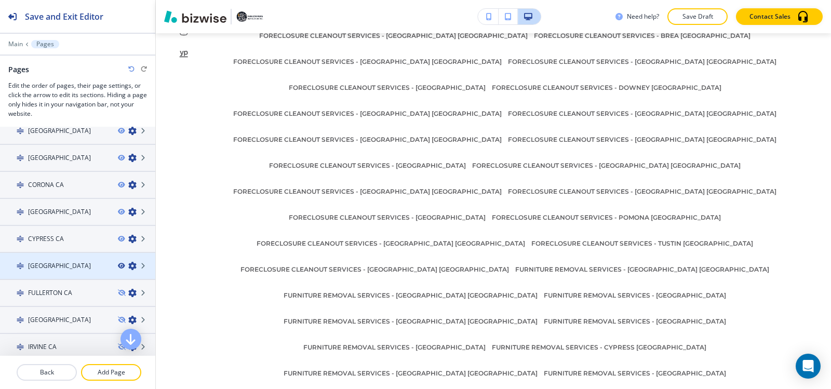
click at [118, 266] on icon "button" at bounding box center [121, 266] width 6 height 6
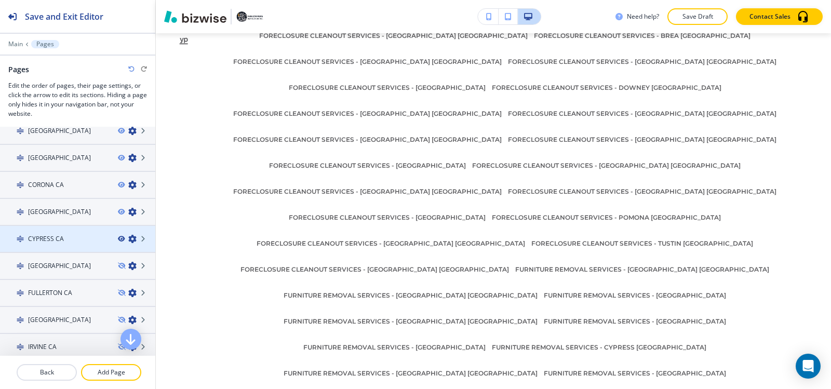
click at [118, 238] on icon "button" at bounding box center [121, 239] width 6 height 6
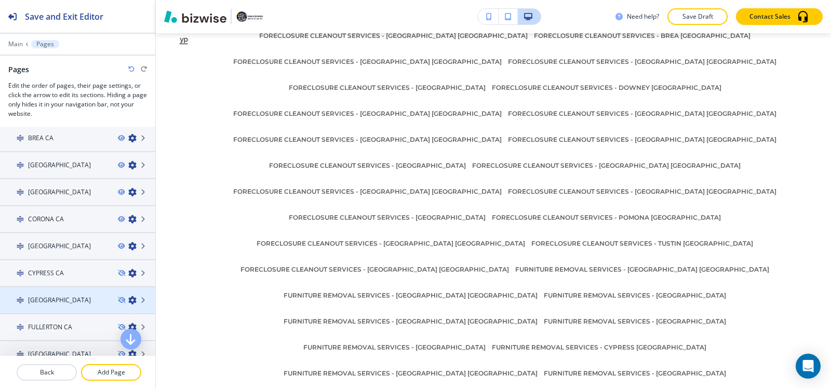
scroll to position [498, 0]
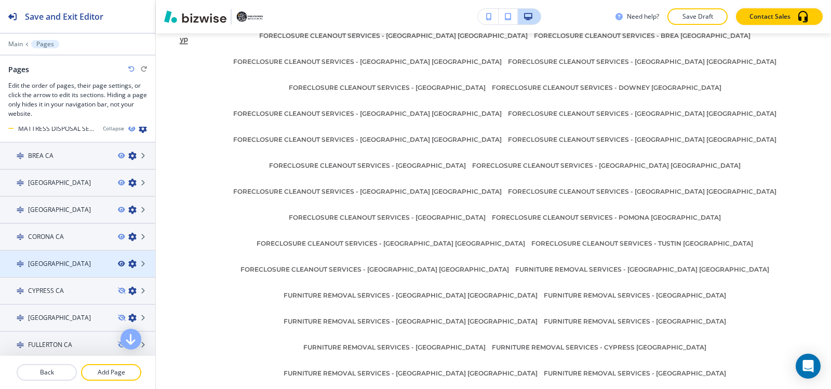
click at [118, 264] on icon "button" at bounding box center [121, 264] width 6 height 6
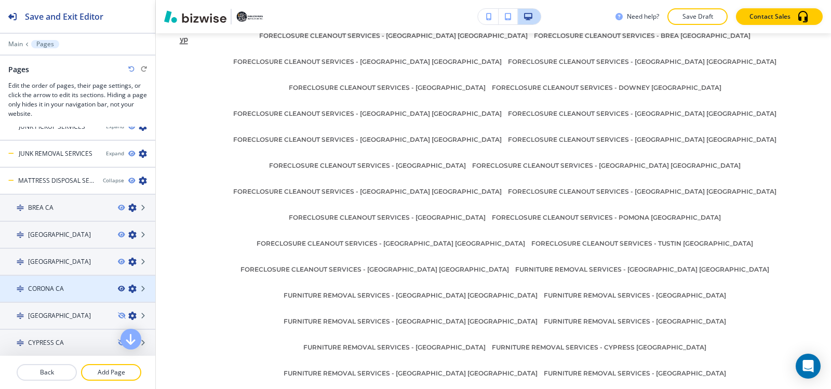
click at [118, 289] on icon "button" at bounding box center [121, 288] width 6 height 6
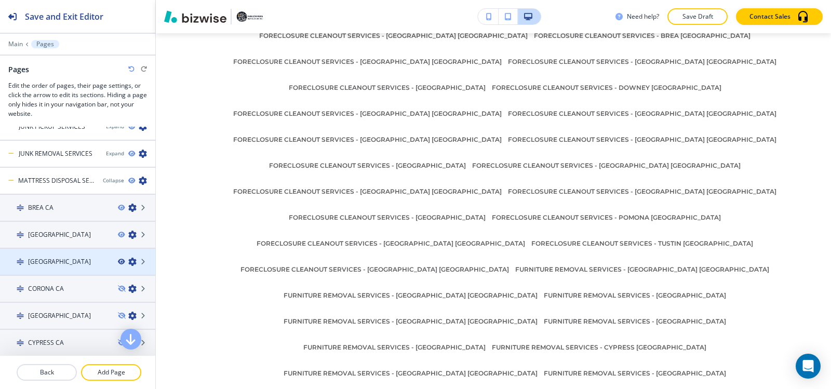
click at [118, 261] on icon "button" at bounding box center [121, 261] width 6 height 6
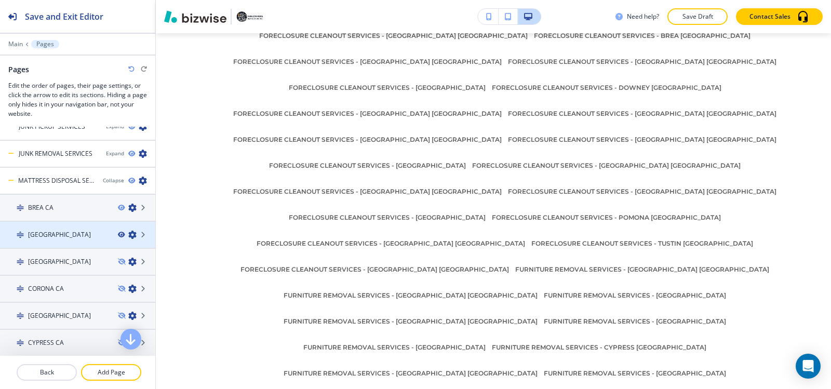
click at [118, 234] on icon "button" at bounding box center [121, 235] width 6 height 6
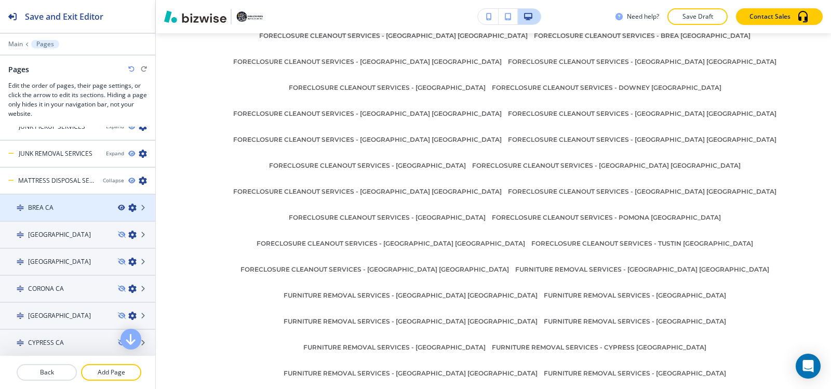
click at [118, 208] on icon "button" at bounding box center [121, 208] width 6 height 6
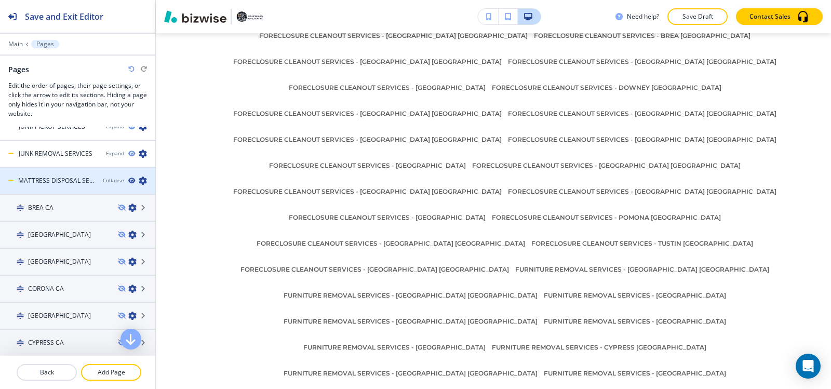
click at [128, 180] on icon "button" at bounding box center [131, 181] width 6 height 6
click at [104, 181] on div "Collapse" at bounding box center [113, 180] width 21 height 8
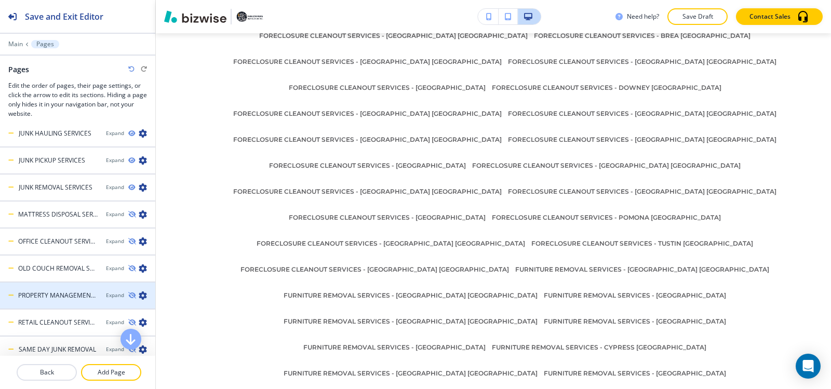
scroll to position [394, 0]
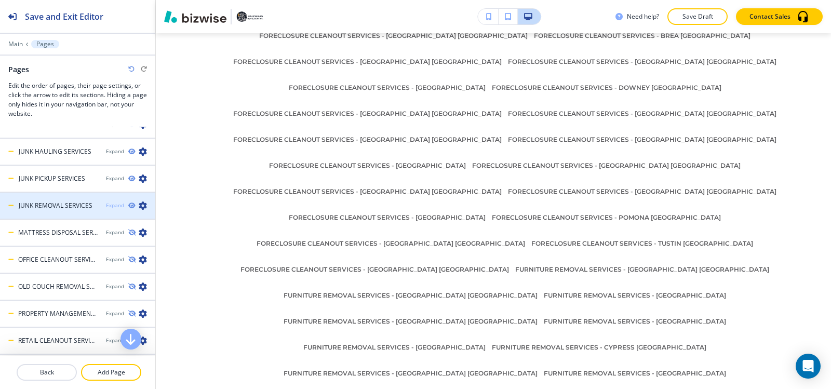
click at [111, 208] on div "Expand" at bounding box center [115, 205] width 18 height 8
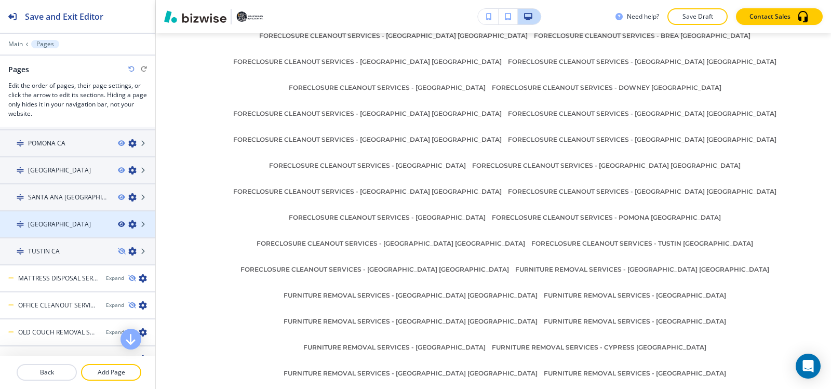
click at [118, 224] on icon "button" at bounding box center [121, 224] width 6 height 6
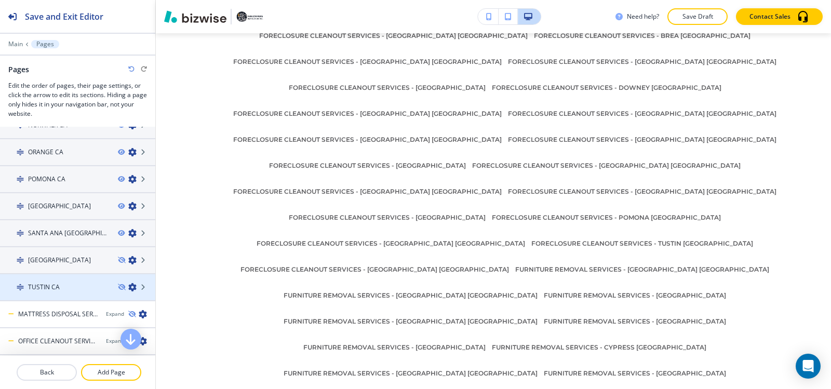
scroll to position [809, 0]
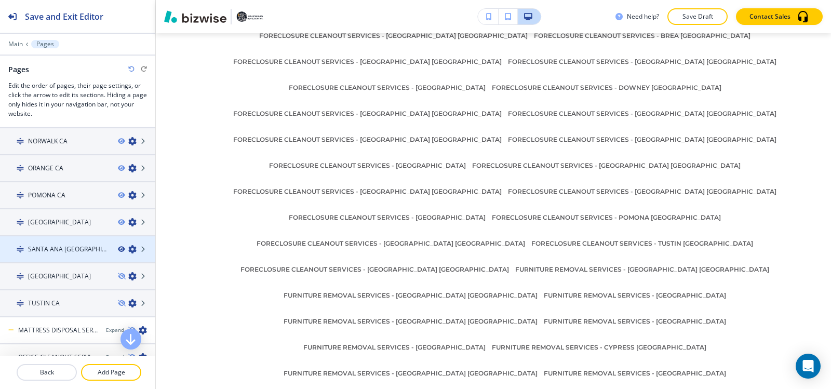
click at [118, 250] on icon "button" at bounding box center [121, 249] width 6 height 6
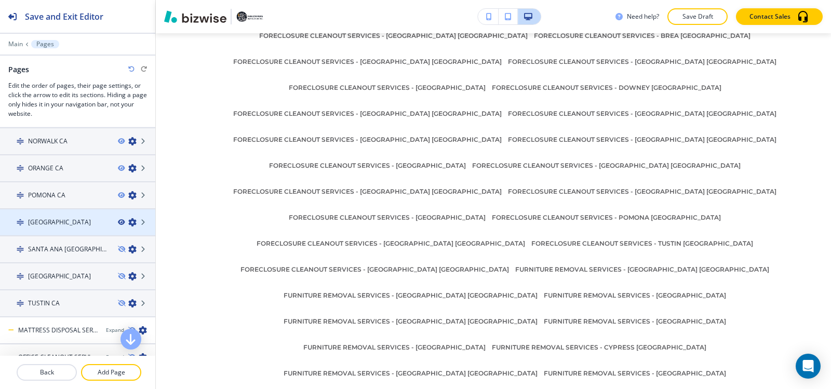
click at [118, 222] on icon "button" at bounding box center [121, 222] width 6 height 6
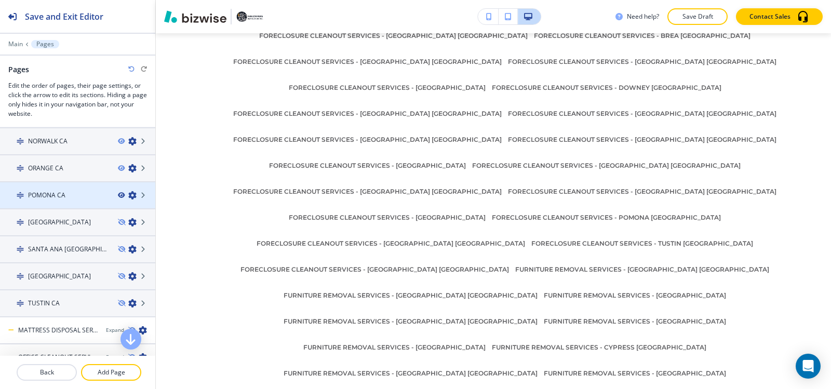
click at [118, 195] on icon "button" at bounding box center [121, 195] width 6 height 6
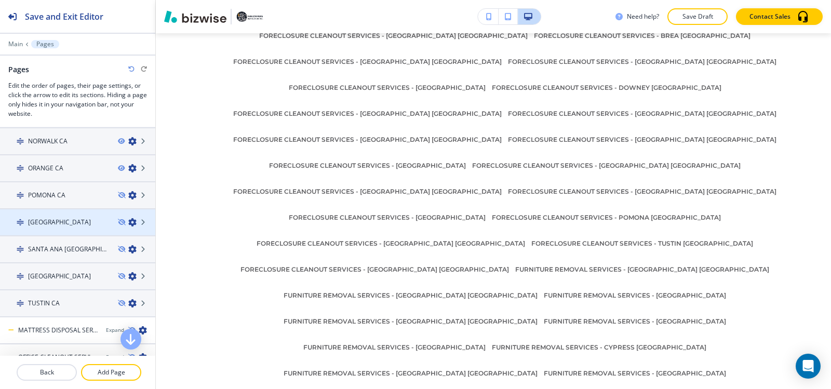
scroll to position [757, 0]
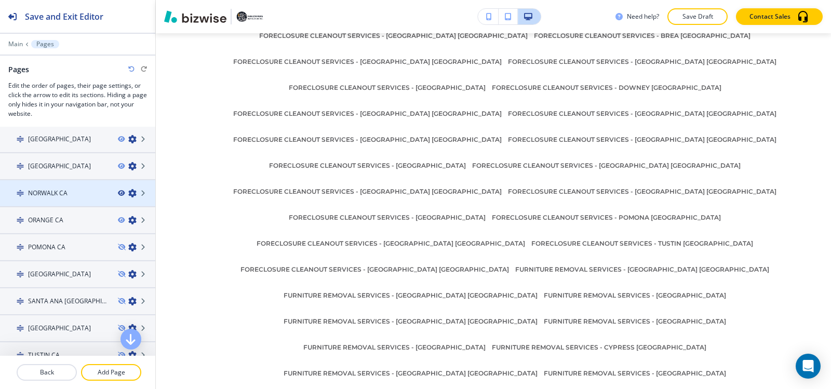
click at [118, 193] on icon "button" at bounding box center [121, 193] width 6 height 6
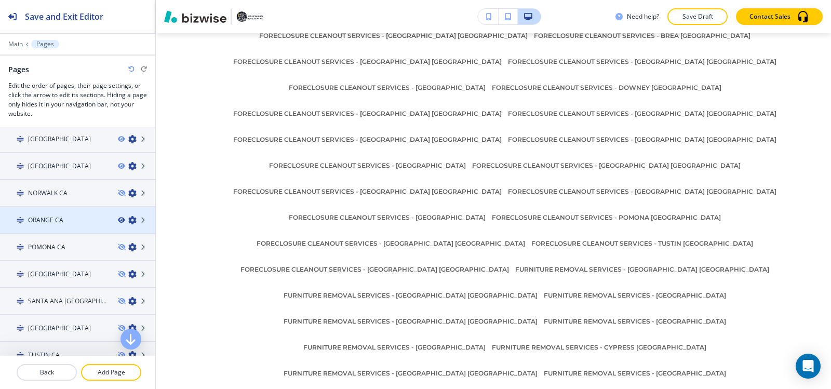
click at [118, 220] on icon "button" at bounding box center [121, 220] width 6 height 6
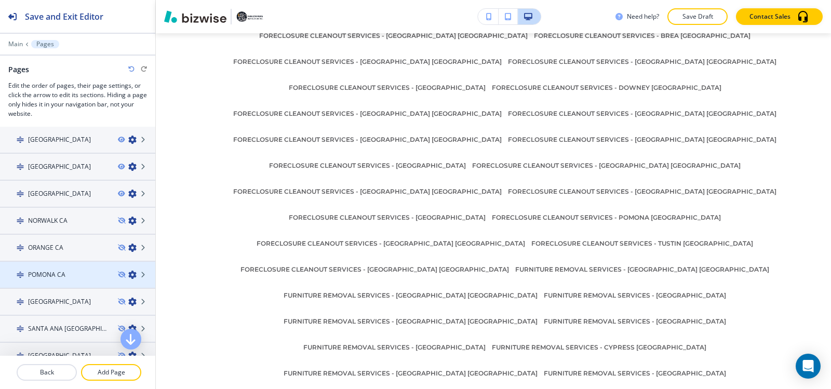
scroll to position [705, 0]
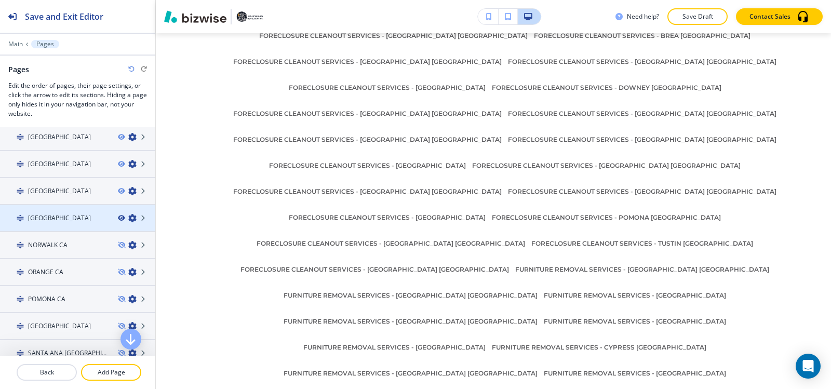
click at [118, 218] on icon "button" at bounding box center [121, 218] width 6 height 6
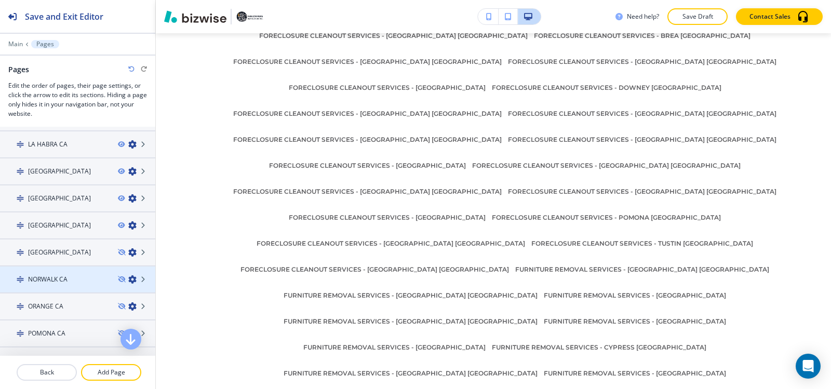
scroll to position [654, 0]
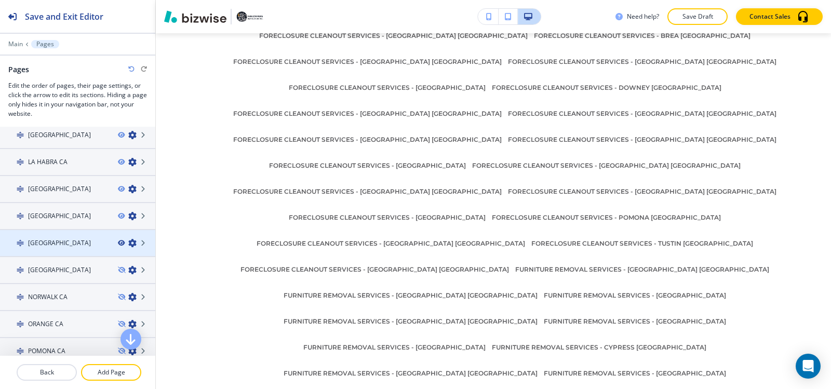
click at [118, 243] on icon "button" at bounding box center [121, 243] width 6 height 6
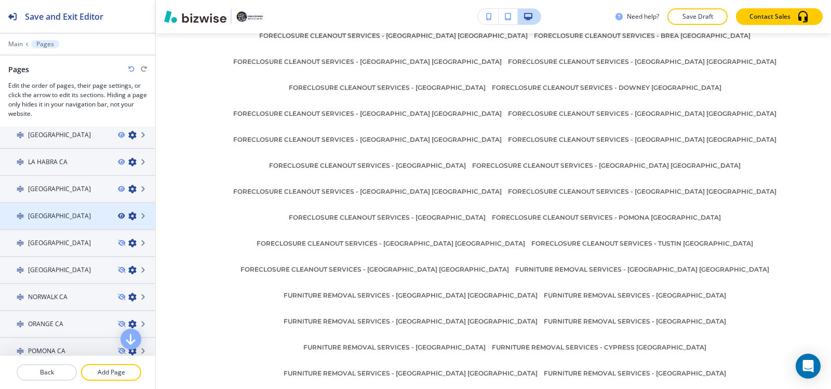
click at [118, 216] on icon "button" at bounding box center [121, 216] width 6 height 6
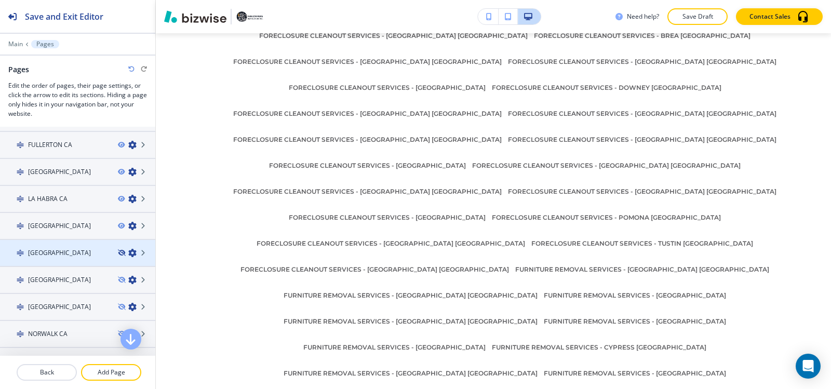
scroll to position [602, 0]
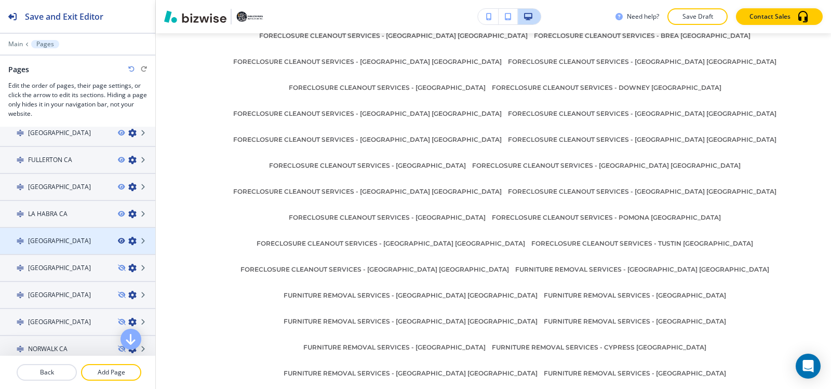
click at [118, 241] on icon "button" at bounding box center [121, 241] width 6 height 6
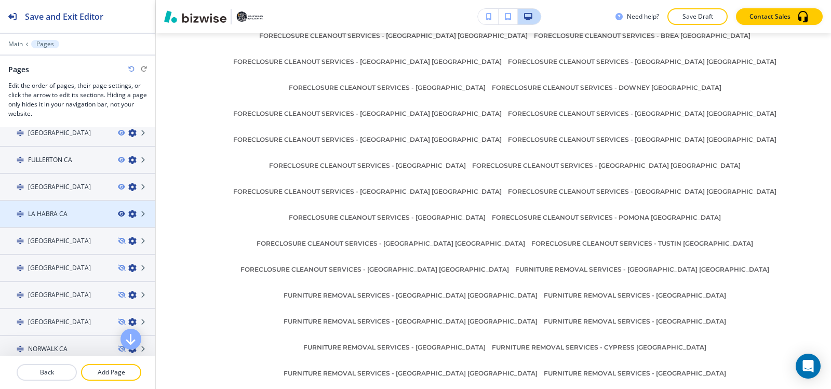
click at [118, 213] on icon "button" at bounding box center [121, 214] width 6 height 6
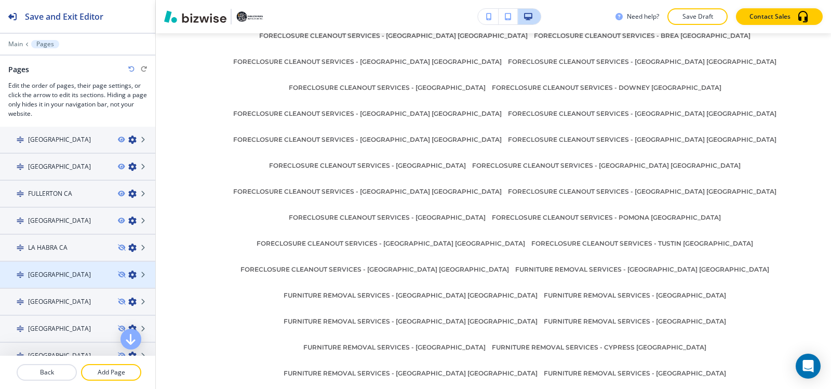
scroll to position [550, 0]
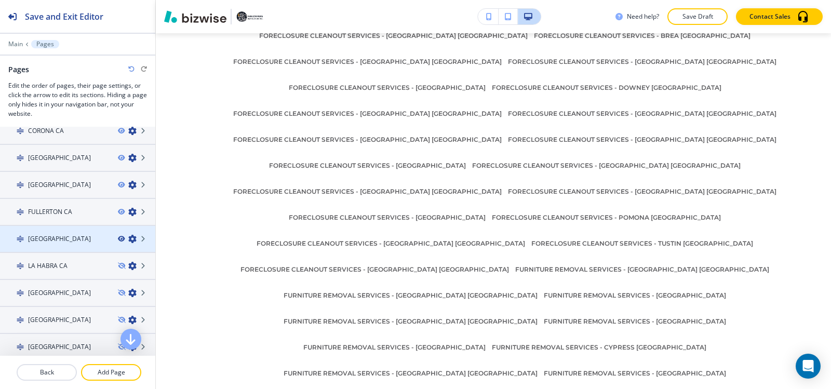
click at [118, 237] on icon "button" at bounding box center [121, 239] width 6 height 6
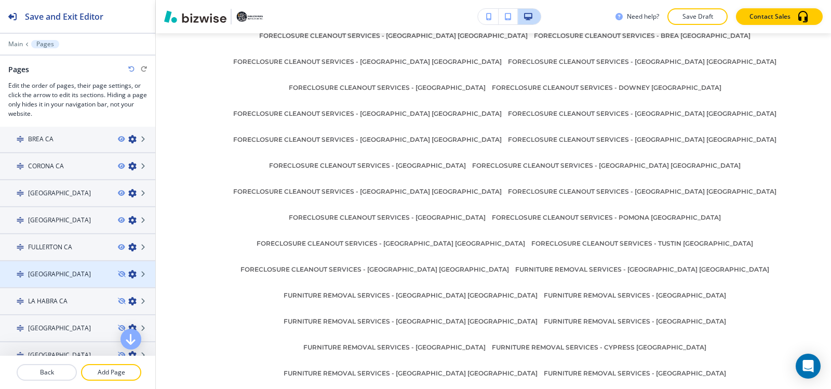
scroll to position [498, 0]
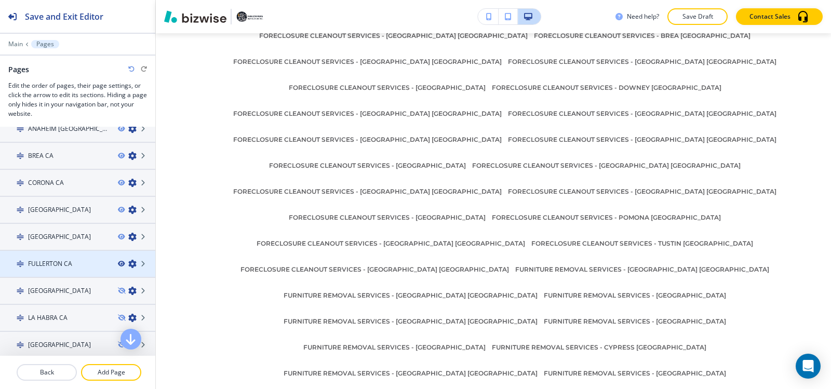
click at [118, 263] on icon "button" at bounding box center [121, 264] width 6 height 6
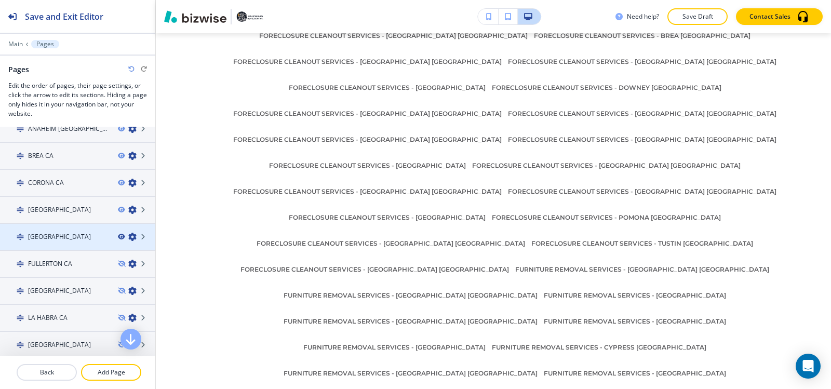
click at [118, 236] on icon "button" at bounding box center [121, 237] width 6 height 6
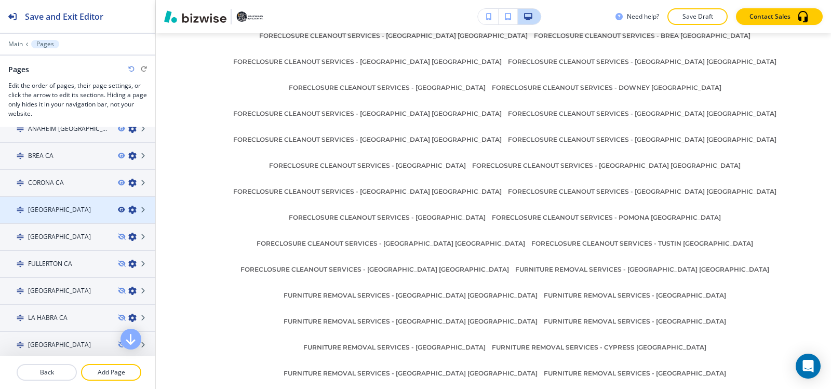
click at [118, 209] on icon "button" at bounding box center [121, 210] width 6 height 6
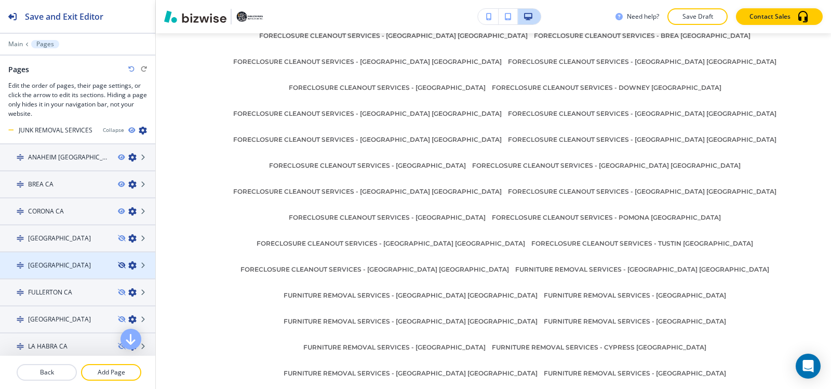
scroll to position [446, 0]
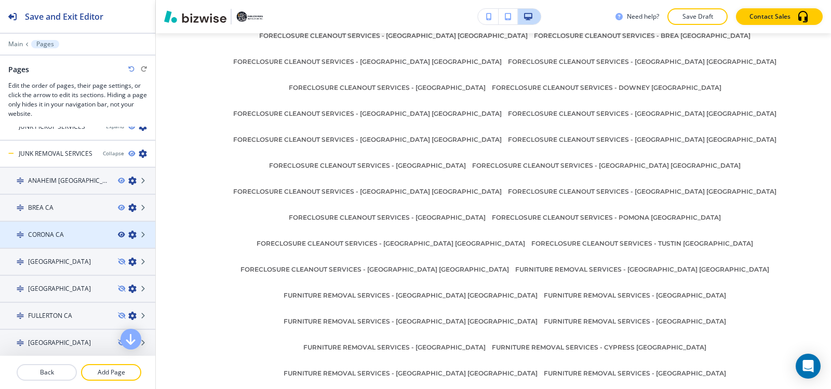
click at [118, 235] on icon "button" at bounding box center [121, 235] width 6 height 6
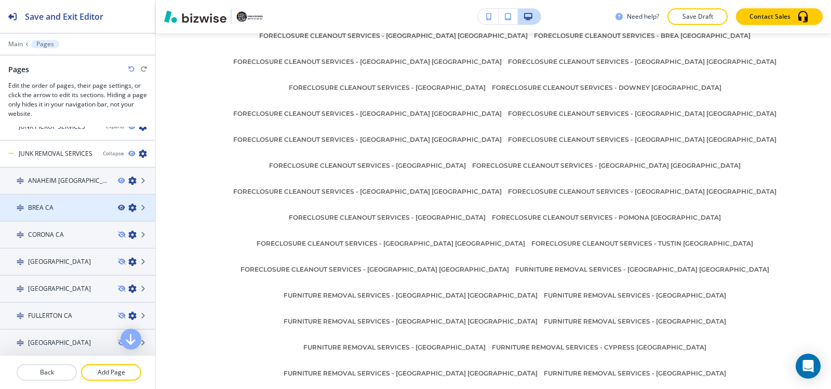
click at [118, 207] on icon "button" at bounding box center [121, 208] width 6 height 6
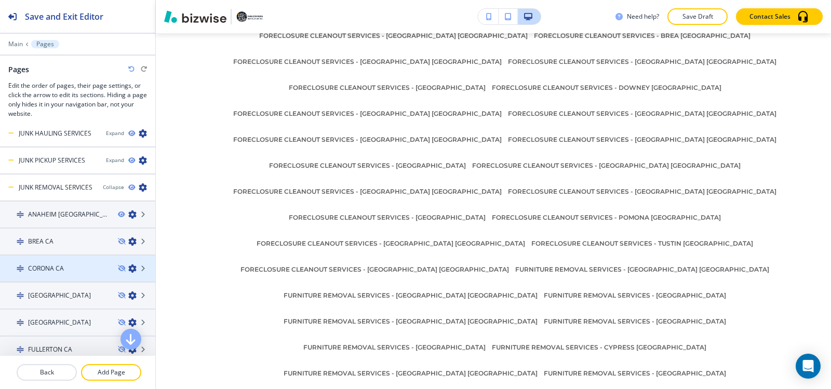
scroll to position [394, 0]
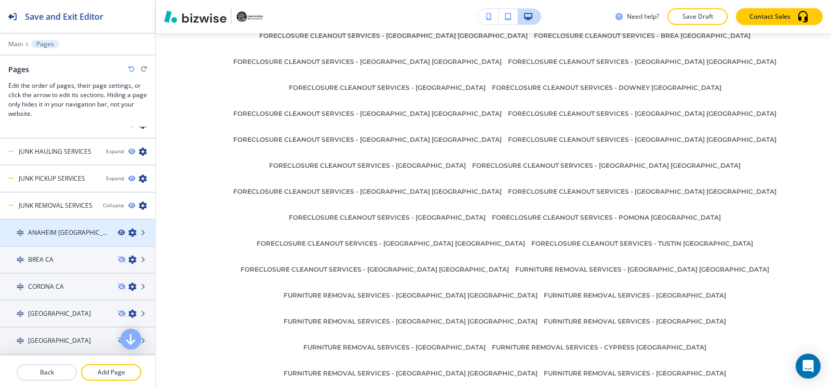
click at [118, 233] on icon "button" at bounding box center [121, 232] width 6 height 6
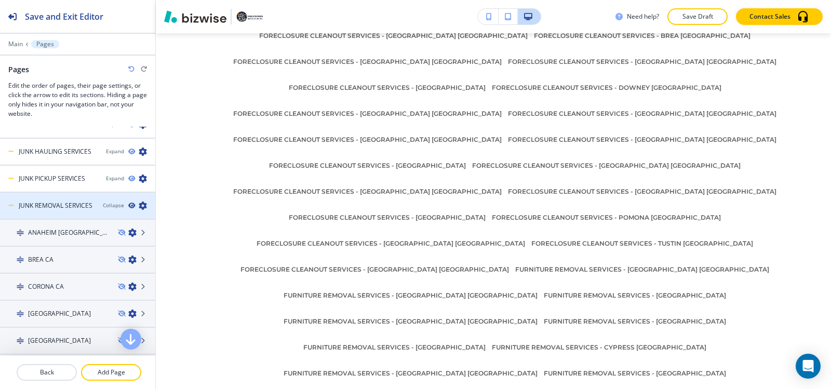
click at [128, 206] on icon "button" at bounding box center [131, 205] width 6 height 6
click at [110, 206] on div "Collapse" at bounding box center [113, 205] width 21 height 8
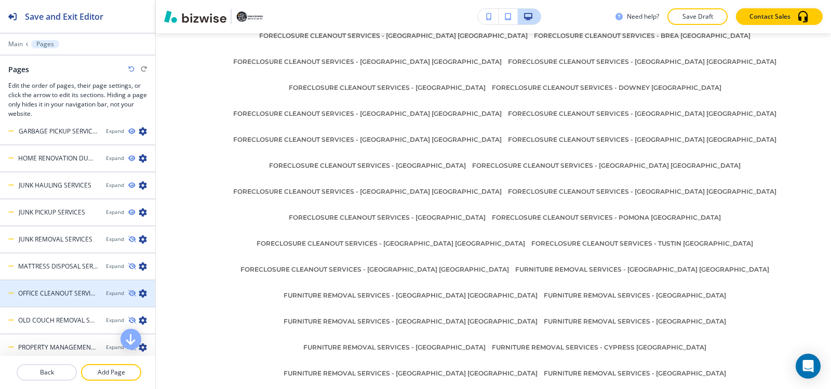
scroll to position [342, 0]
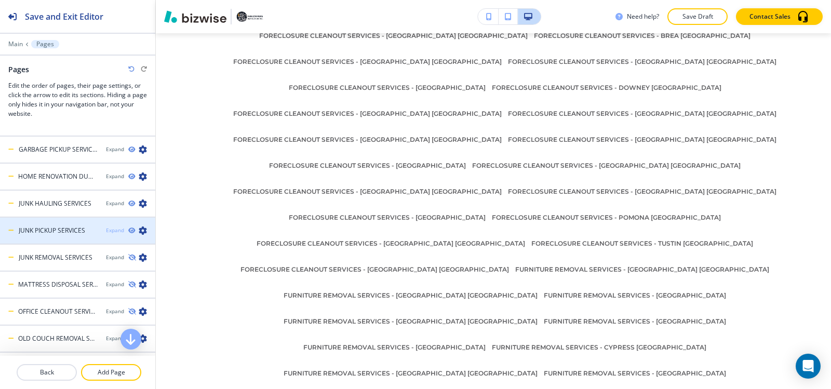
click at [107, 230] on div "Expand" at bounding box center [115, 230] width 18 height 8
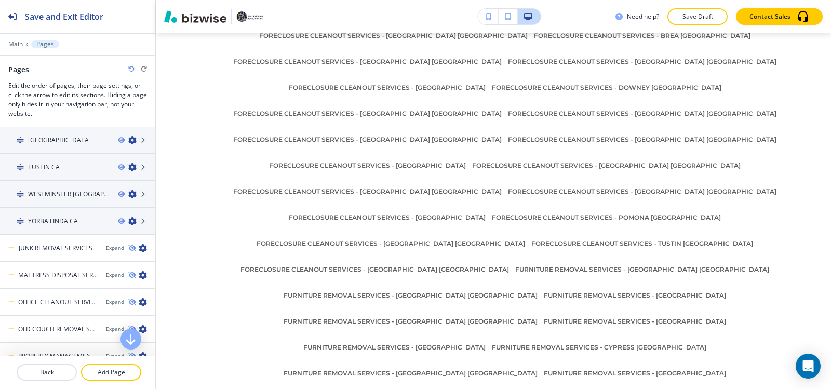
scroll to position [965, 0]
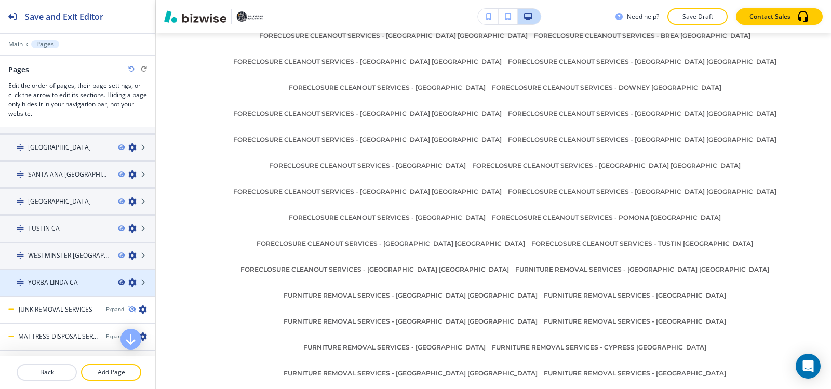
click at [118, 282] on icon "button" at bounding box center [121, 282] width 6 height 6
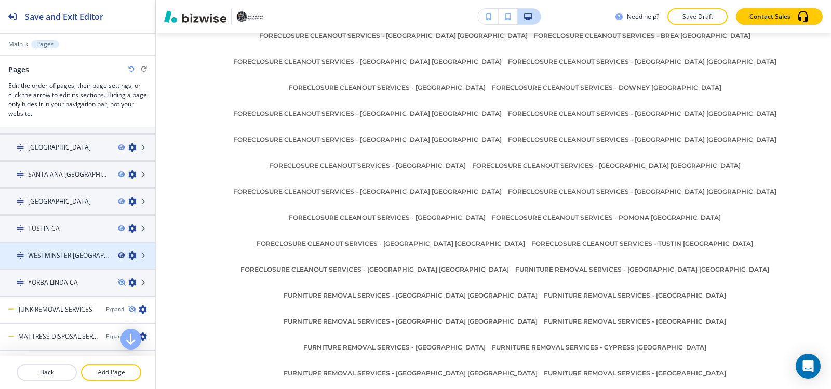
click at [118, 256] on icon "button" at bounding box center [121, 255] width 6 height 6
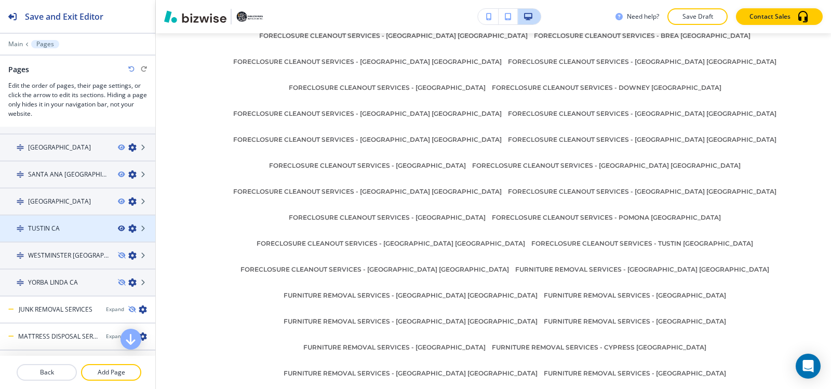
click at [118, 228] on icon "button" at bounding box center [121, 228] width 6 height 6
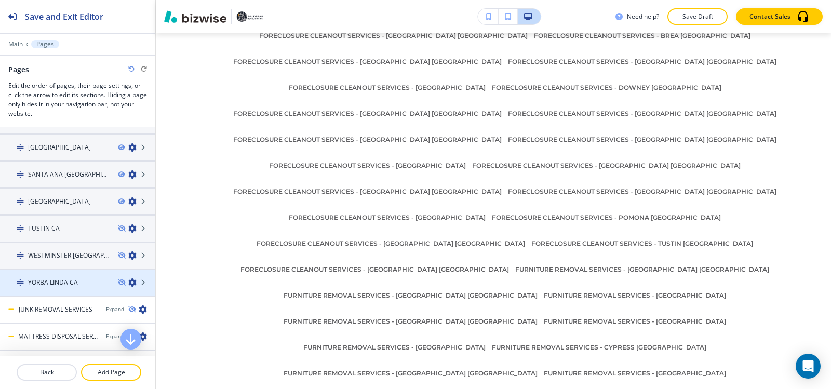
scroll to position [913, 0]
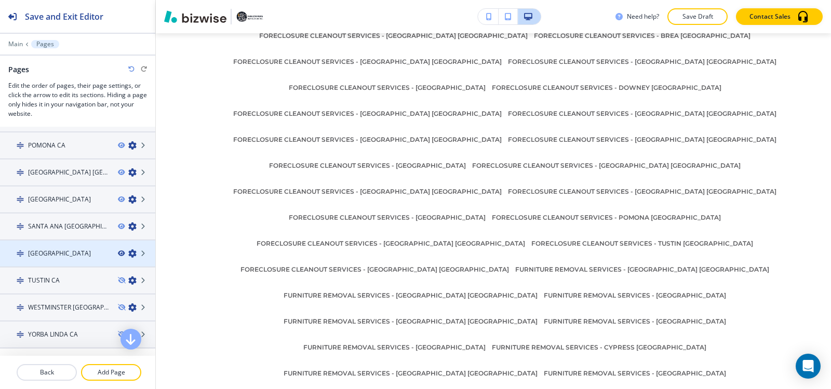
click at [118, 252] on icon "button" at bounding box center [121, 253] width 6 height 6
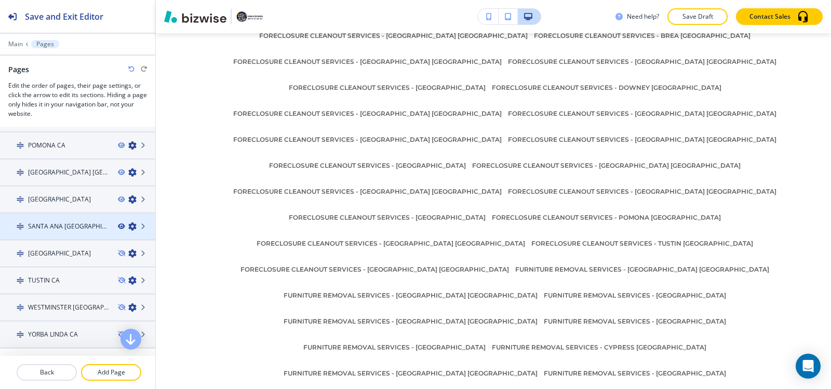
click at [118, 225] on icon "button" at bounding box center [121, 226] width 6 height 6
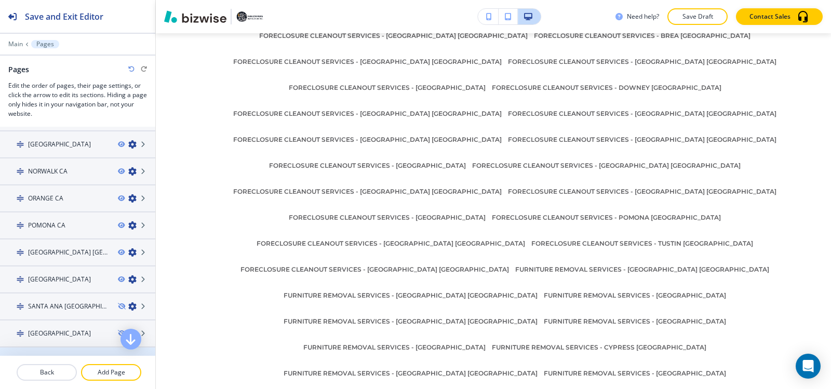
scroll to position [809, 0]
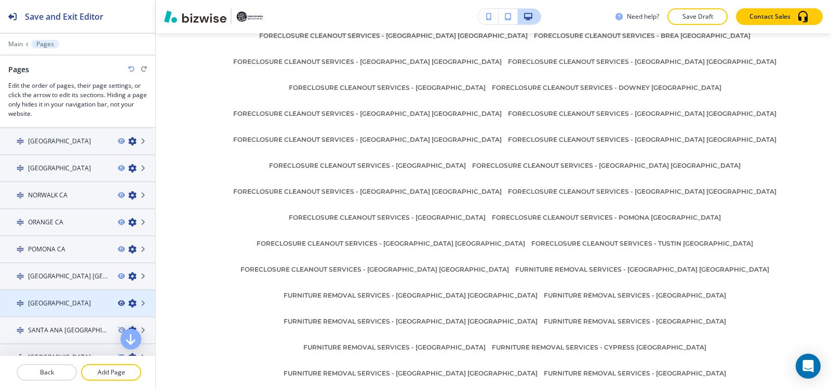
click at [118, 303] on icon "button" at bounding box center [121, 303] width 6 height 6
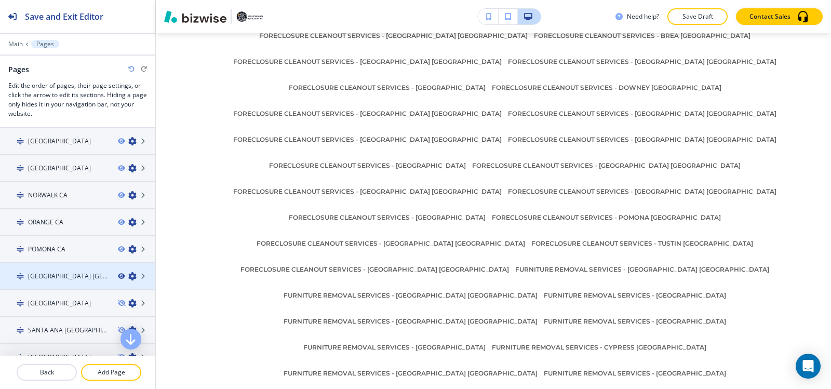
click at [118, 277] on icon "button" at bounding box center [121, 276] width 6 height 6
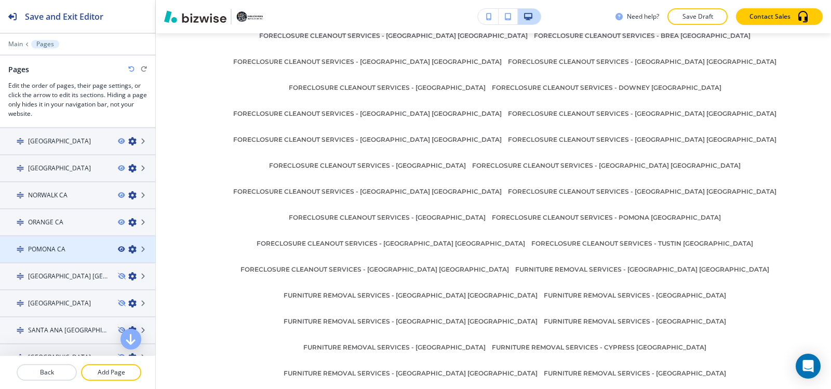
click at [118, 249] on icon "button" at bounding box center [121, 249] width 6 height 6
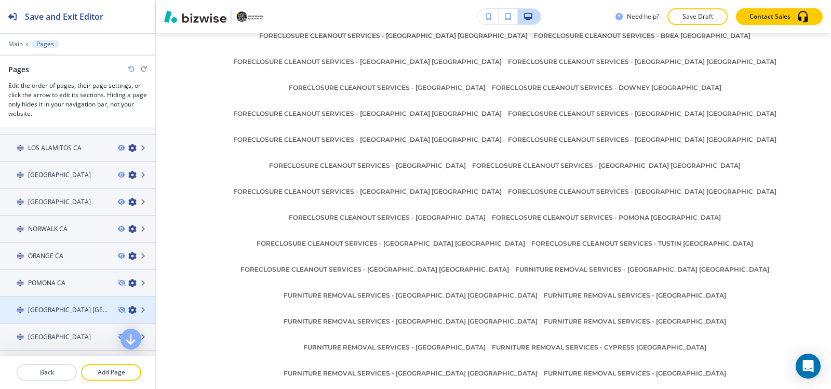
scroll to position [757, 0]
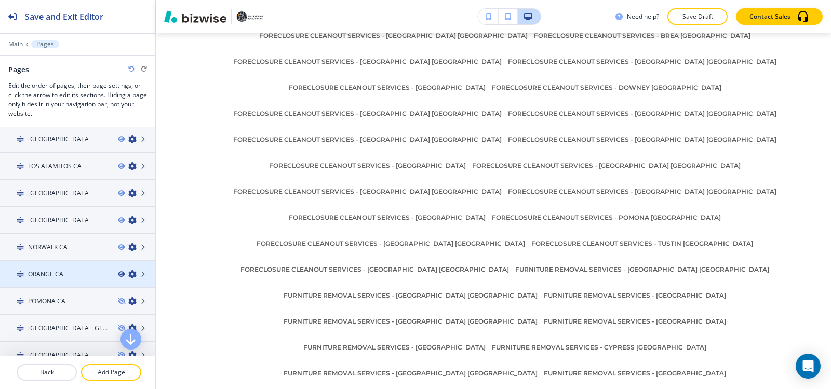
click at [118, 275] on icon "button" at bounding box center [121, 274] width 6 height 6
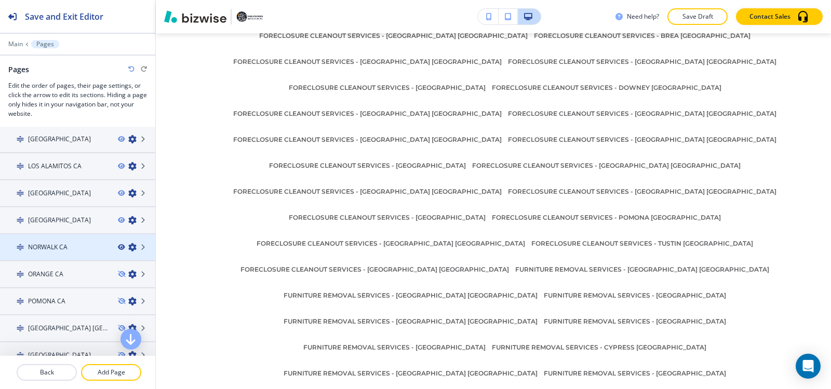
click at [118, 248] on icon "button" at bounding box center [121, 247] width 6 height 6
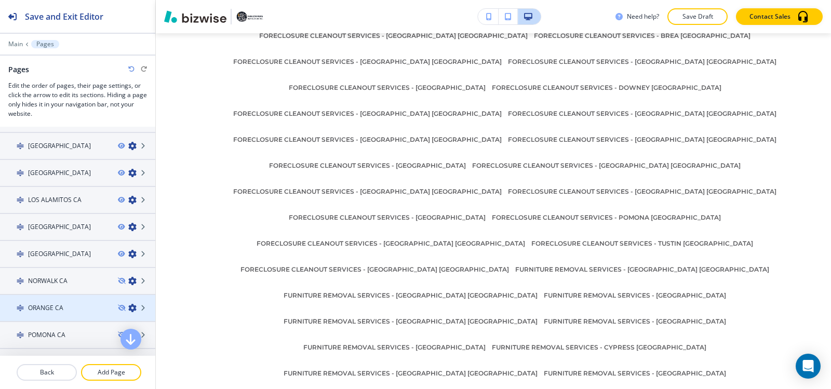
scroll to position [705, 0]
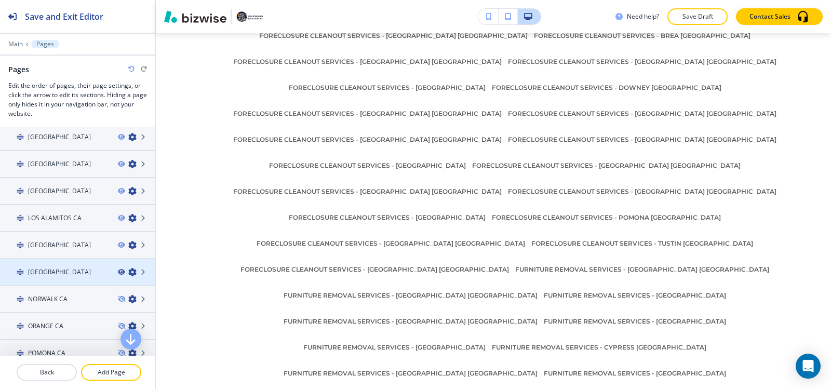
click at [118, 273] on icon "button" at bounding box center [121, 272] width 6 height 6
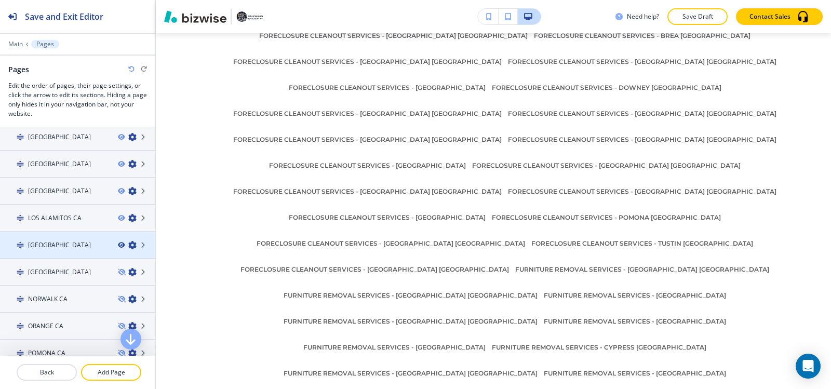
click at [118, 245] on icon "button" at bounding box center [121, 245] width 6 height 6
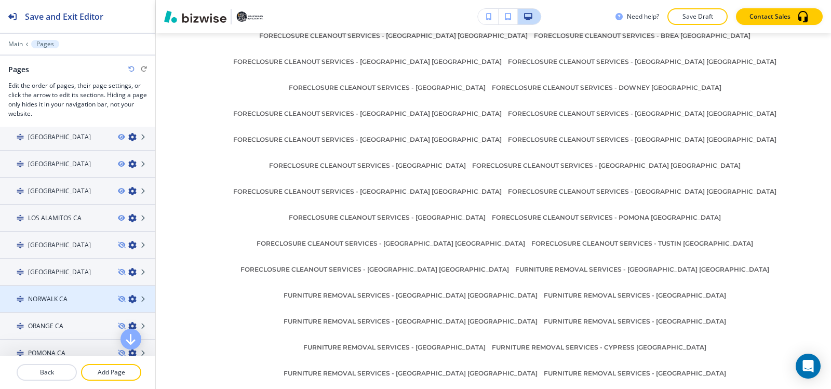
scroll to position [654, 0]
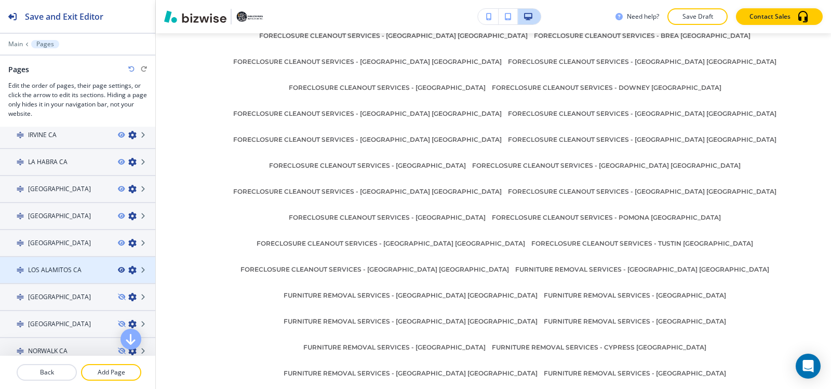
click at [118, 270] on icon "button" at bounding box center [121, 270] width 6 height 6
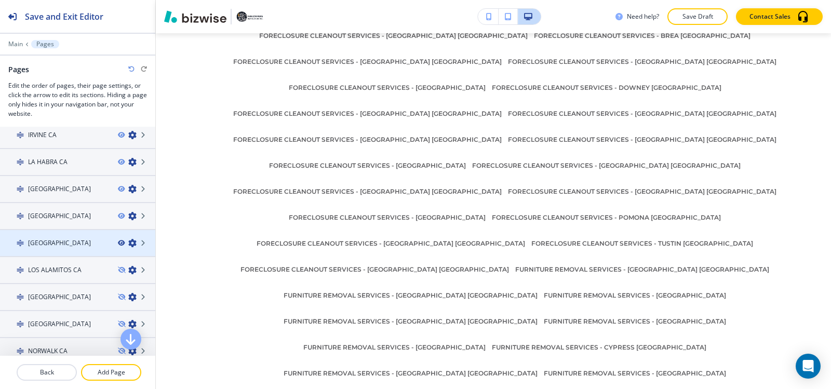
click at [118, 242] on icon "button" at bounding box center [121, 243] width 6 height 6
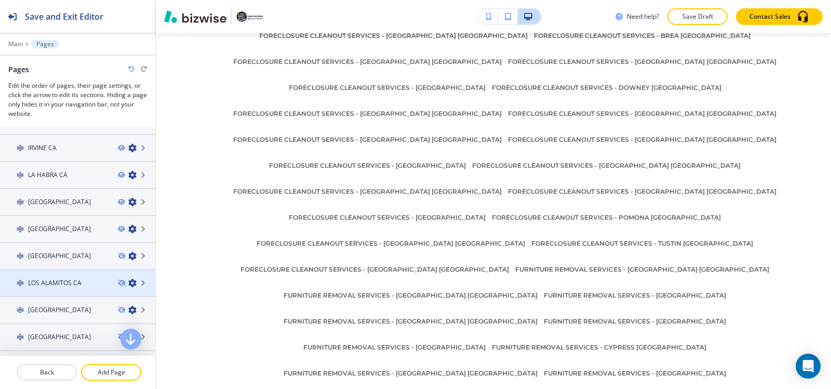
scroll to position [602, 0]
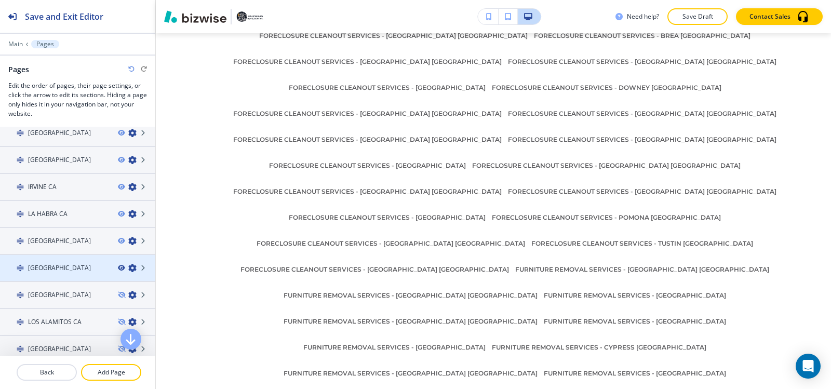
click at [118, 268] on icon "button" at bounding box center [121, 268] width 6 height 6
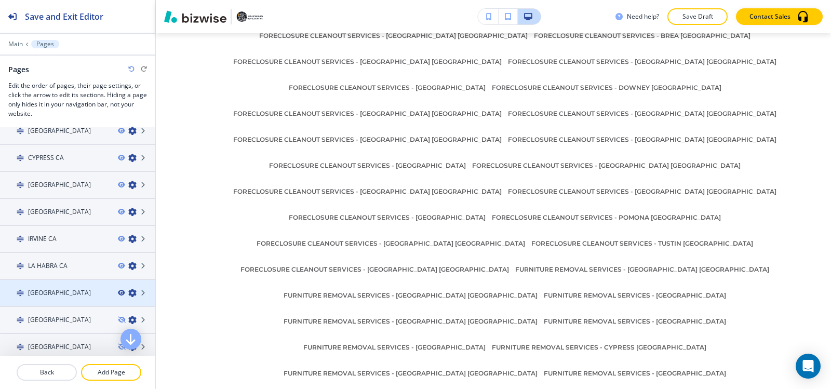
click at [118, 293] on icon "button" at bounding box center [121, 293] width 6 height 6
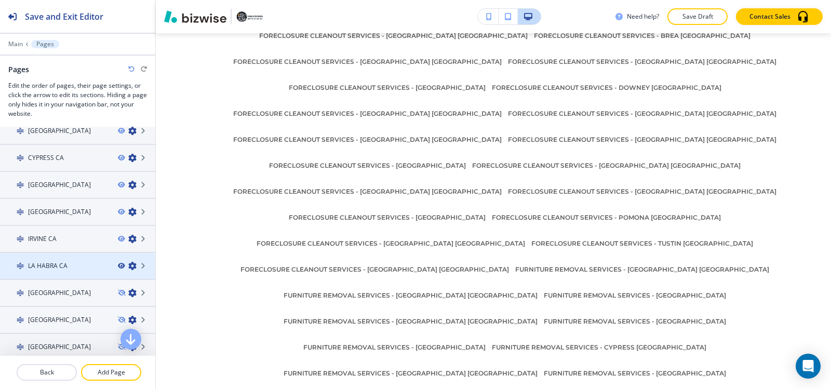
click at [118, 265] on icon "button" at bounding box center [121, 266] width 6 height 6
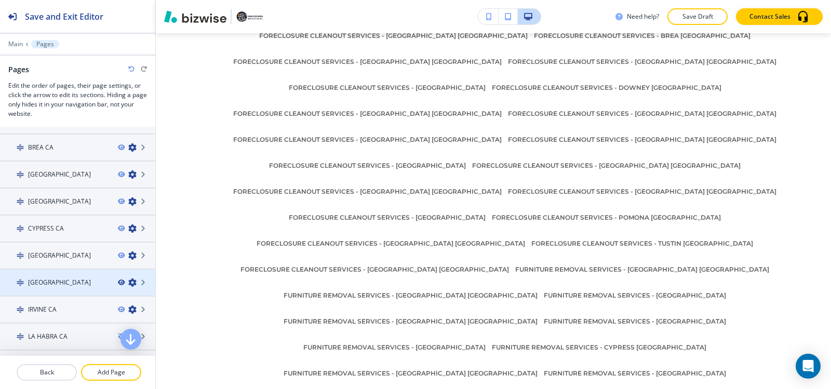
scroll to position [498, 0]
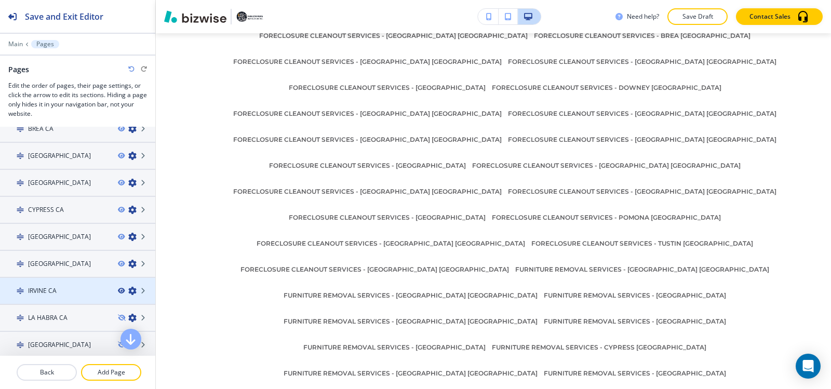
click at [118, 291] on icon "button" at bounding box center [121, 291] width 6 height 6
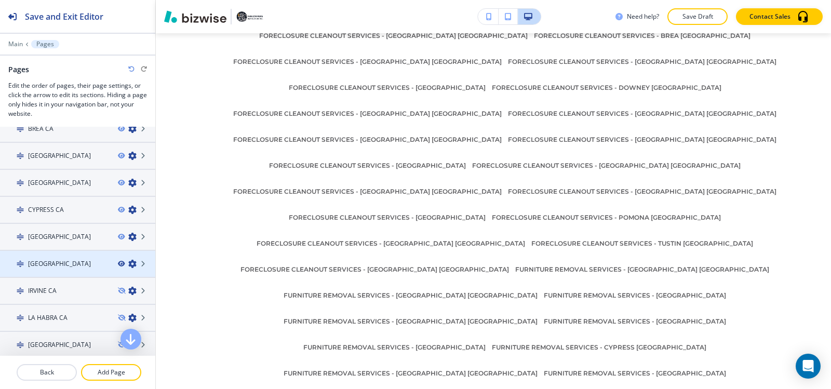
click at [118, 265] on icon "button" at bounding box center [121, 264] width 6 height 6
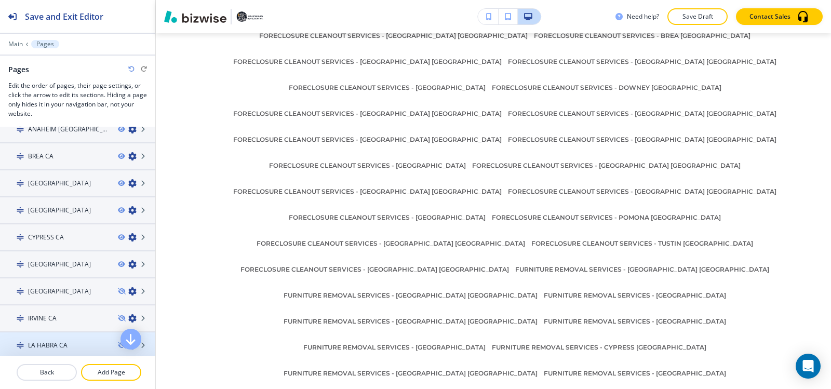
scroll to position [446, 0]
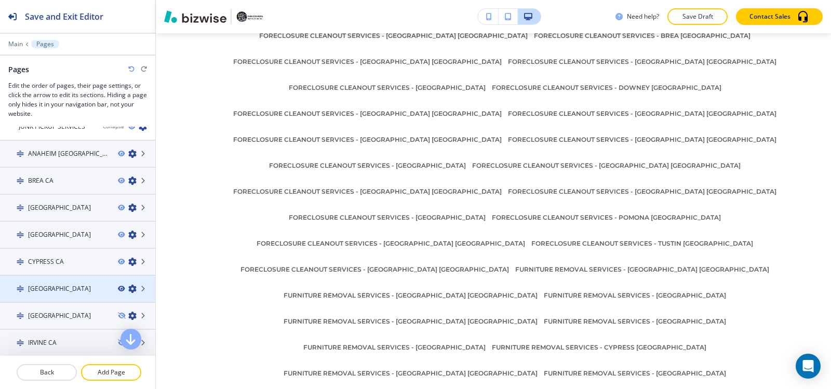
click at [118, 290] on icon "button" at bounding box center [121, 288] width 6 height 6
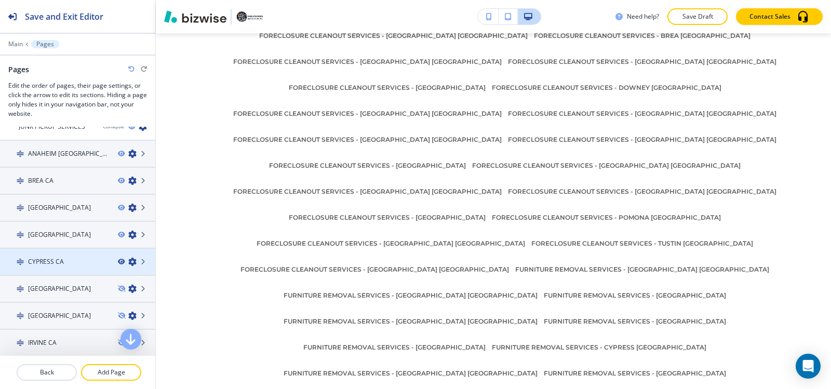
click at [118, 262] on icon "button" at bounding box center [121, 261] width 6 height 6
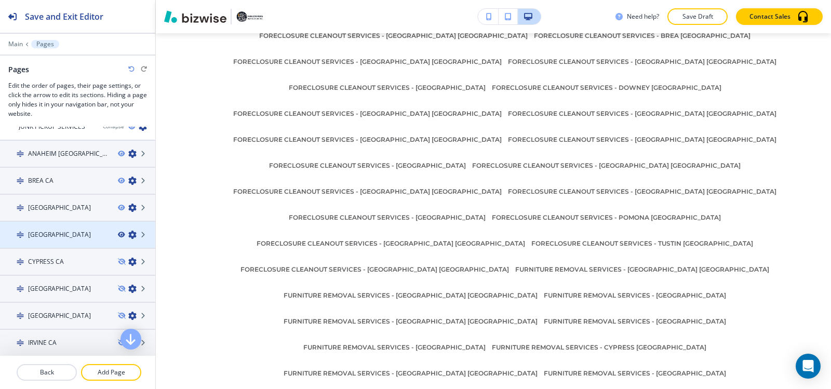
click at [118, 233] on icon "button" at bounding box center [121, 235] width 6 height 6
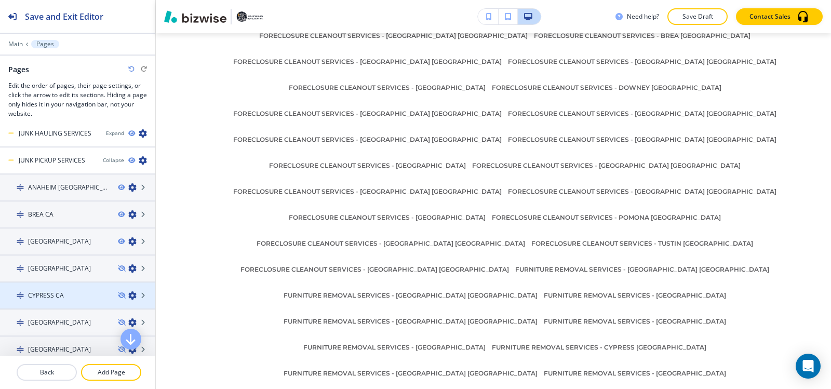
scroll to position [394, 0]
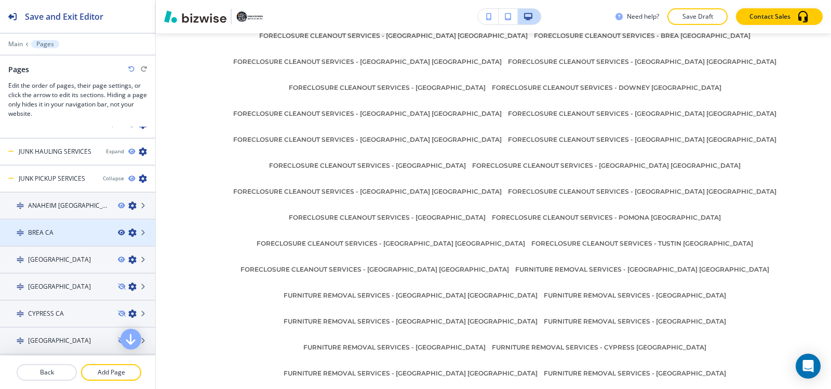
click at [118, 233] on icon "button" at bounding box center [121, 232] width 6 height 6
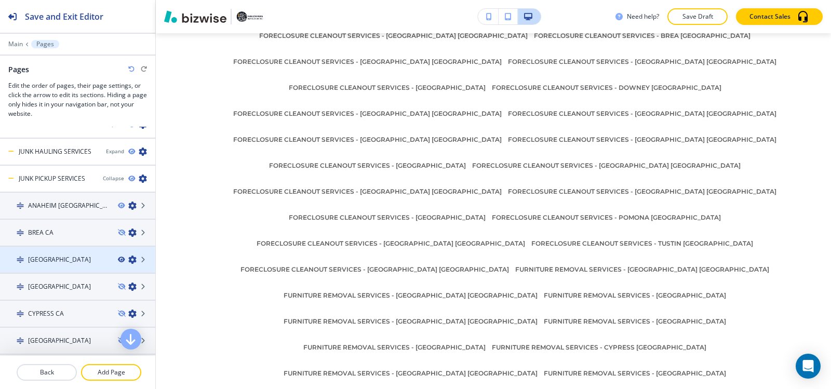
click at [118, 258] on icon "button" at bounding box center [121, 259] width 6 height 6
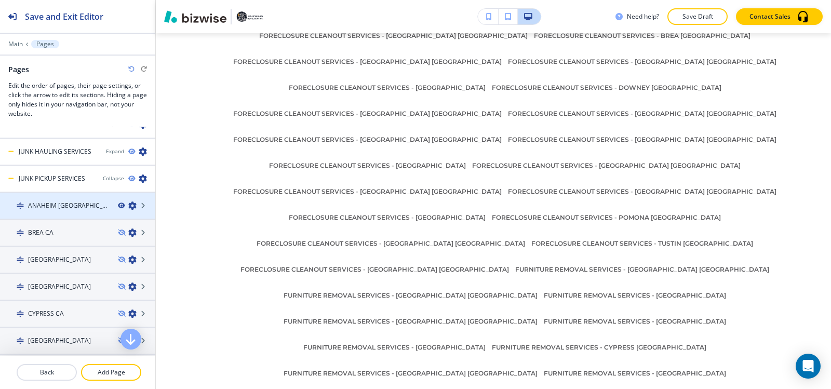
click at [118, 206] on icon "button" at bounding box center [121, 205] width 6 height 6
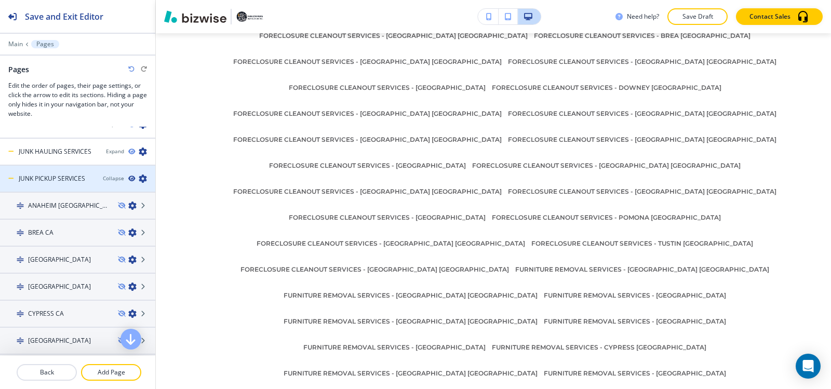
click at [128, 178] on icon "button" at bounding box center [131, 178] width 6 height 6
click at [109, 179] on div "Collapse" at bounding box center [113, 178] width 21 height 8
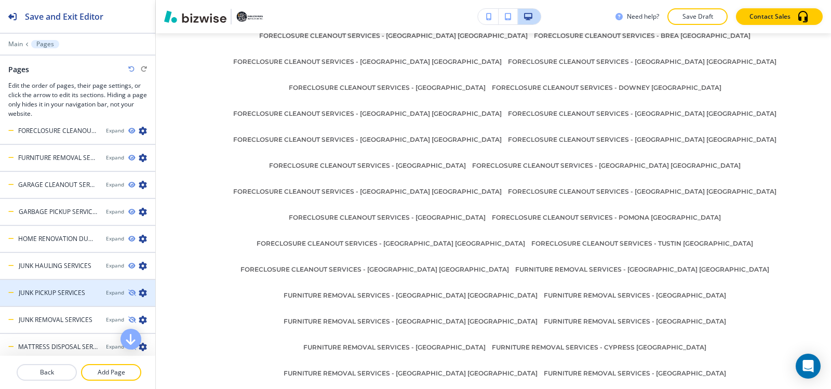
scroll to position [278, 0]
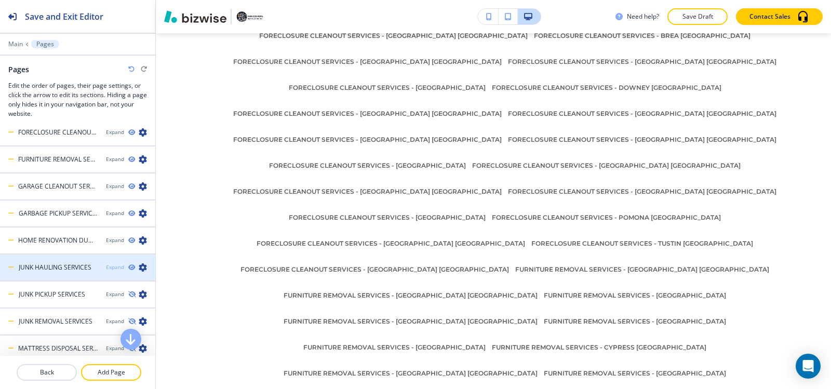
click at [107, 266] on div "Expand" at bounding box center [115, 267] width 18 height 8
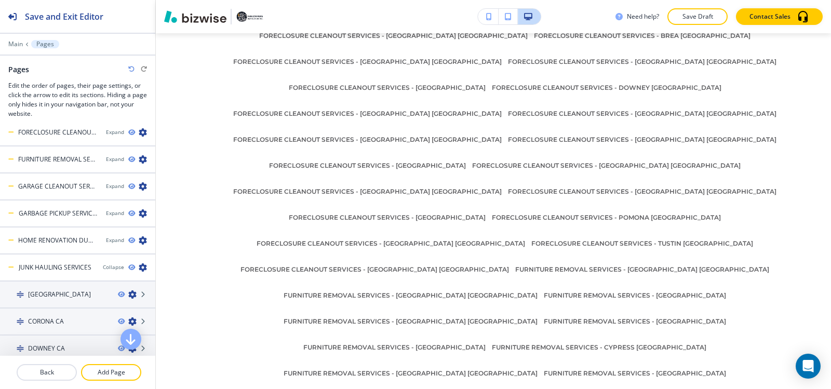
scroll to position [745, 0]
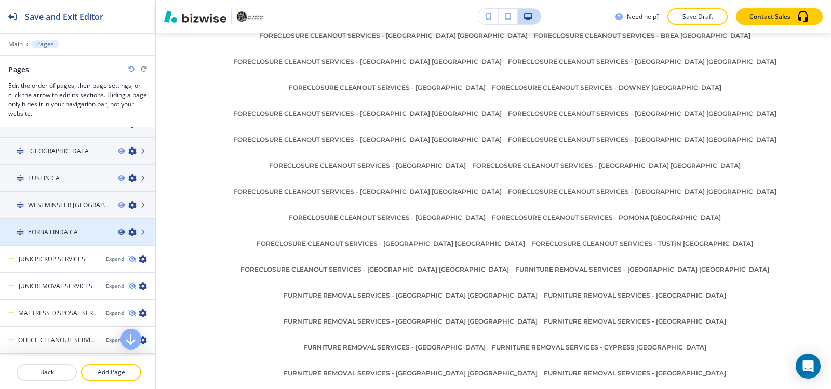
click at [118, 231] on icon "button" at bounding box center [121, 232] width 6 height 6
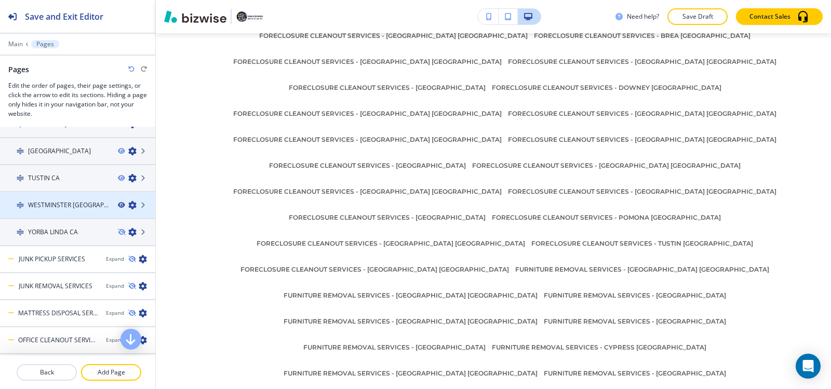
click at [118, 204] on icon "button" at bounding box center [121, 205] width 6 height 6
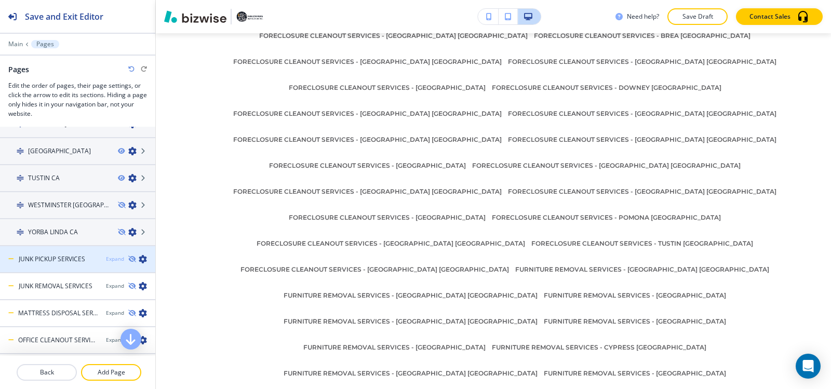
scroll to position [693, 0]
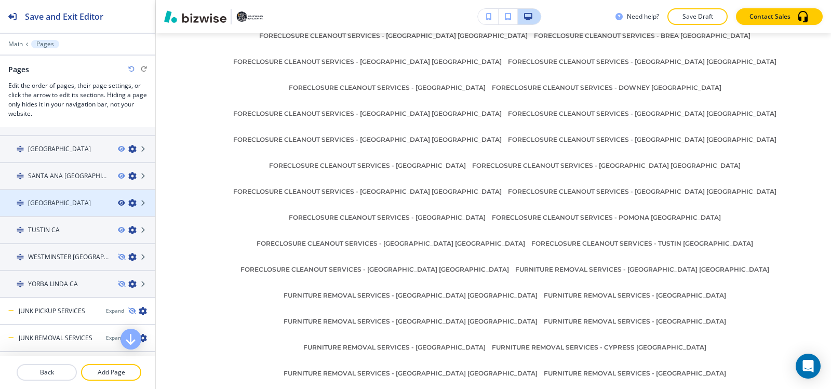
click at [118, 204] on icon "button" at bounding box center [121, 203] width 6 height 6
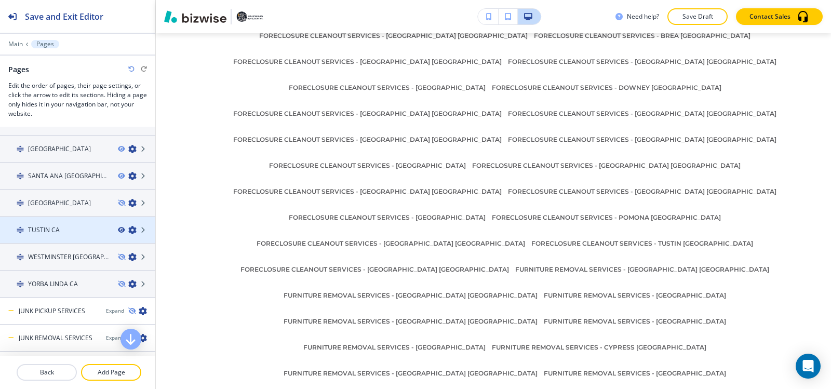
click at [118, 230] on icon "button" at bounding box center [121, 230] width 6 height 6
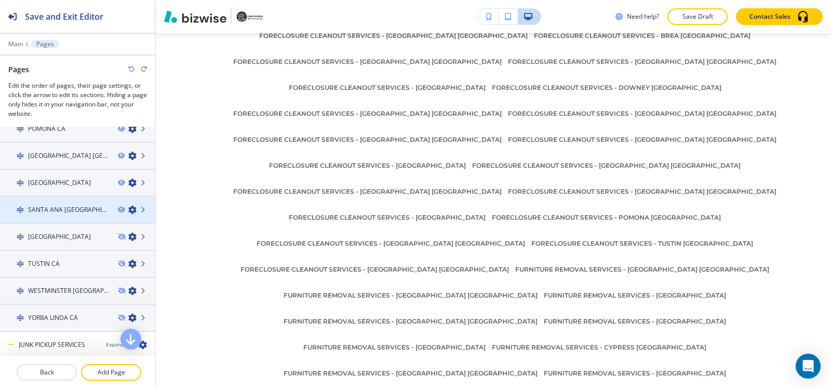
scroll to position [642, 0]
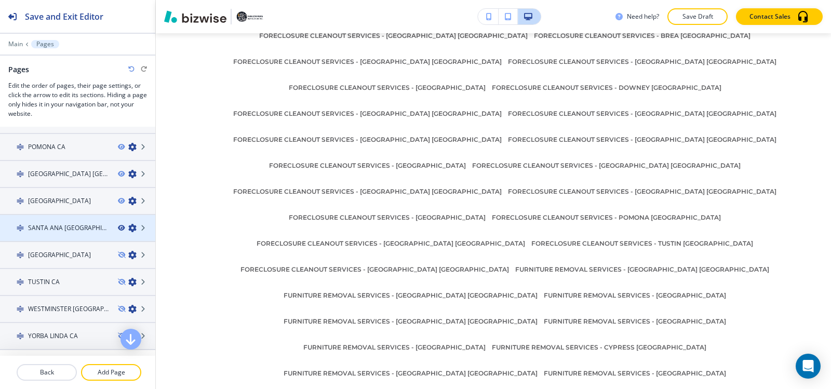
click at [118, 227] on icon "button" at bounding box center [121, 228] width 6 height 6
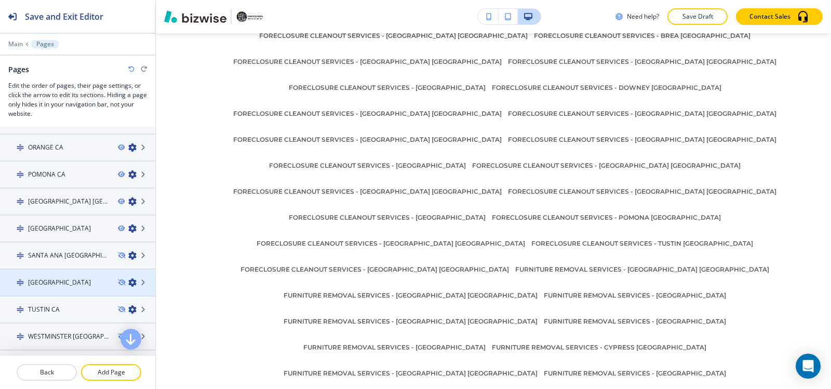
scroll to position [590, 0]
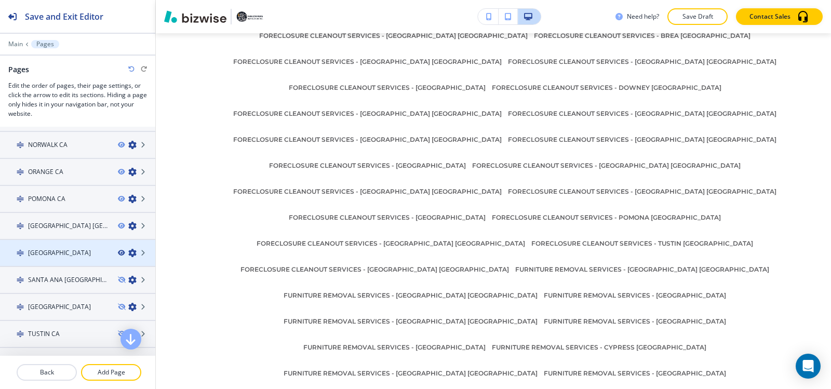
click at [118, 253] on icon "button" at bounding box center [121, 253] width 6 height 6
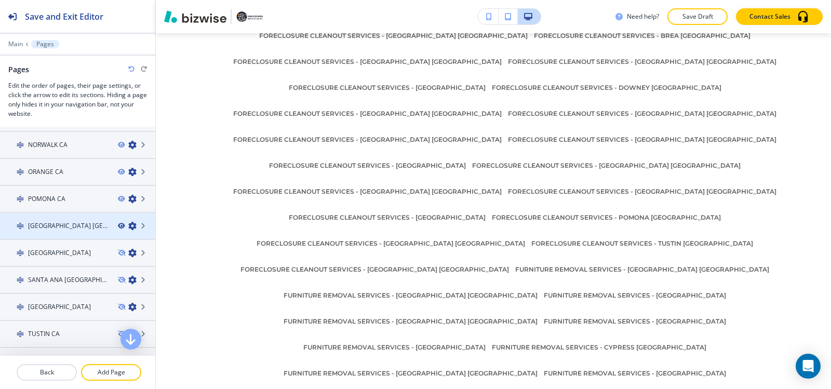
click at [118, 225] on icon "button" at bounding box center [121, 226] width 6 height 6
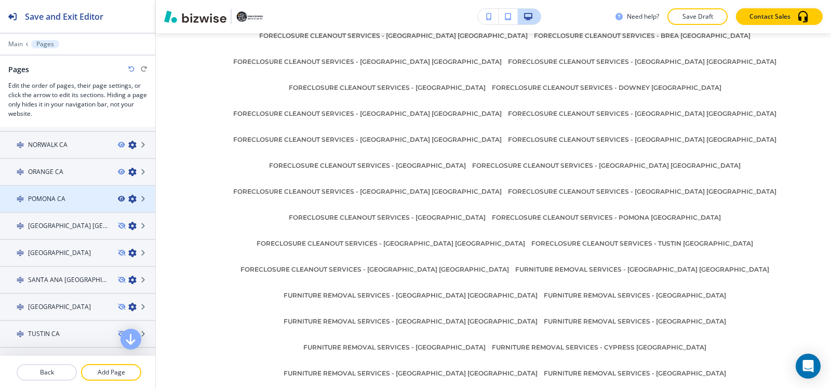
click at [118, 199] on icon "button" at bounding box center [121, 199] width 6 height 6
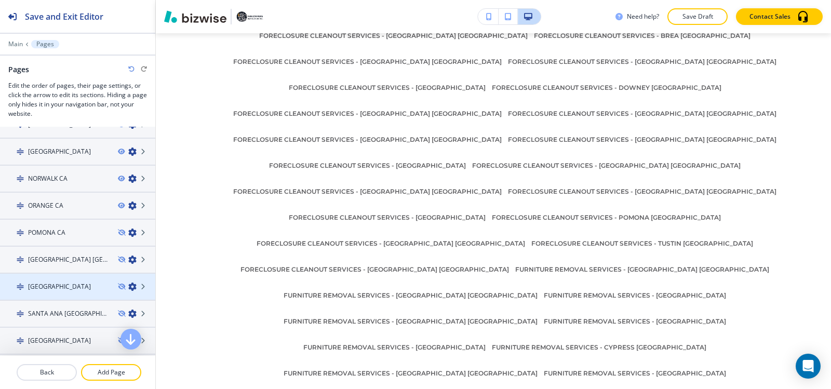
scroll to position [538, 0]
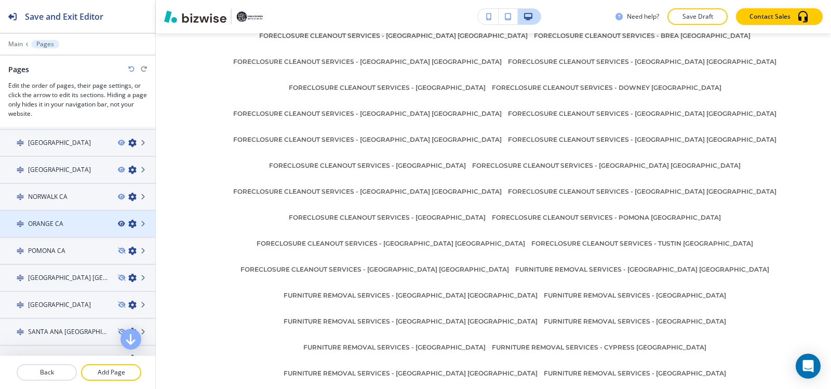
click at [118, 224] on icon "button" at bounding box center [121, 224] width 6 height 6
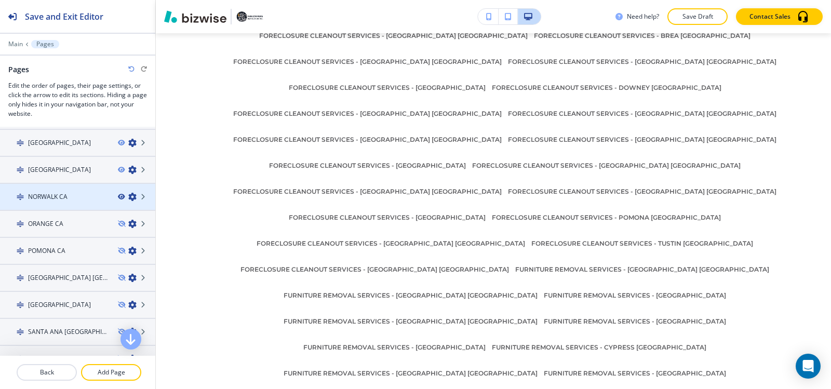
click at [118, 197] on icon "button" at bounding box center [121, 197] width 6 height 6
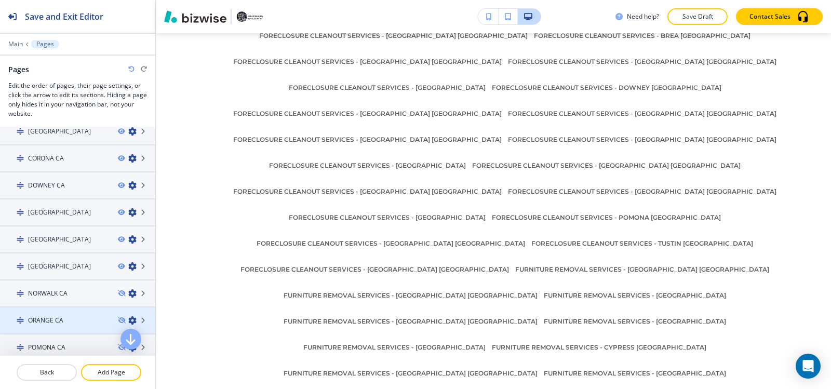
scroll to position [434, 0]
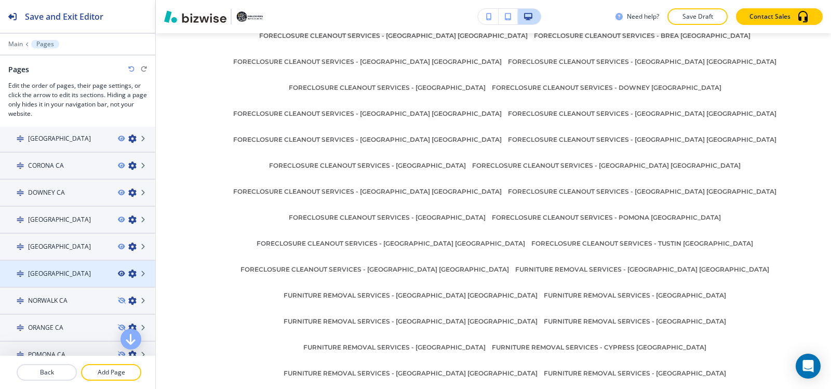
click at [118, 274] on icon "button" at bounding box center [121, 273] width 6 height 6
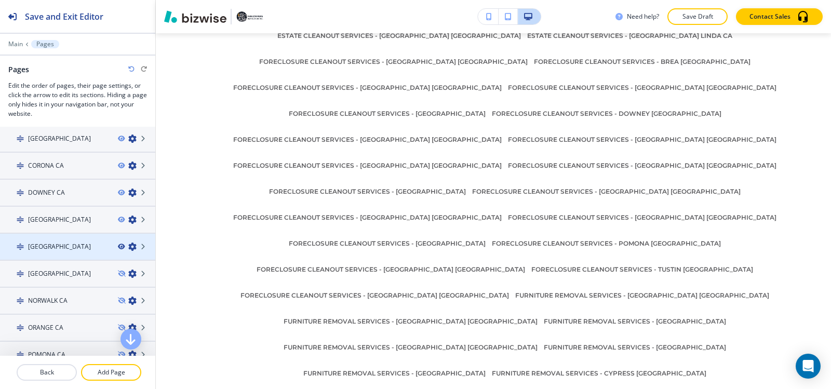
click at [118, 248] on icon "button" at bounding box center [121, 246] width 6 height 6
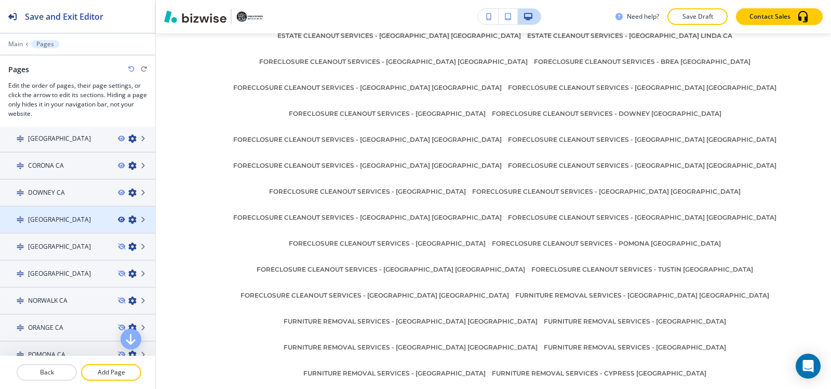
click at [118, 220] on icon "button" at bounding box center [121, 219] width 6 height 6
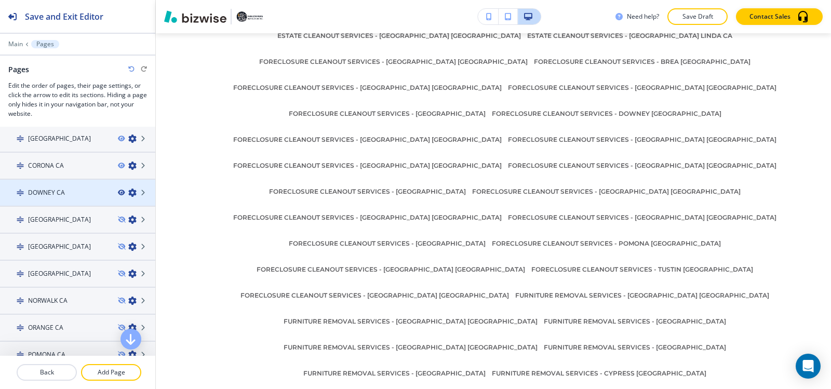
click at [118, 193] on icon "button" at bounding box center [121, 192] width 6 height 6
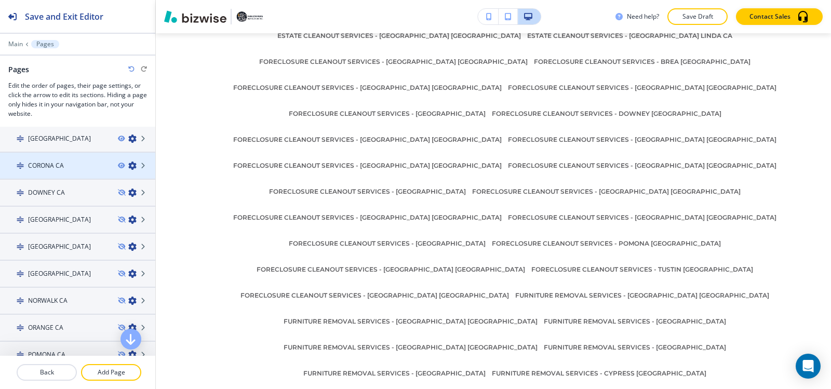
scroll to position [8464, 0]
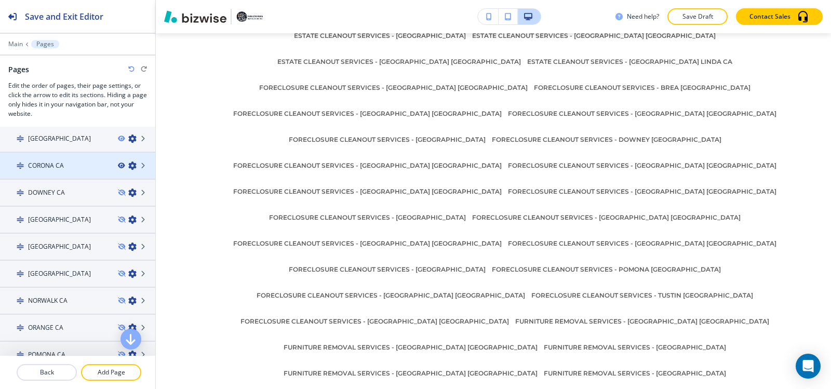
click at [118, 166] on icon "button" at bounding box center [121, 165] width 6 height 6
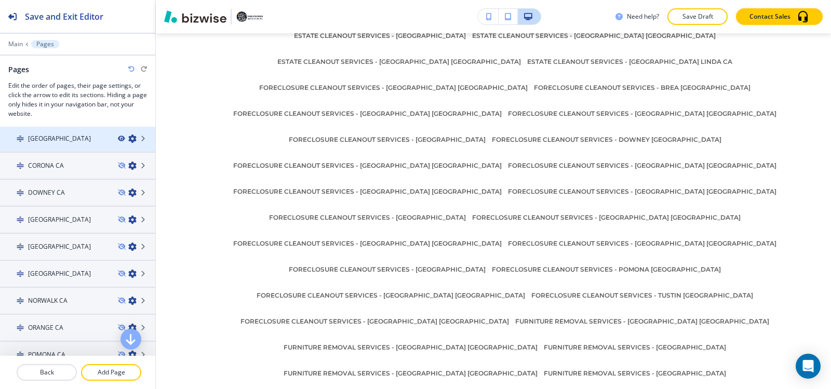
click at [118, 141] on icon "button" at bounding box center [121, 138] width 6 height 6
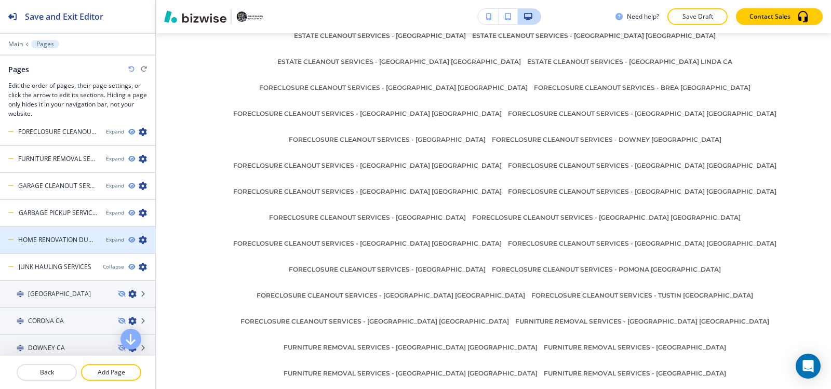
scroll to position [278, 0]
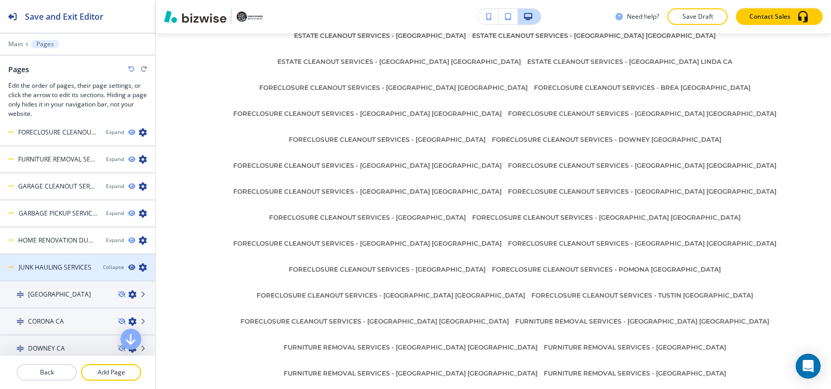
click at [128, 266] on icon "button" at bounding box center [131, 267] width 6 height 6
click at [108, 268] on div "Collapse" at bounding box center [113, 267] width 21 height 8
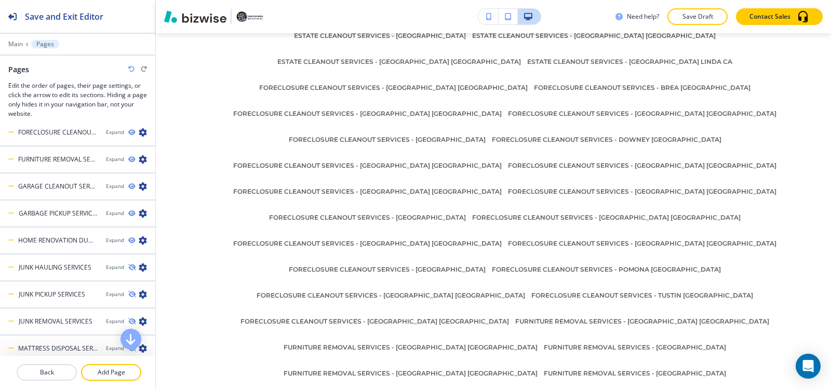
click at [110, 242] on div "Expand" at bounding box center [115, 240] width 18 height 8
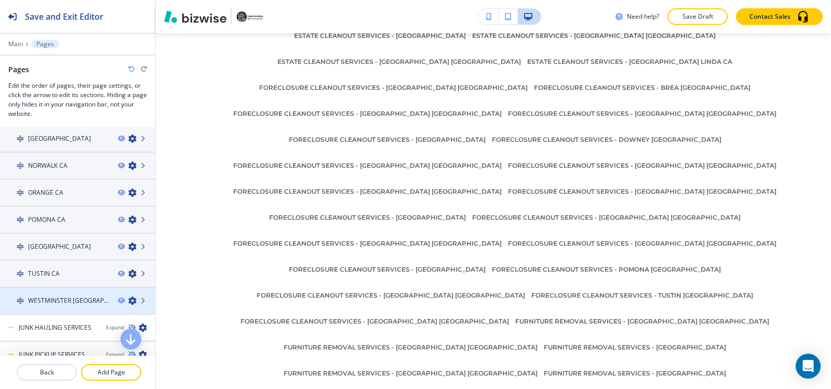
scroll to position [619, 0]
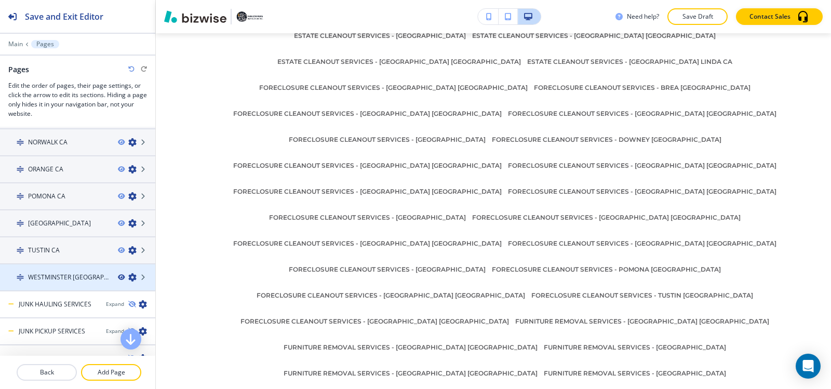
click at [118, 278] on icon "button" at bounding box center [121, 277] width 6 height 6
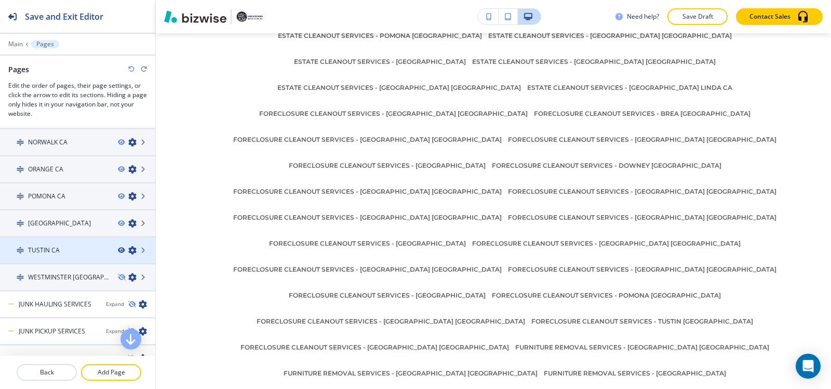
click at [118, 249] on icon "button" at bounding box center [121, 250] width 6 height 6
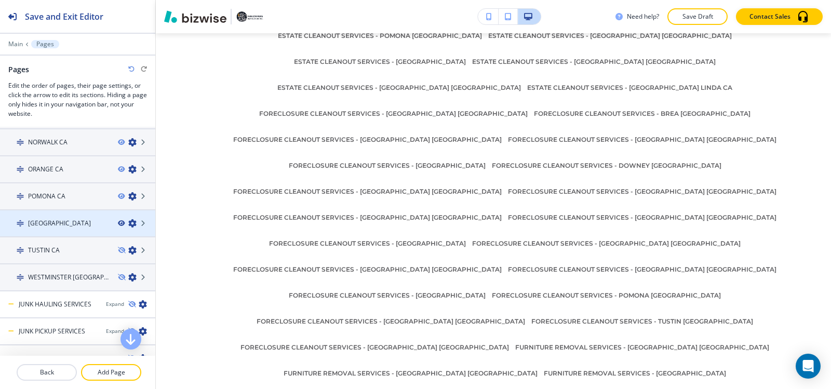
click at [118, 223] on icon "button" at bounding box center [121, 223] width 6 height 6
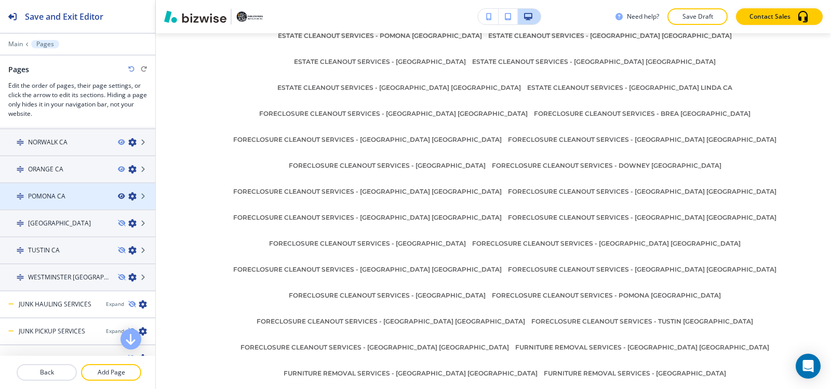
click at [118, 196] on icon "button" at bounding box center [121, 196] width 6 height 6
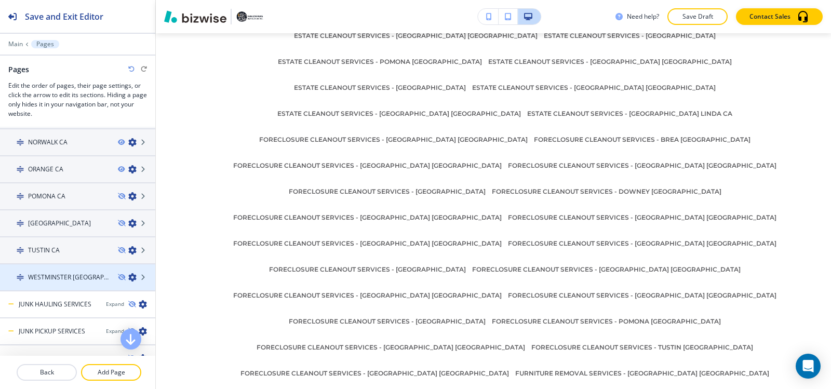
scroll to position [567, 0]
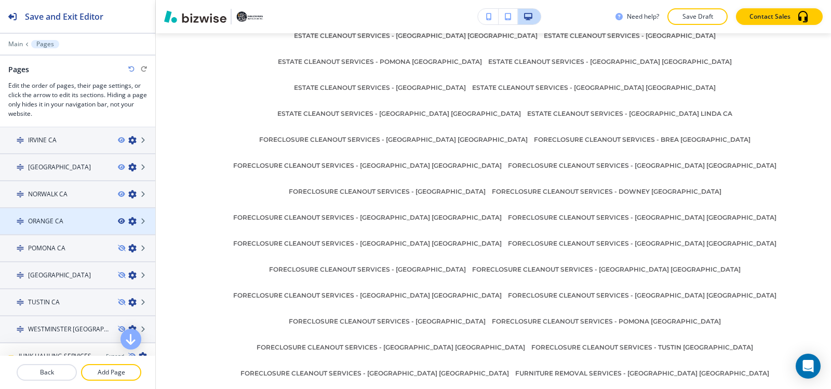
click at [118, 220] on icon "button" at bounding box center [121, 221] width 6 height 6
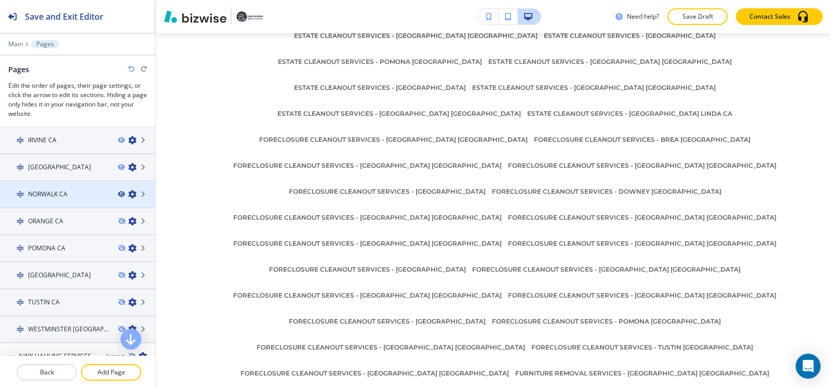
click at [118, 193] on icon "button" at bounding box center [121, 194] width 6 height 6
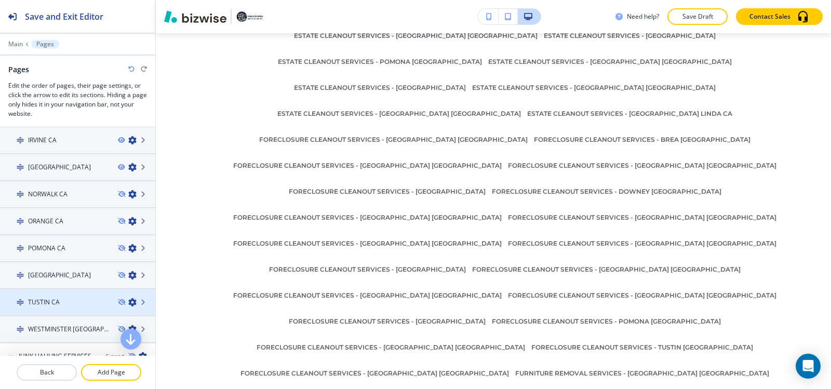
scroll to position [515, 0]
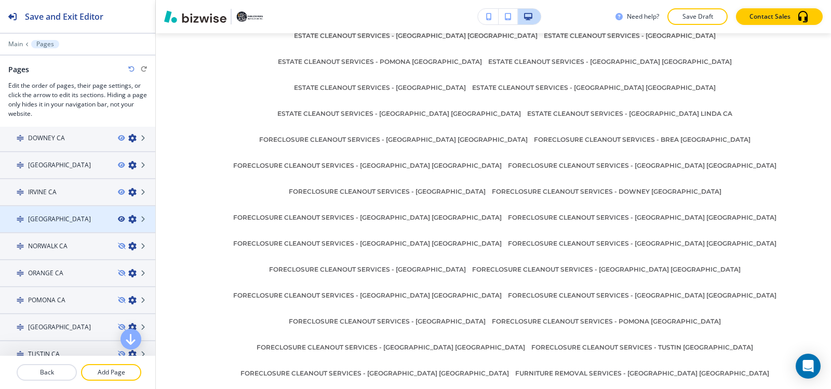
click at [118, 219] on icon "button" at bounding box center [121, 219] width 6 height 6
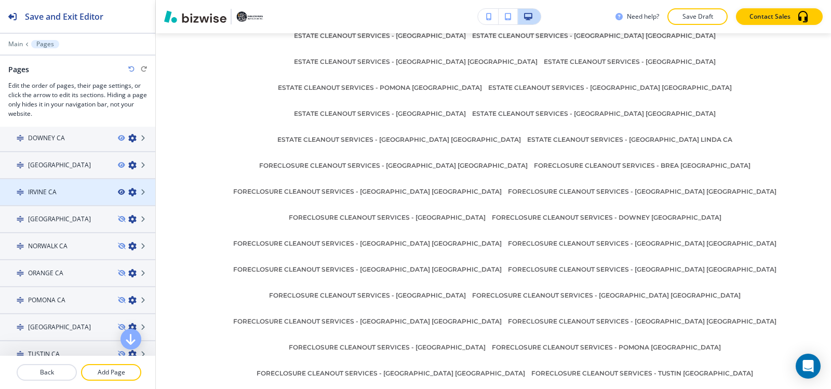
click at [118, 193] on icon "button" at bounding box center [121, 192] width 6 height 6
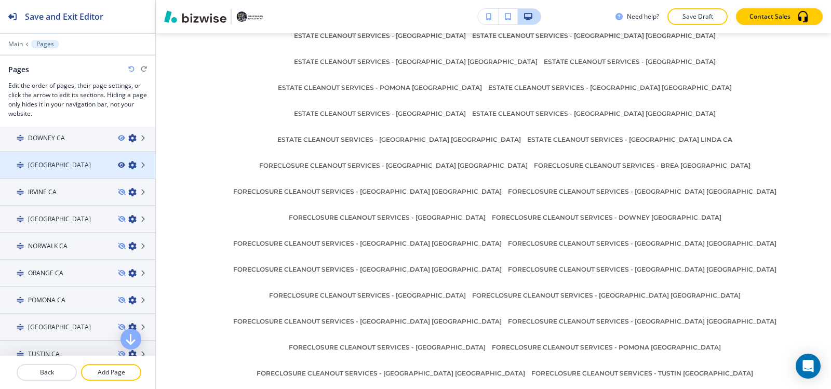
click at [118, 164] on icon "button" at bounding box center [121, 165] width 6 height 6
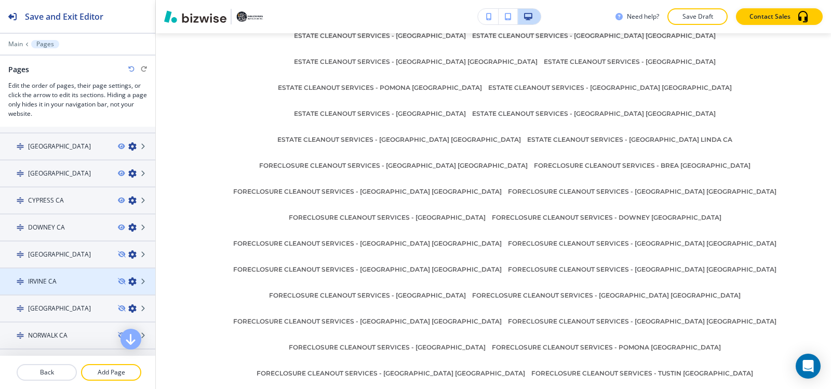
scroll to position [412, 0]
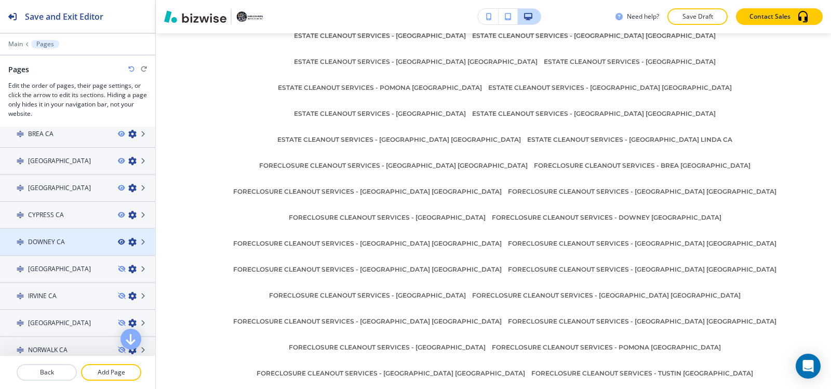
click at [118, 241] on icon "button" at bounding box center [121, 242] width 6 height 6
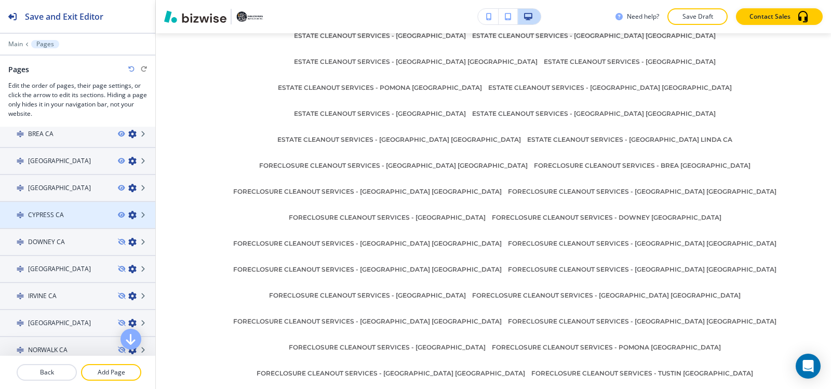
scroll to position [8360, 0]
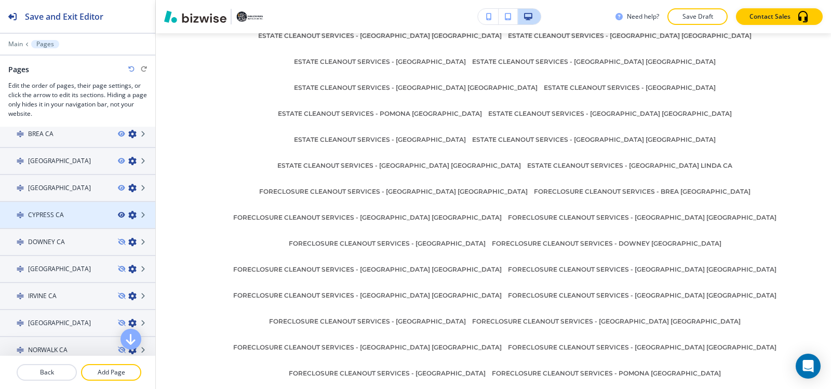
click at [118, 214] on icon "button" at bounding box center [121, 215] width 6 height 6
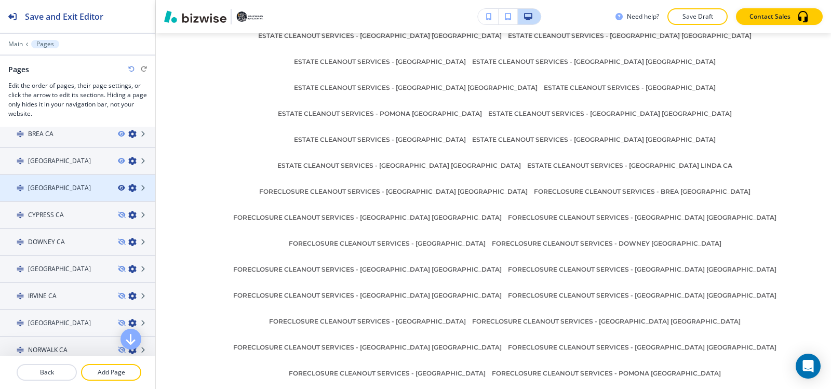
click at [118, 186] on icon "button" at bounding box center [121, 188] width 6 height 6
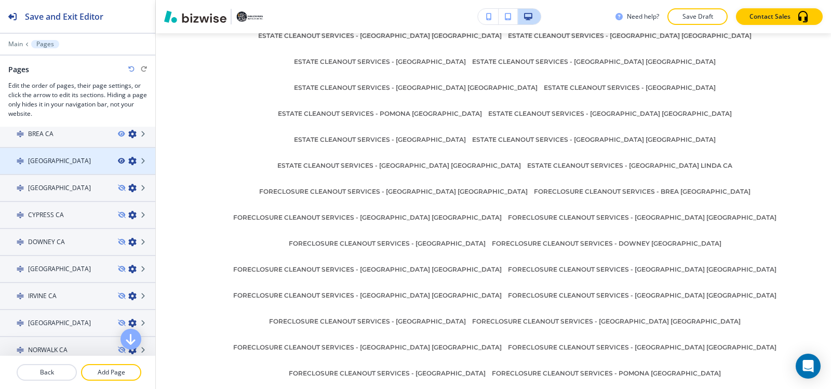
click at [118, 161] on icon "button" at bounding box center [121, 161] width 6 height 6
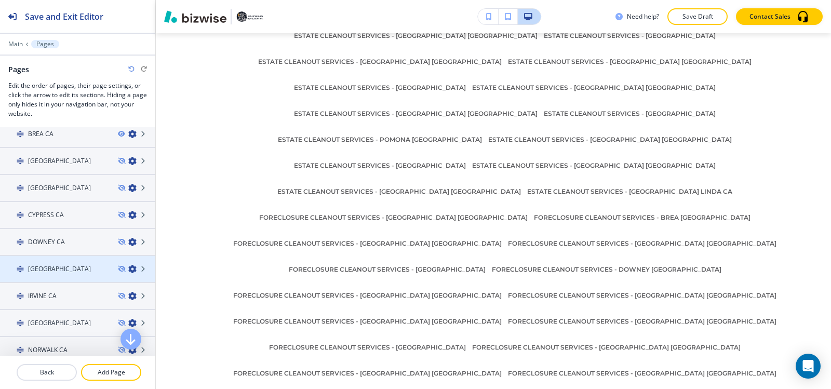
scroll to position [360, 0]
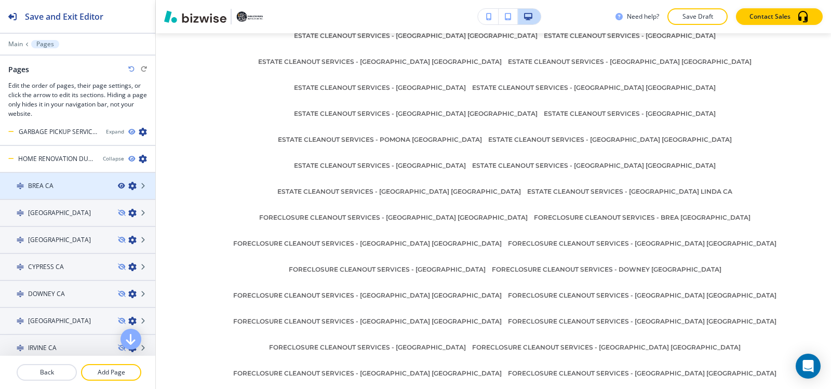
click at [118, 185] on icon "button" at bounding box center [121, 186] width 6 height 6
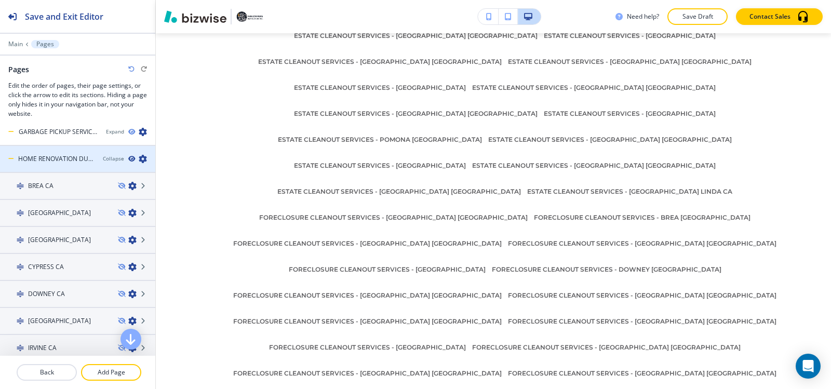
click at [128, 158] on icon "button" at bounding box center [131, 159] width 6 height 6
click at [108, 159] on div "Collapse" at bounding box center [113, 159] width 21 height 8
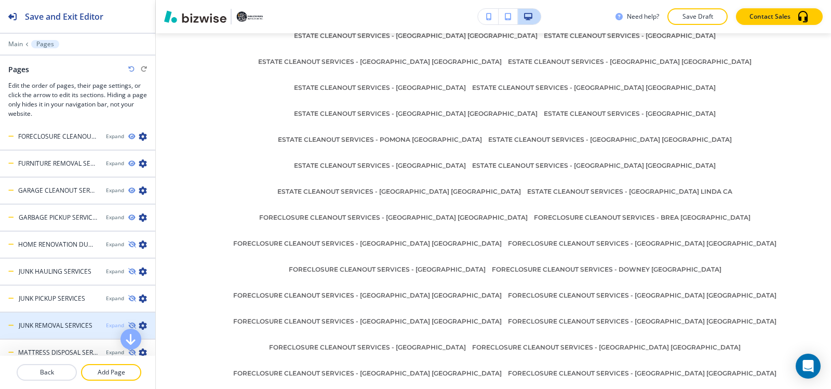
scroll to position [256, 0]
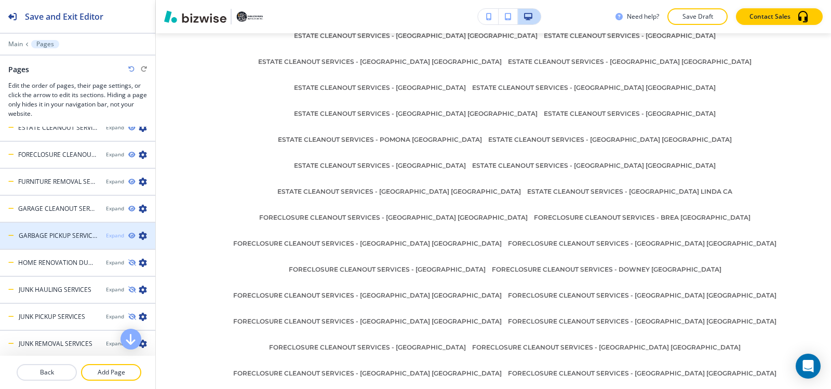
click at [108, 237] on div "Expand" at bounding box center [115, 236] width 18 height 8
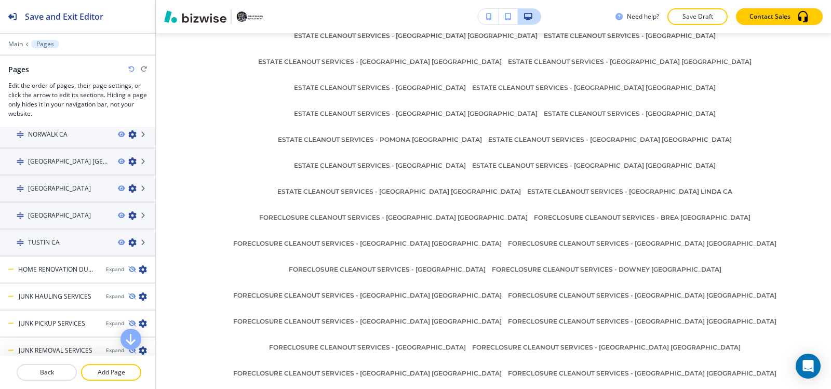
scroll to position [775, 0]
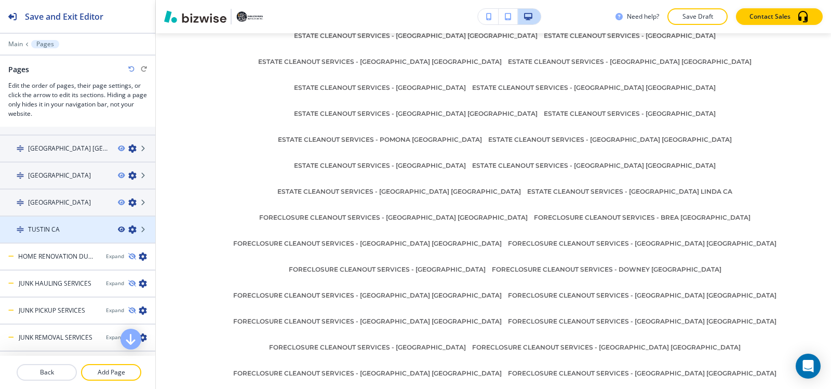
click at [118, 229] on icon "button" at bounding box center [121, 229] width 6 height 6
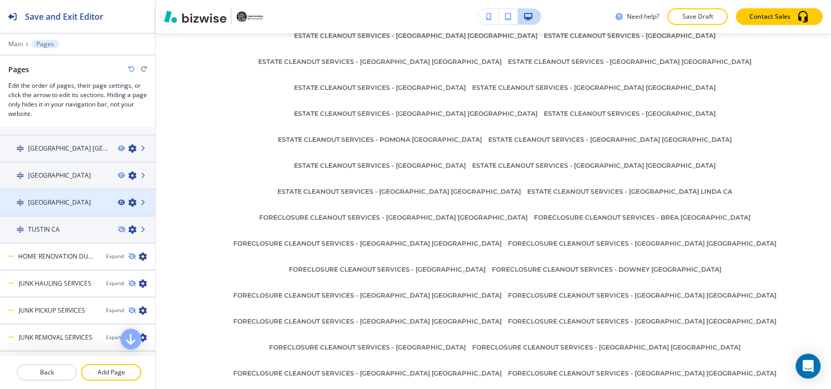
click at [118, 202] on icon "button" at bounding box center [121, 202] width 6 height 6
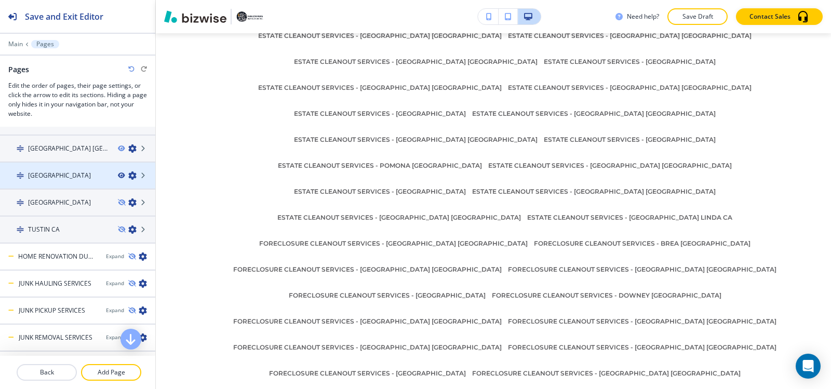
click at [118, 174] on icon "button" at bounding box center [121, 175] width 6 height 6
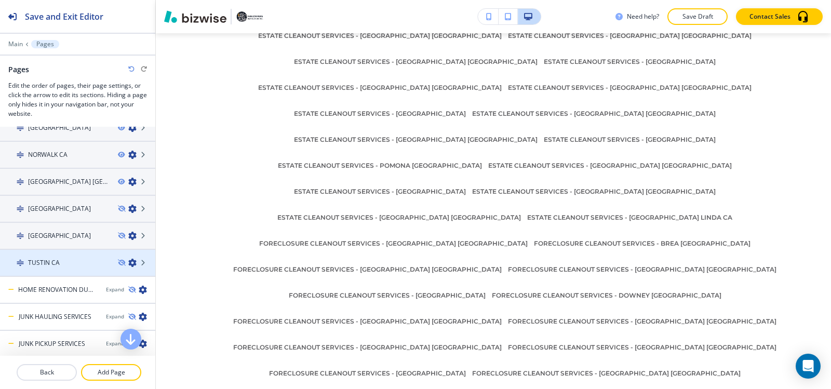
scroll to position [723, 0]
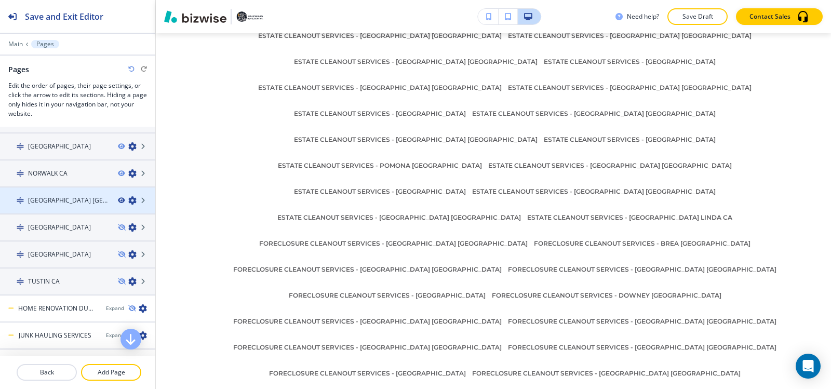
click at [118, 200] on icon "button" at bounding box center [121, 200] width 6 height 6
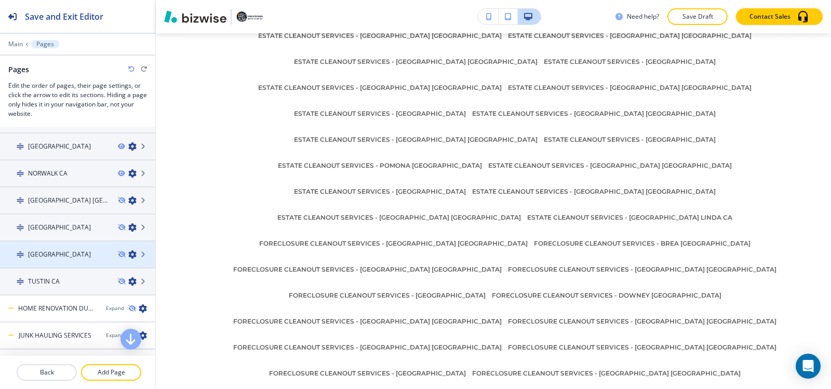
click at [118, 173] on icon "button" at bounding box center [121, 173] width 6 height 6
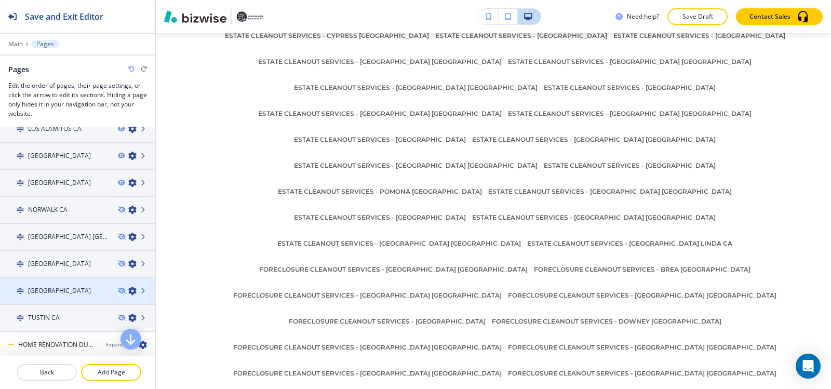
scroll to position [671, 0]
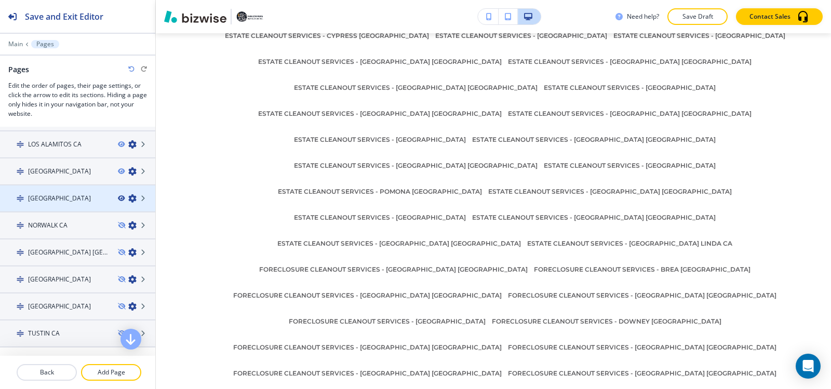
click at [118, 198] on icon "button" at bounding box center [121, 198] width 6 height 6
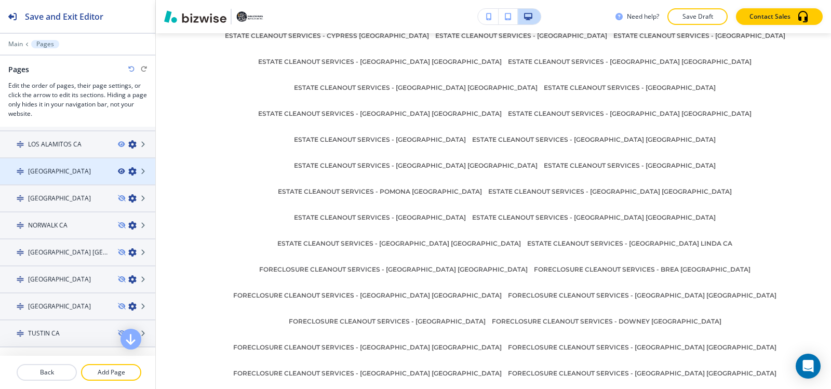
click at [118, 170] on icon "button" at bounding box center [121, 171] width 6 height 6
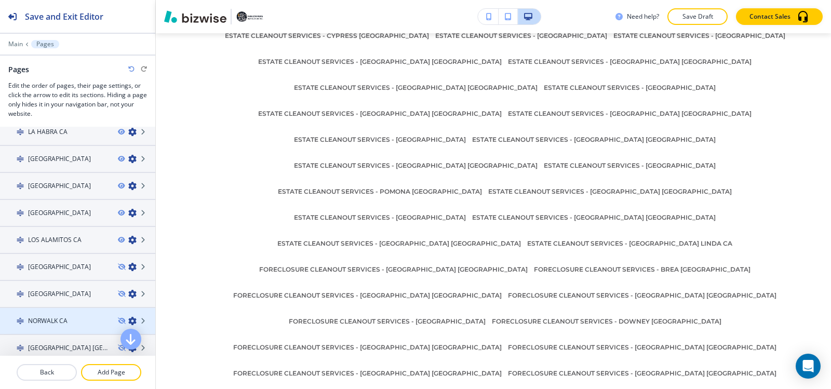
scroll to position [567, 0]
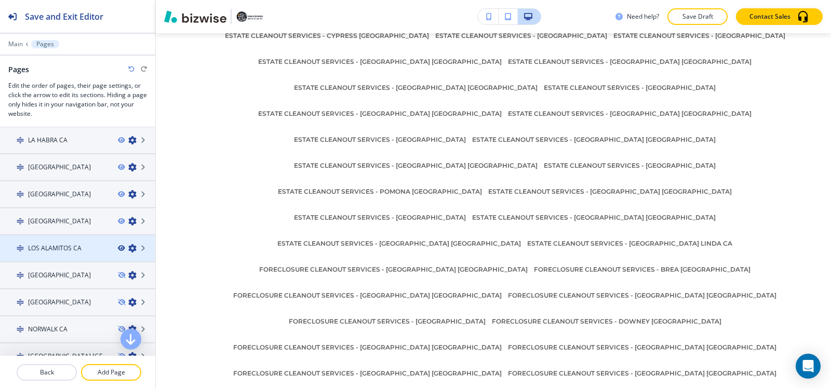
click at [118, 248] on icon "button" at bounding box center [121, 248] width 6 height 6
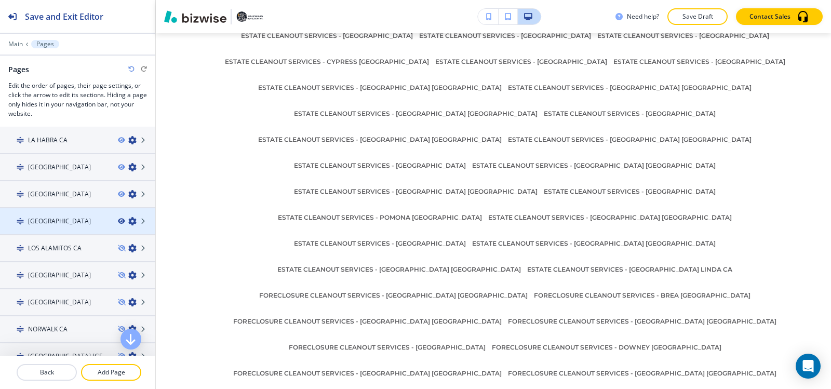
click at [118, 221] on icon "button" at bounding box center [121, 221] width 6 height 6
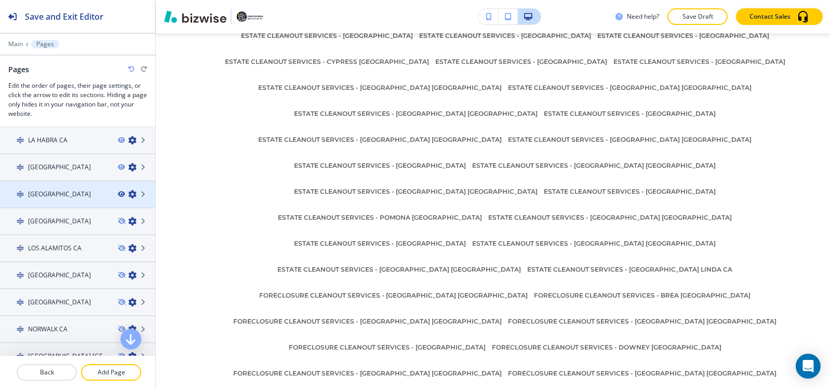
click at [118, 194] on icon "button" at bounding box center [121, 194] width 6 height 6
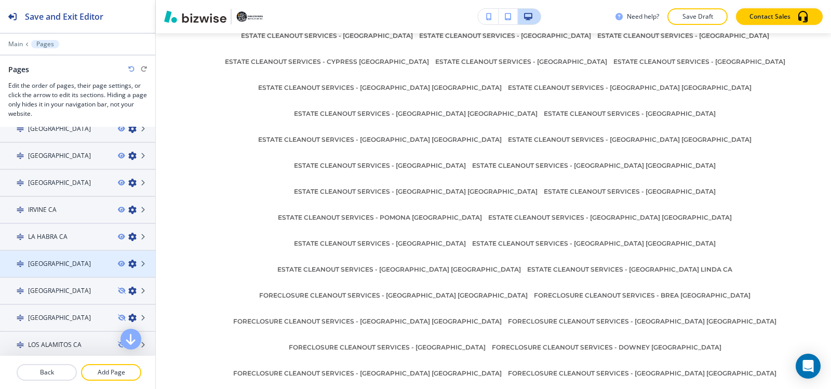
scroll to position [464, 0]
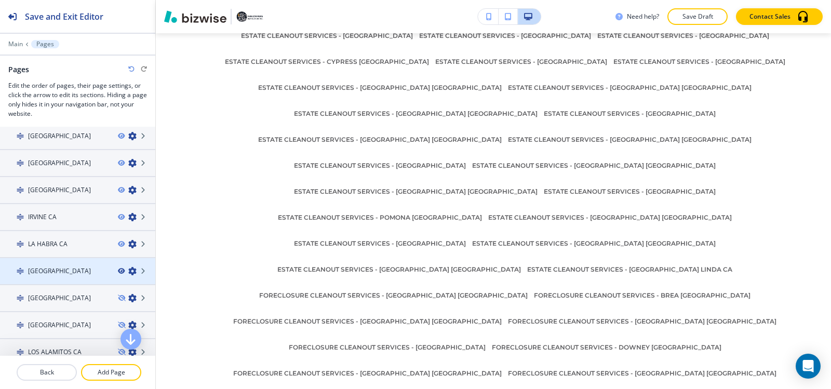
click at [118, 270] on icon "button" at bounding box center [121, 271] width 6 height 6
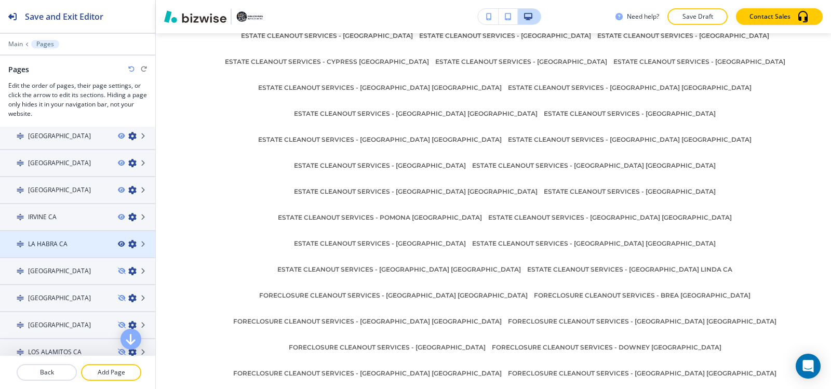
scroll to position [8230, 0]
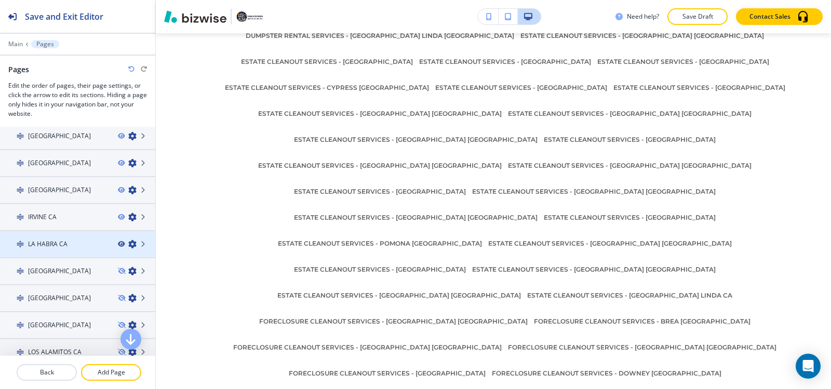
click at [118, 243] on icon "button" at bounding box center [121, 244] width 6 height 6
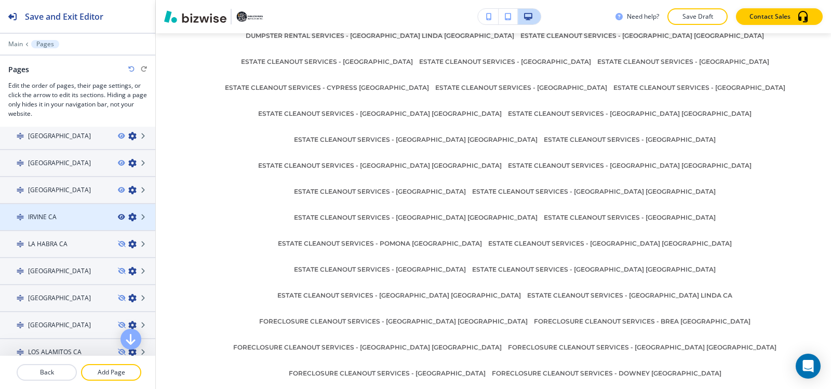
click at [118, 215] on icon "button" at bounding box center [121, 217] width 6 height 6
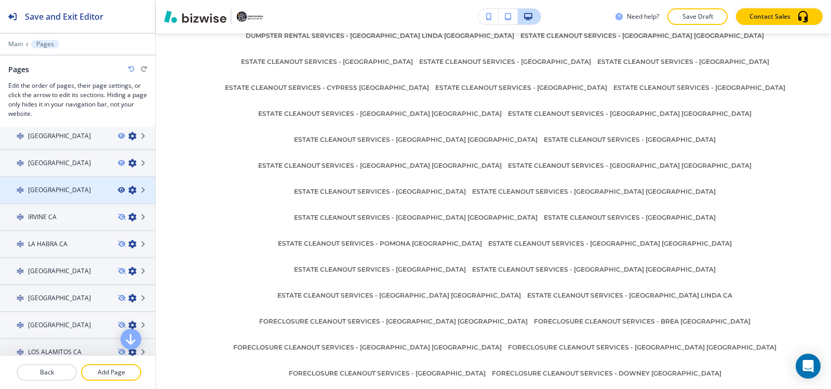
click at [118, 189] on icon "button" at bounding box center [121, 190] width 6 height 6
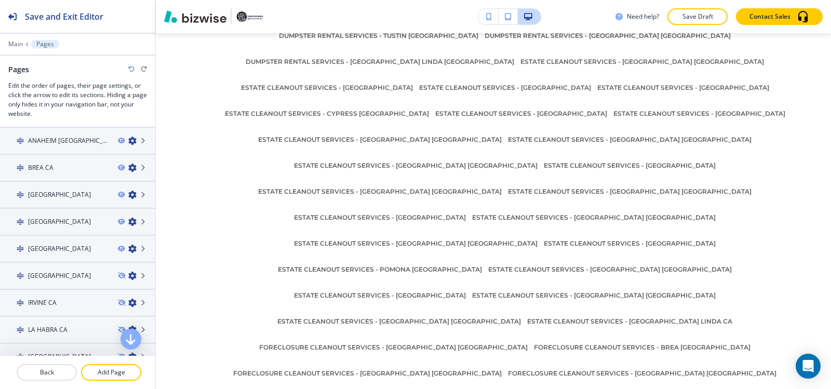
scroll to position [360, 0]
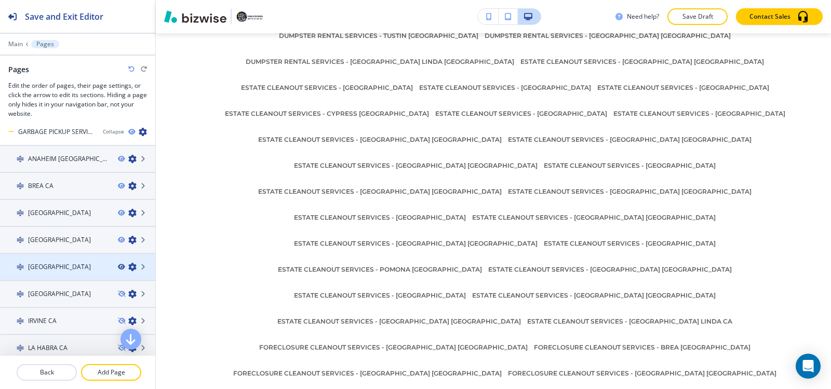
click at [118, 266] on icon "button" at bounding box center [121, 267] width 6 height 6
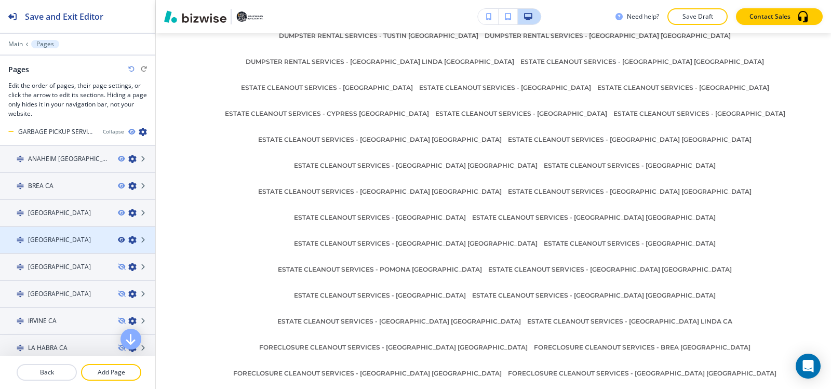
click at [118, 240] on icon "button" at bounding box center [121, 240] width 6 height 6
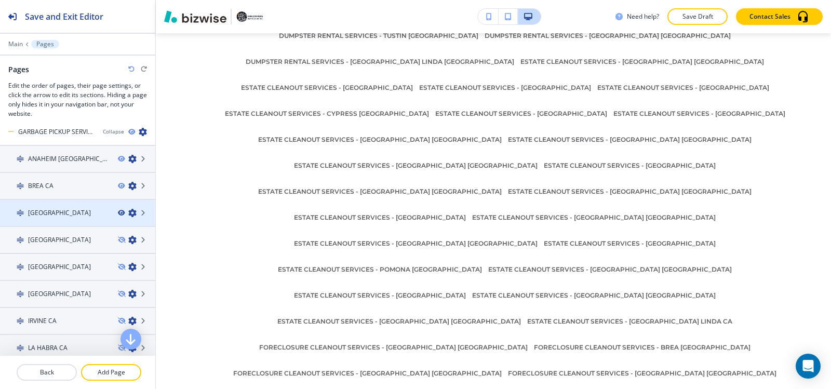
click at [118, 212] on icon "button" at bounding box center [121, 213] width 6 height 6
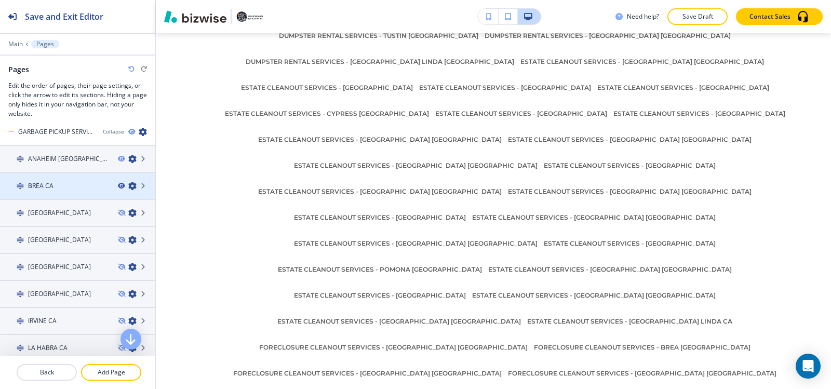
click at [118, 185] on icon "button" at bounding box center [121, 186] width 6 height 6
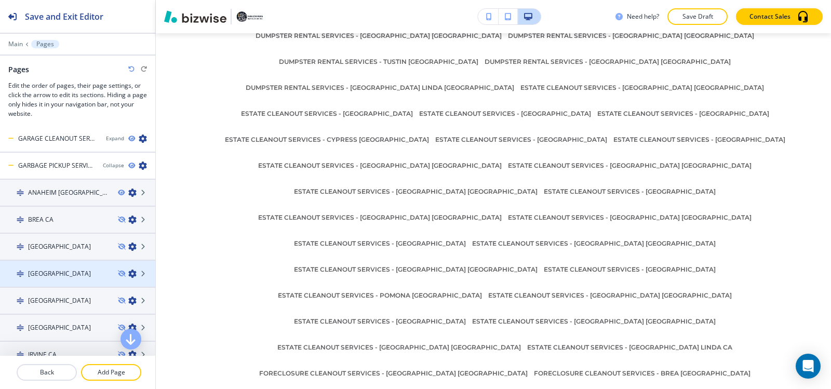
scroll to position [308, 0]
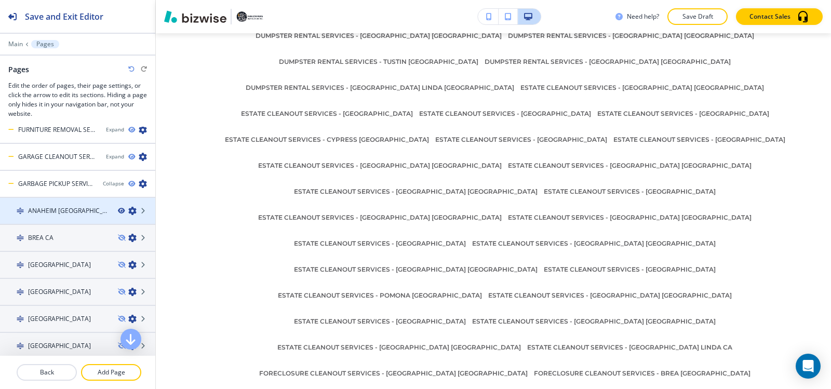
click at [118, 211] on icon "button" at bounding box center [121, 211] width 6 height 6
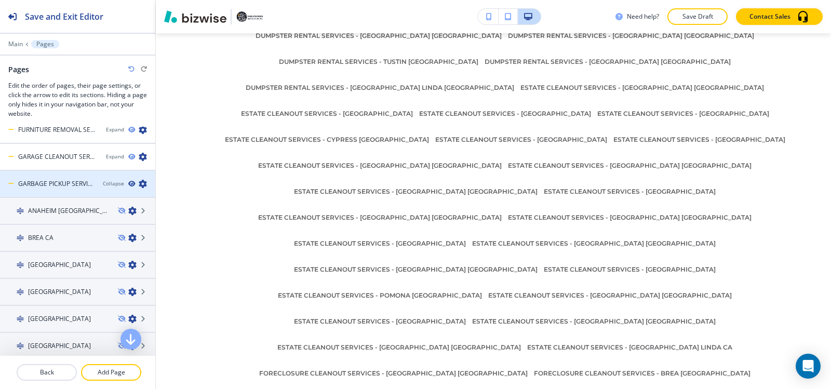
click at [128, 184] on icon "button" at bounding box center [131, 184] width 6 height 6
click at [104, 184] on div "Collapse" at bounding box center [113, 184] width 21 height 8
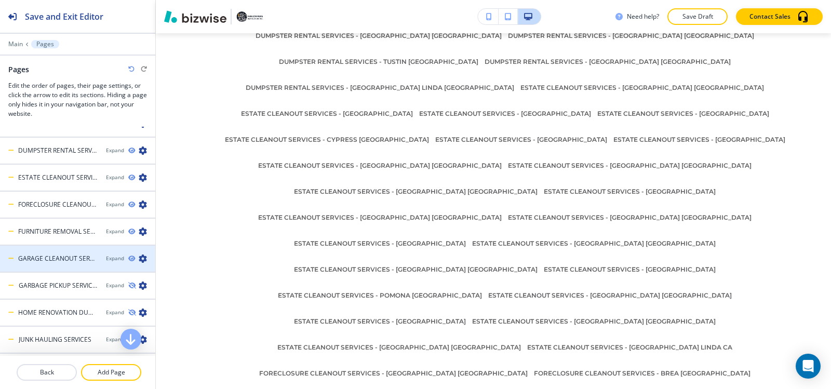
scroll to position [256, 0]
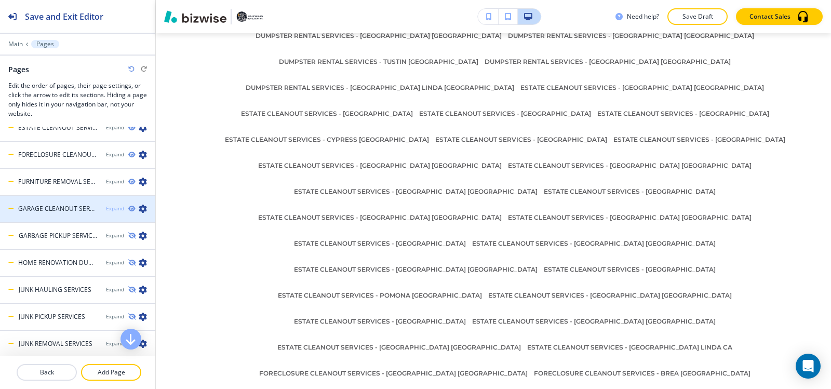
click at [106, 211] on div "Expand" at bounding box center [115, 209] width 18 height 8
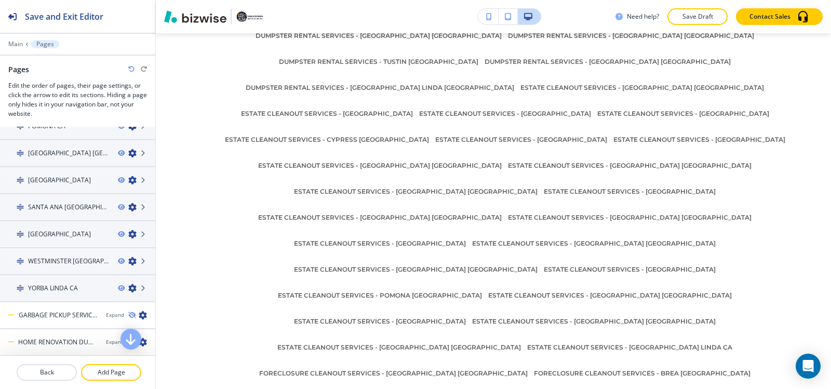
scroll to position [515, 0]
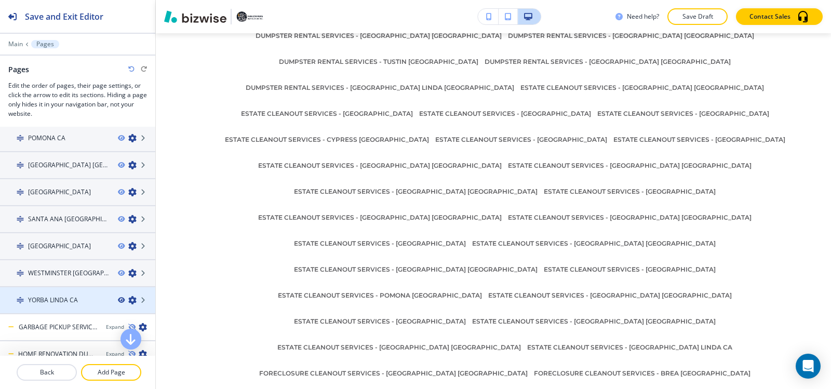
click at [118, 301] on icon "button" at bounding box center [121, 300] width 6 height 6
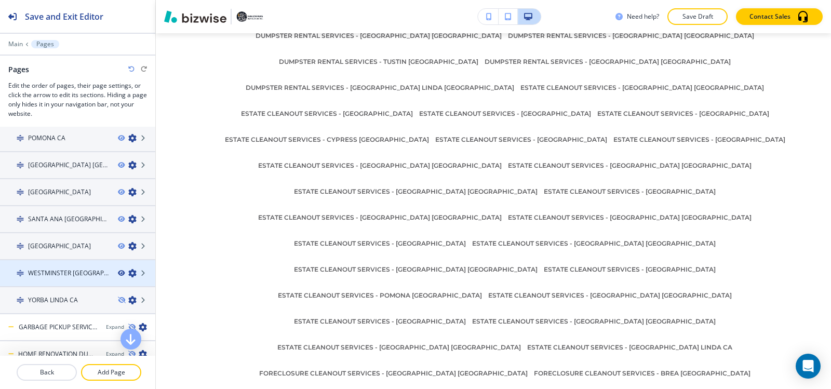
click at [118, 273] on icon "button" at bounding box center [121, 273] width 6 height 6
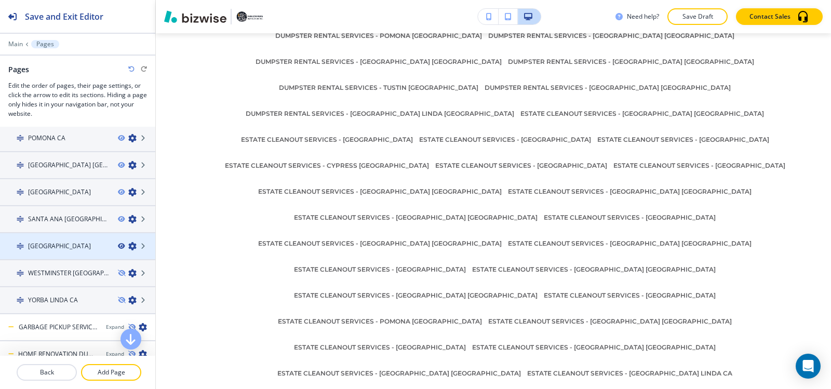
click at [118, 246] on icon "button" at bounding box center [121, 246] width 6 height 6
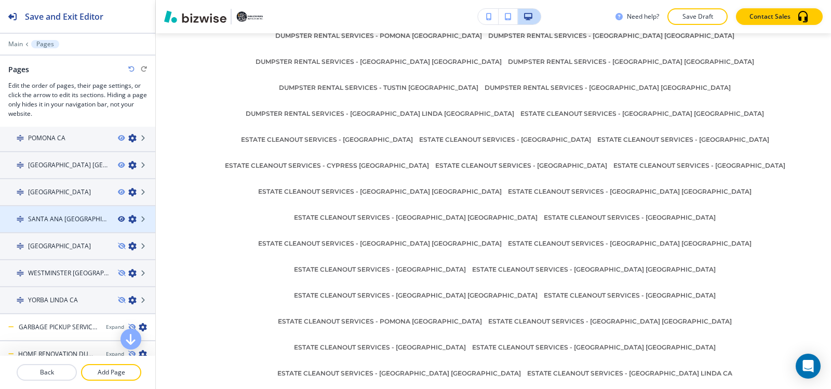
click at [118, 217] on icon "button" at bounding box center [121, 219] width 6 height 6
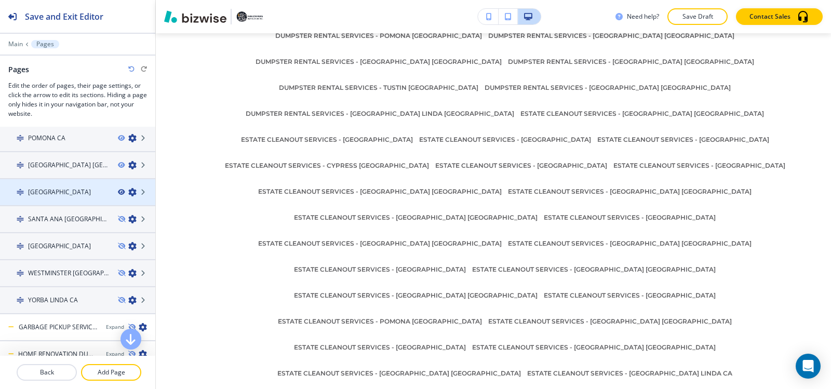
click at [118, 194] on icon "button" at bounding box center [121, 192] width 6 height 6
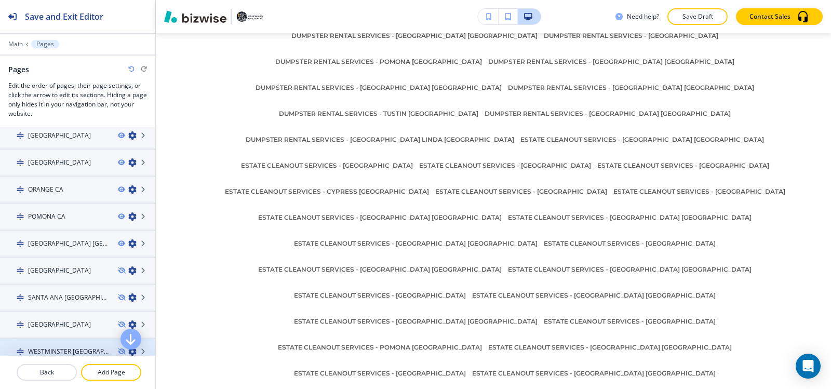
scroll to position [412, 0]
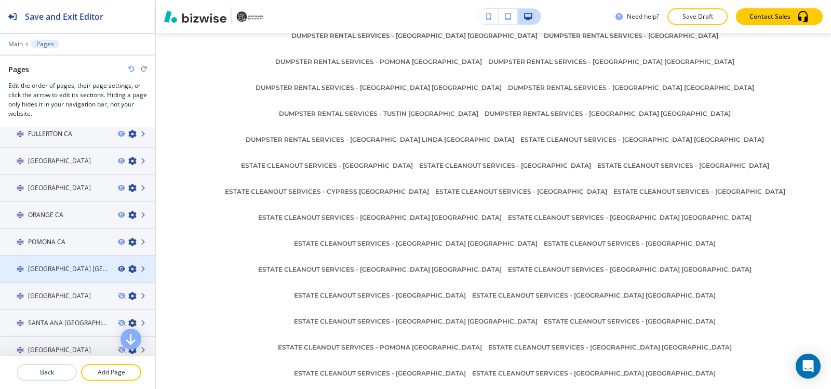
click at [118, 269] on icon "button" at bounding box center [121, 269] width 6 height 6
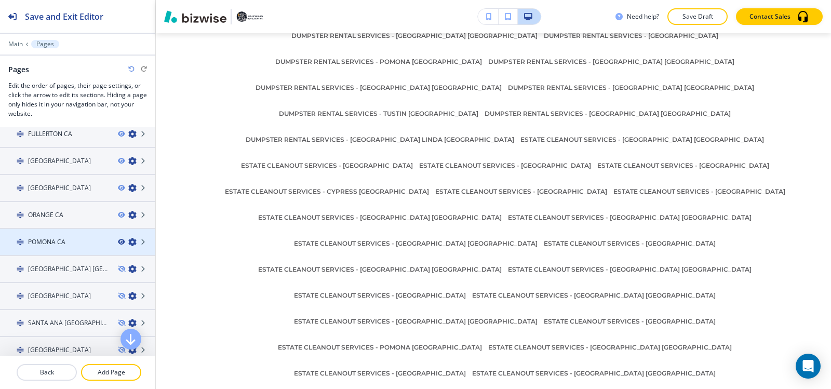
click at [118, 241] on icon "button" at bounding box center [121, 242] width 6 height 6
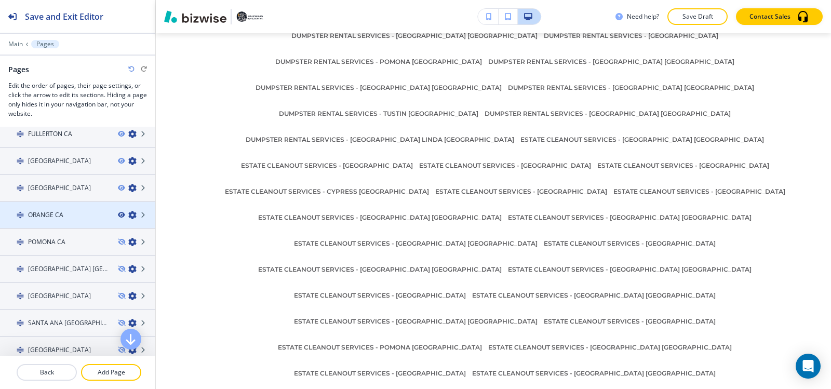
click at [118, 214] on icon "button" at bounding box center [121, 215] width 6 height 6
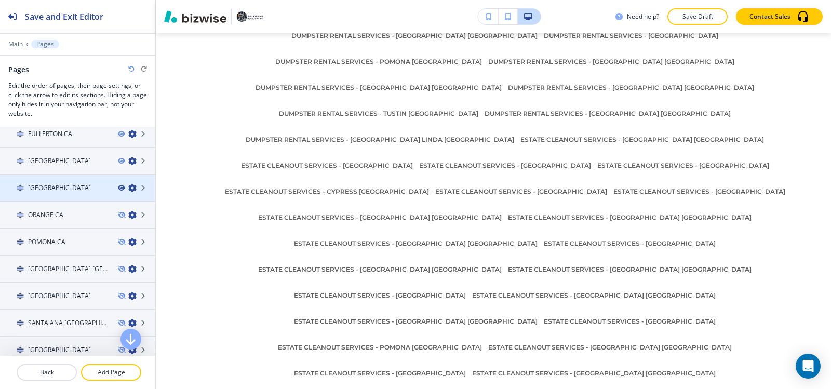
scroll to position [8101, 0]
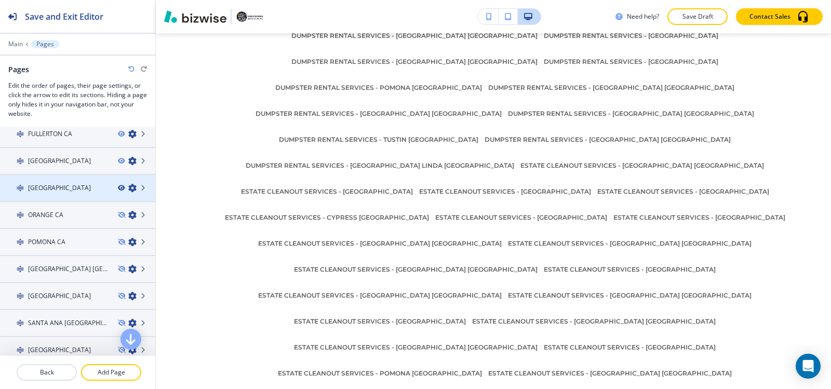
click at [118, 187] on icon "button" at bounding box center [121, 188] width 6 height 6
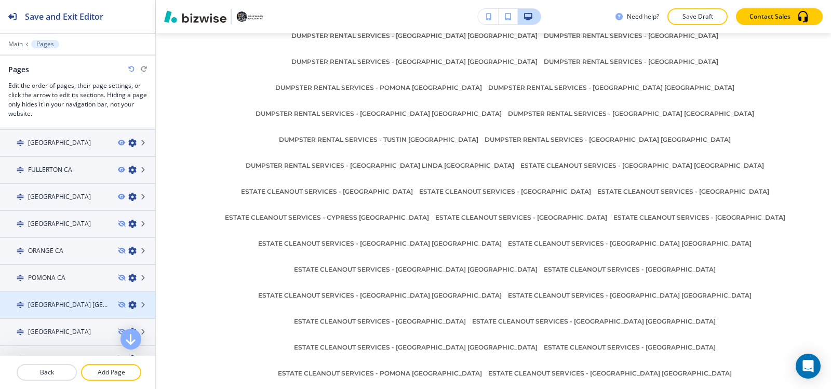
scroll to position [360, 0]
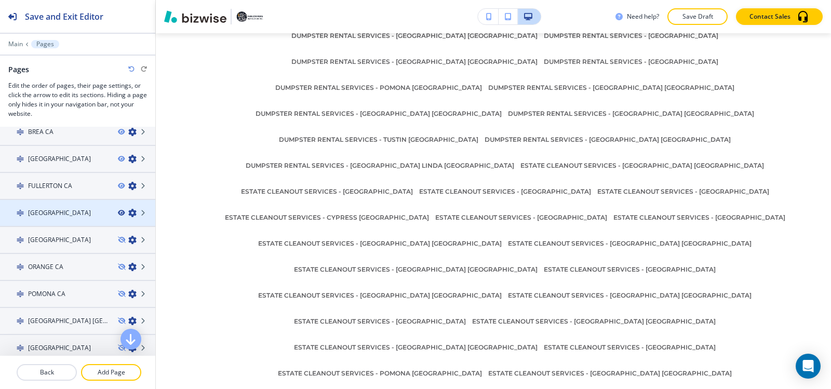
click at [118, 213] on icon "button" at bounding box center [121, 213] width 6 height 6
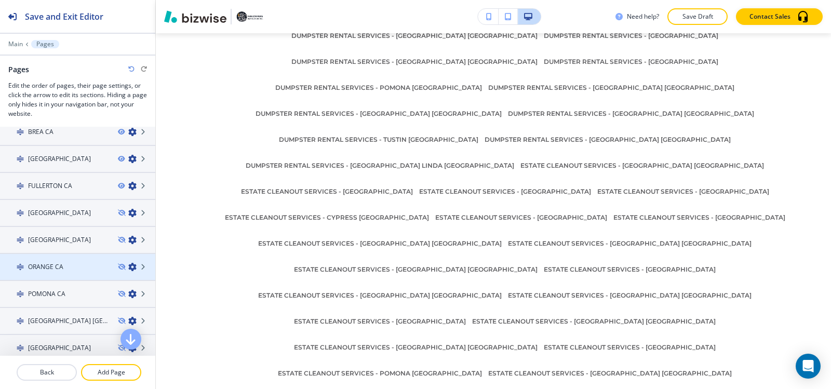
scroll to position [308, 0]
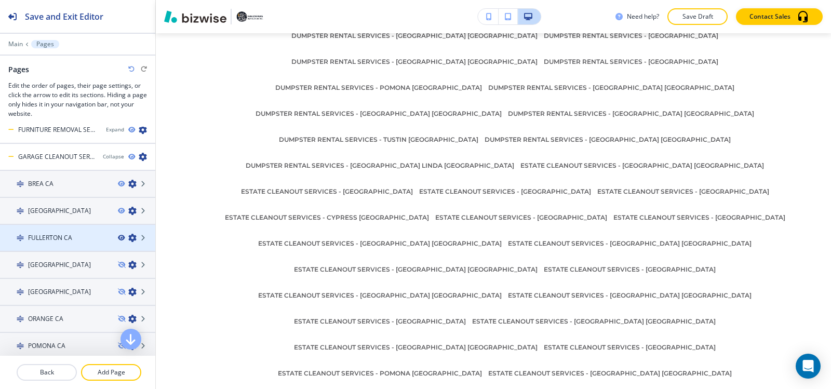
click at [118, 237] on icon "button" at bounding box center [121, 238] width 6 height 6
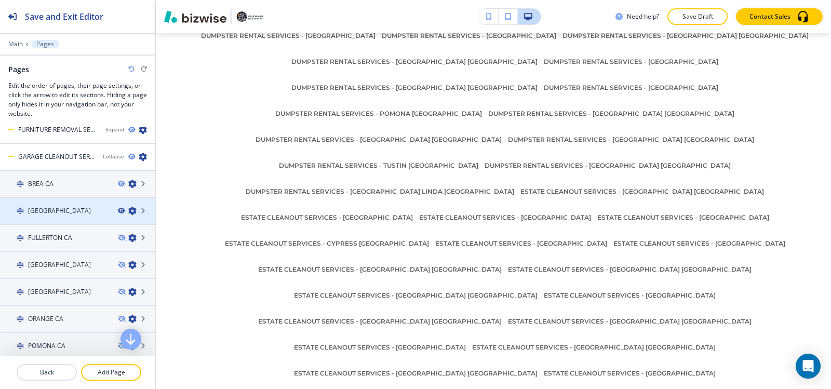
click at [118, 212] on icon "button" at bounding box center [121, 211] width 6 height 6
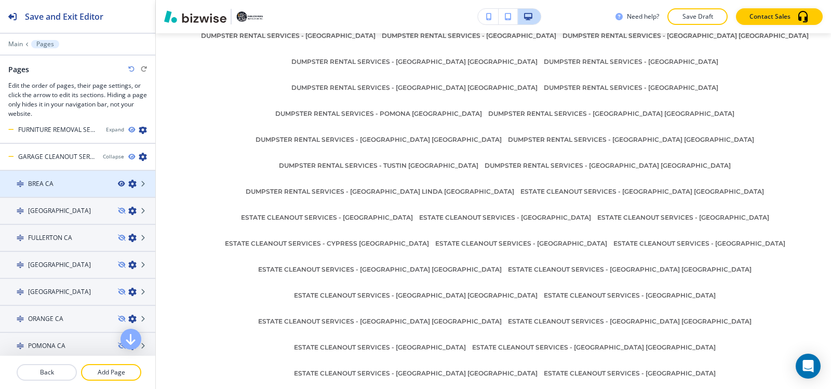
click at [118, 183] on icon "button" at bounding box center [121, 184] width 6 height 6
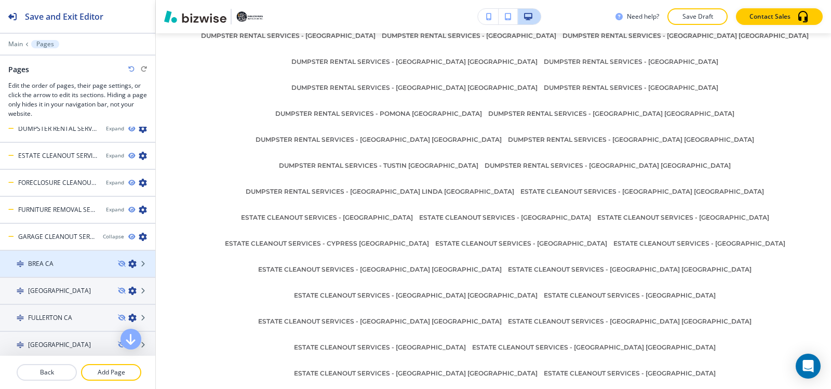
scroll to position [204, 0]
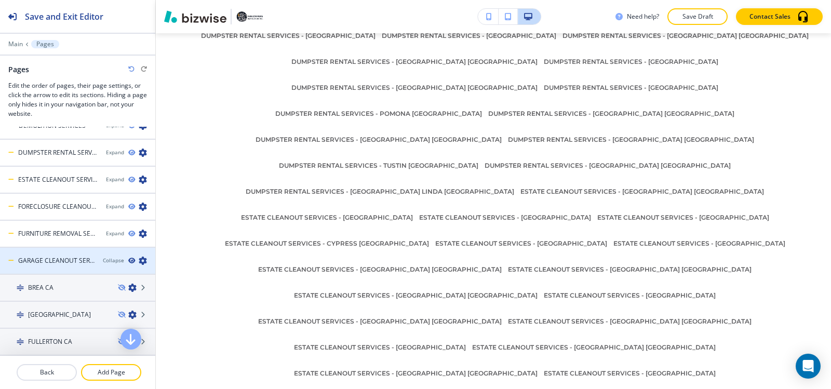
click at [128, 260] on icon "button" at bounding box center [131, 260] width 6 height 6
click at [111, 262] on div "Collapse" at bounding box center [113, 260] width 21 height 8
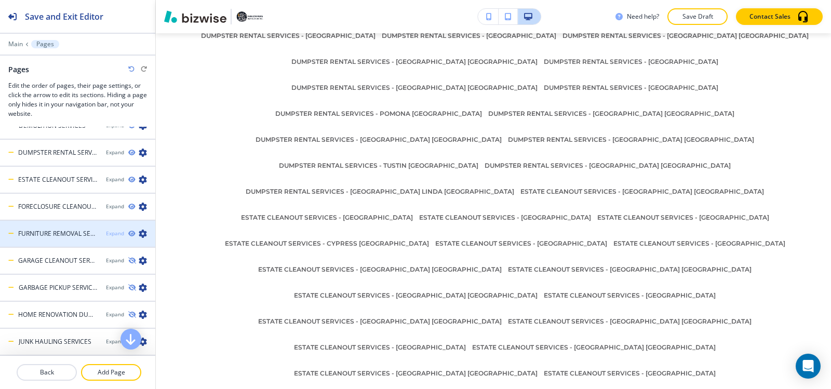
click at [109, 235] on div "Expand" at bounding box center [115, 233] width 18 height 8
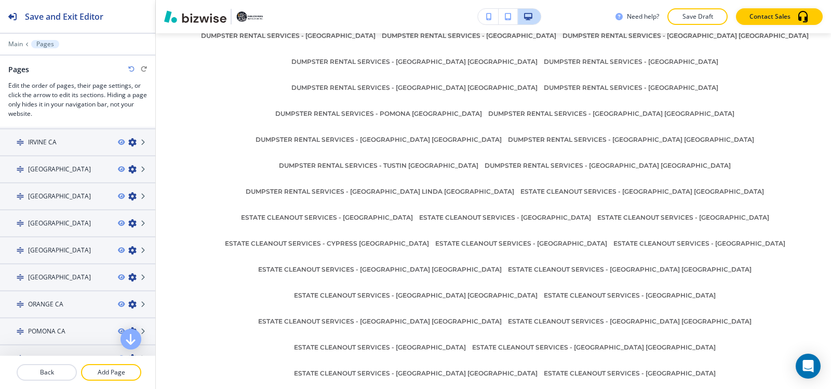
scroll to position [827, 0]
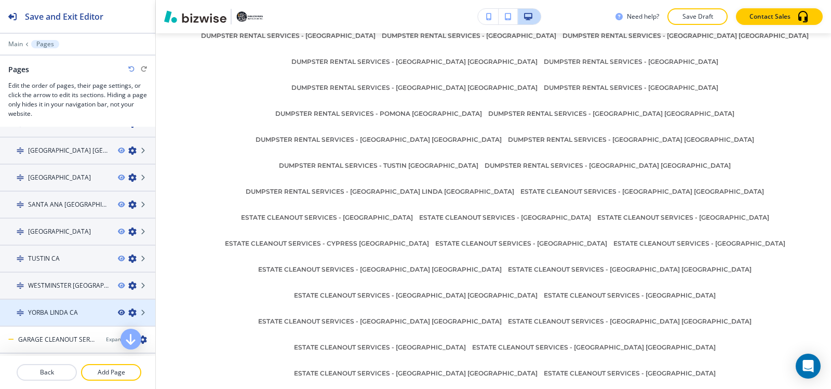
click at [118, 311] on icon "button" at bounding box center [121, 312] width 6 height 6
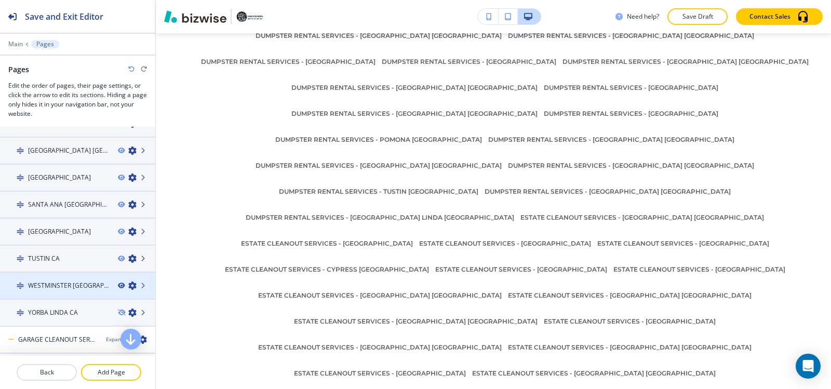
click at [118, 284] on icon "button" at bounding box center [121, 285] width 6 height 6
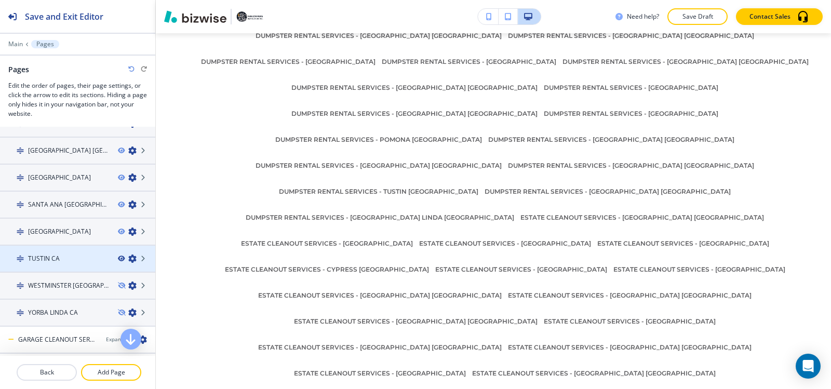
click at [118, 257] on icon "button" at bounding box center [121, 258] width 6 height 6
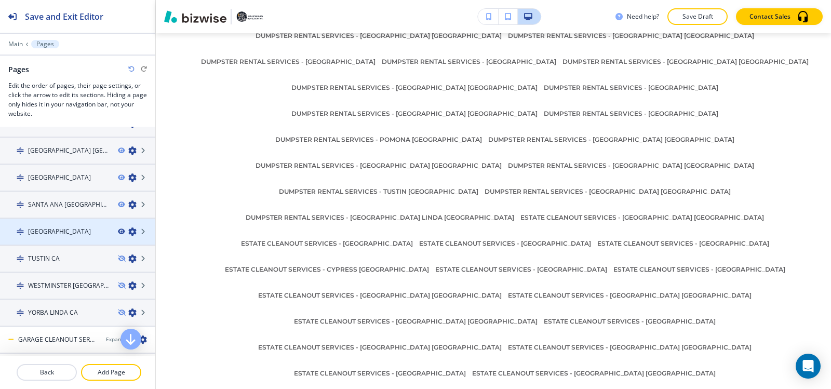
click at [118, 230] on icon "button" at bounding box center [121, 231] width 6 height 6
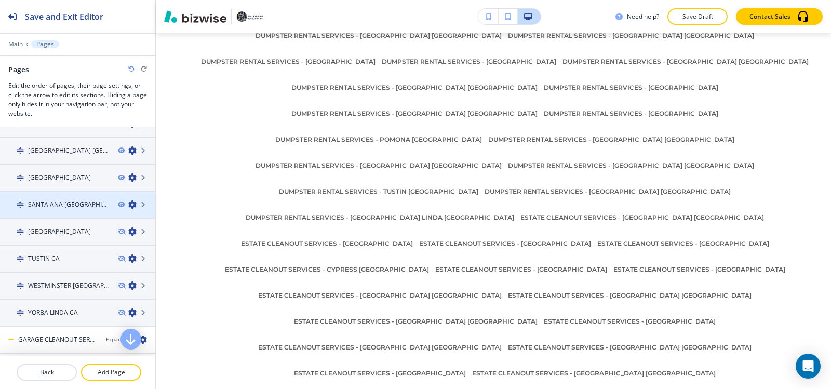
scroll to position [8023, 0]
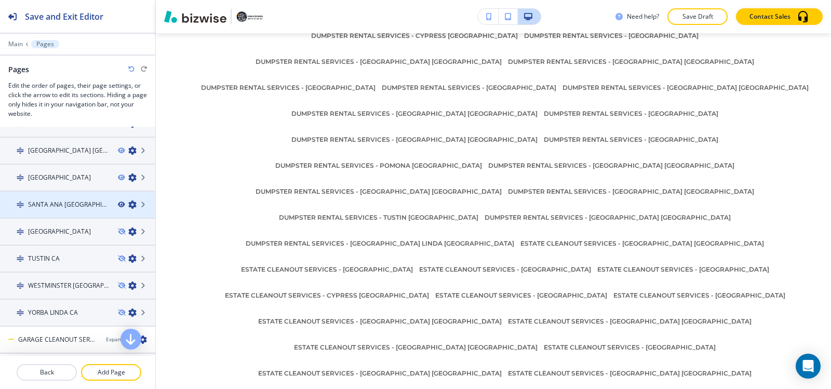
click at [118, 205] on icon "button" at bounding box center [121, 204] width 6 height 6
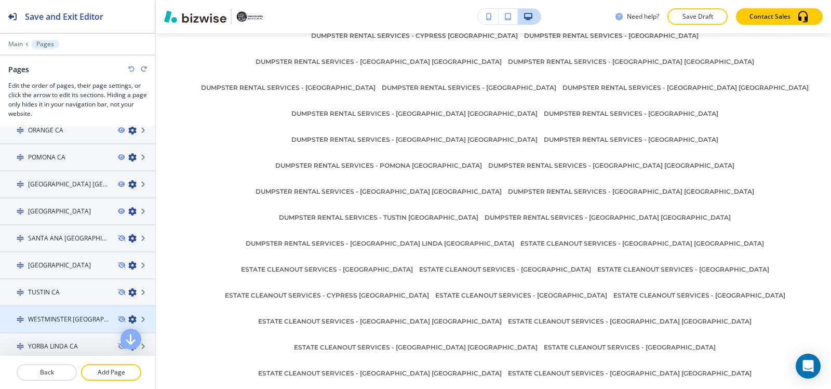
scroll to position [775, 0]
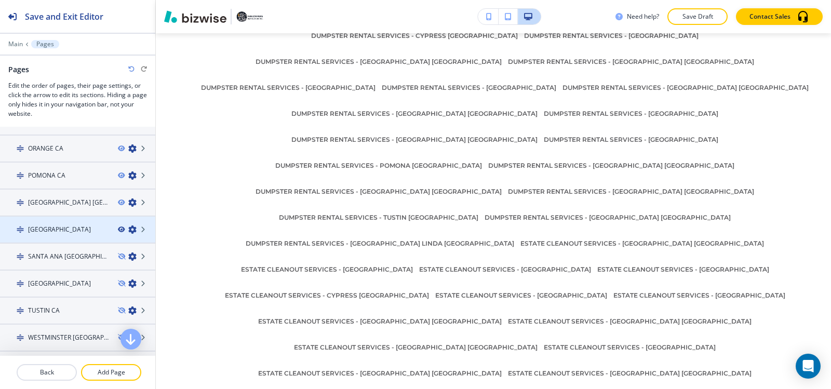
click at [118, 229] on icon "button" at bounding box center [121, 229] width 6 height 6
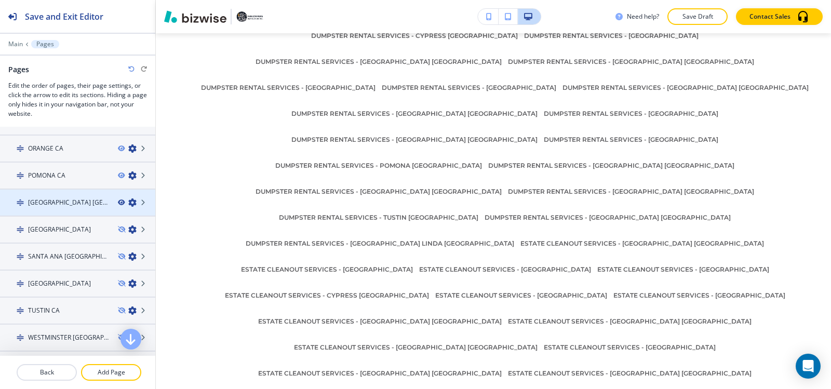
click at [118, 202] on icon "button" at bounding box center [121, 202] width 6 height 6
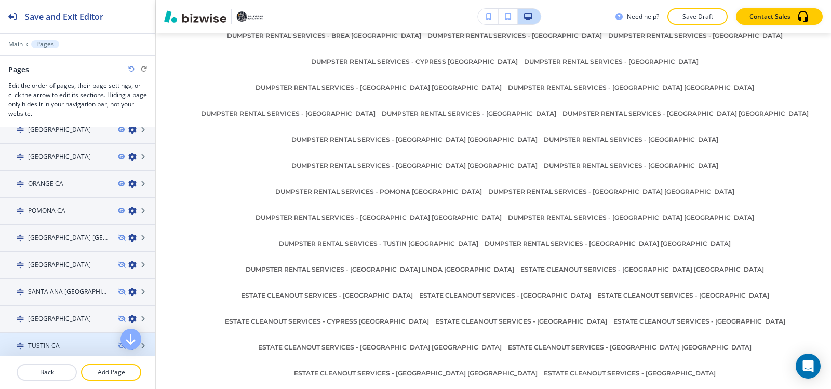
scroll to position [723, 0]
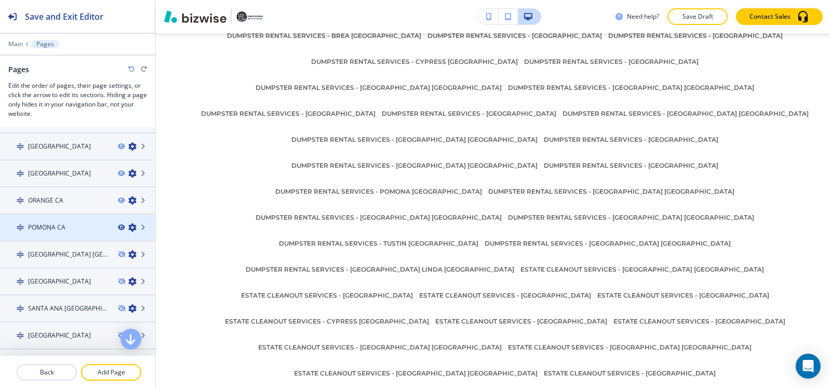
click at [118, 228] on icon "button" at bounding box center [121, 227] width 6 height 6
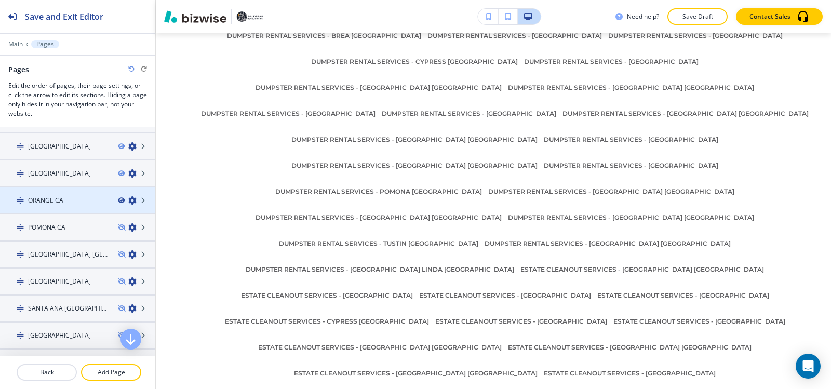
click at [118, 199] on icon "button" at bounding box center [121, 200] width 6 height 6
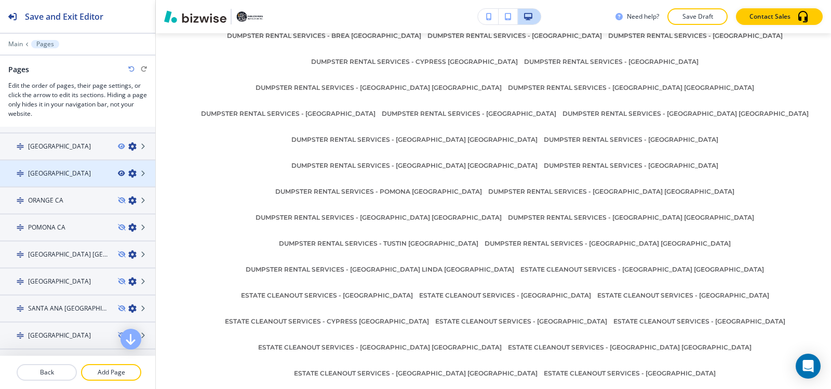
click at [118, 174] on icon "button" at bounding box center [121, 173] width 6 height 6
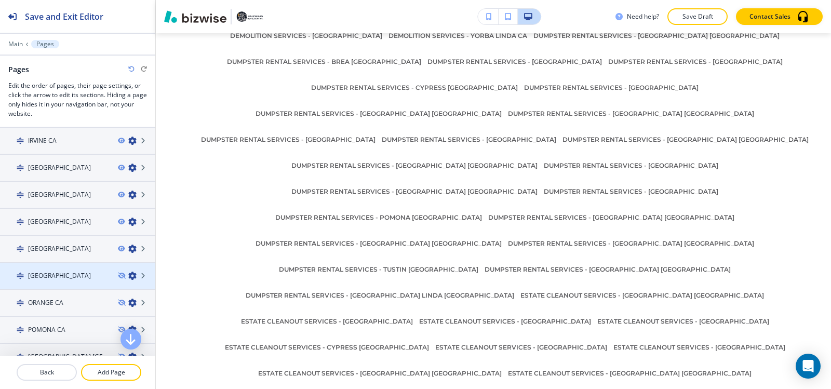
scroll to position [619, 0]
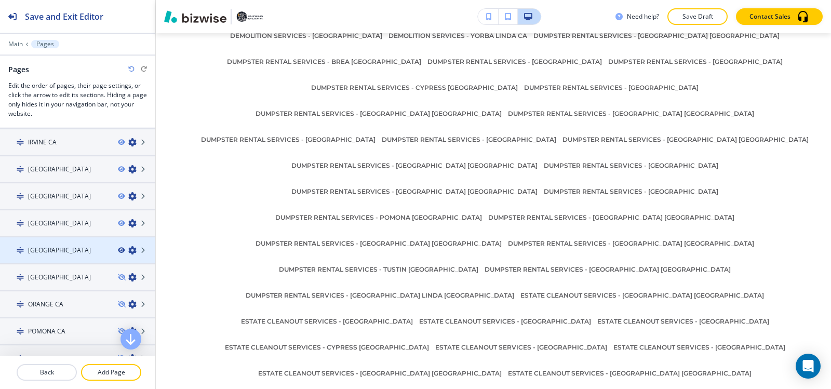
click at [118, 249] on icon "button" at bounding box center [121, 250] width 6 height 6
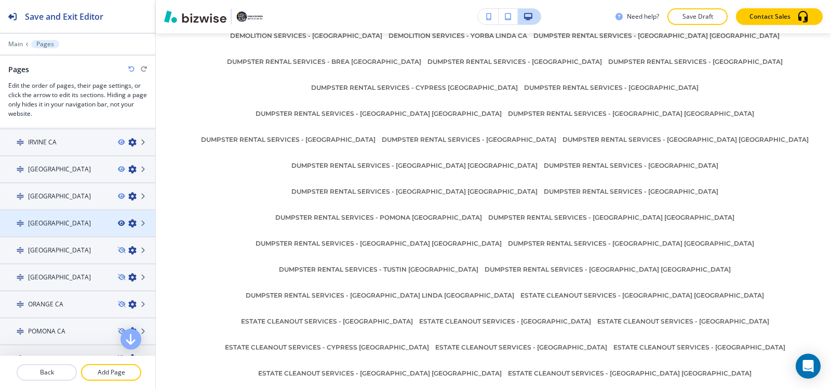
click at [118, 224] on icon "button" at bounding box center [121, 223] width 6 height 6
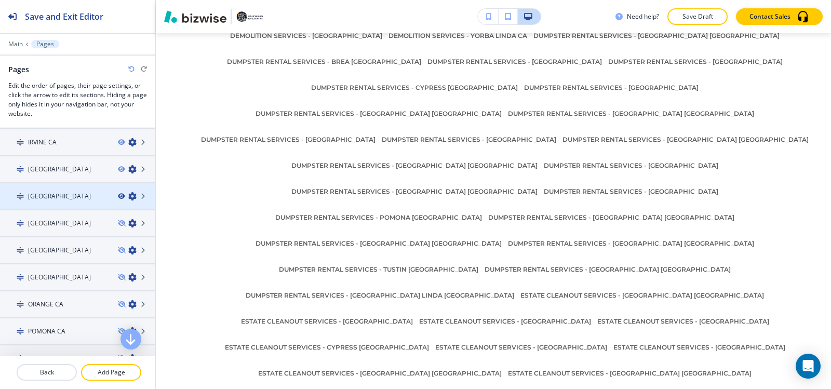
click at [118, 195] on icon "button" at bounding box center [121, 196] width 6 height 6
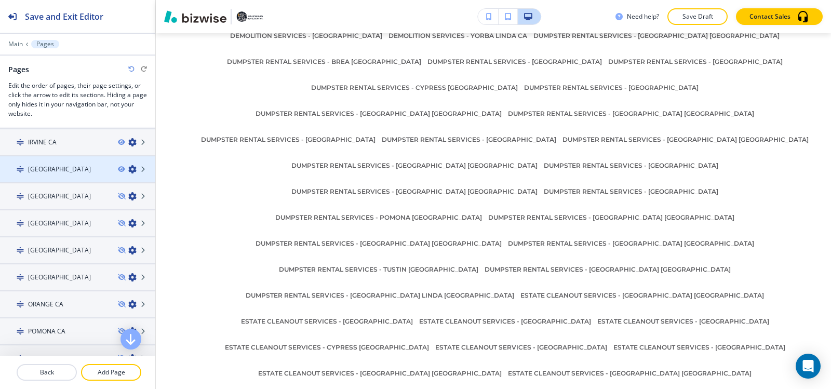
scroll to position [7945, 0]
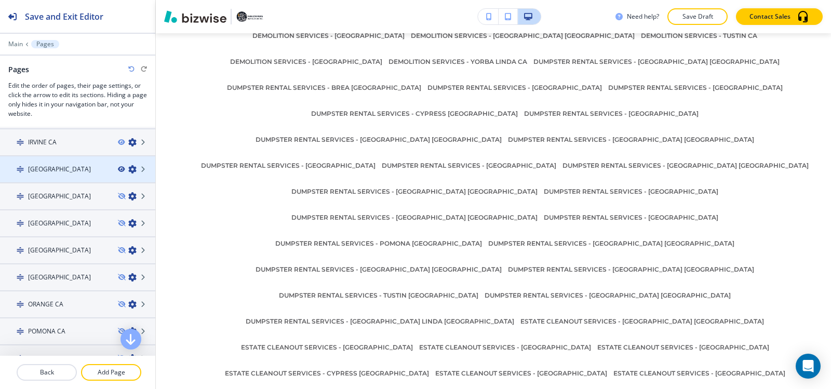
click at [118, 169] on icon "button" at bounding box center [121, 169] width 6 height 6
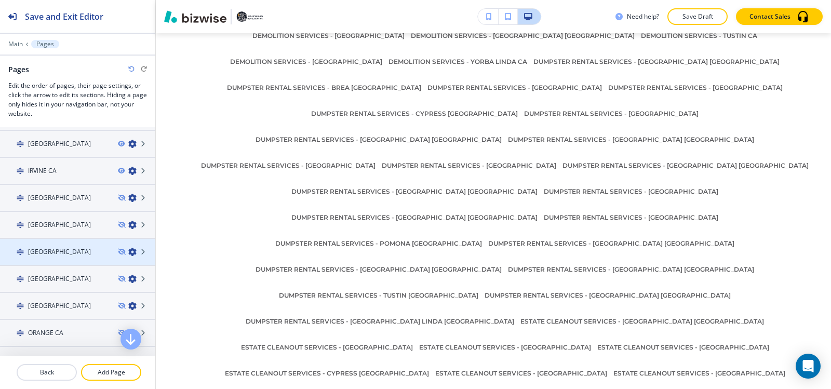
scroll to position [567, 0]
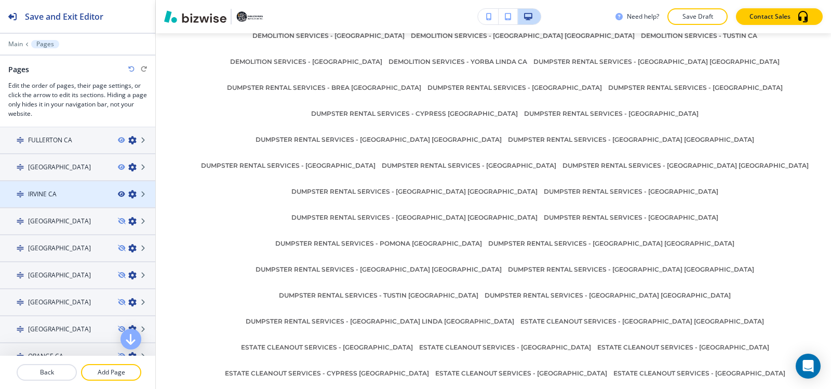
click at [118, 195] on icon "button" at bounding box center [121, 194] width 6 height 6
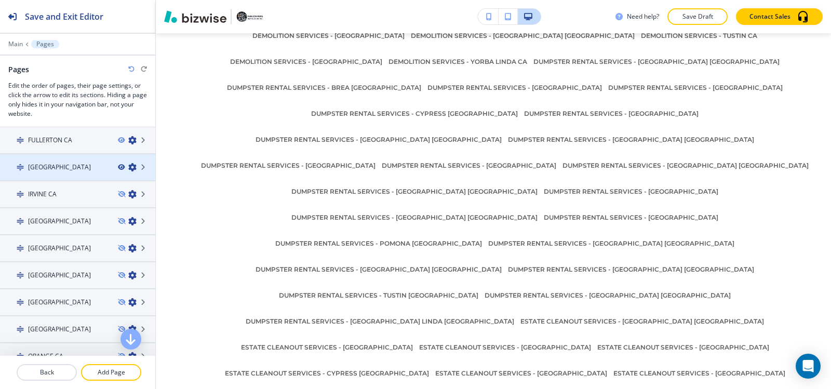
click at [118, 167] on icon "button" at bounding box center [121, 167] width 6 height 6
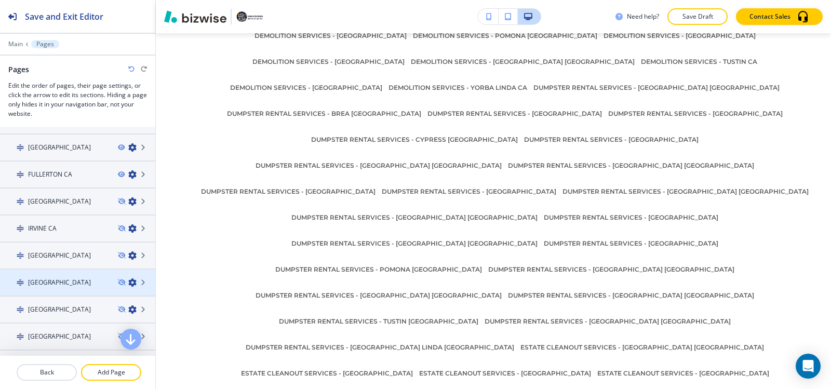
scroll to position [515, 0]
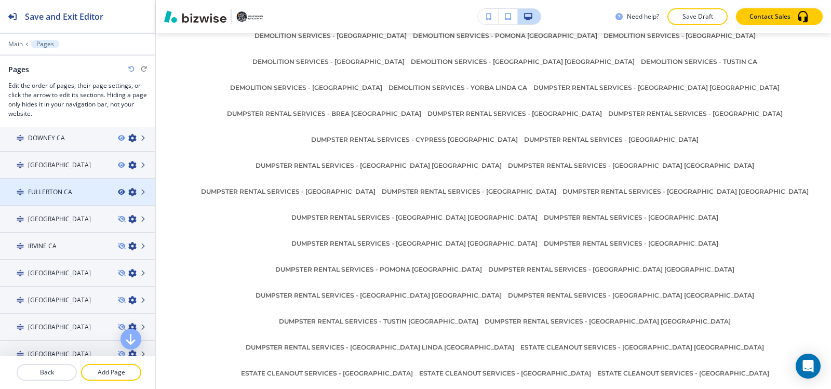
click at [118, 194] on icon "button" at bounding box center [121, 192] width 6 height 6
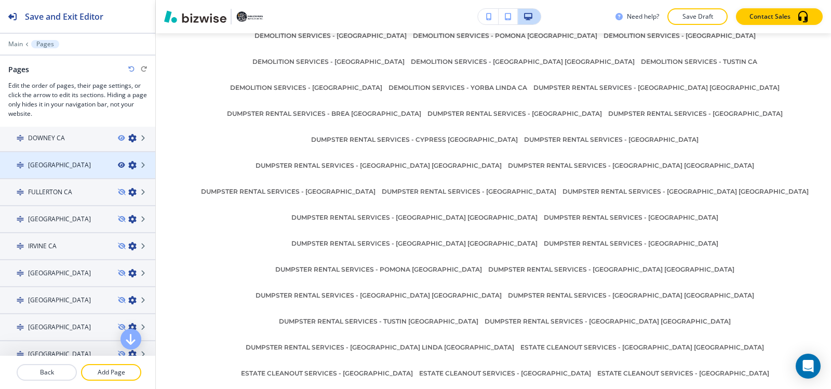
click at [118, 164] on icon "button" at bounding box center [121, 165] width 6 height 6
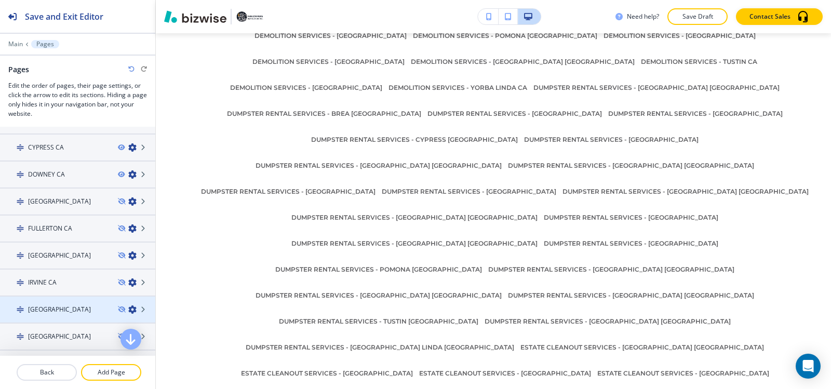
scroll to position [412, 0]
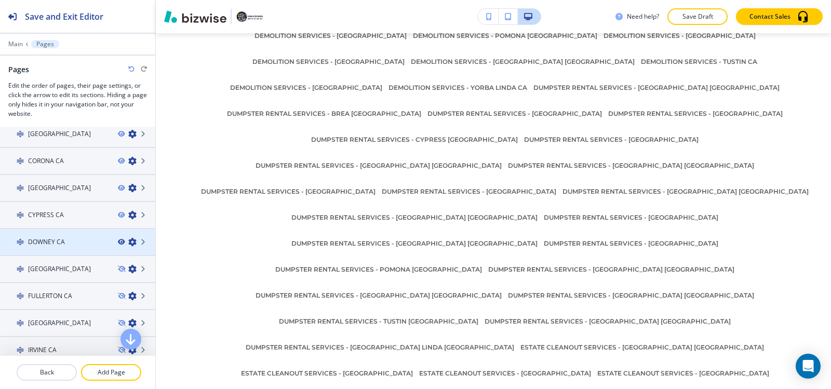
click at [118, 240] on icon "button" at bounding box center [121, 242] width 6 height 6
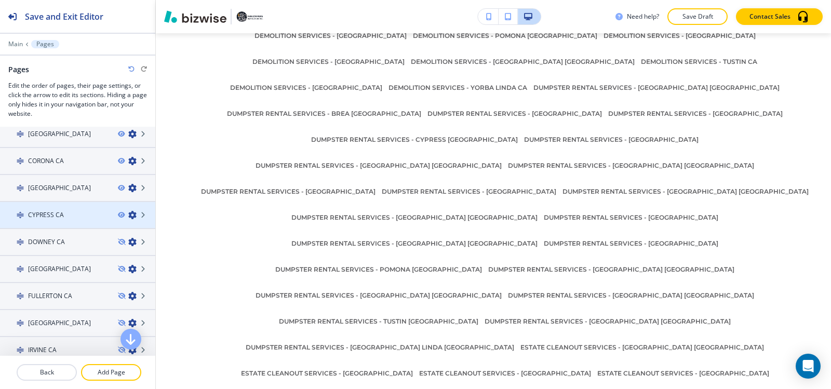
scroll to position [7893, 0]
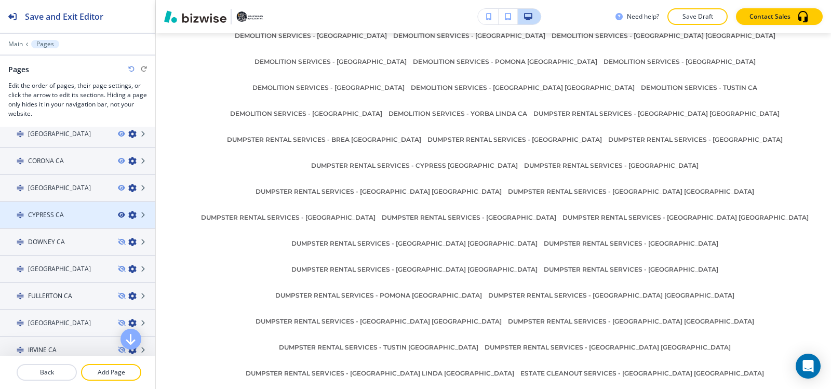
click at [118, 215] on icon "button" at bounding box center [121, 215] width 6 height 6
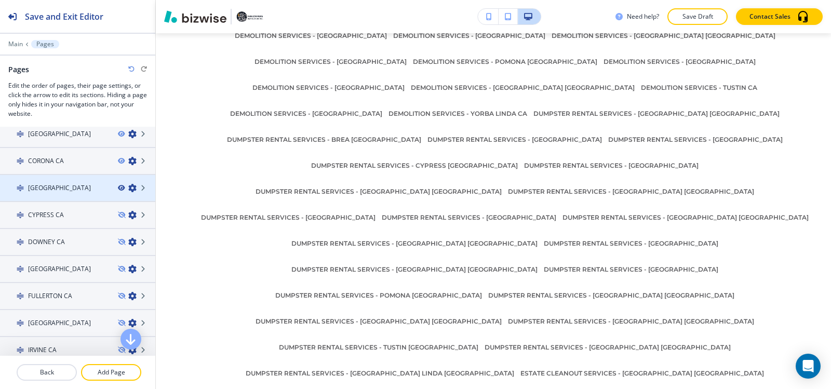
click at [118, 188] on icon "button" at bounding box center [121, 188] width 6 height 6
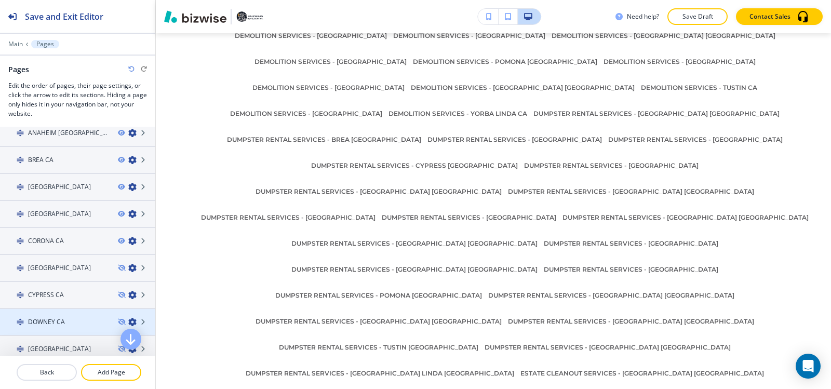
scroll to position [308, 0]
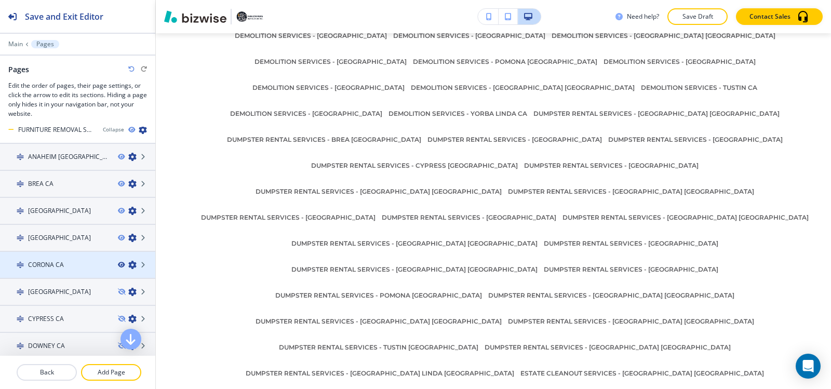
click at [118, 266] on icon "button" at bounding box center [121, 265] width 6 height 6
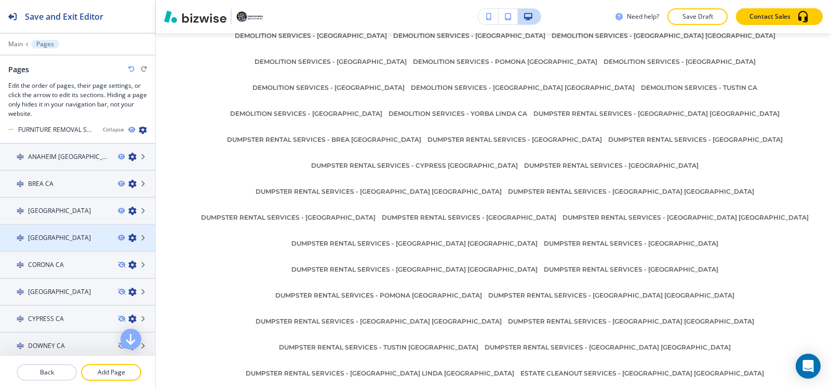
scroll to position [7867, 0]
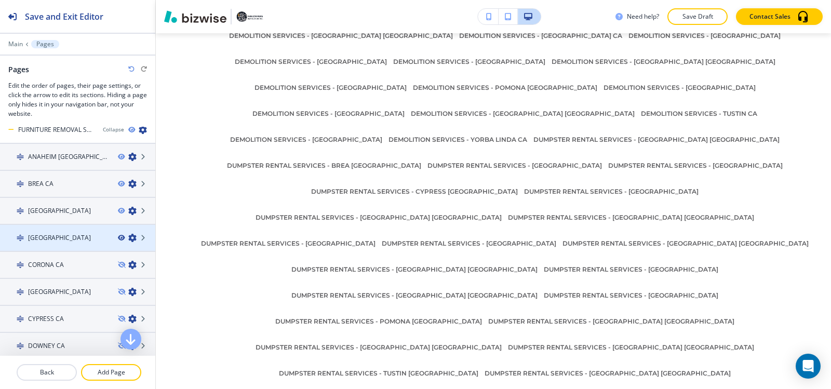
click at [118, 239] on icon "button" at bounding box center [121, 238] width 6 height 6
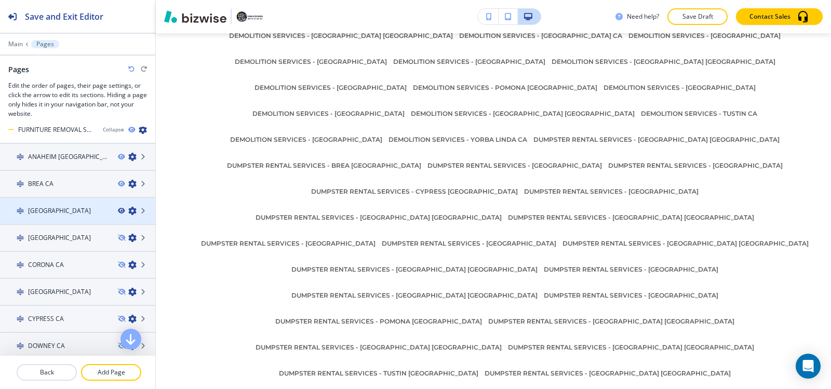
click at [118, 211] on icon "button" at bounding box center [121, 211] width 6 height 6
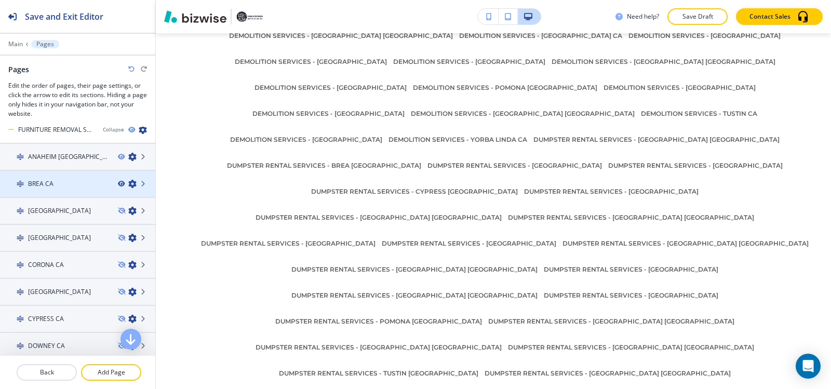
click at [118, 184] on icon "button" at bounding box center [121, 184] width 6 height 6
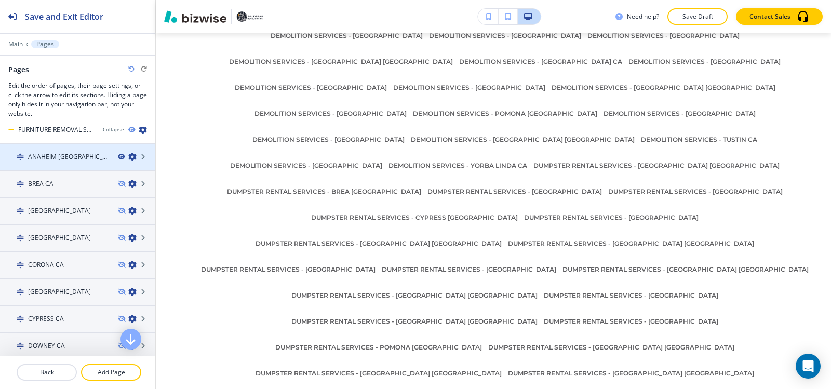
click at [118, 157] on icon "button" at bounding box center [121, 157] width 6 height 6
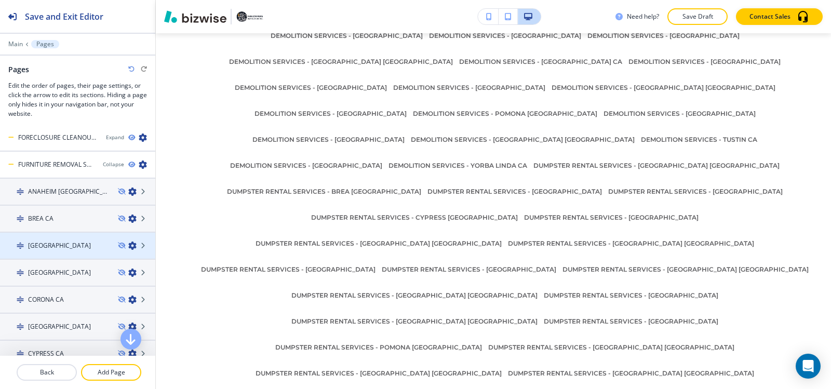
scroll to position [256, 0]
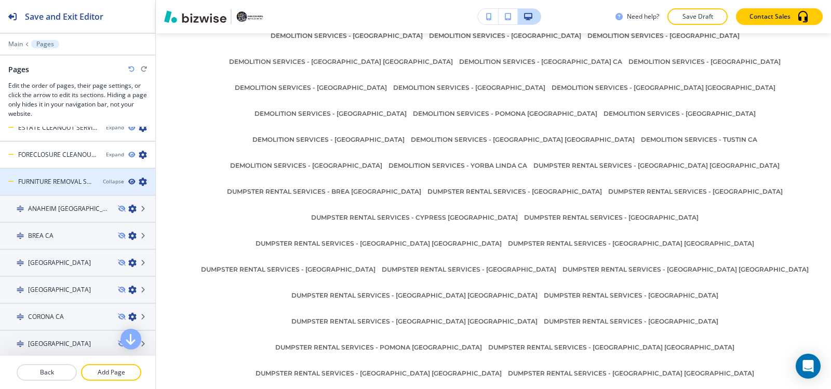
click at [128, 181] on icon "button" at bounding box center [131, 182] width 6 height 6
click at [107, 182] on div "Collapse" at bounding box center [113, 182] width 21 height 8
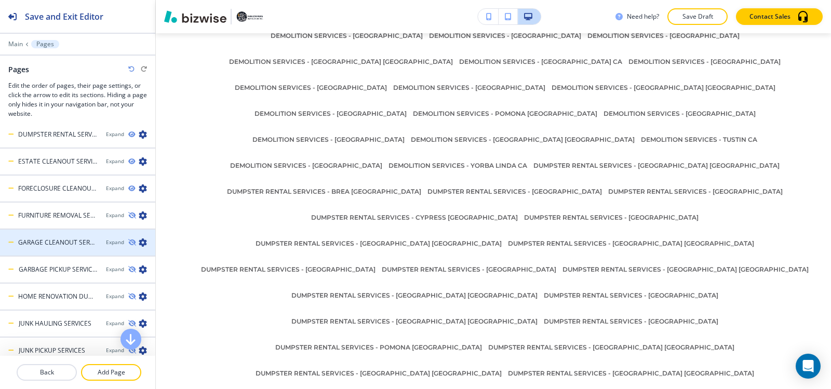
scroll to position [204, 0]
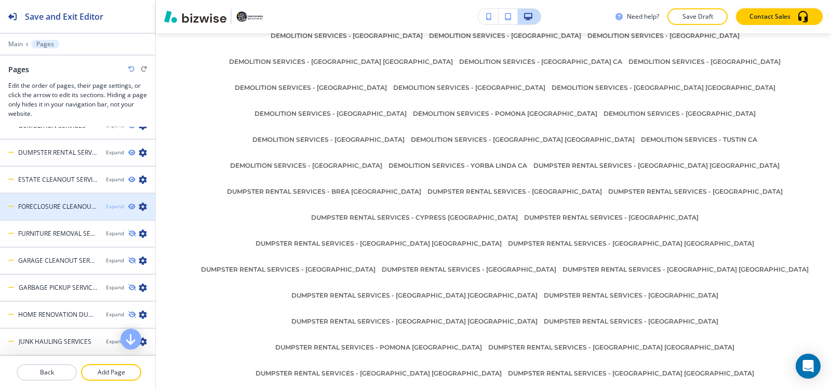
click at [108, 207] on div "Expand" at bounding box center [115, 206] width 18 height 8
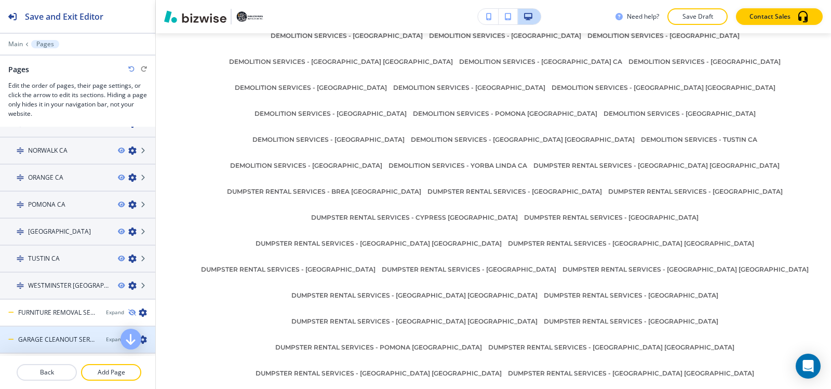
scroll to position [619, 0]
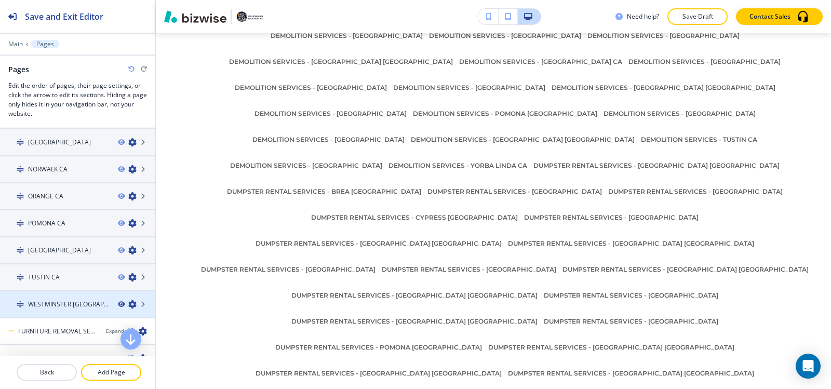
click at [118, 303] on icon "button" at bounding box center [121, 304] width 6 height 6
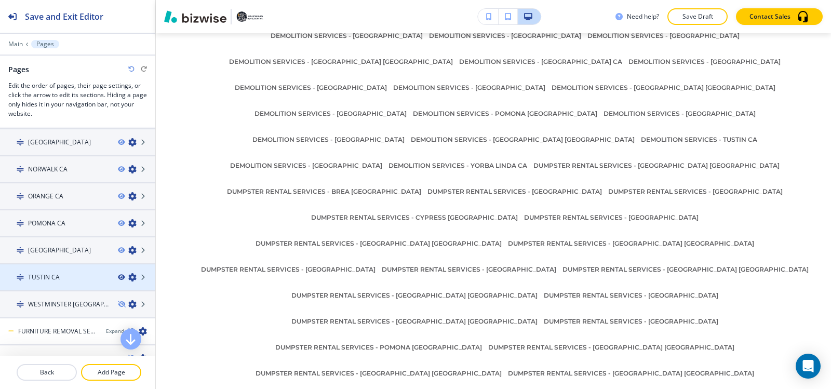
click at [118, 277] on icon "button" at bounding box center [121, 277] width 6 height 6
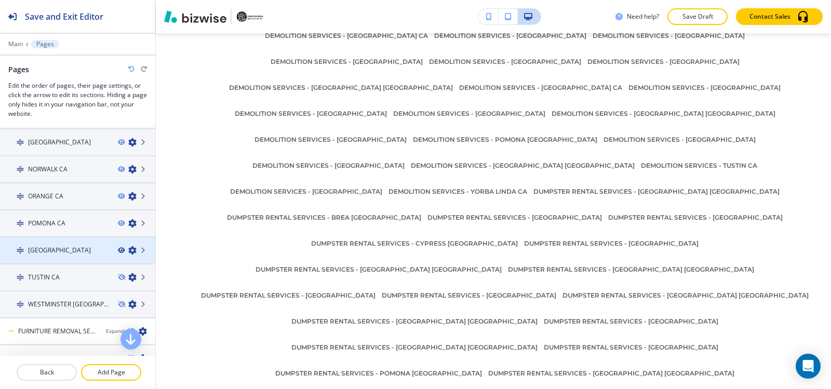
click at [118, 249] on icon "button" at bounding box center [121, 250] width 6 height 6
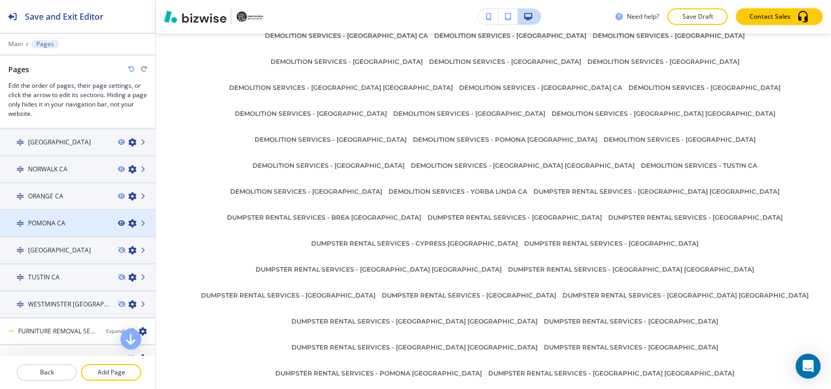
click at [118, 222] on icon "button" at bounding box center [121, 223] width 6 height 6
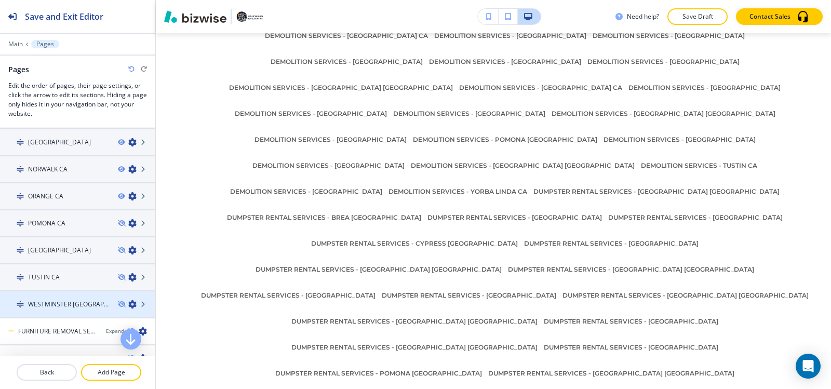
scroll to position [567, 0]
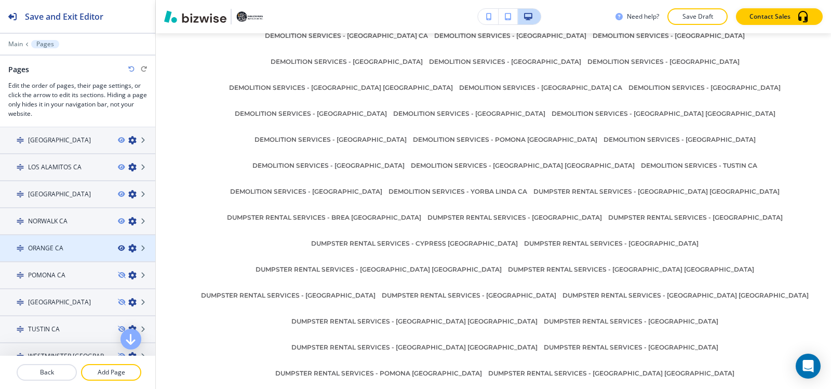
click at [118, 248] on icon "button" at bounding box center [121, 248] width 6 height 6
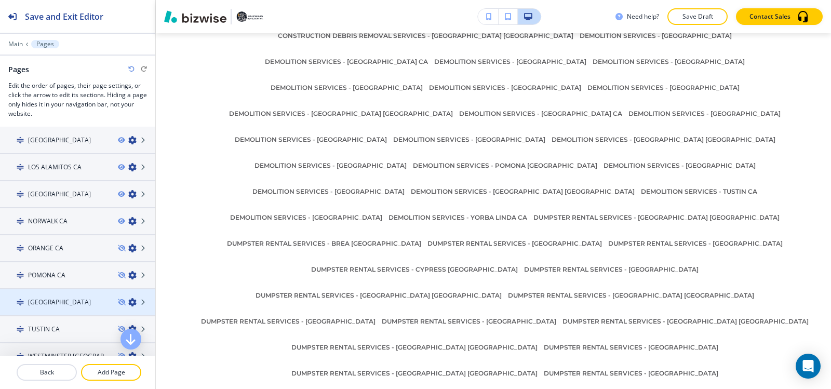
scroll to position [515, 0]
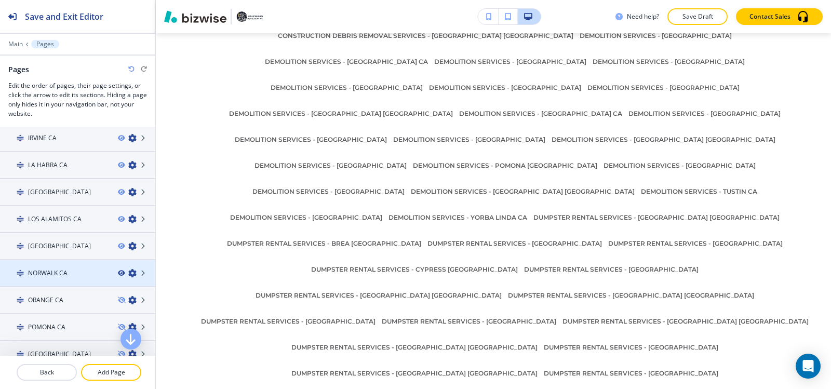
click at [118, 274] on icon "button" at bounding box center [121, 273] width 6 height 6
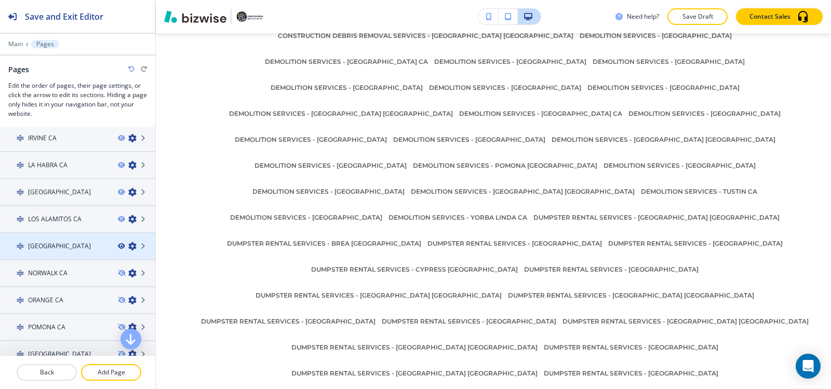
click at [118, 246] on icon "button" at bounding box center [121, 246] width 6 height 6
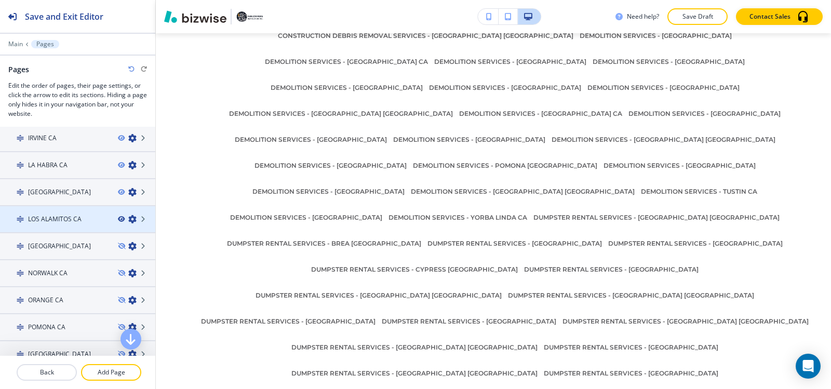
click at [118, 220] on icon "button" at bounding box center [121, 219] width 6 height 6
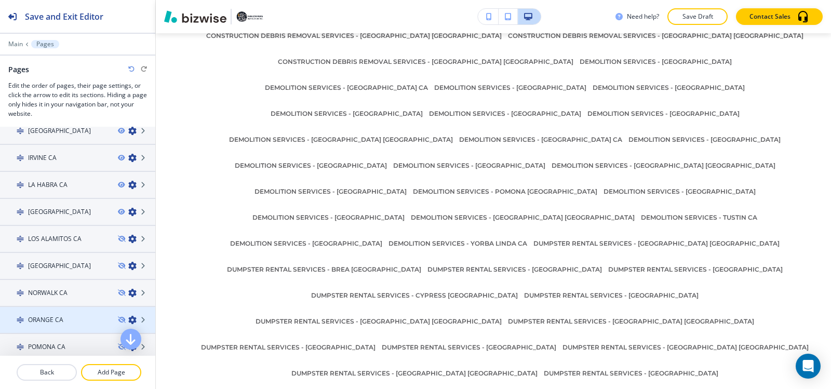
scroll to position [464, 0]
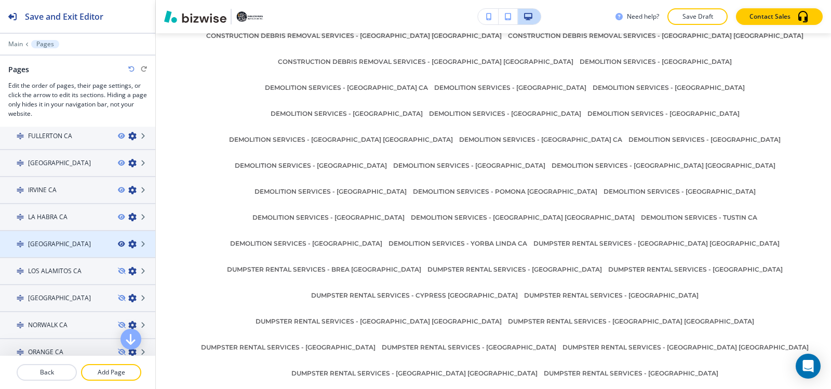
click at [118, 243] on icon "button" at bounding box center [121, 244] width 6 height 6
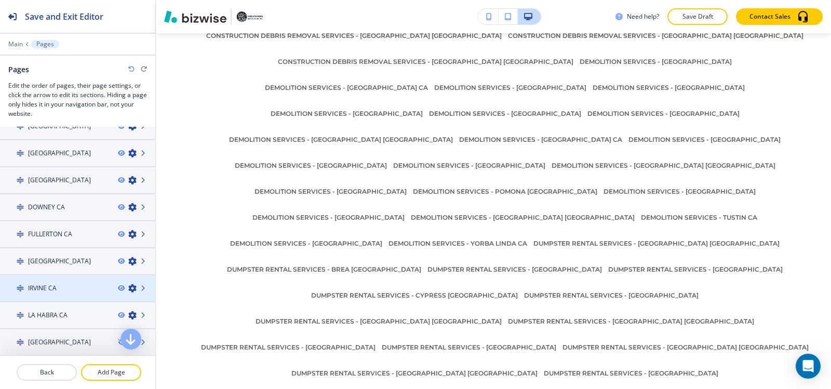
scroll to position [360, 0]
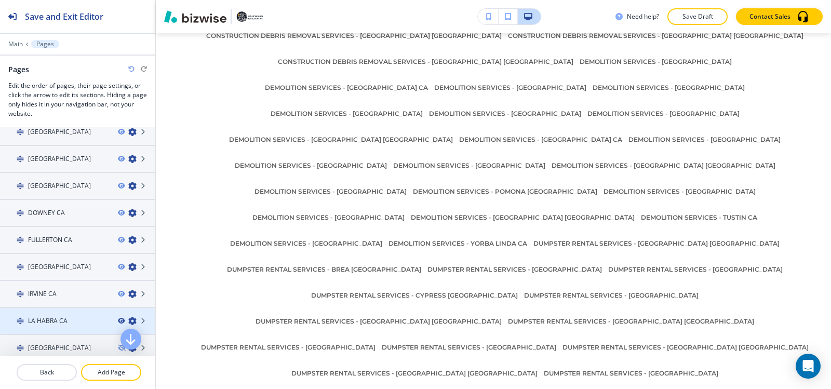
click at [118, 320] on icon "button" at bounding box center [121, 321] width 6 height 6
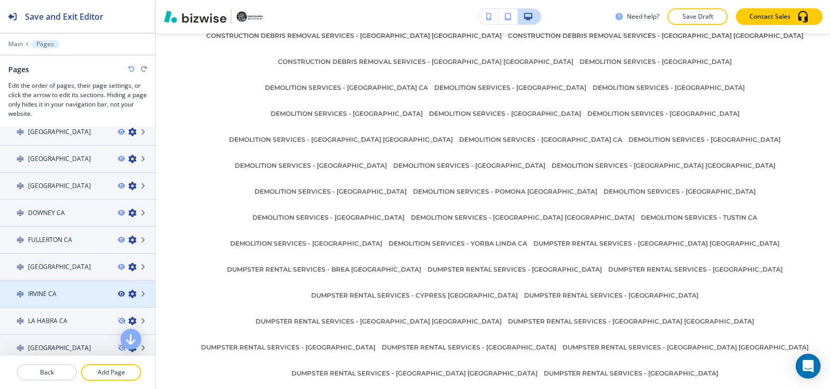
click at [118, 294] on icon "button" at bounding box center [121, 294] width 6 height 6
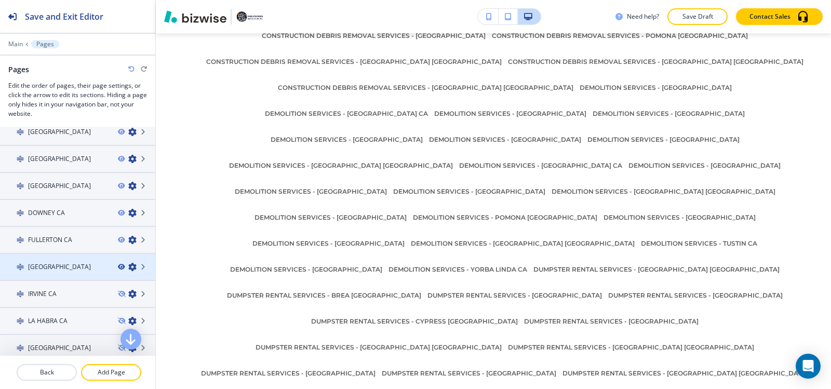
click at [118, 266] on icon "button" at bounding box center [121, 267] width 6 height 6
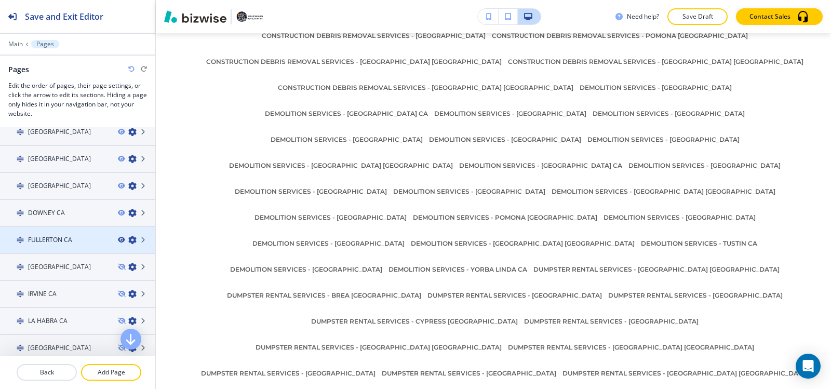
click at [118, 239] on icon "button" at bounding box center [121, 240] width 6 height 6
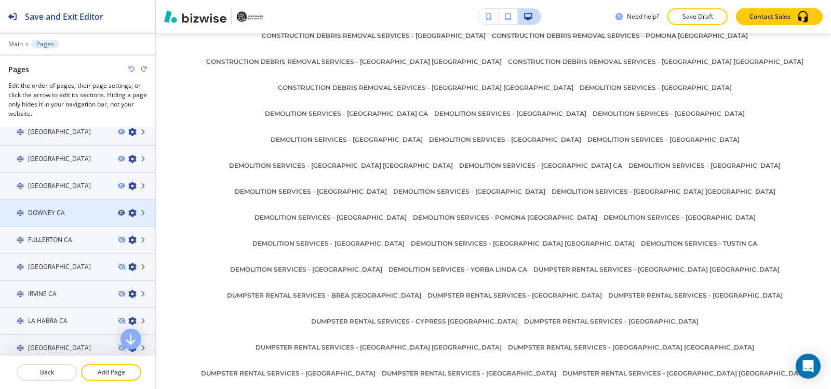
click at [118, 212] on icon "button" at bounding box center [121, 213] width 6 height 6
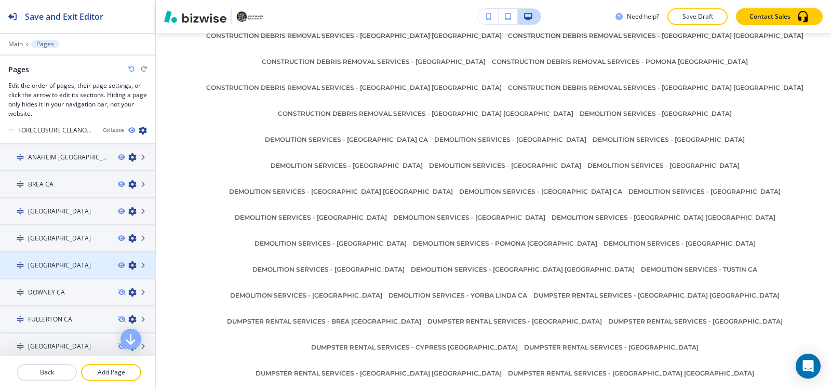
scroll to position [256, 0]
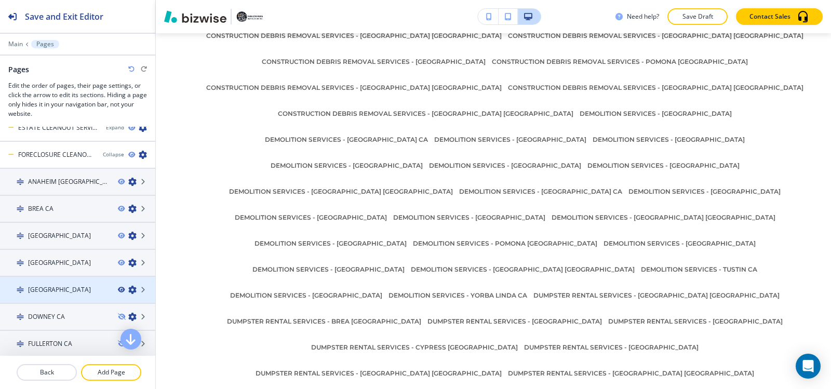
click at [118, 288] on icon "button" at bounding box center [121, 290] width 6 height 6
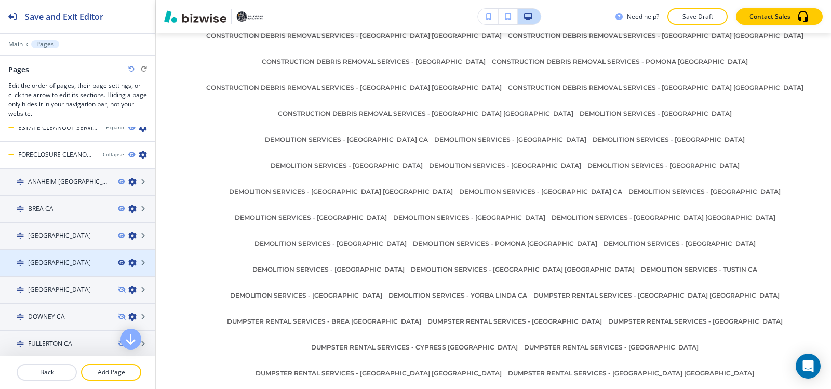
click at [118, 262] on icon "button" at bounding box center [121, 263] width 6 height 6
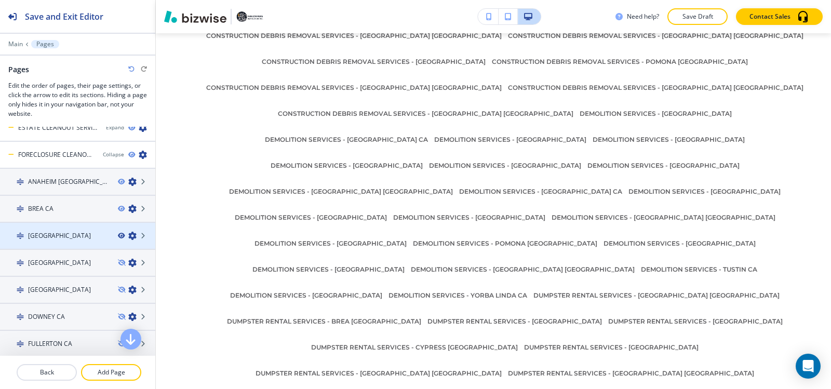
click at [118, 236] on icon "button" at bounding box center [121, 236] width 6 height 6
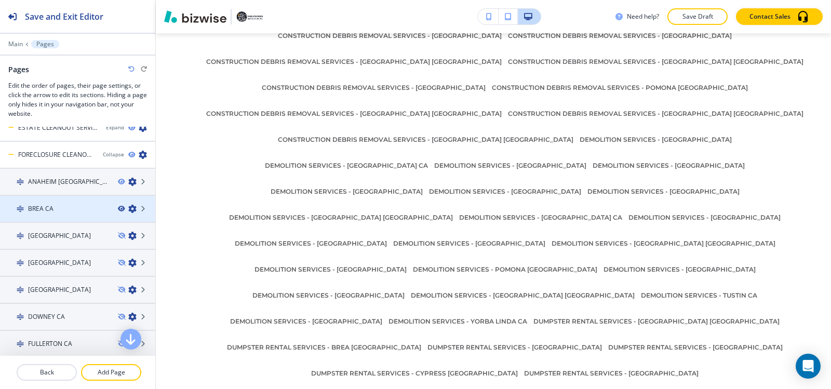
click at [118, 208] on icon "button" at bounding box center [121, 209] width 6 height 6
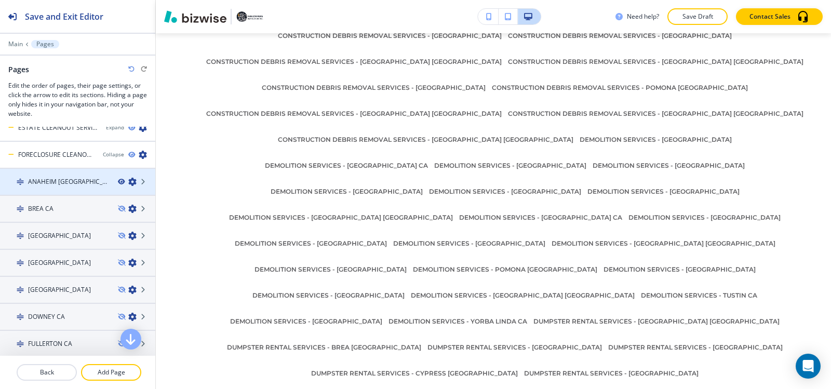
click at [118, 180] on icon "button" at bounding box center [121, 182] width 6 height 6
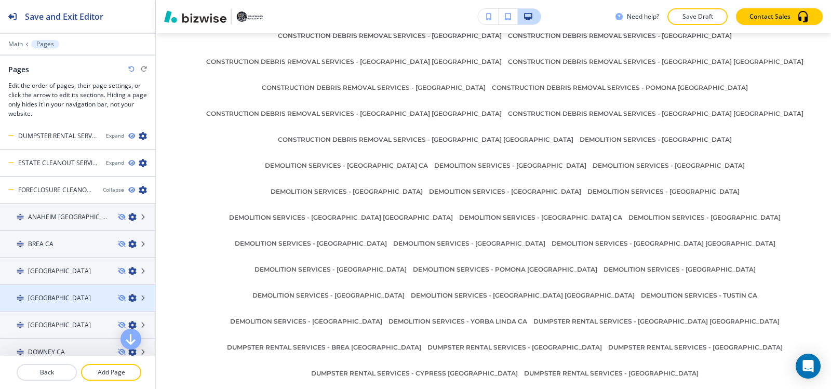
scroll to position [204, 0]
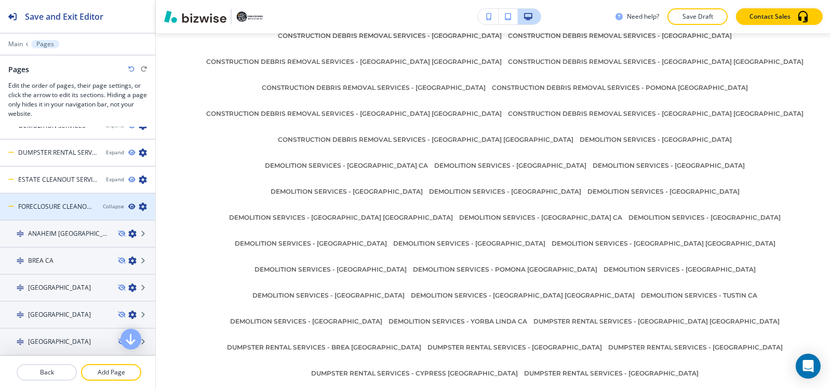
click at [128, 207] on icon "button" at bounding box center [131, 206] width 6 height 6
click at [106, 208] on div "Collapse" at bounding box center [113, 206] width 21 height 8
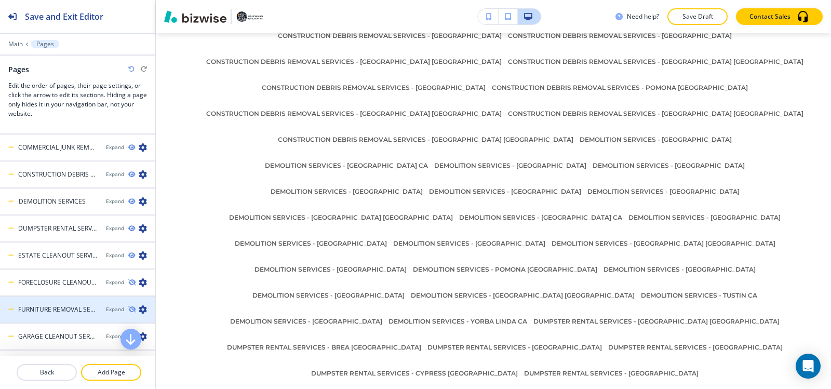
scroll to position [152, 0]
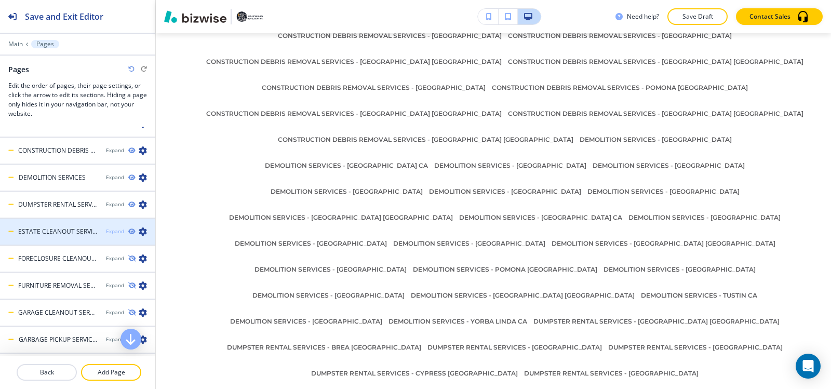
click at [107, 229] on div "Expand" at bounding box center [115, 231] width 18 height 8
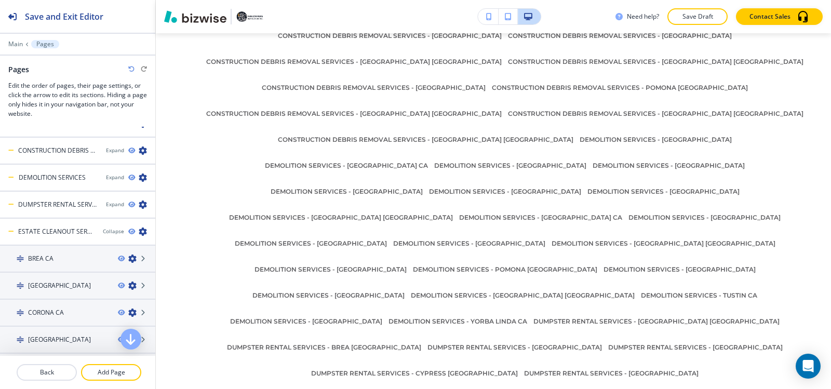
scroll to position [567, 0]
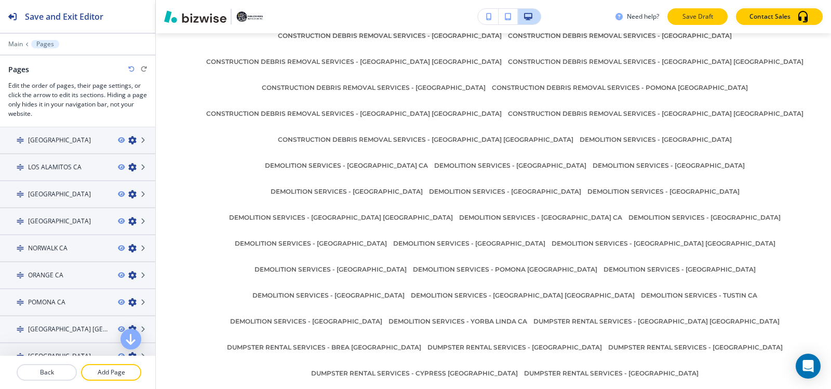
click at [708, 15] on p "Save Draft" at bounding box center [696, 16] width 33 height 9
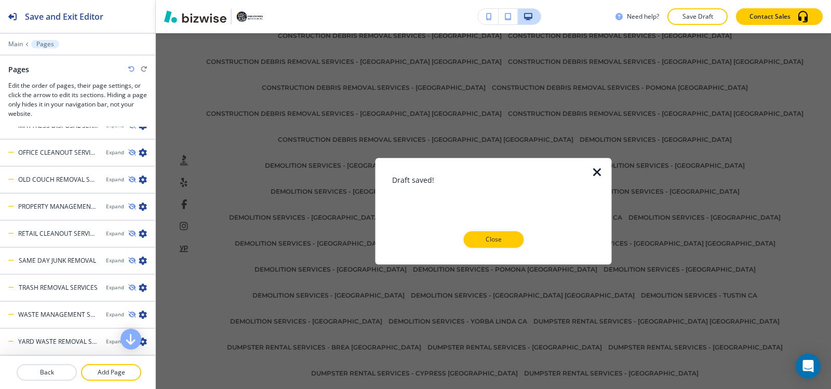
scroll to position [8075, 0]
